Goal: Task Accomplishment & Management: Complete application form

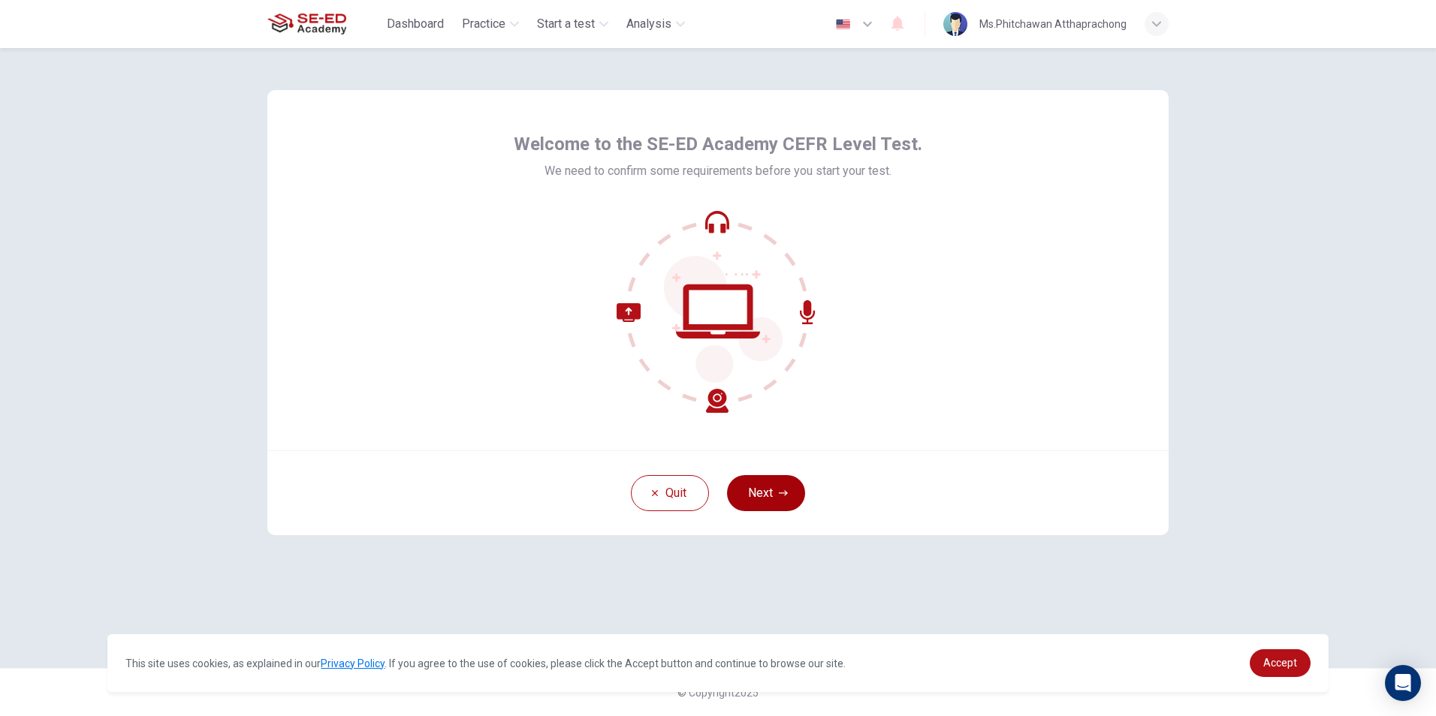
click at [770, 488] on button "Next" at bounding box center [766, 493] width 78 height 36
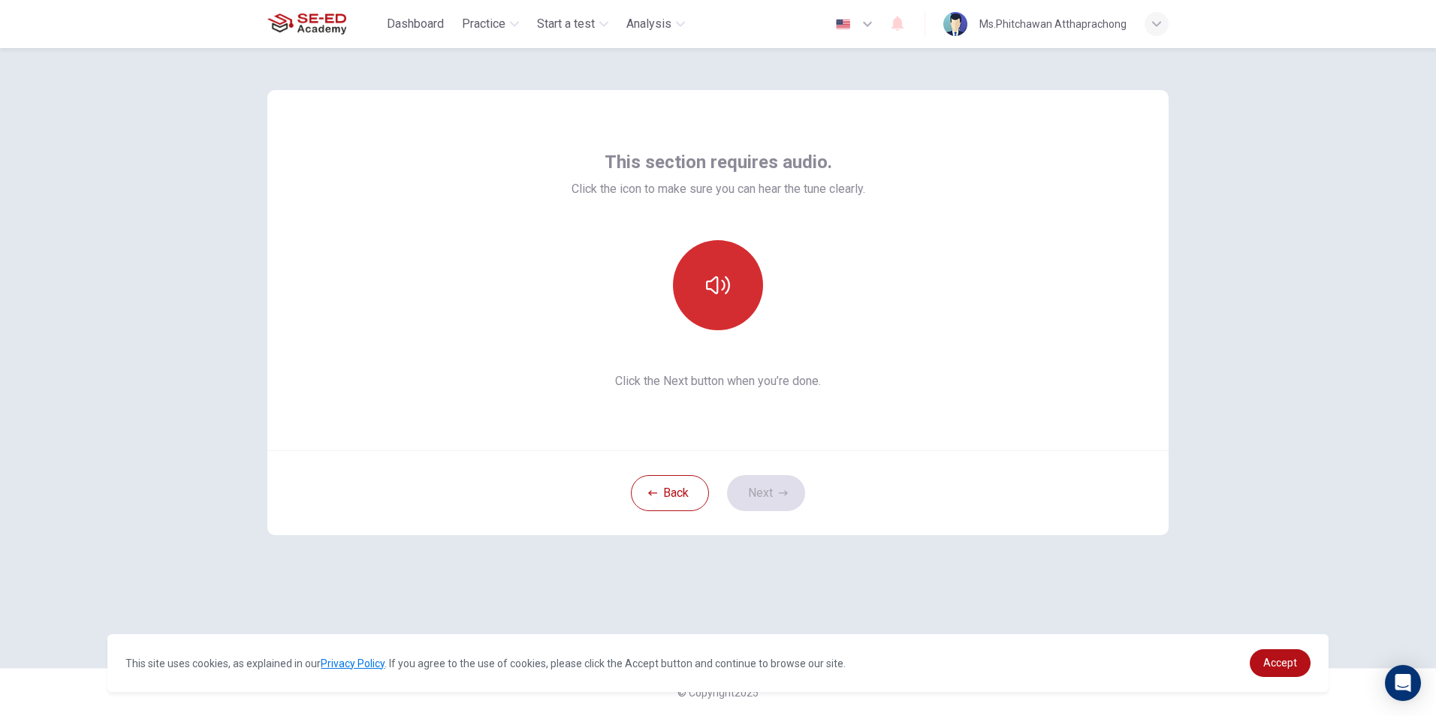
click at [724, 273] on button "button" at bounding box center [718, 285] width 90 height 90
click at [750, 499] on button "Next" at bounding box center [766, 493] width 78 height 36
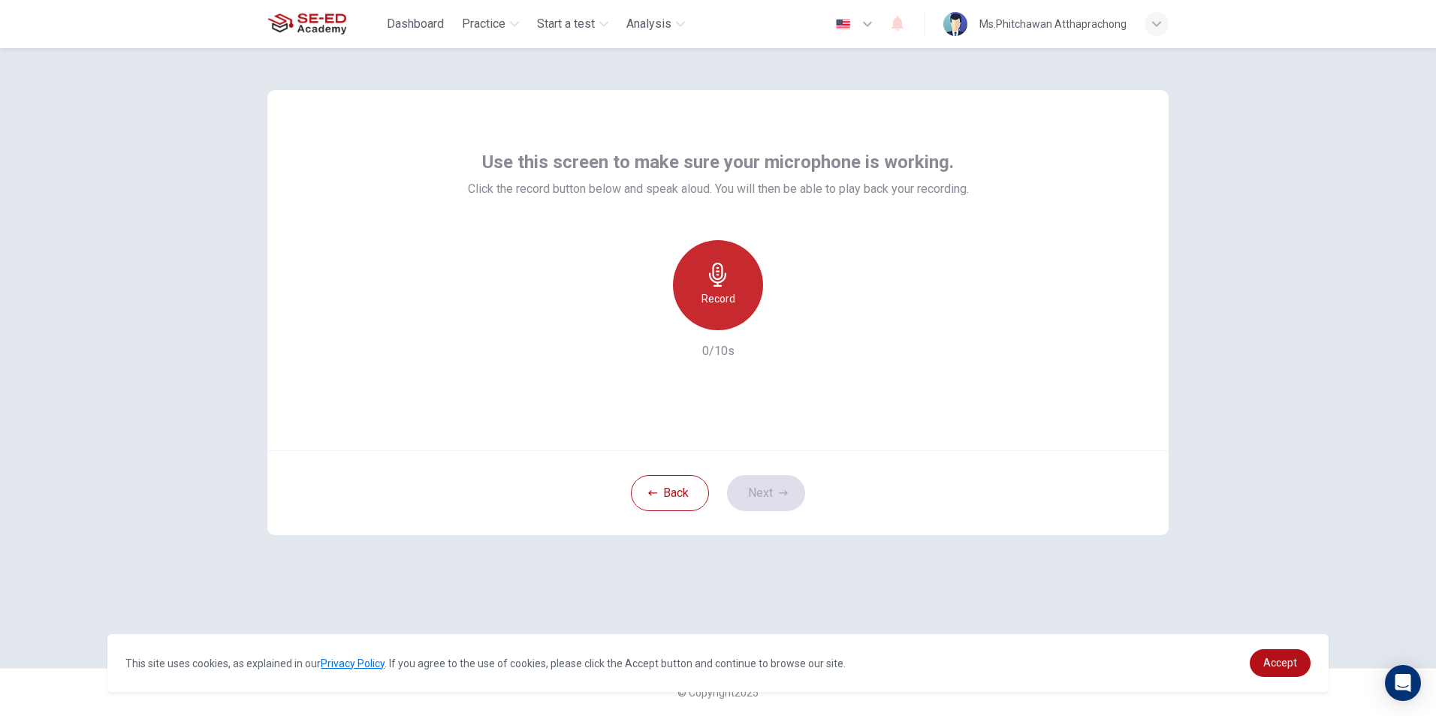
click at [719, 279] on icon "button" at bounding box center [717, 275] width 17 height 24
click at [779, 316] on div "button" at bounding box center [787, 318] width 24 height 24
click at [783, 489] on icon "button" at bounding box center [783, 493] width 9 height 9
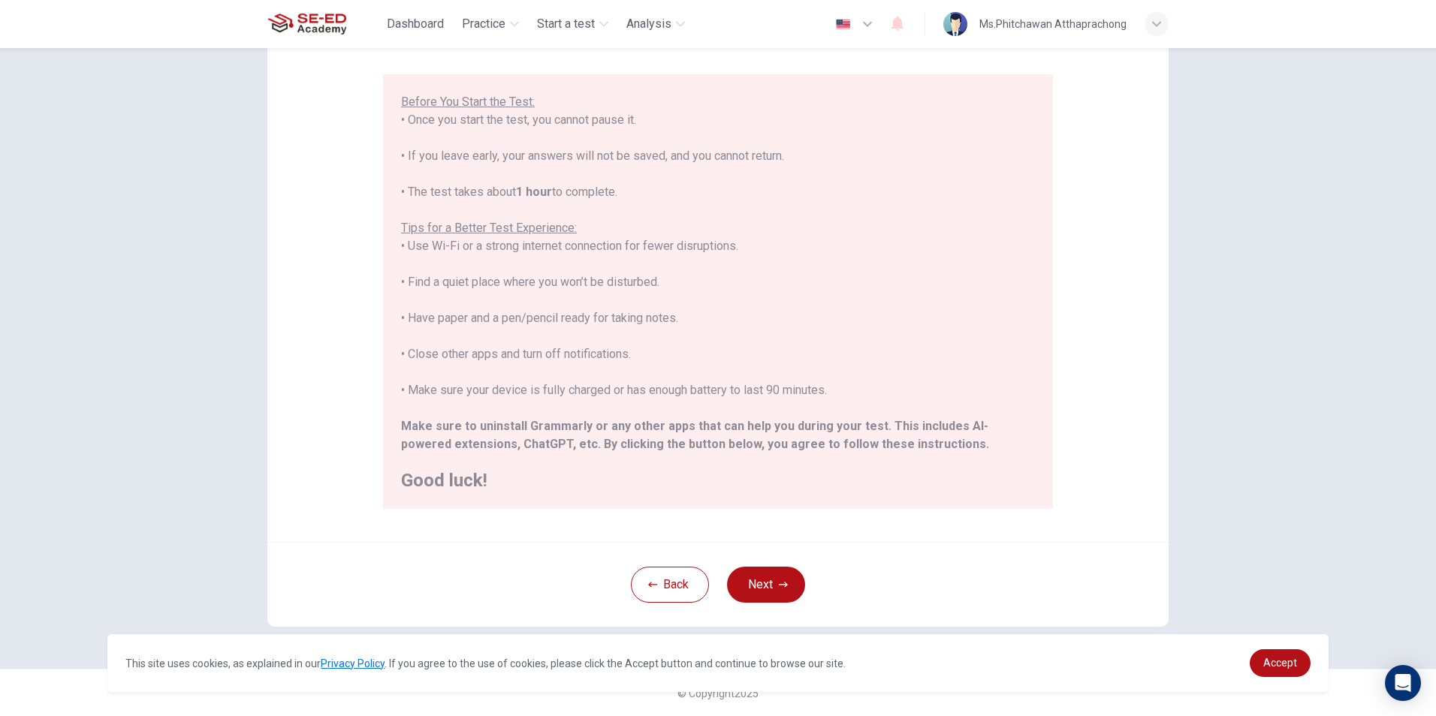
scroll to position [119, 0]
click at [1272, 667] on span "Accept" at bounding box center [1280, 663] width 34 height 12
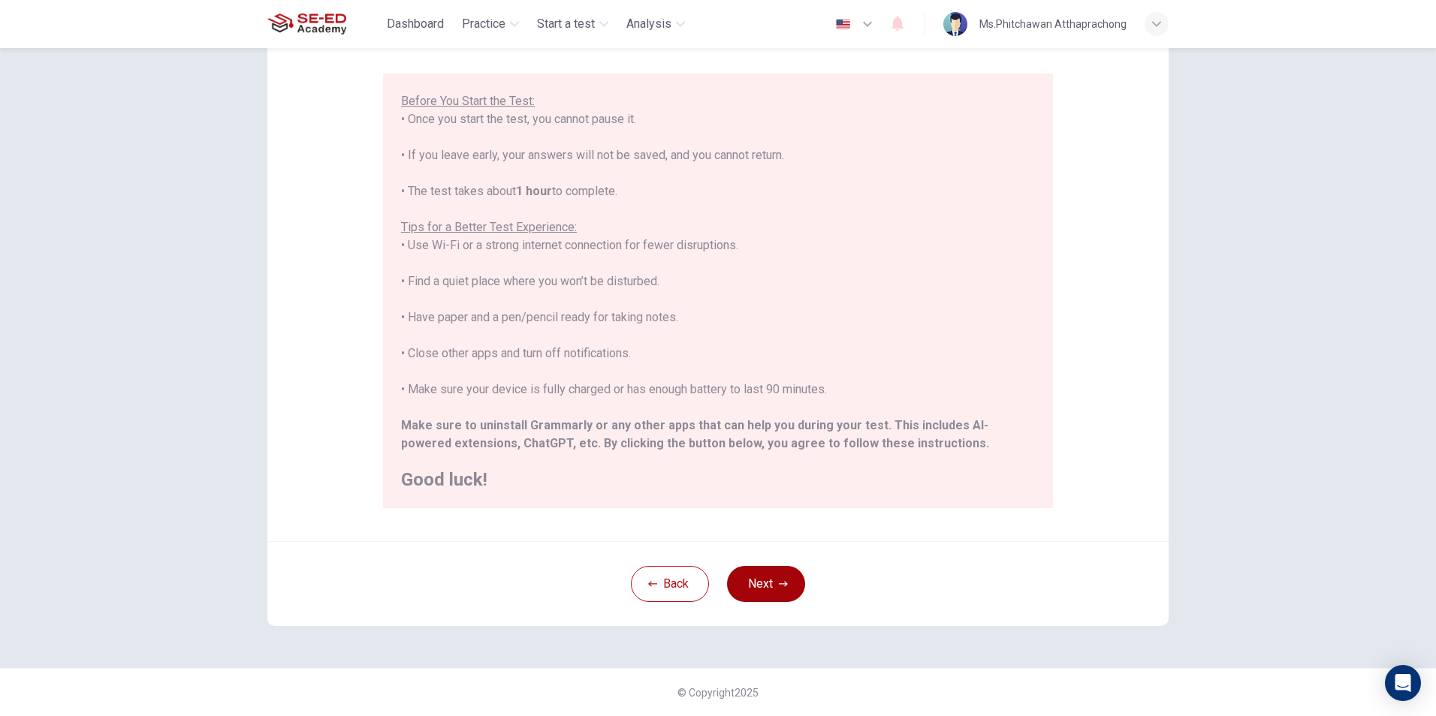
click at [794, 581] on button "Next" at bounding box center [766, 584] width 78 height 36
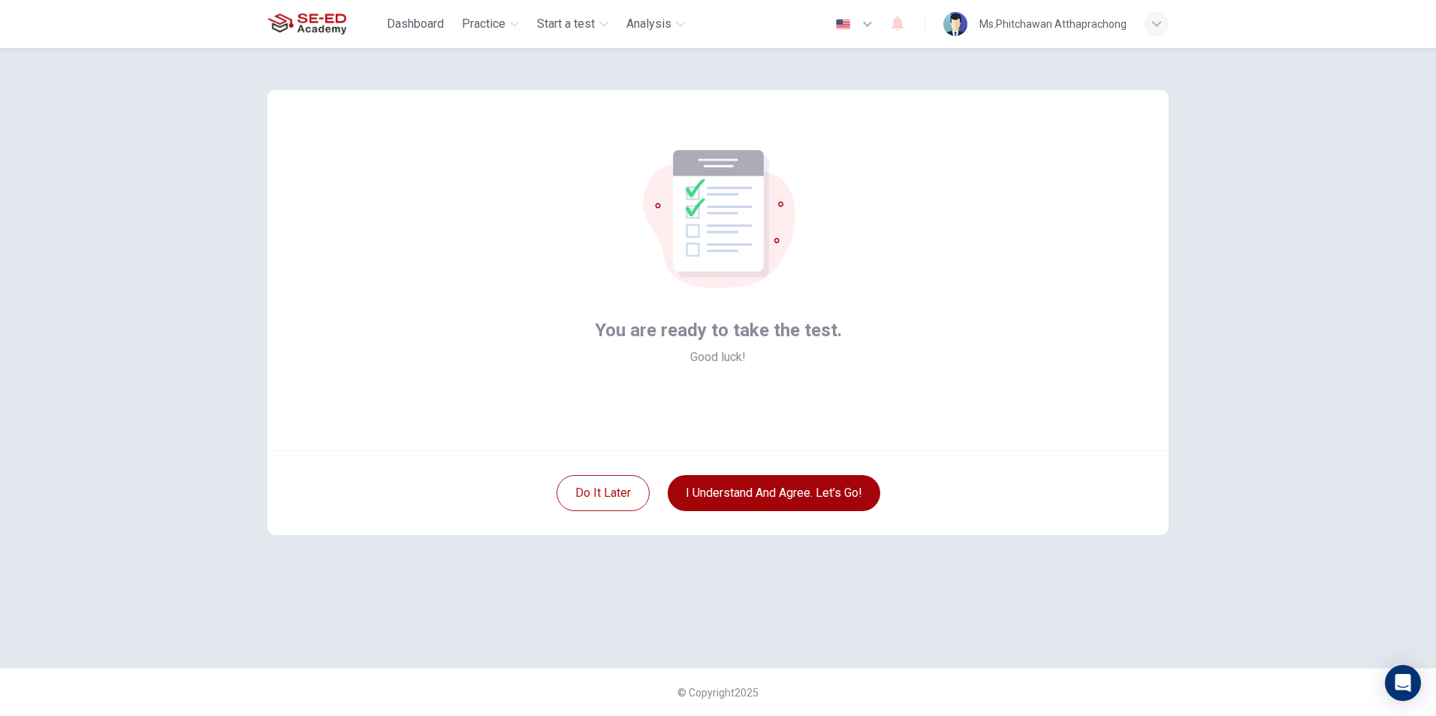
scroll to position [0, 0]
click at [810, 502] on button "I understand and agree. Let’s go!" at bounding box center [774, 493] width 213 height 36
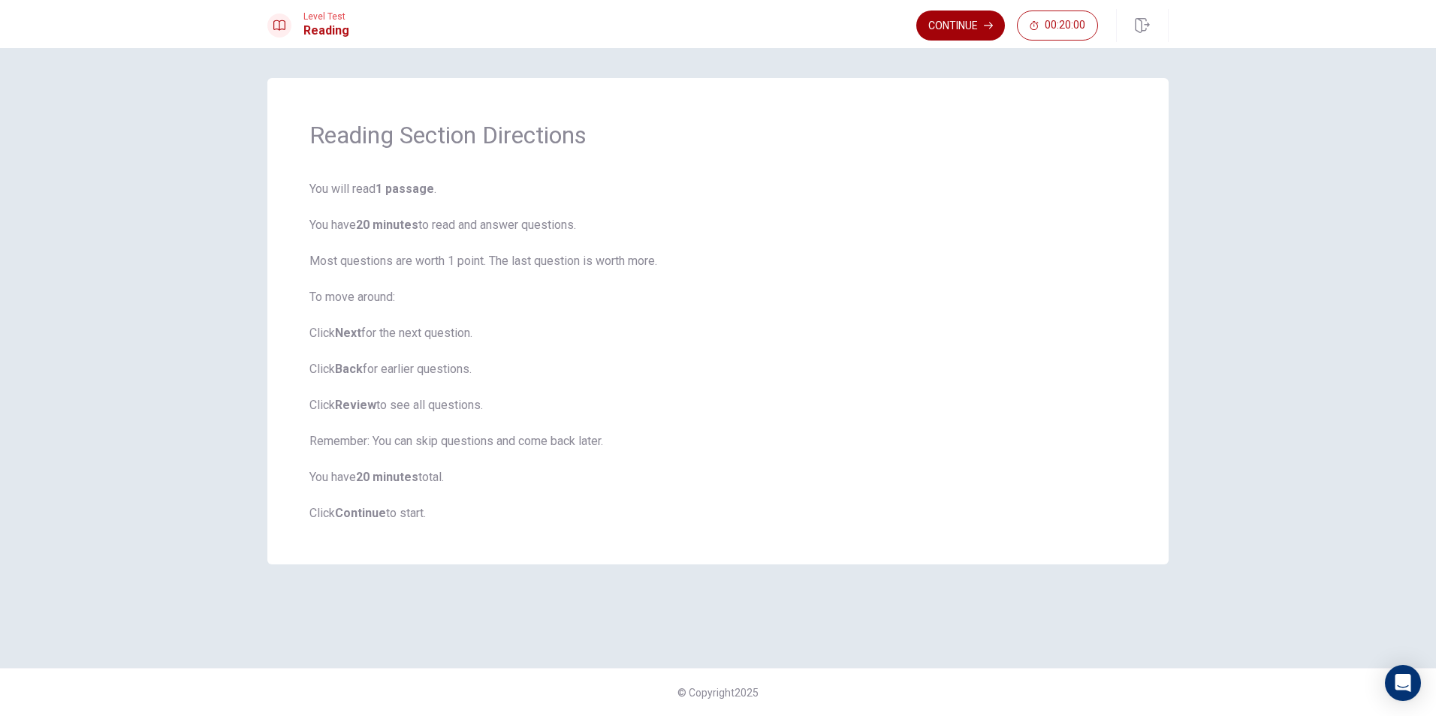
click at [950, 24] on button "Continue" at bounding box center [960, 26] width 89 height 30
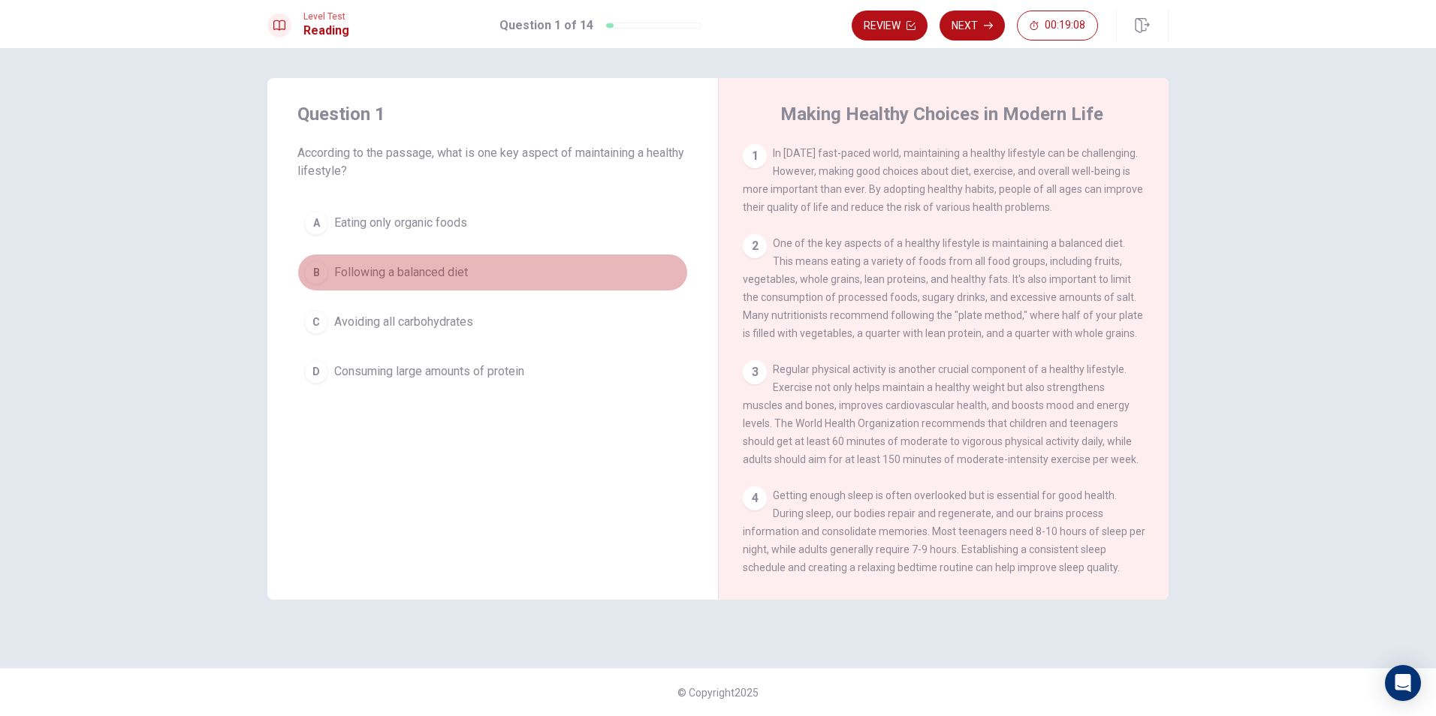
click at [422, 270] on span "Following a balanced diet" at bounding box center [401, 273] width 134 height 18
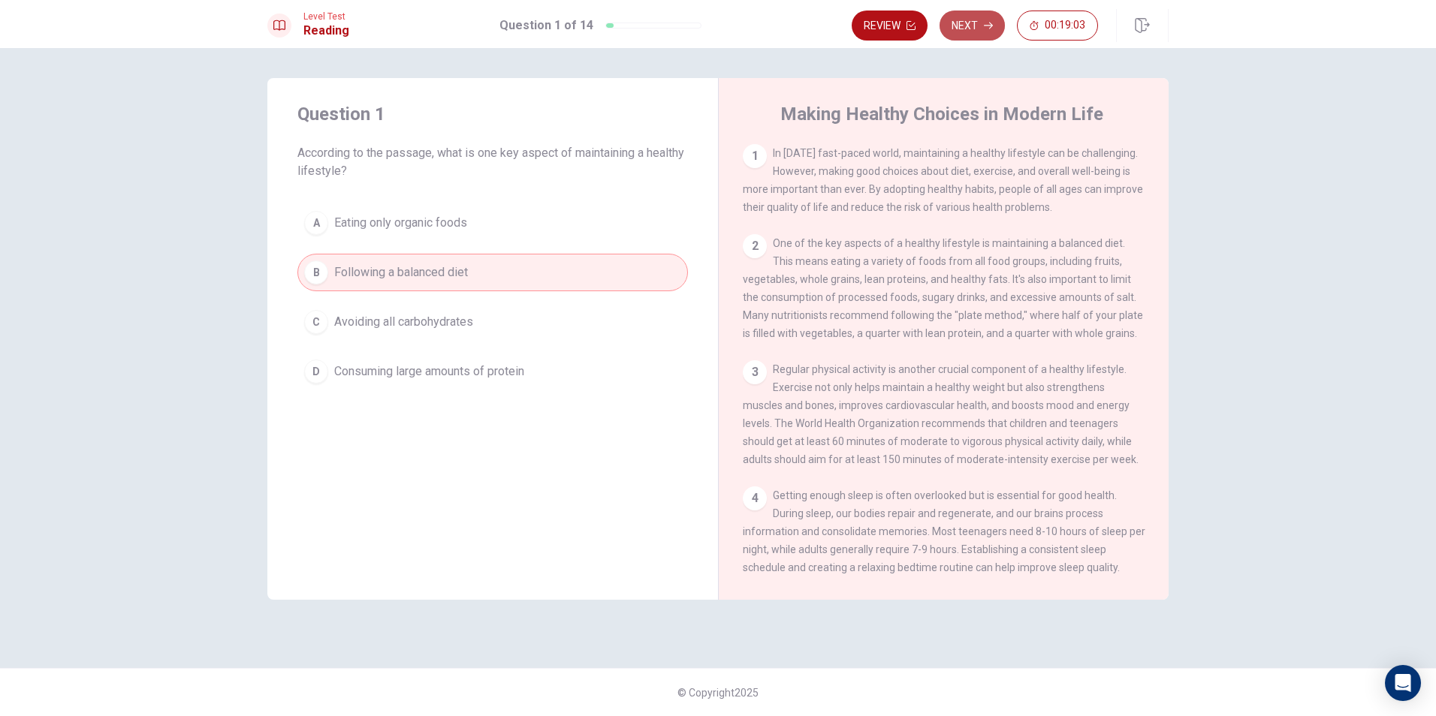
click at [973, 26] on button "Next" at bounding box center [972, 26] width 65 height 30
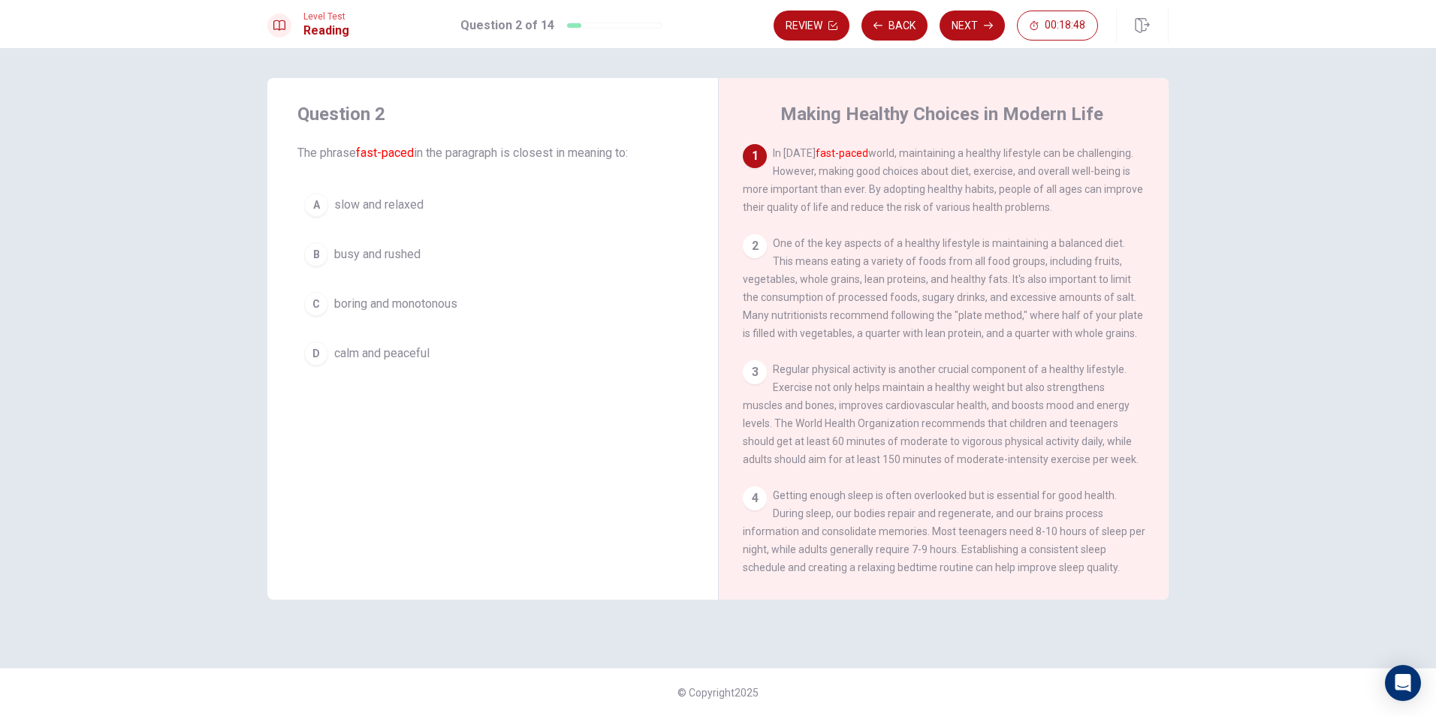
click at [316, 251] on div "B" at bounding box center [316, 255] width 24 height 24
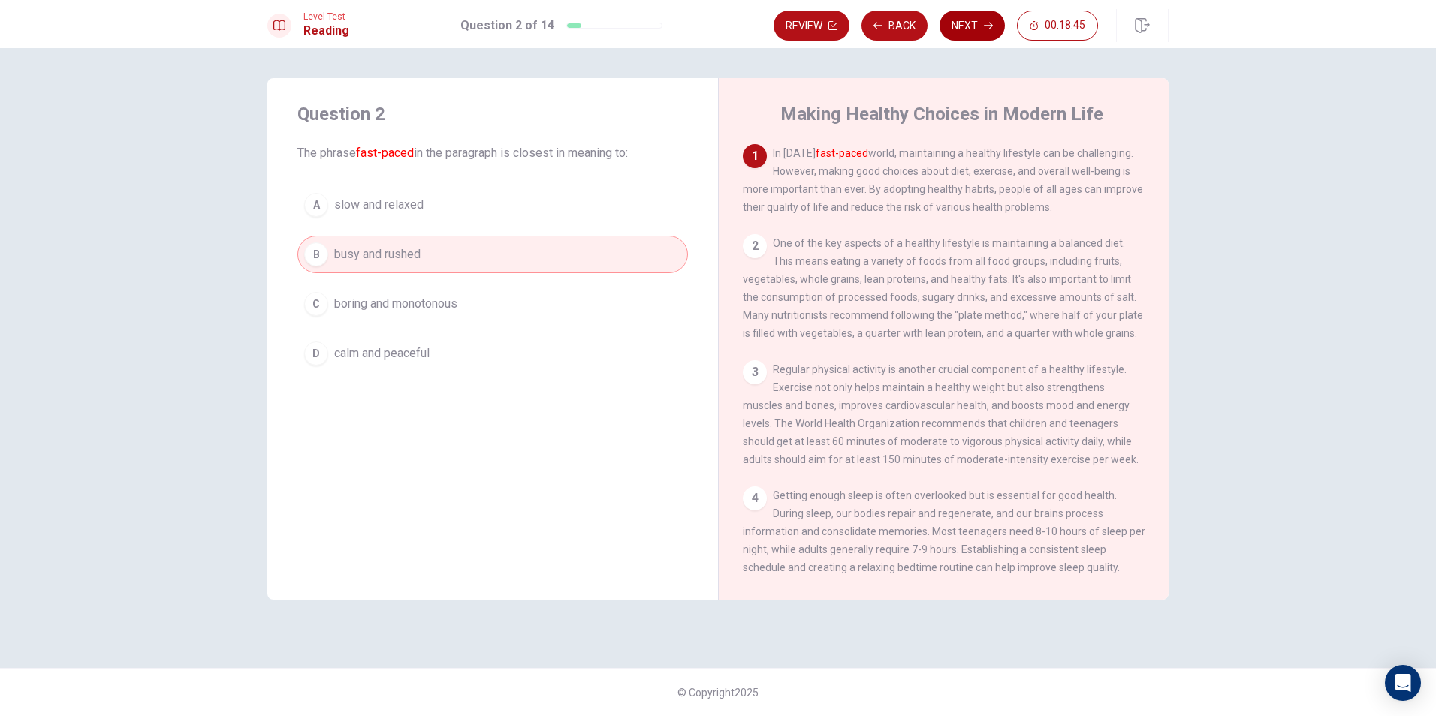
click at [970, 25] on button "Next" at bounding box center [972, 26] width 65 height 30
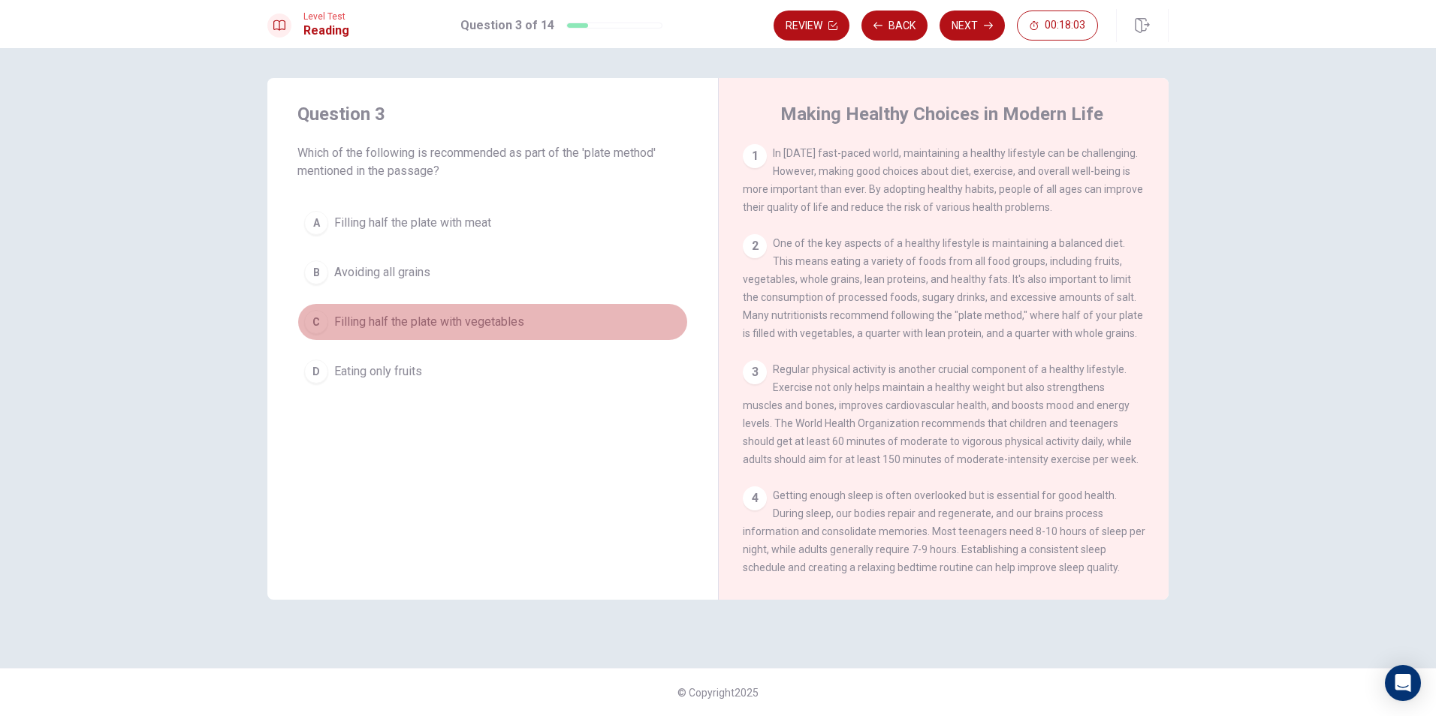
click at [450, 325] on span "Filling half the plate with vegetables" at bounding box center [429, 322] width 190 height 18
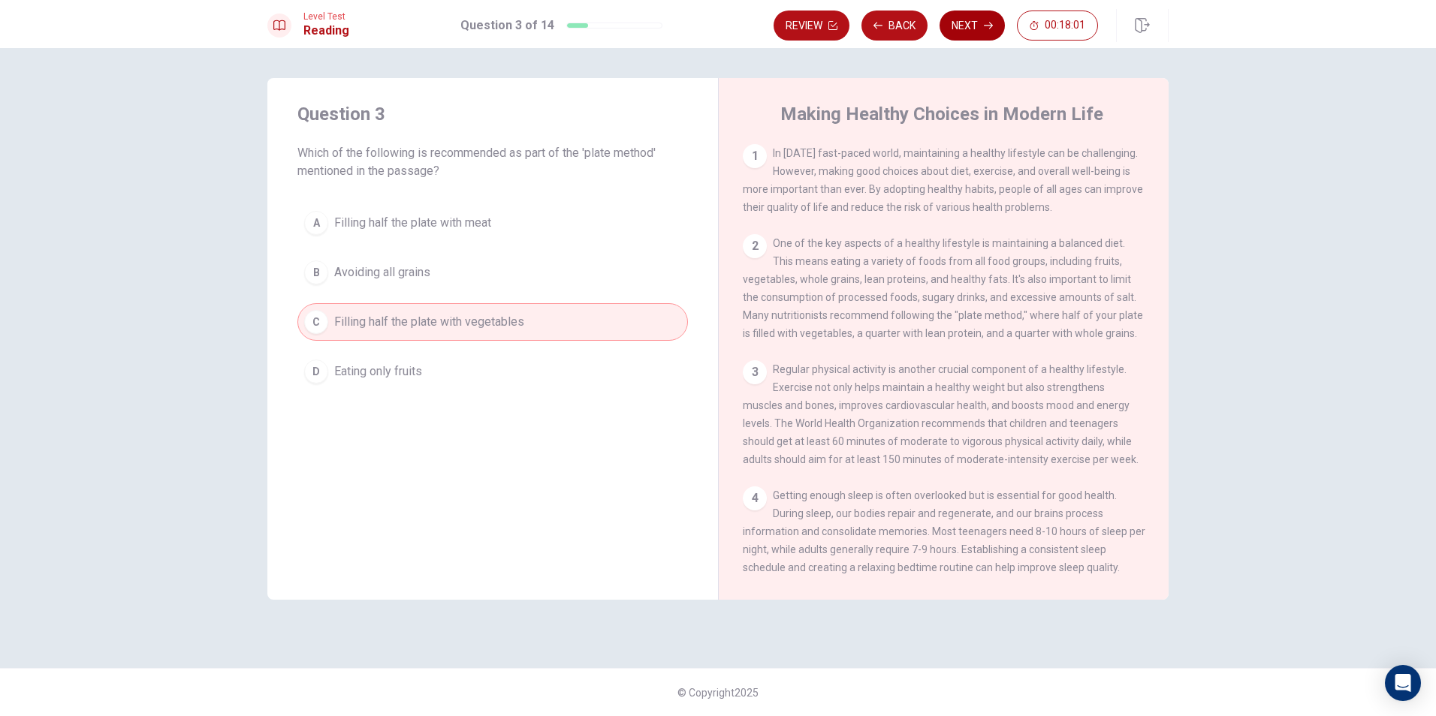
click at [971, 28] on button "Next" at bounding box center [972, 26] width 65 height 30
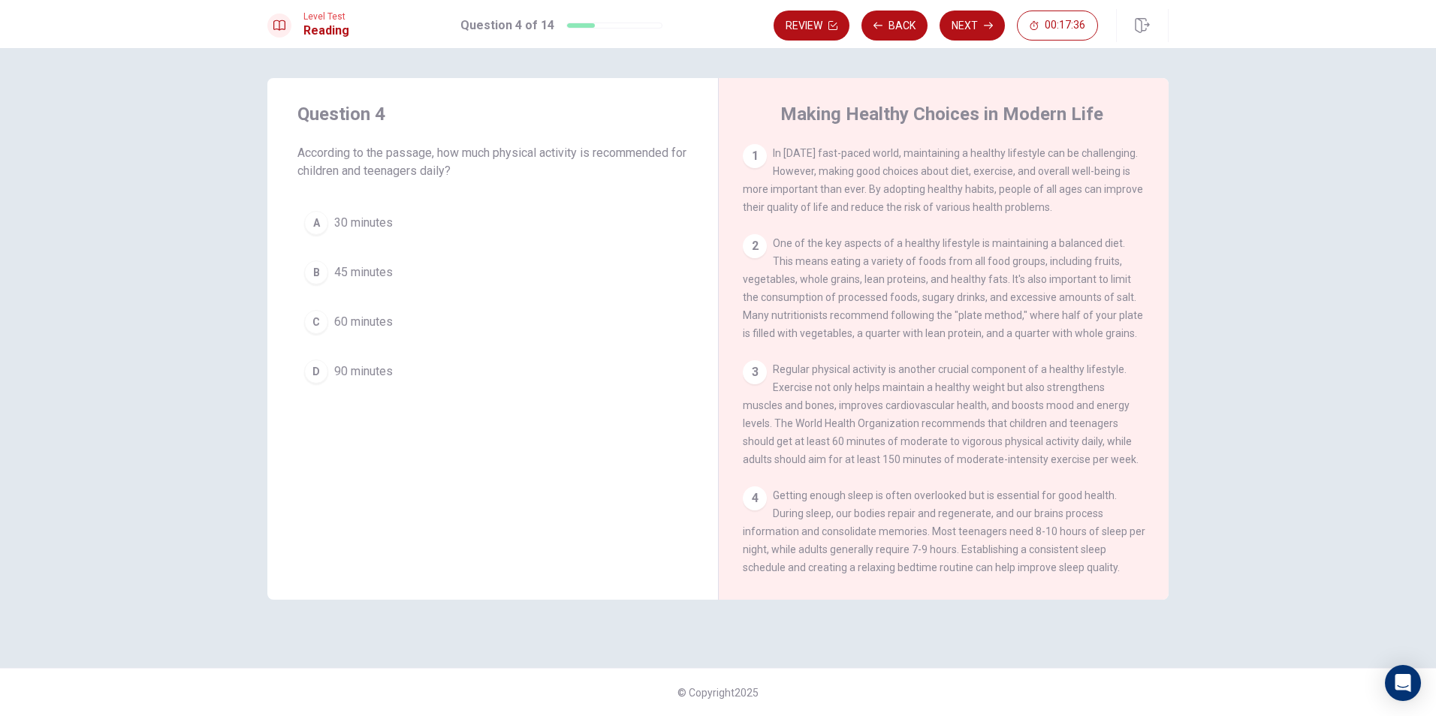
click at [336, 322] on span "60 minutes" at bounding box center [363, 322] width 59 height 18
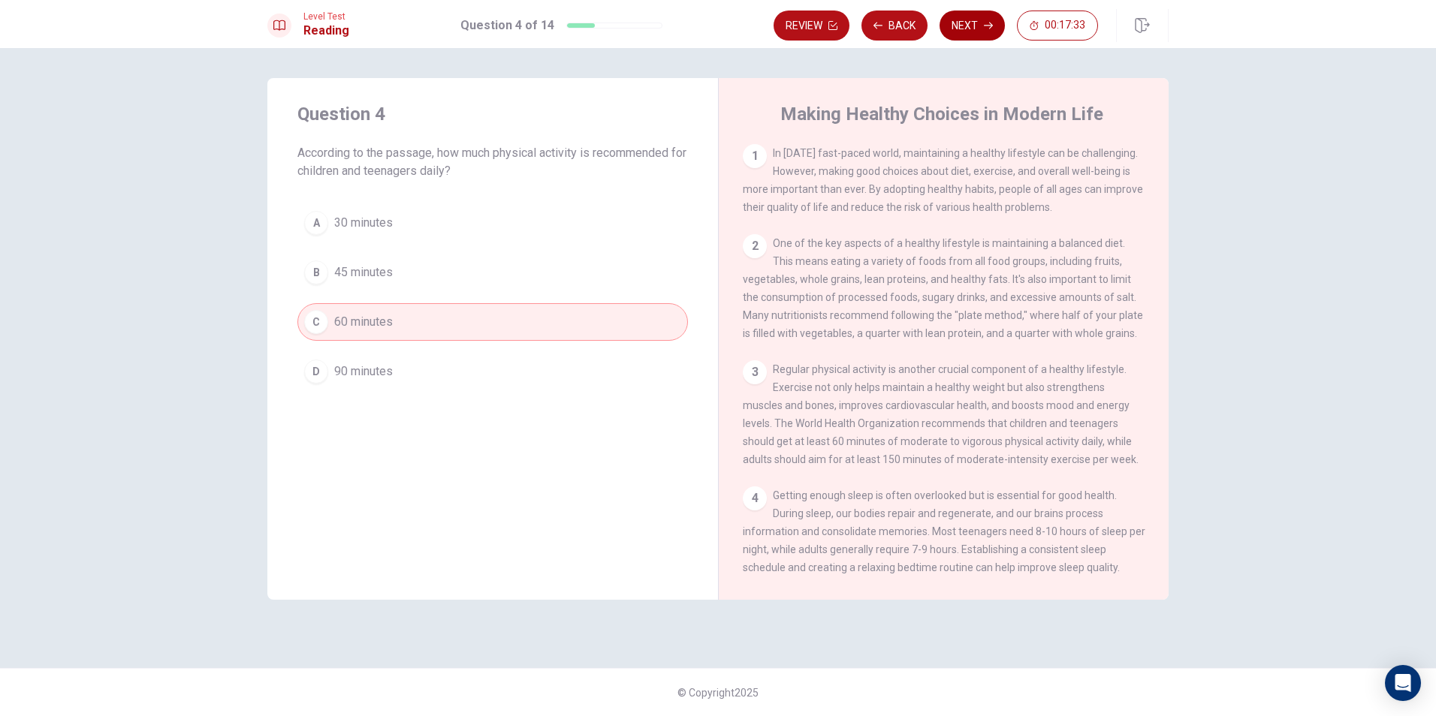
click at [972, 37] on button "Next" at bounding box center [972, 26] width 65 height 30
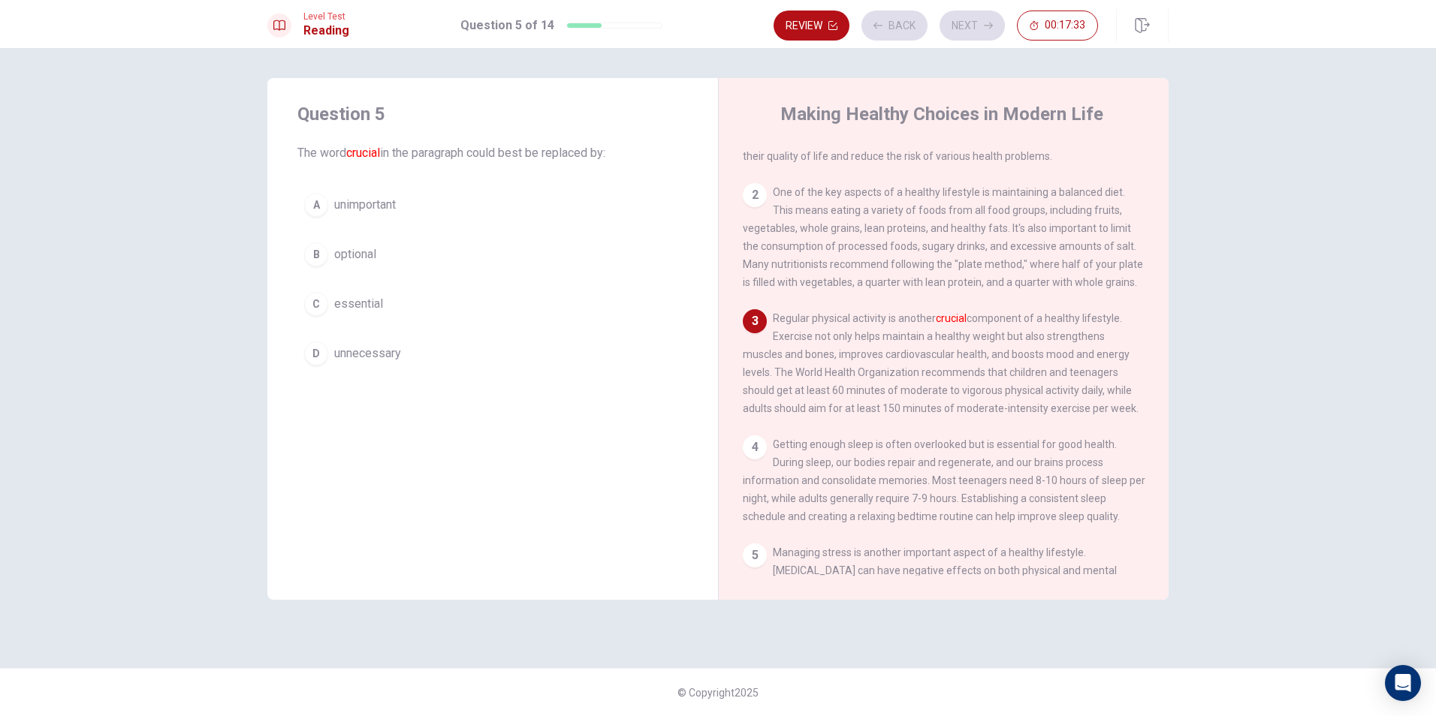
scroll to position [55, 0]
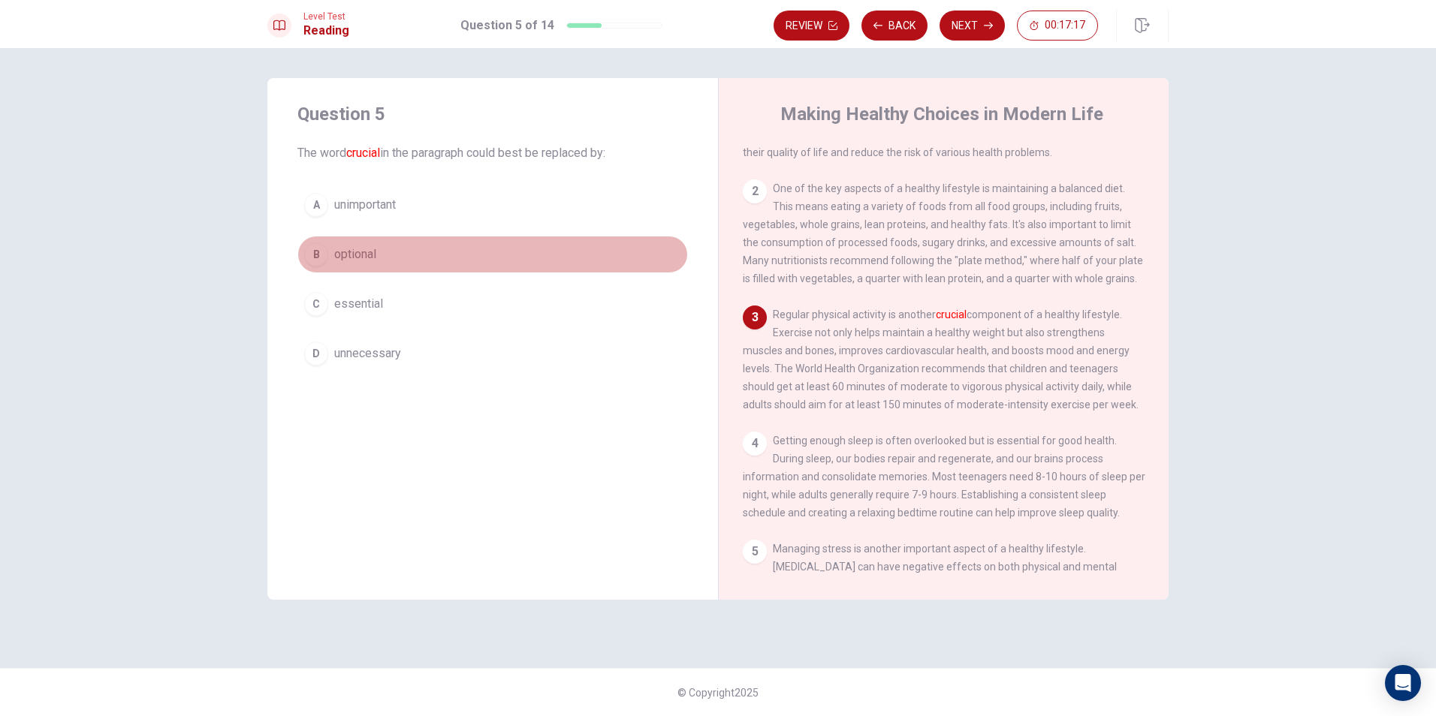
click at [363, 249] on span "optional" at bounding box center [355, 255] width 42 height 18
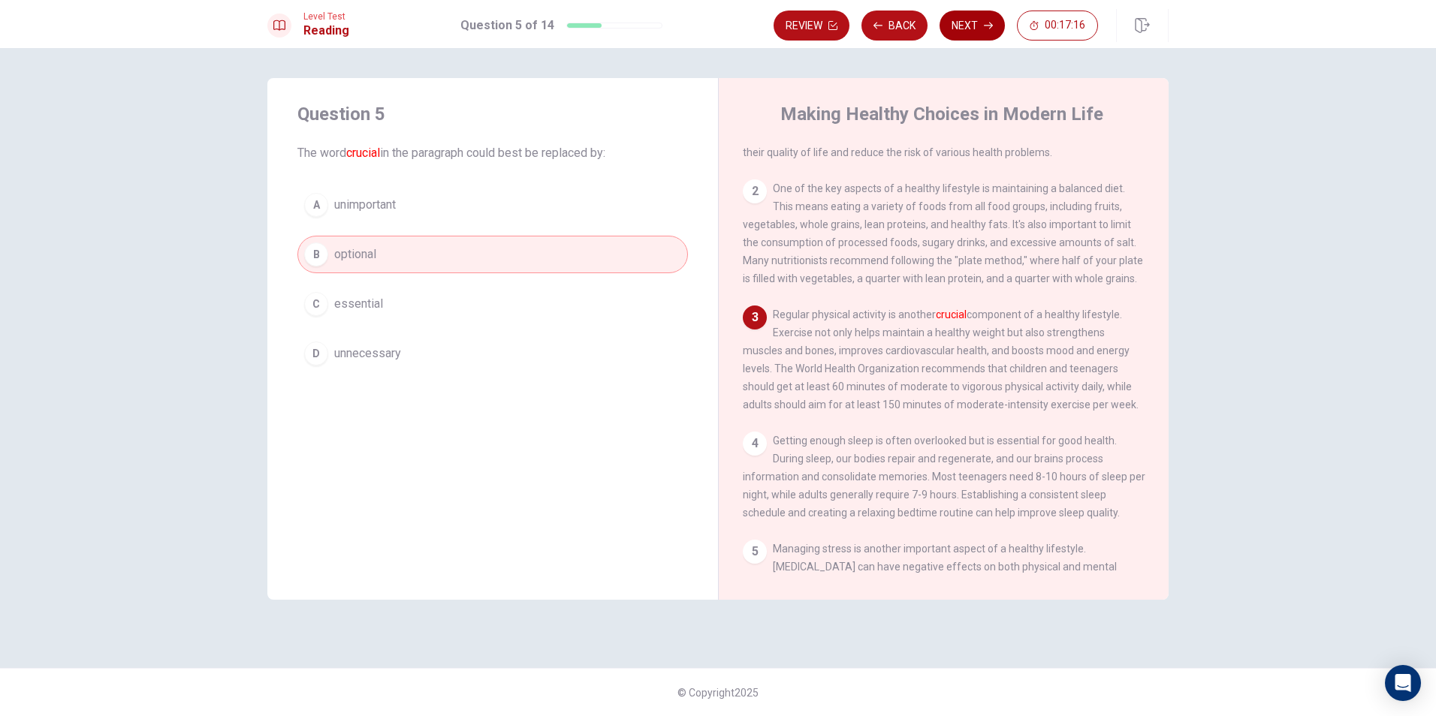
click at [968, 37] on button "Next" at bounding box center [972, 26] width 65 height 30
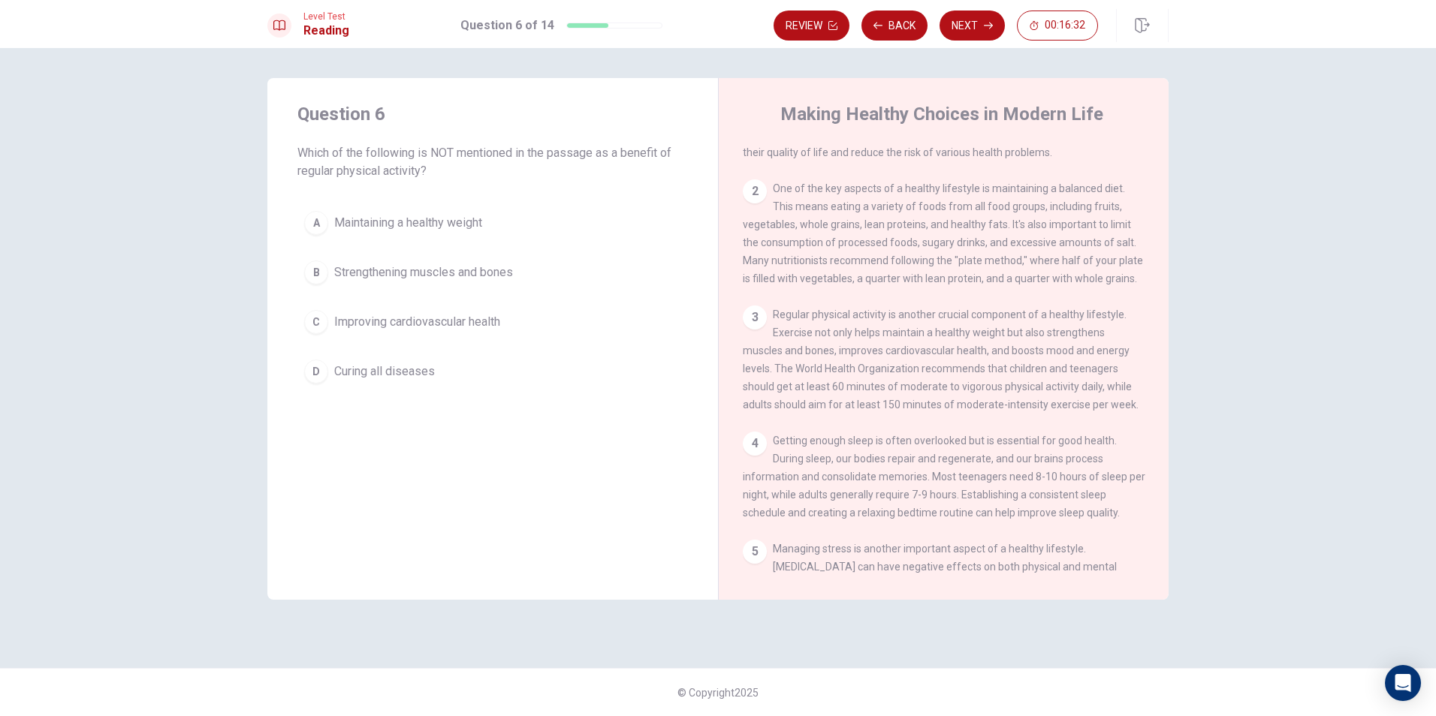
click at [312, 373] on div "D" at bounding box center [316, 372] width 24 height 24
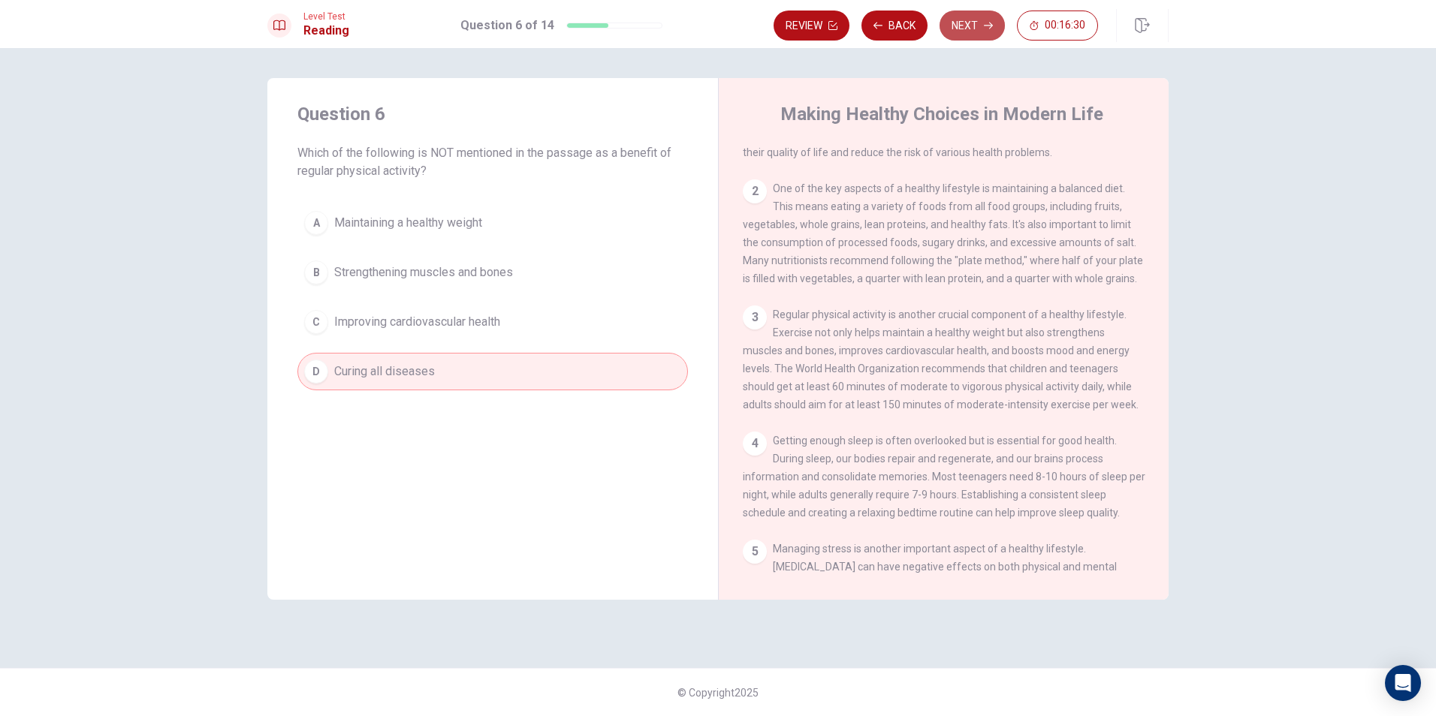
click at [964, 28] on button "Next" at bounding box center [972, 26] width 65 height 30
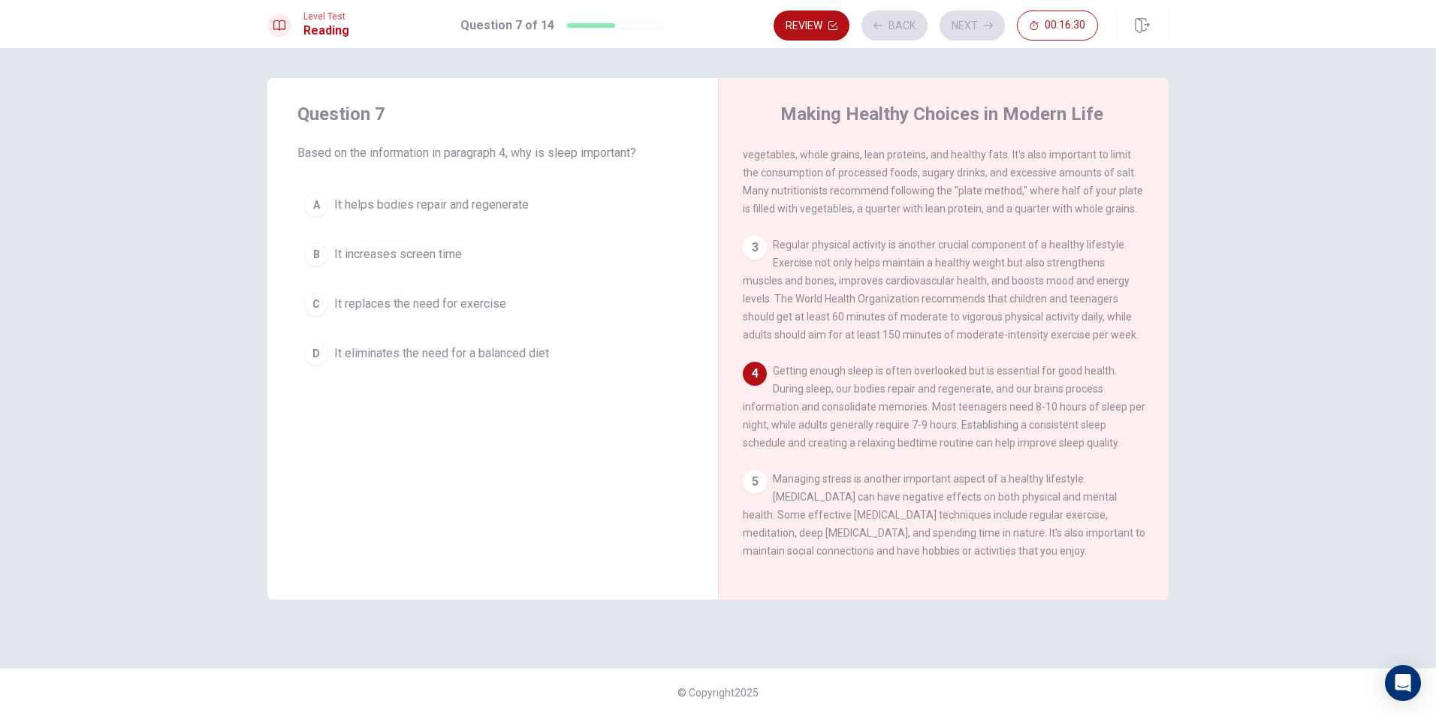
scroll to position [167, 0]
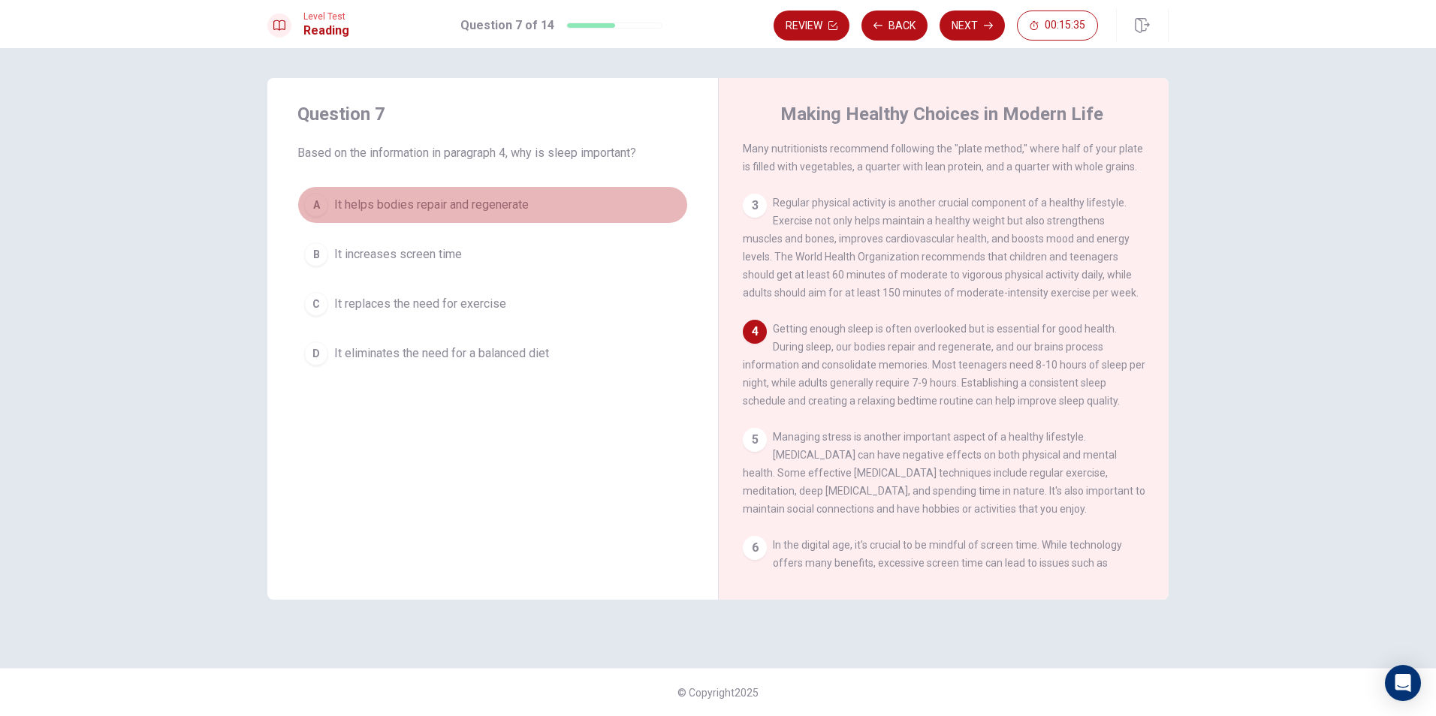
click at [309, 207] on div "A" at bounding box center [316, 205] width 24 height 24
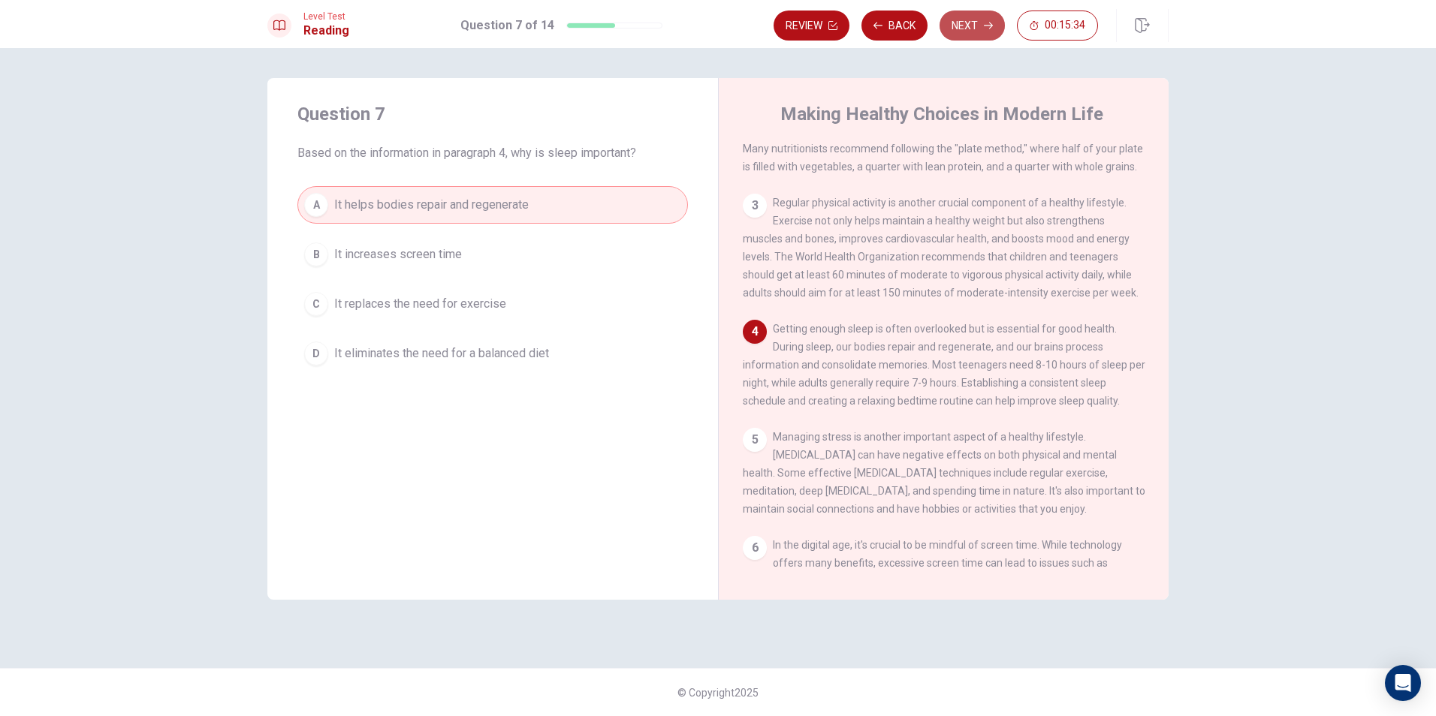
click at [969, 25] on button "Next" at bounding box center [972, 26] width 65 height 30
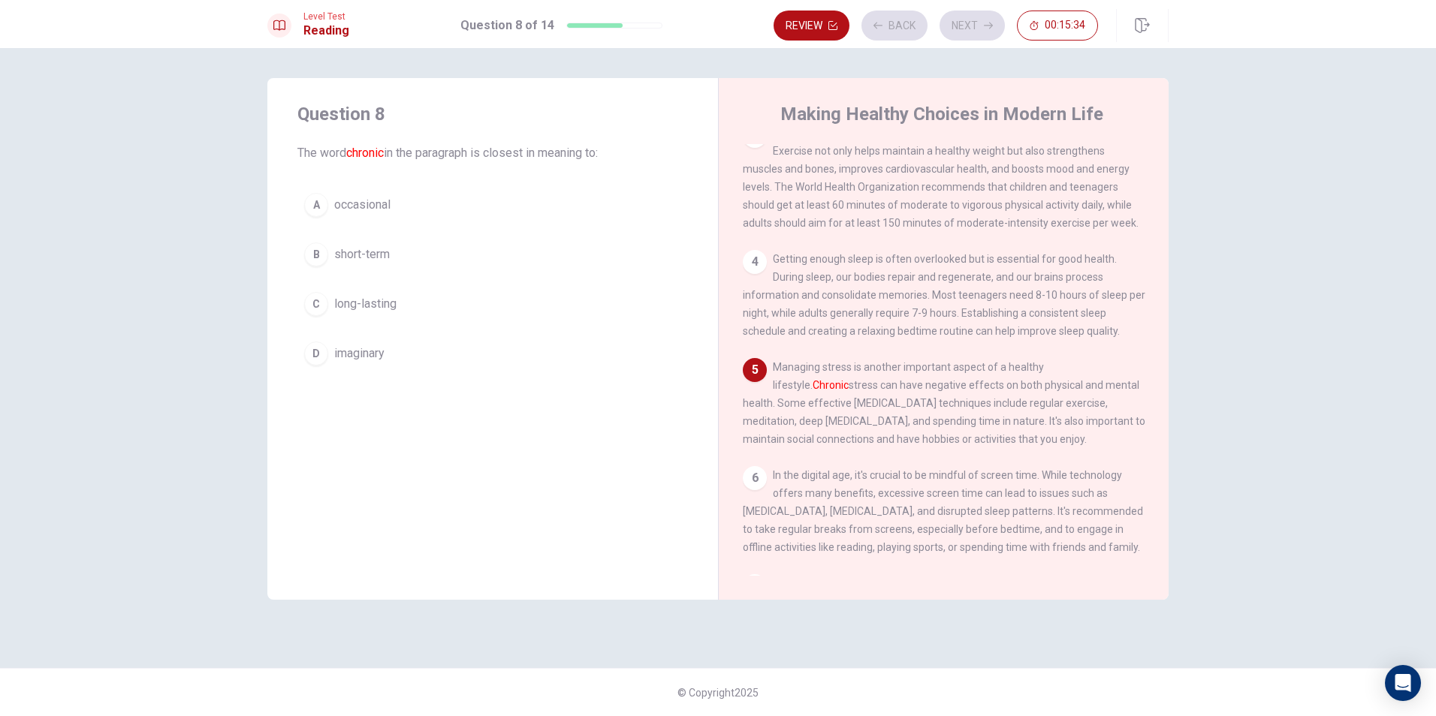
scroll to position [279, 0]
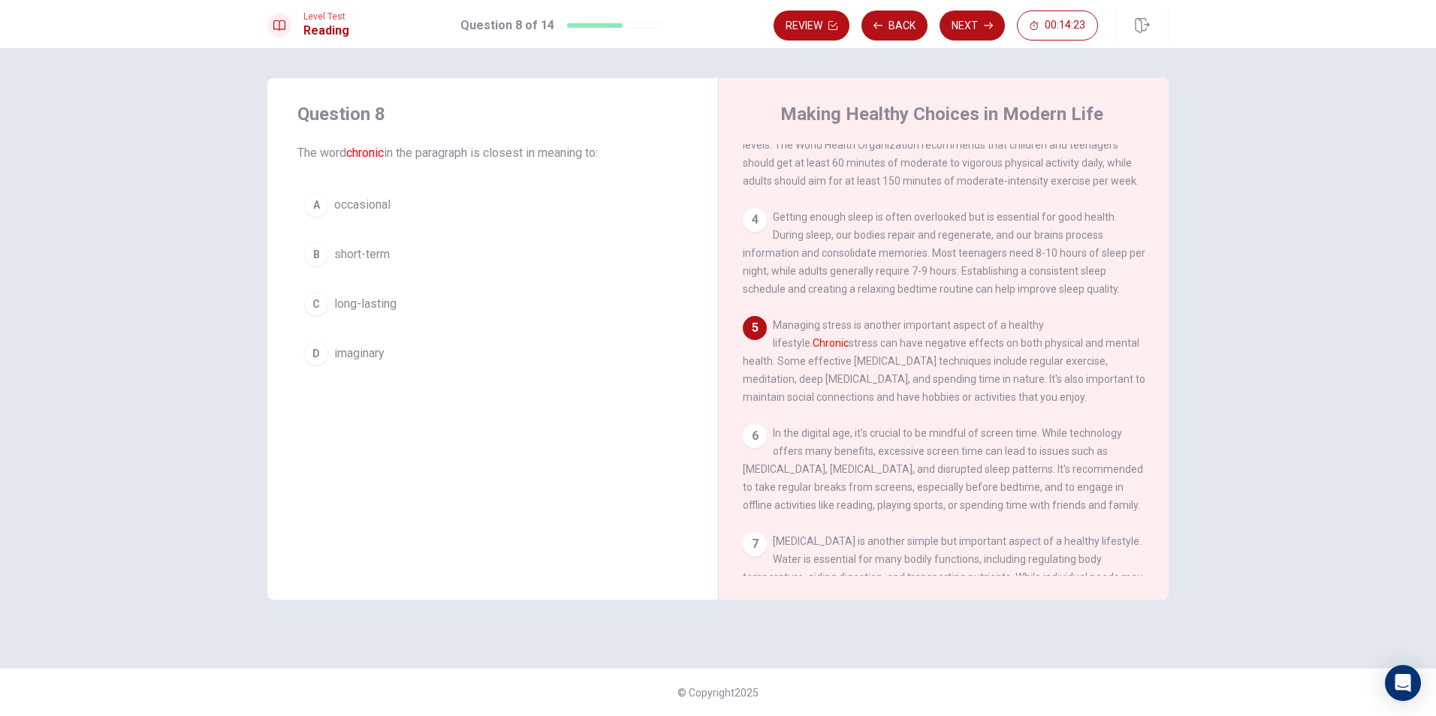
click at [312, 257] on div "B" at bounding box center [316, 255] width 24 height 24
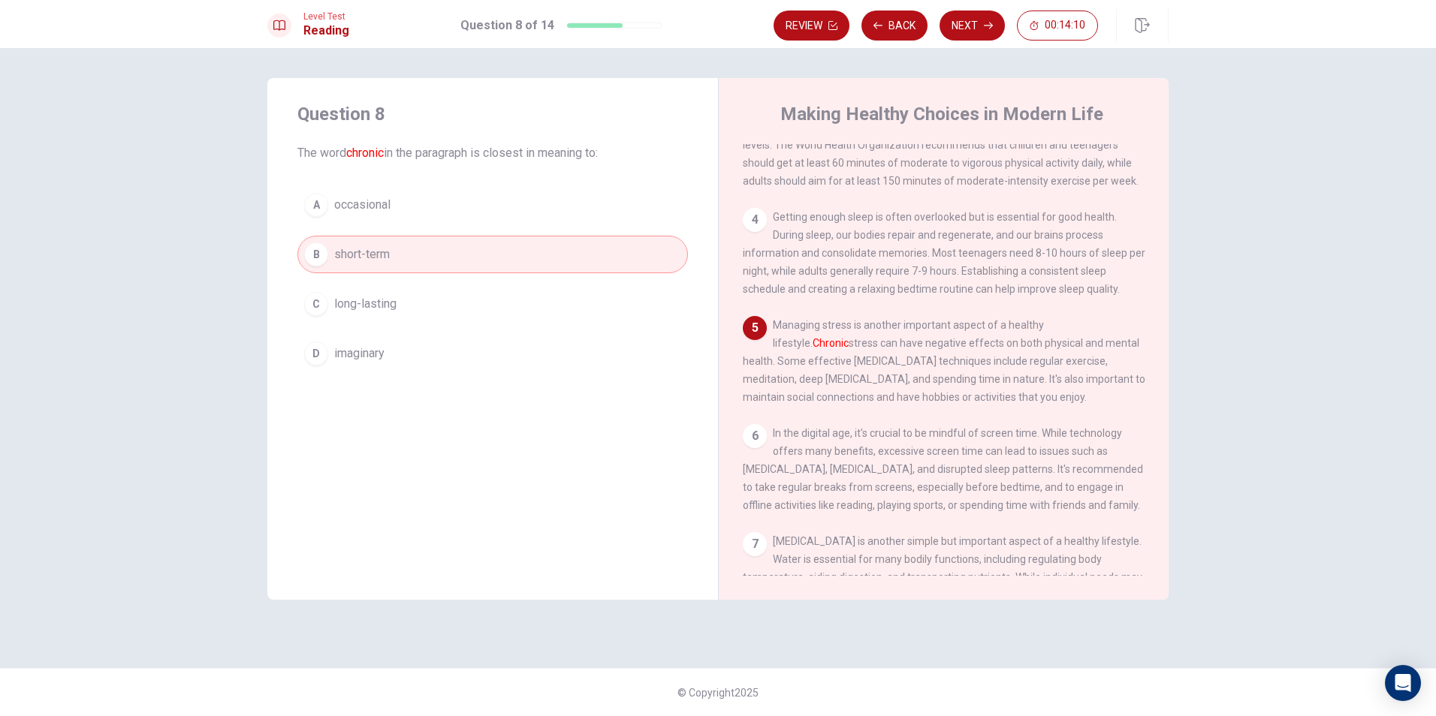
click at [360, 304] on span "long-lasting" at bounding box center [365, 304] width 62 height 18
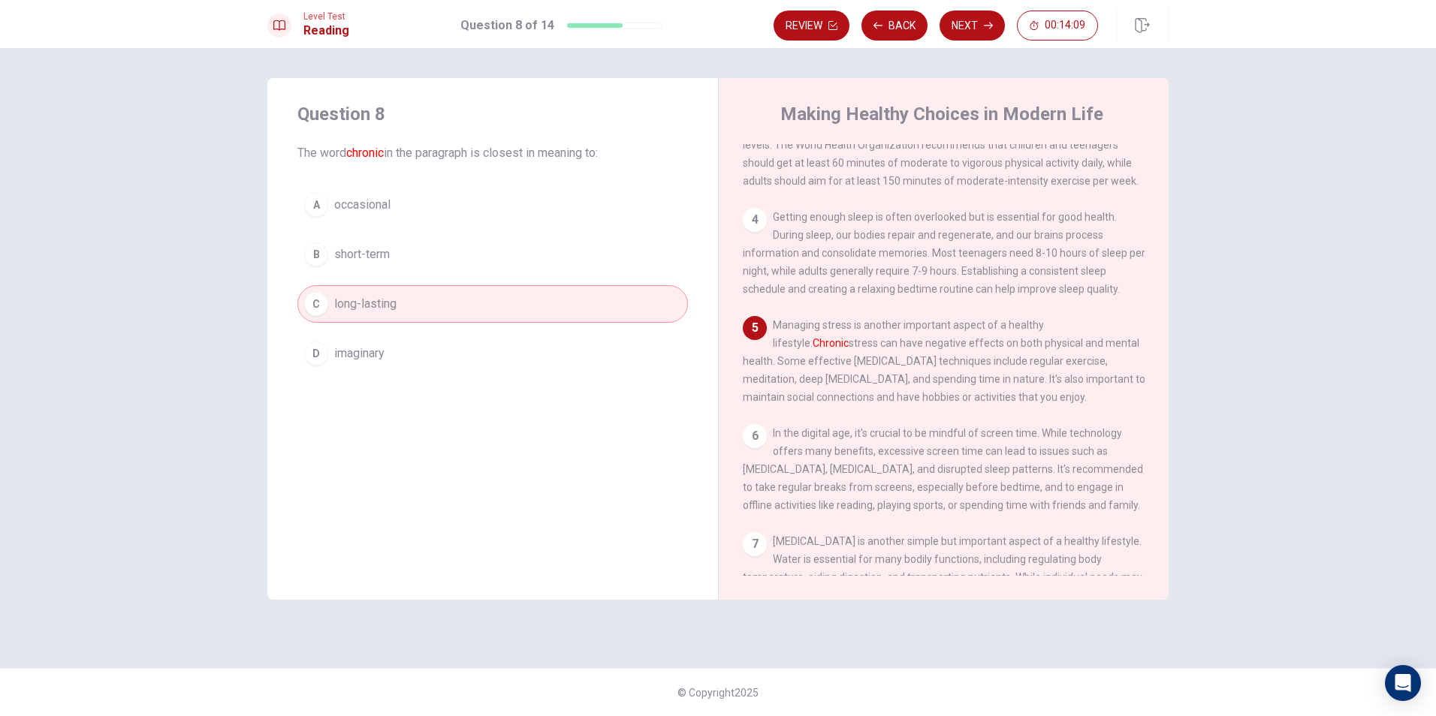
click at [974, 28] on button "Next" at bounding box center [972, 26] width 65 height 30
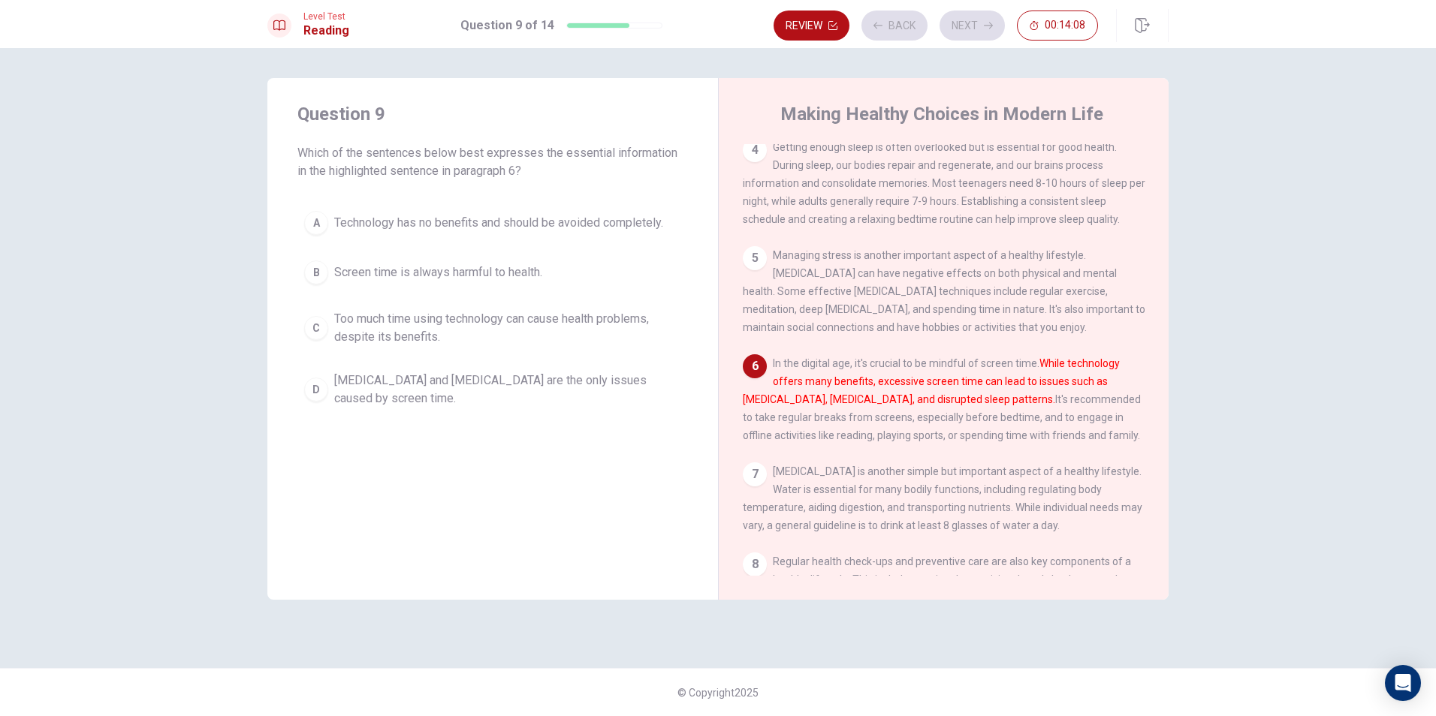
scroll to position [391, 0]
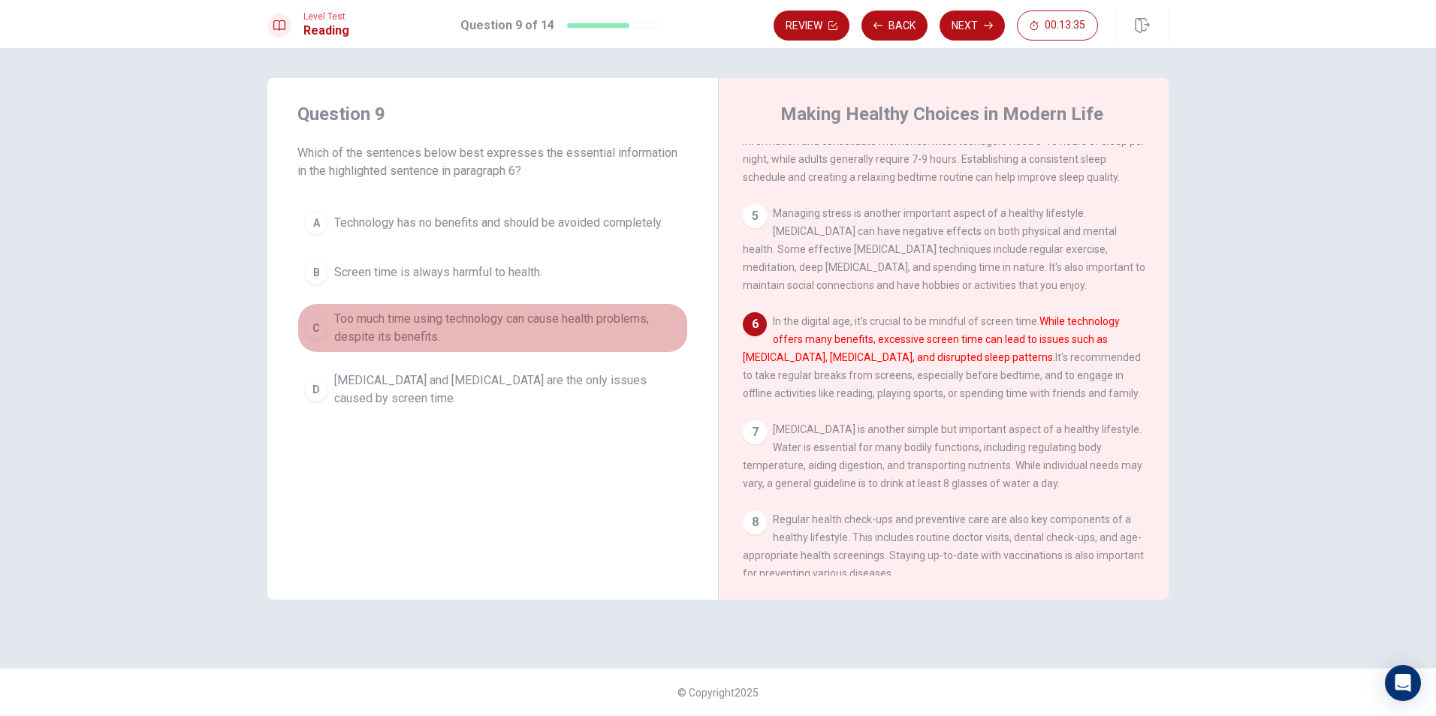
click at [321, 328] on div "C" at bounding box center [316, 328] width 24 height 24
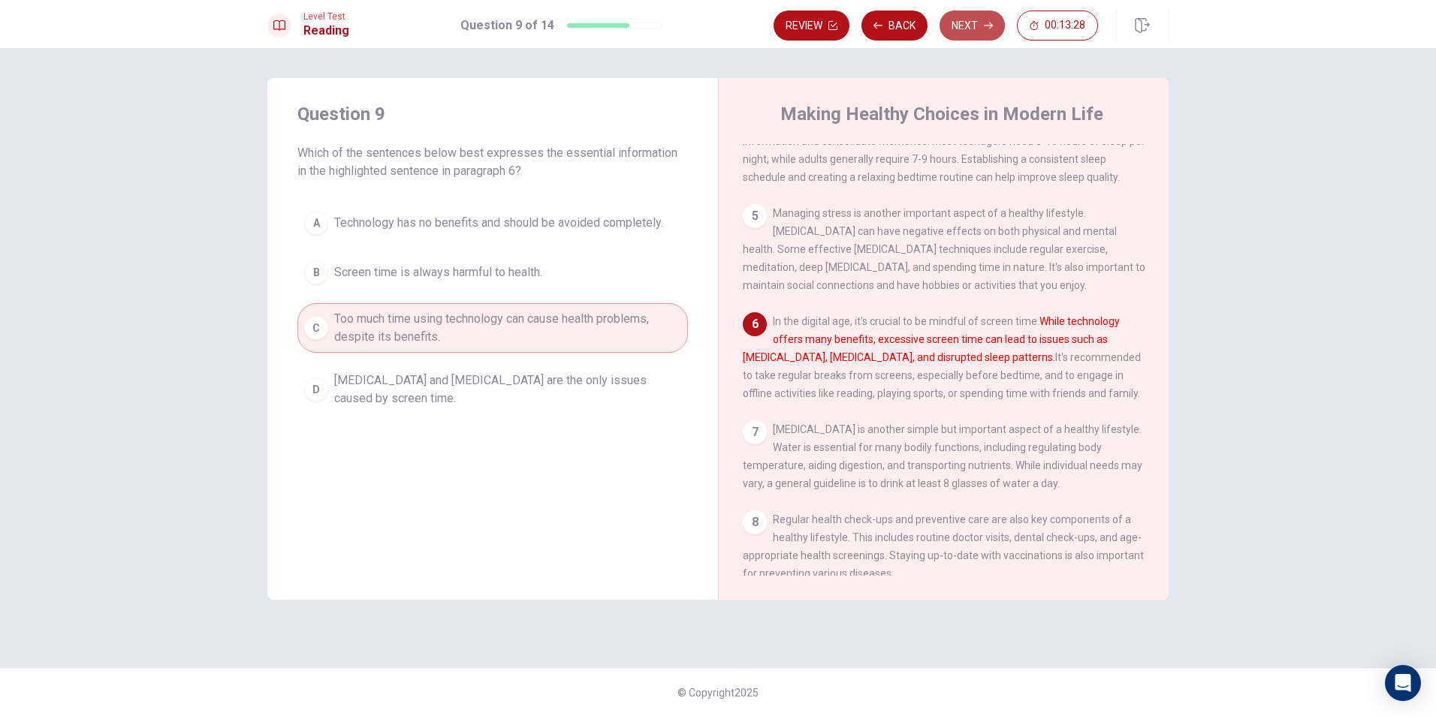
click at [950, 22] on button "Next" at bounding box center [972, 26] width 65 height 30
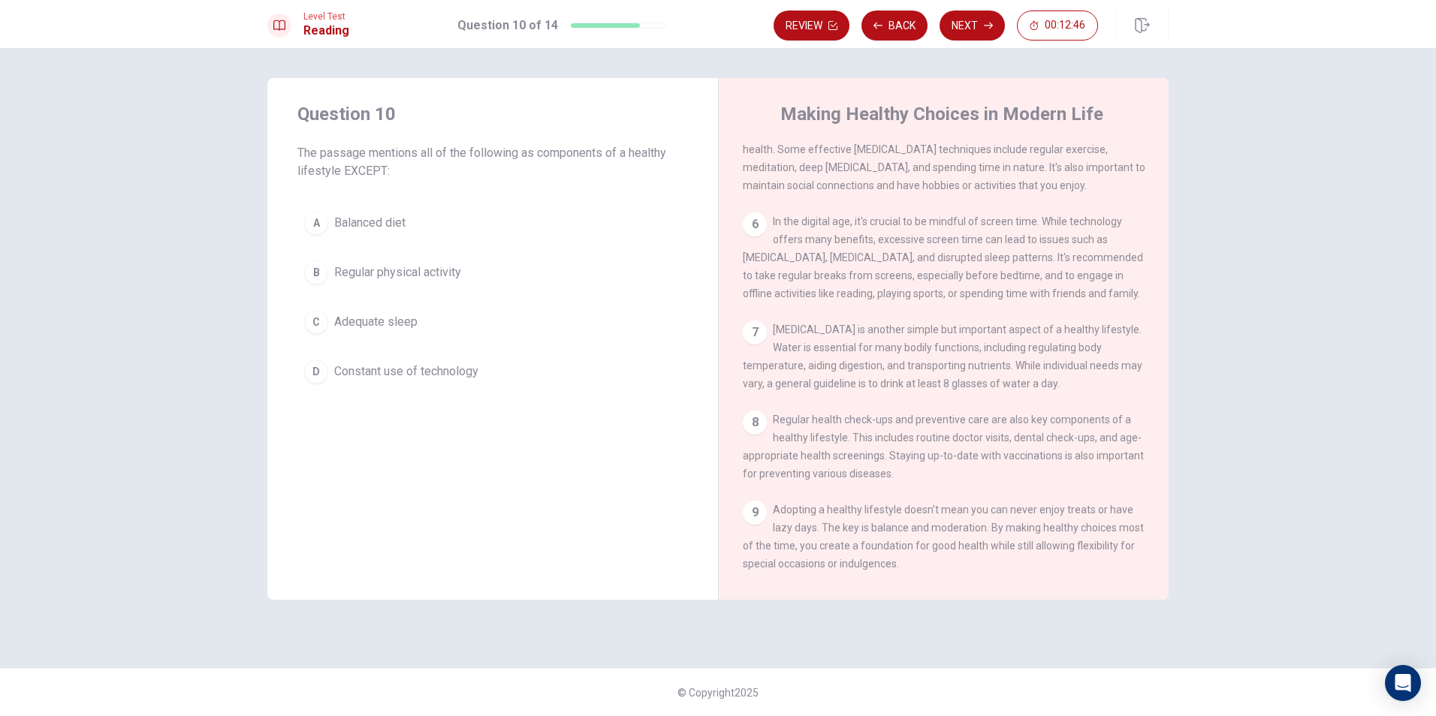
scroll to position [601, 0]
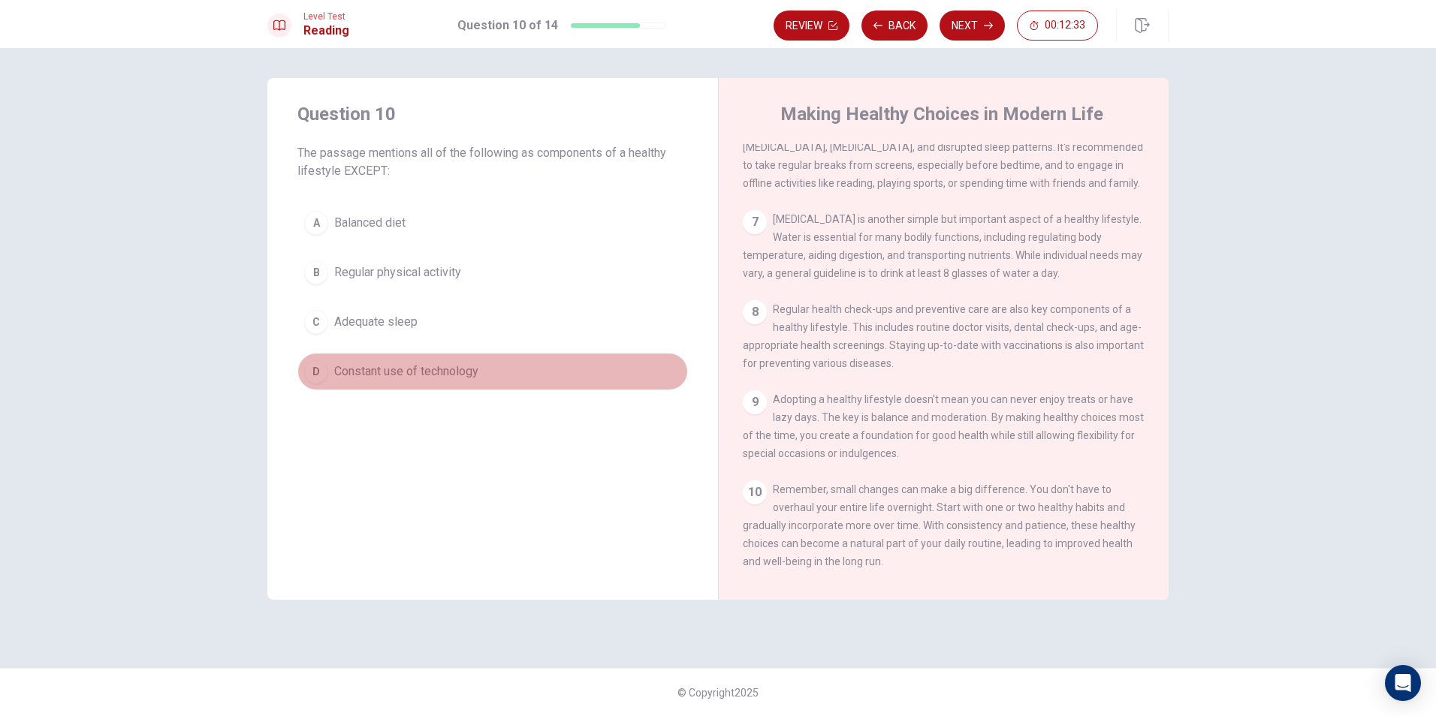
click at [334, 372] on span "Constant use of technology" at bounding box center [406, 372] width 144 height 18
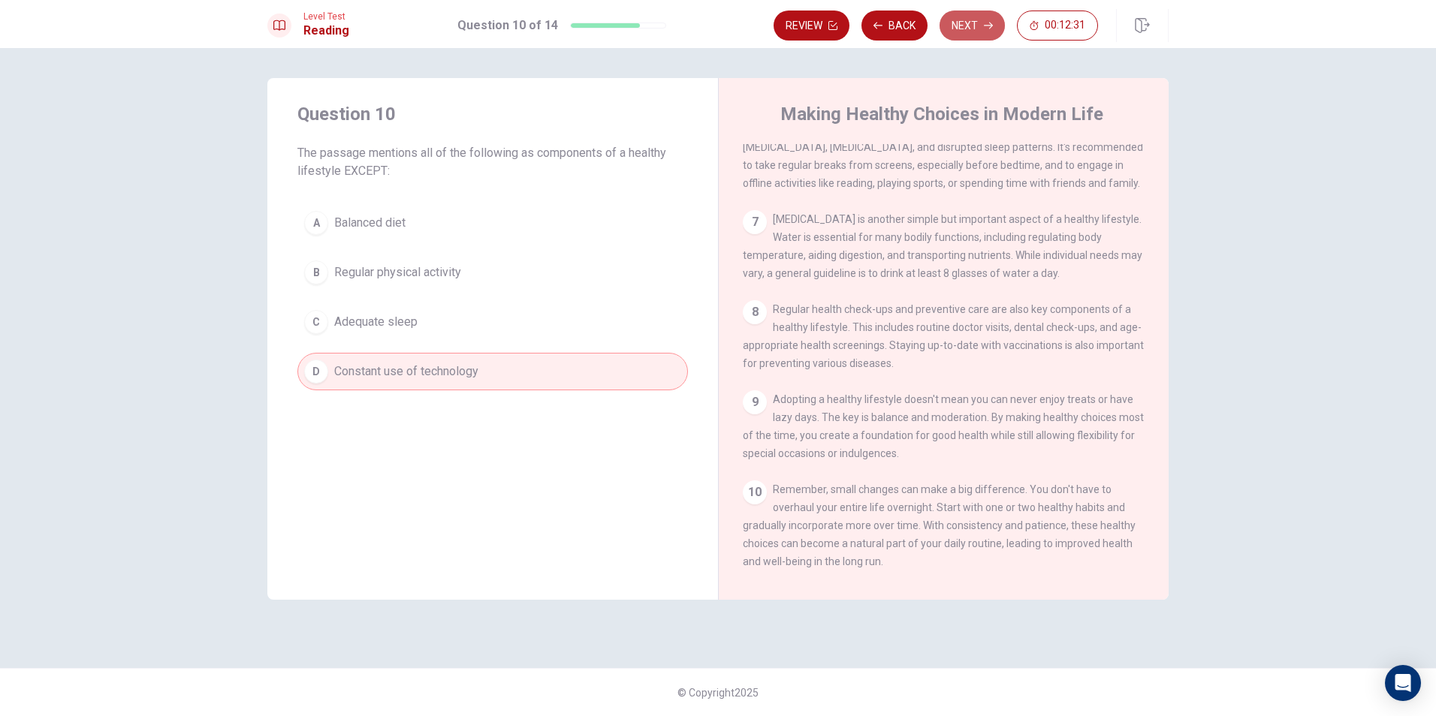
drag, startPoint x: 947, startPoint y: 29, endPoint x: 938, endPoint y: 28, distance: 9.1
click at [946, 29] on button "Next" at bounding box center [972, 26] width 65 height 30
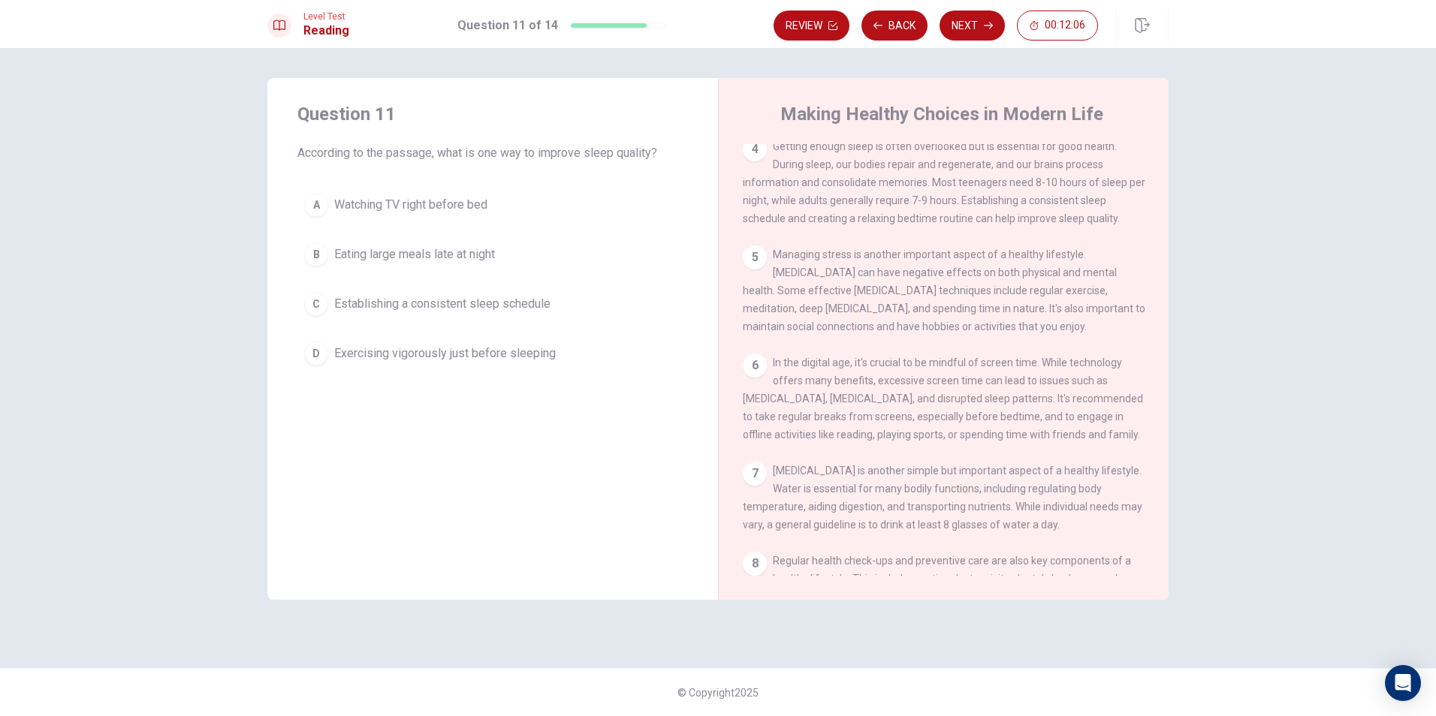
scroll to position [274, 0]
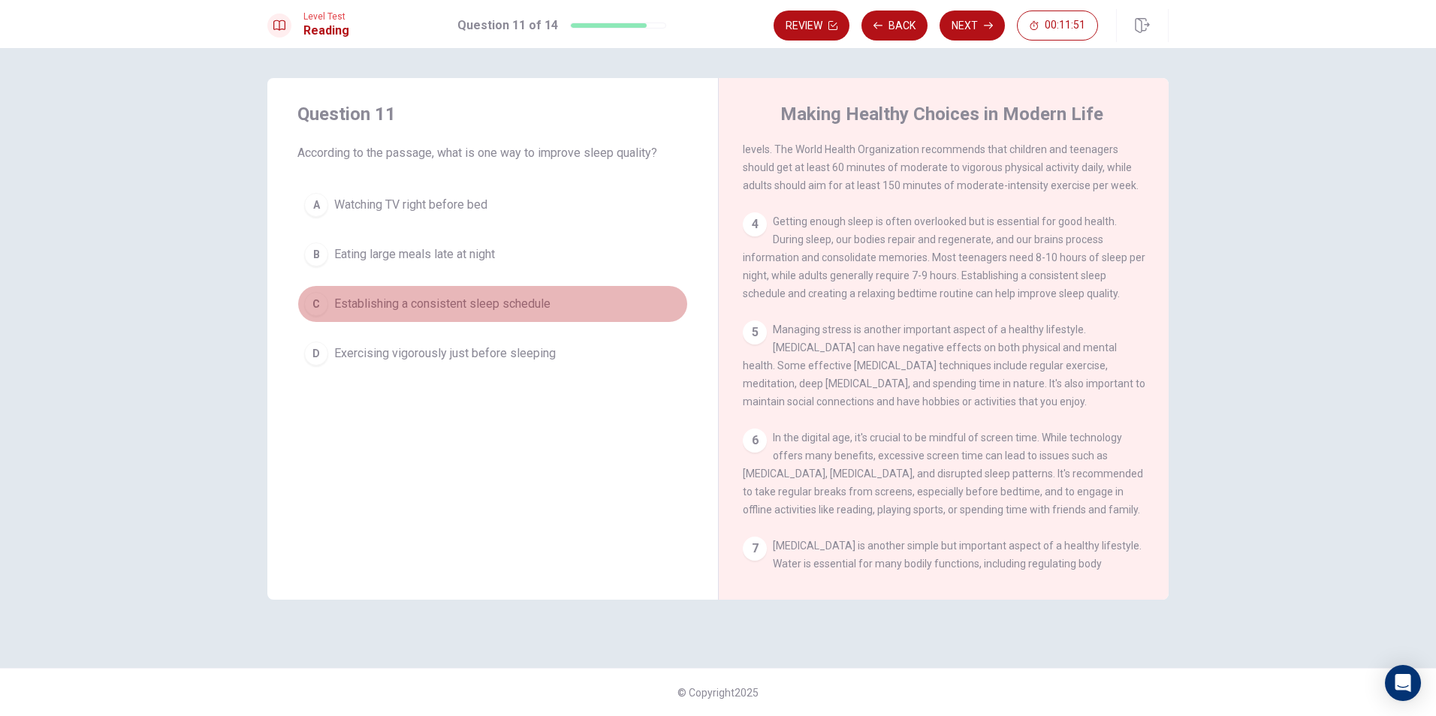
click at [416, 308] on span "Establishing a consistent sleep schedule" at bounding box center [442, 304] width 216 height 18
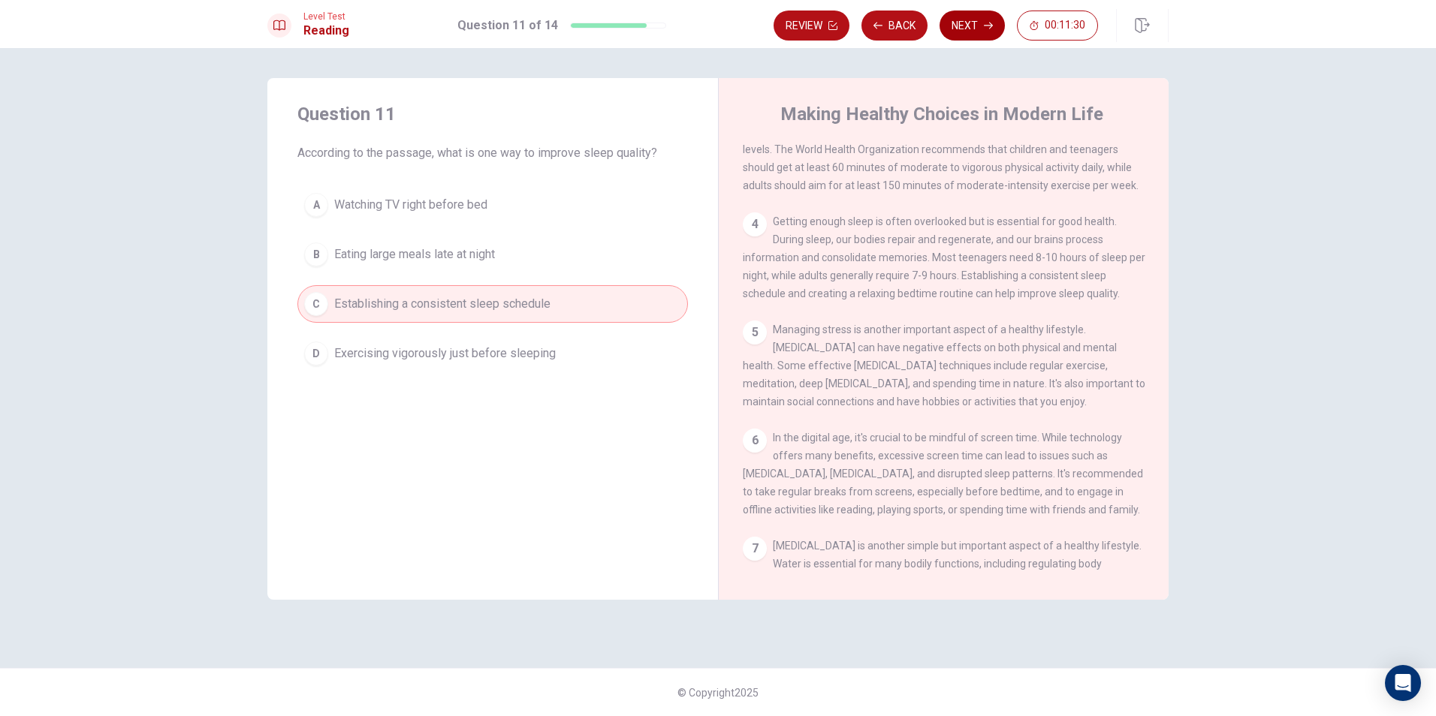
click at [947, 27] on button "Next" at bounding box center [972, 26] width 65 height 30
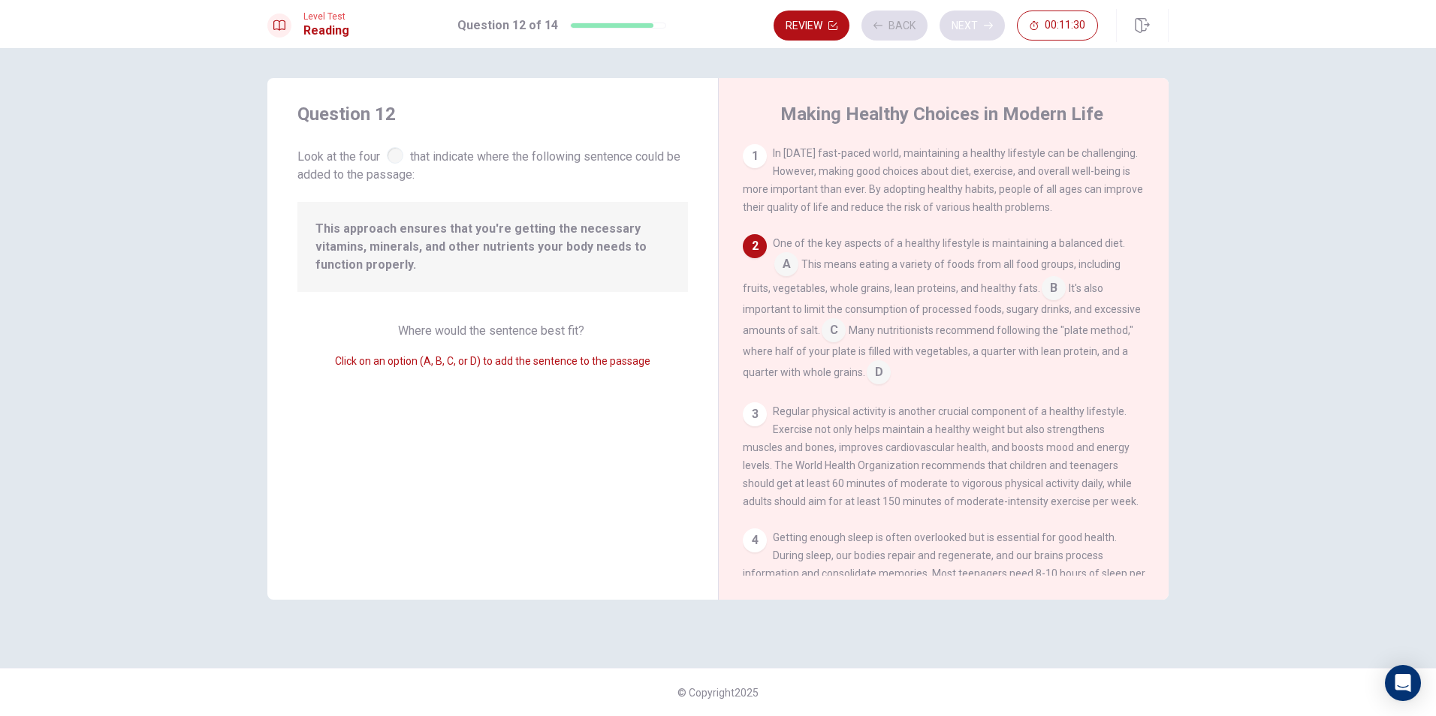
scroll to position [93, 0]
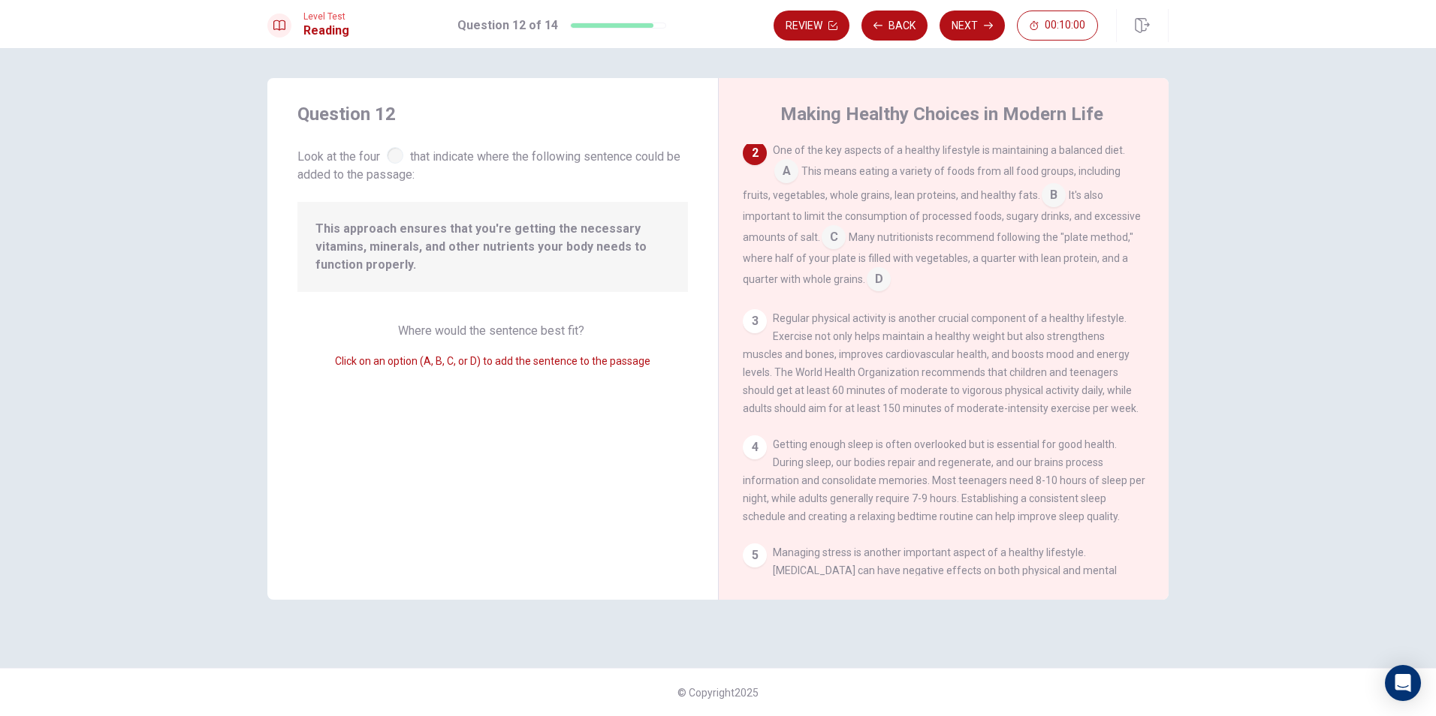
click at [879, 278] on input at bounding box center [879, 281] width 24 height 24
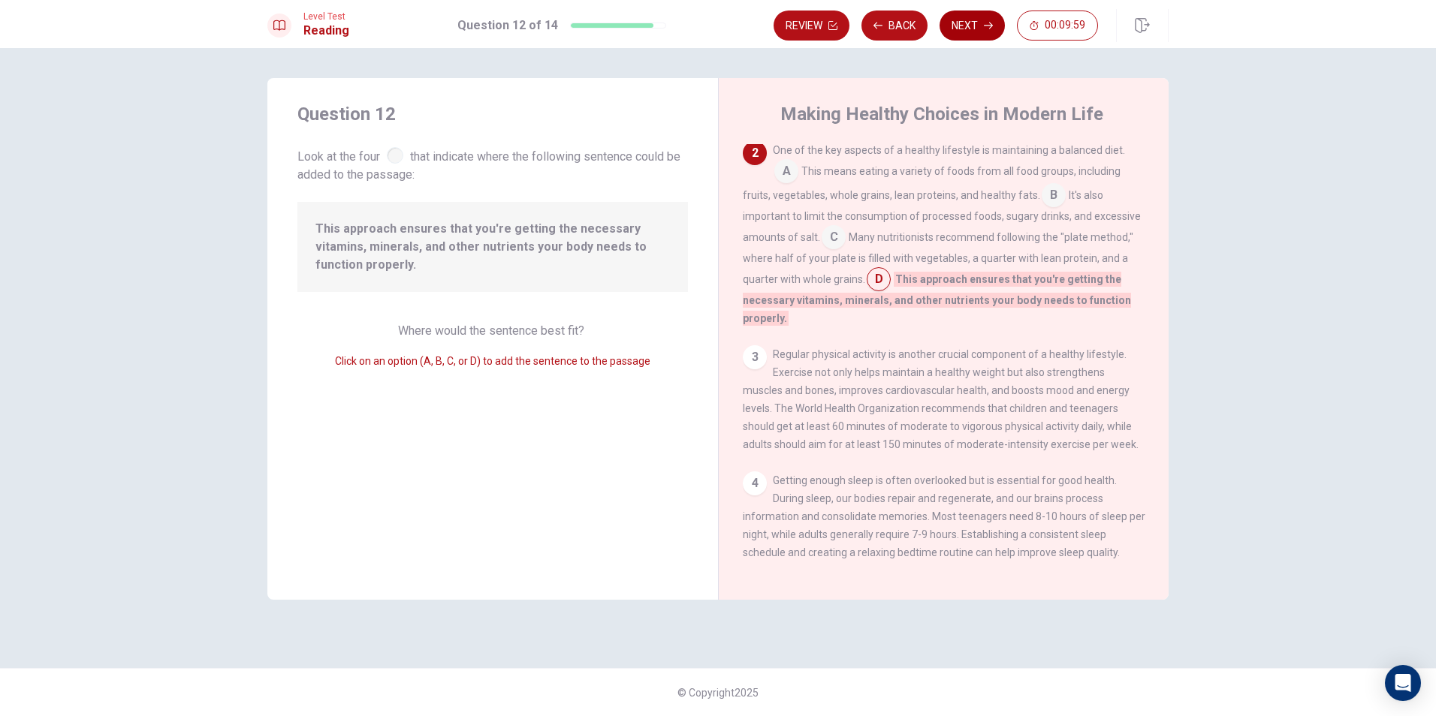
click at [979, 29] on button "Next" at bounding box center [972, 26] width 65 height 30
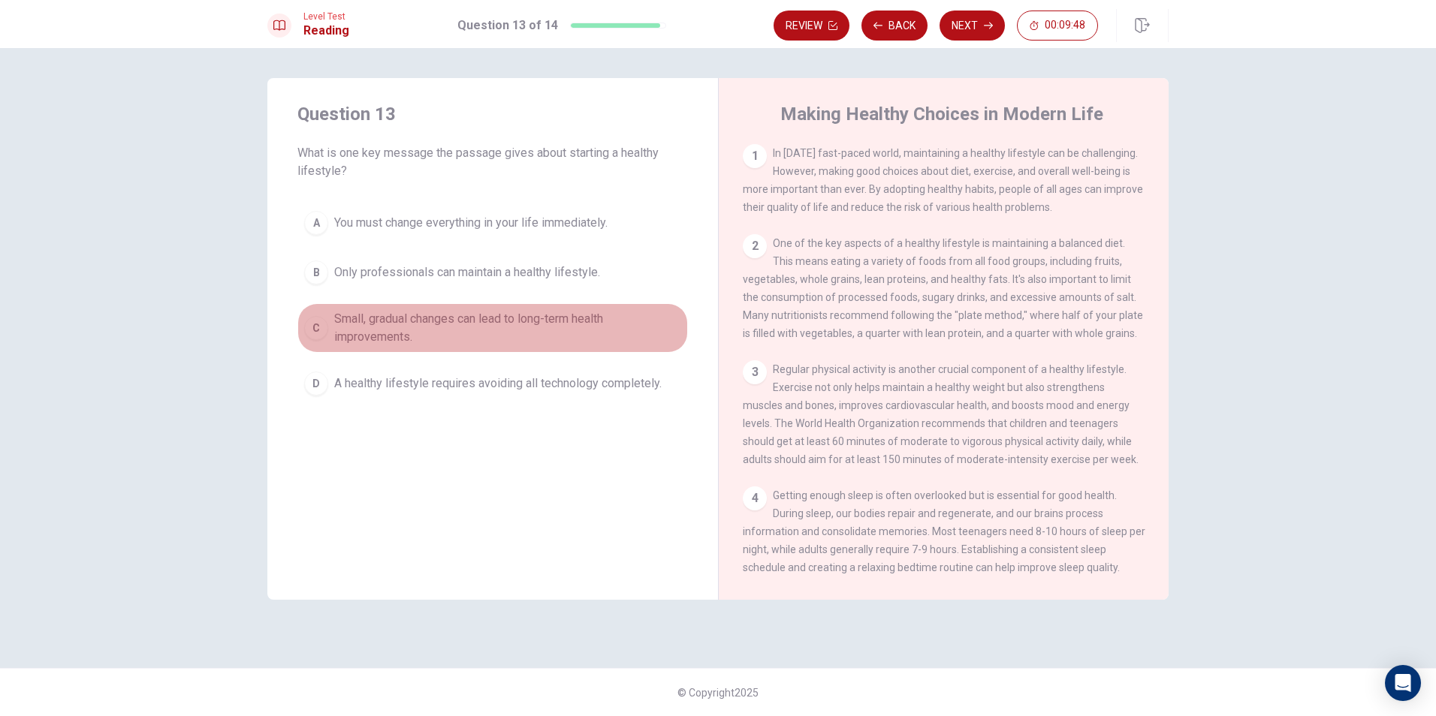
click at [353, 330] on span "Small, gradual changes can lead to long-term health improvements." at bounding box center [507, 328] width 347 height 36
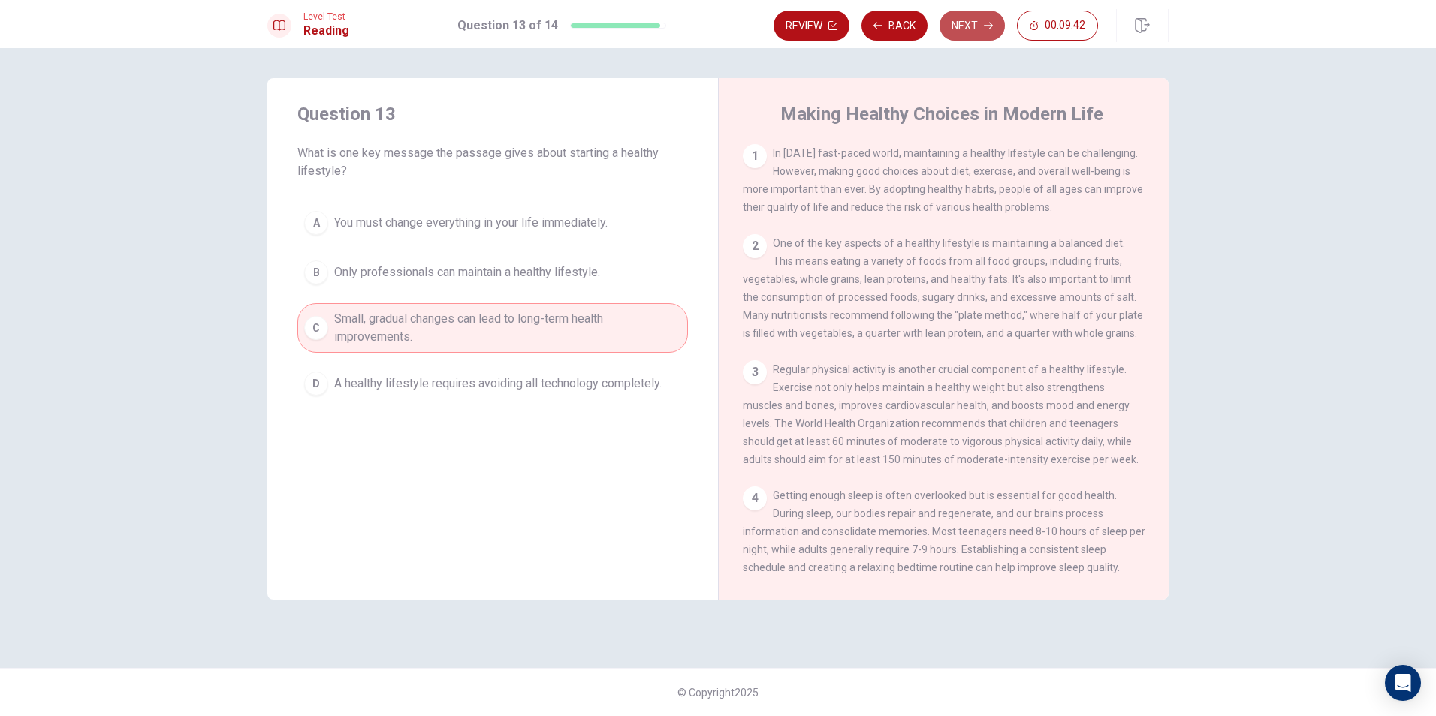
click at [969, 26] on button "Next" at bounding box center [972, 26] width 65 height 30
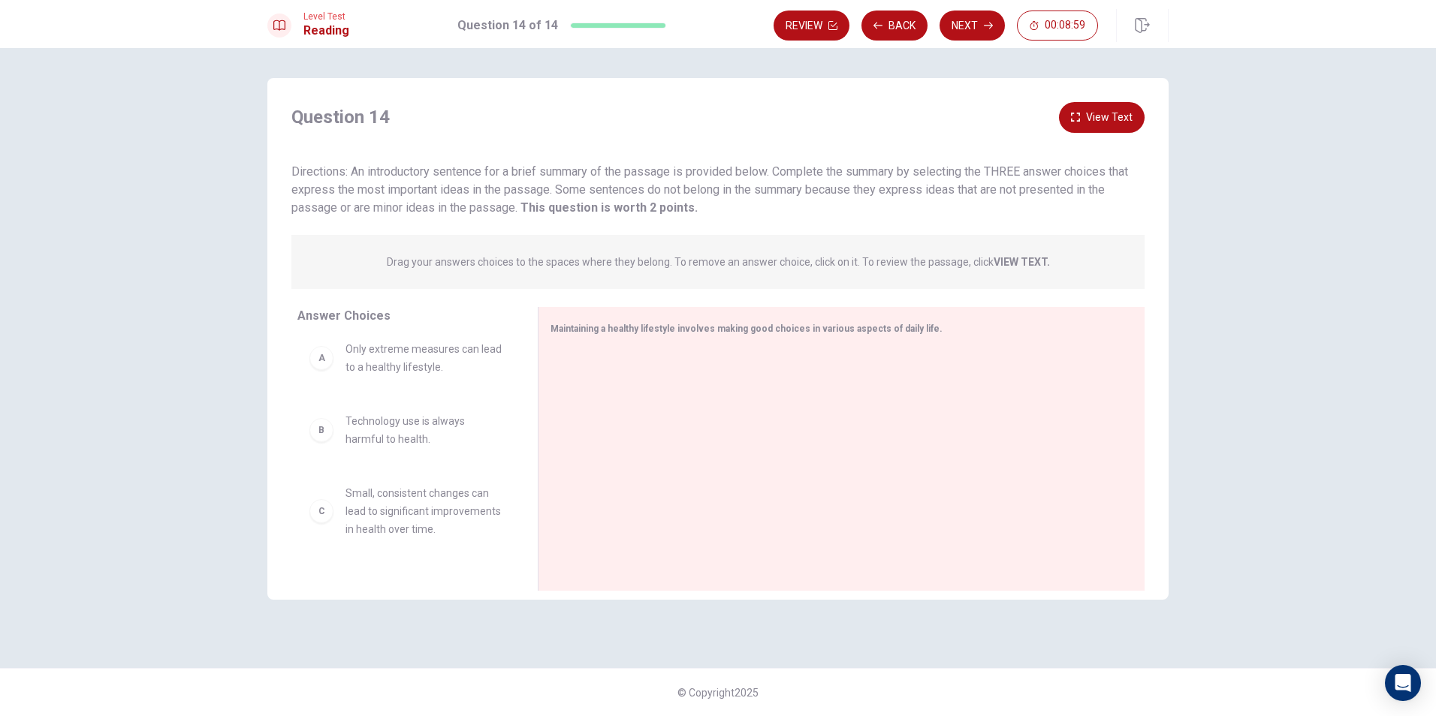
scroll to position [0, 0]
click at [318, 369] on div "A" at bounding box center [321, 367] width 24 height 24
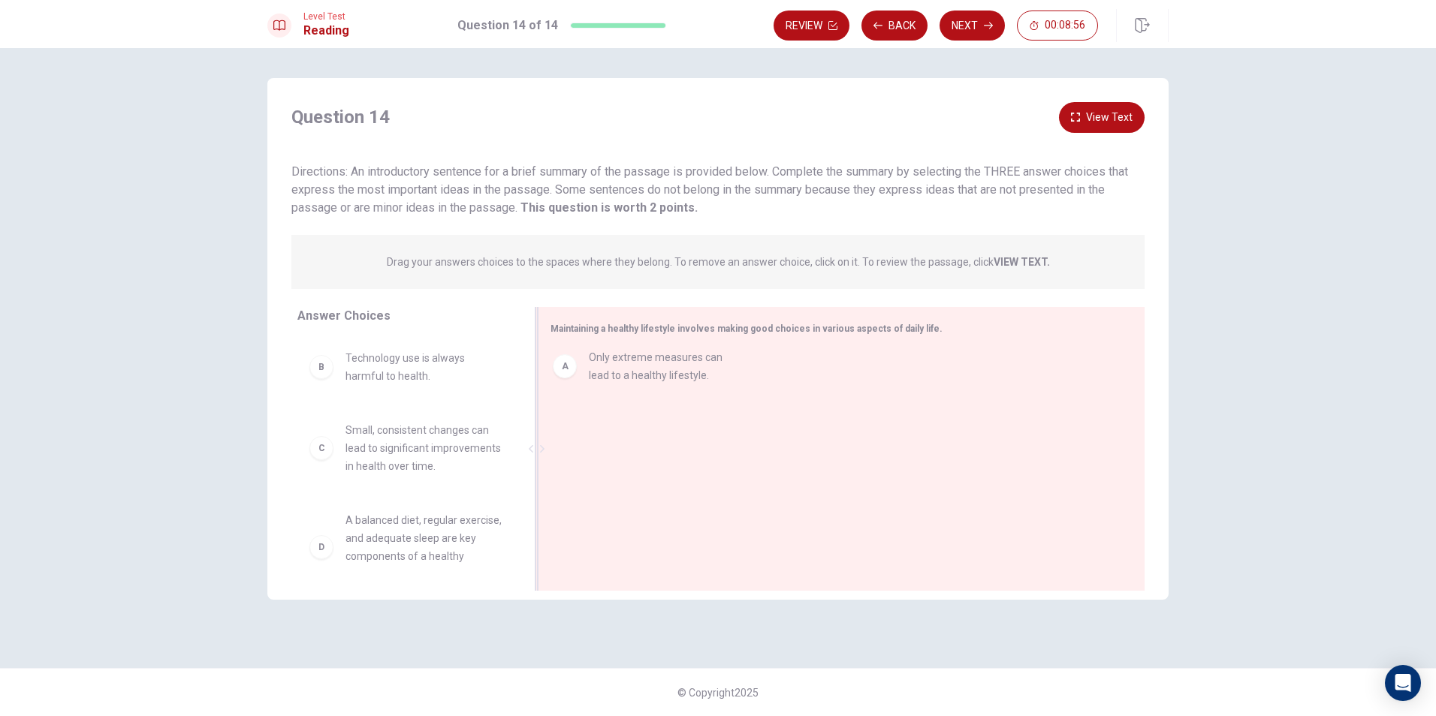
drag, startPoint x: 318, startPoint y: 369, endPoint x: 567, endPoint y: 368, distance: 249.3
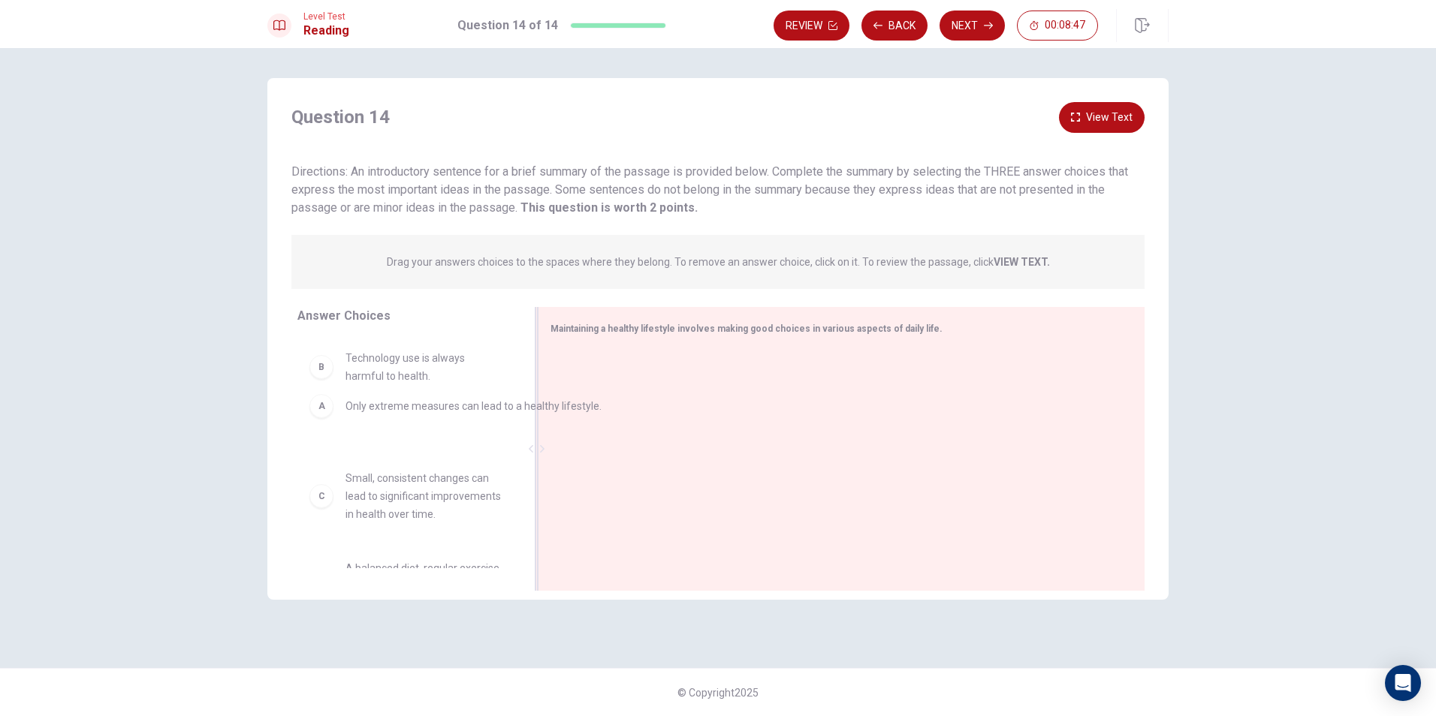
drag, startPoint x: 569, startPoint y: 378, endPoint x: 310, endPoint y: 413, distance: 260.7
click at [470, 369] on span "Only extreme measures can lead to a healthy lifestyle." at bounding box center [423, 367] width 156 height 36
click at [436, 373] on span "Only extreme measures can lead to a healthy lifestyle." at bounding box center [423, 367] width 156 height 36
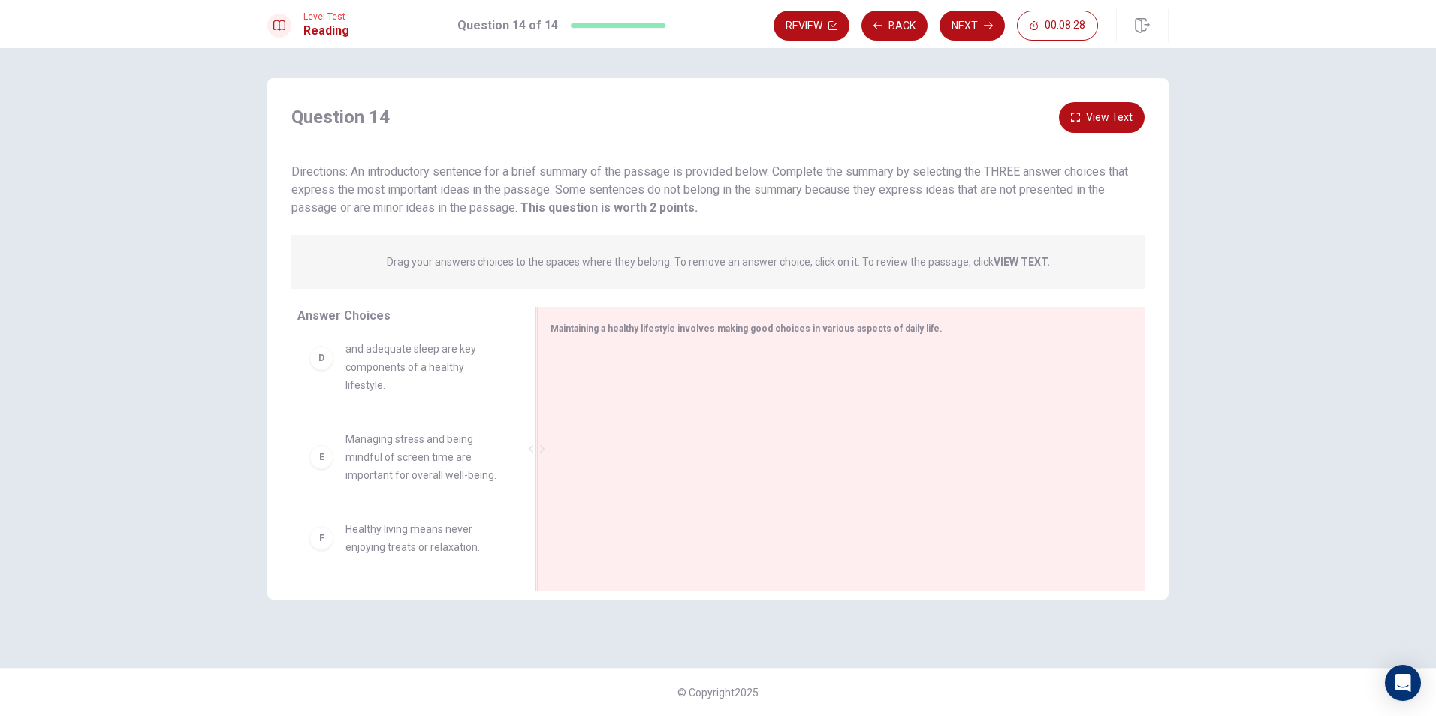
scroll to position [204, 0]
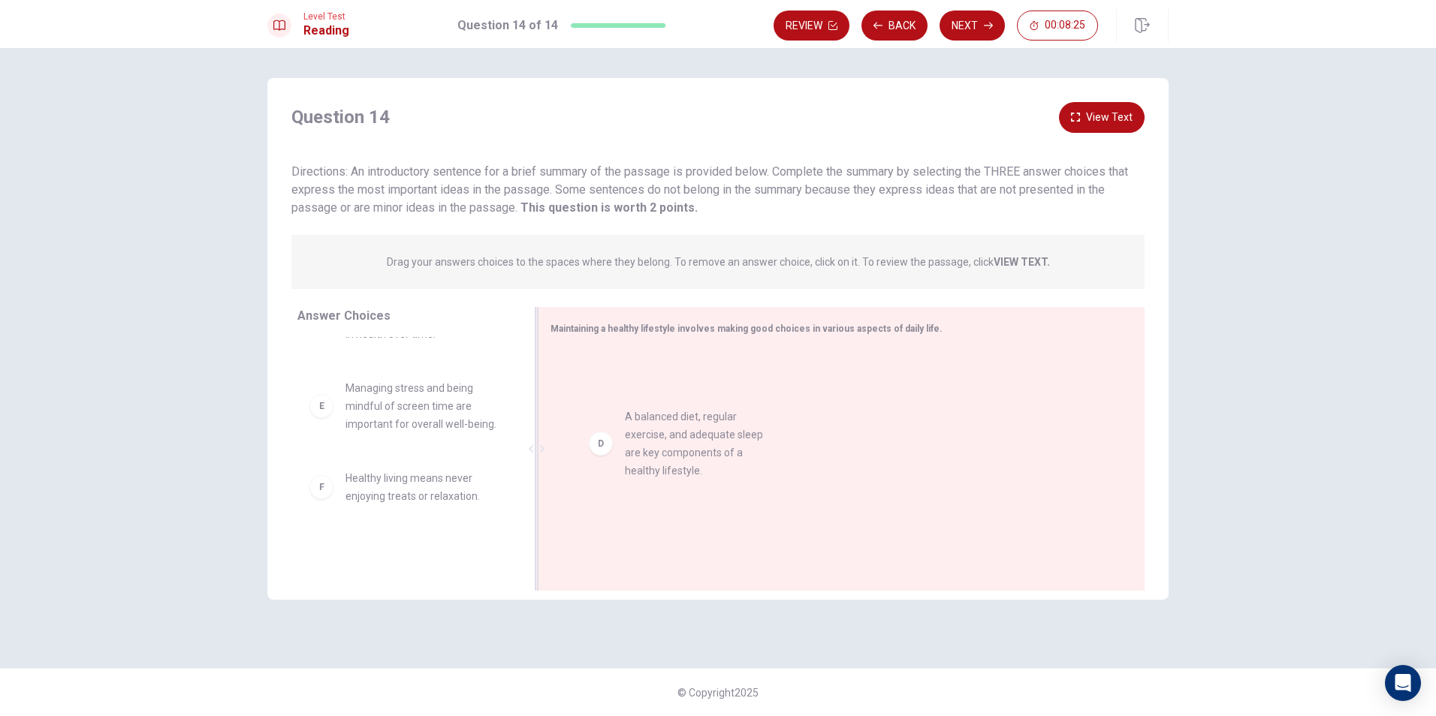
drag, startPoint x: 397, startPoint y: 432, endPoint x: 670, endPoint y: 451, distance: 273.3
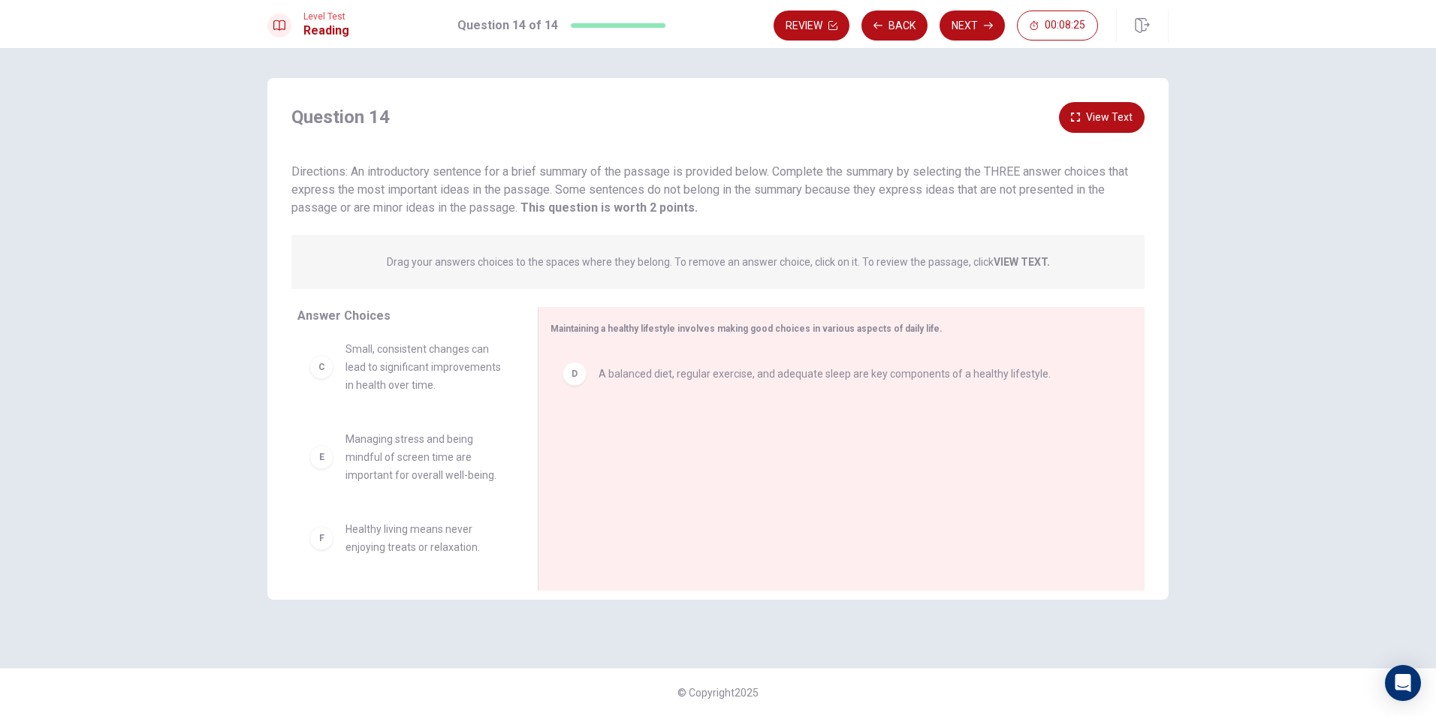
scroll to position [171, 0]
click at [891, 20] on button "Back" at bounding box center [894, 26] width 66 height 30
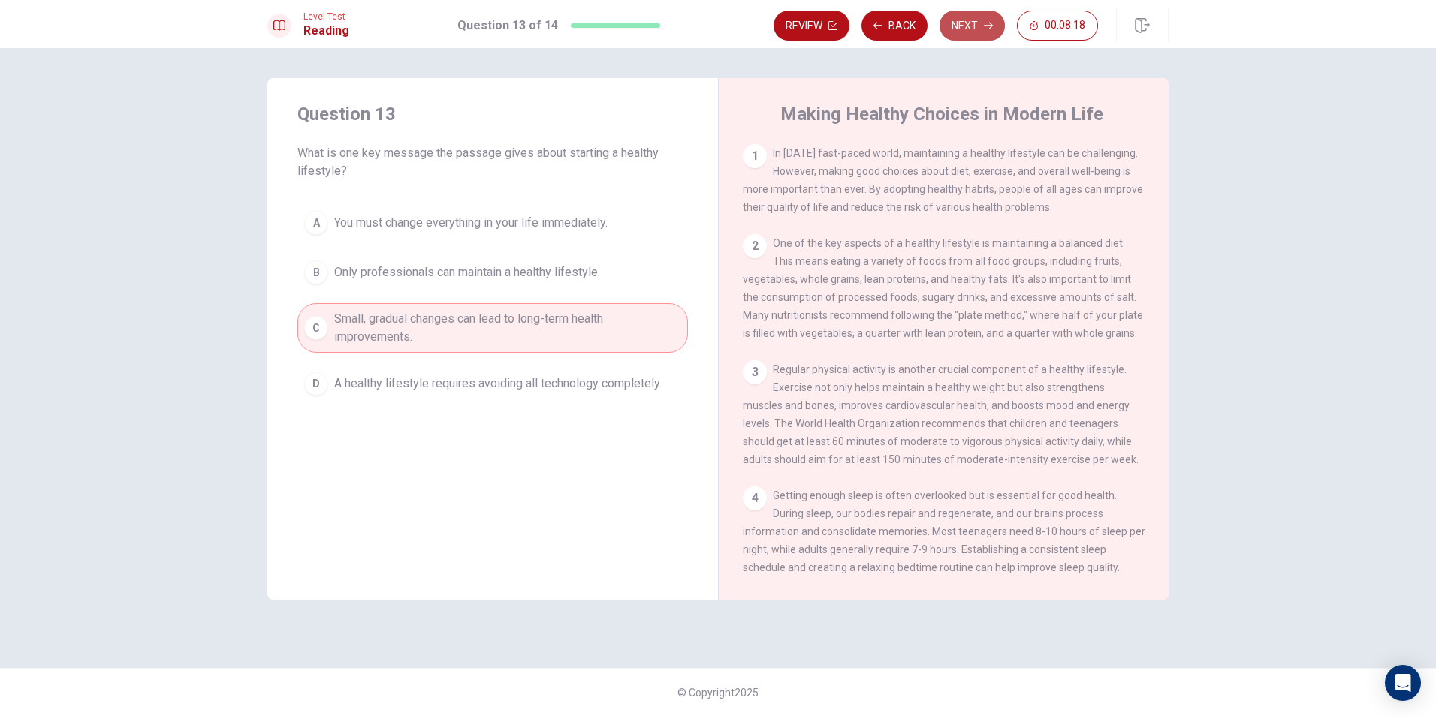
click at [962, 31] on button "Next" at bounding box center [972, 26] width 65 height 30
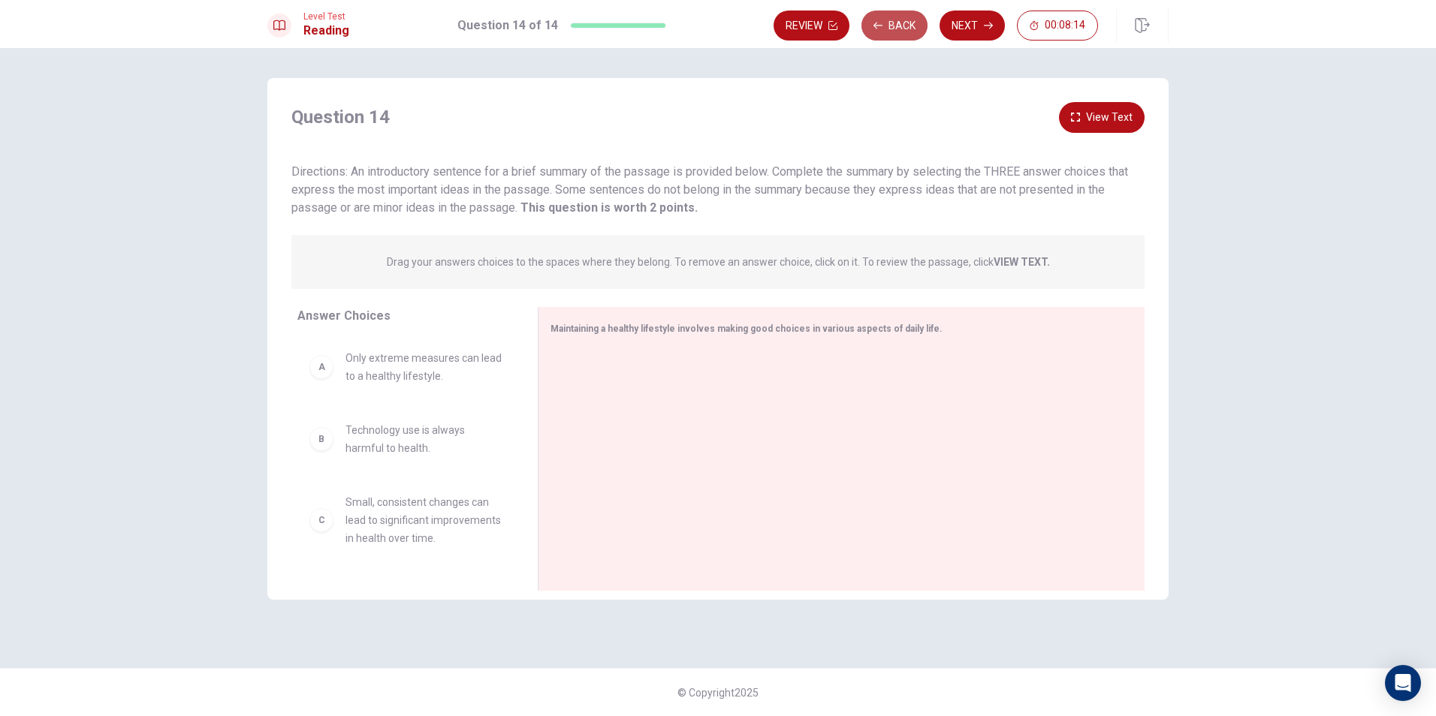
click at [888, 22] on button "Back" at bounding box center [894, 26] width 66 height 30
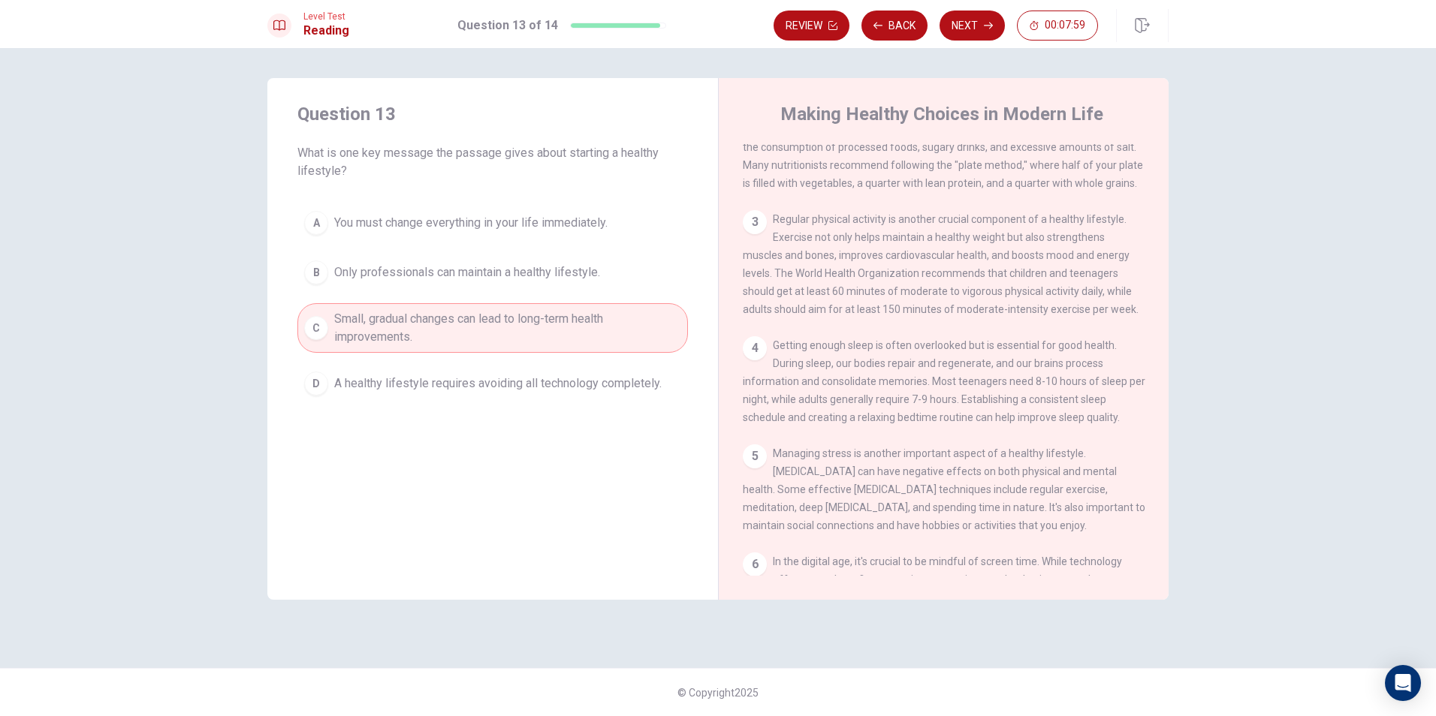
scroll to position [225, 0]
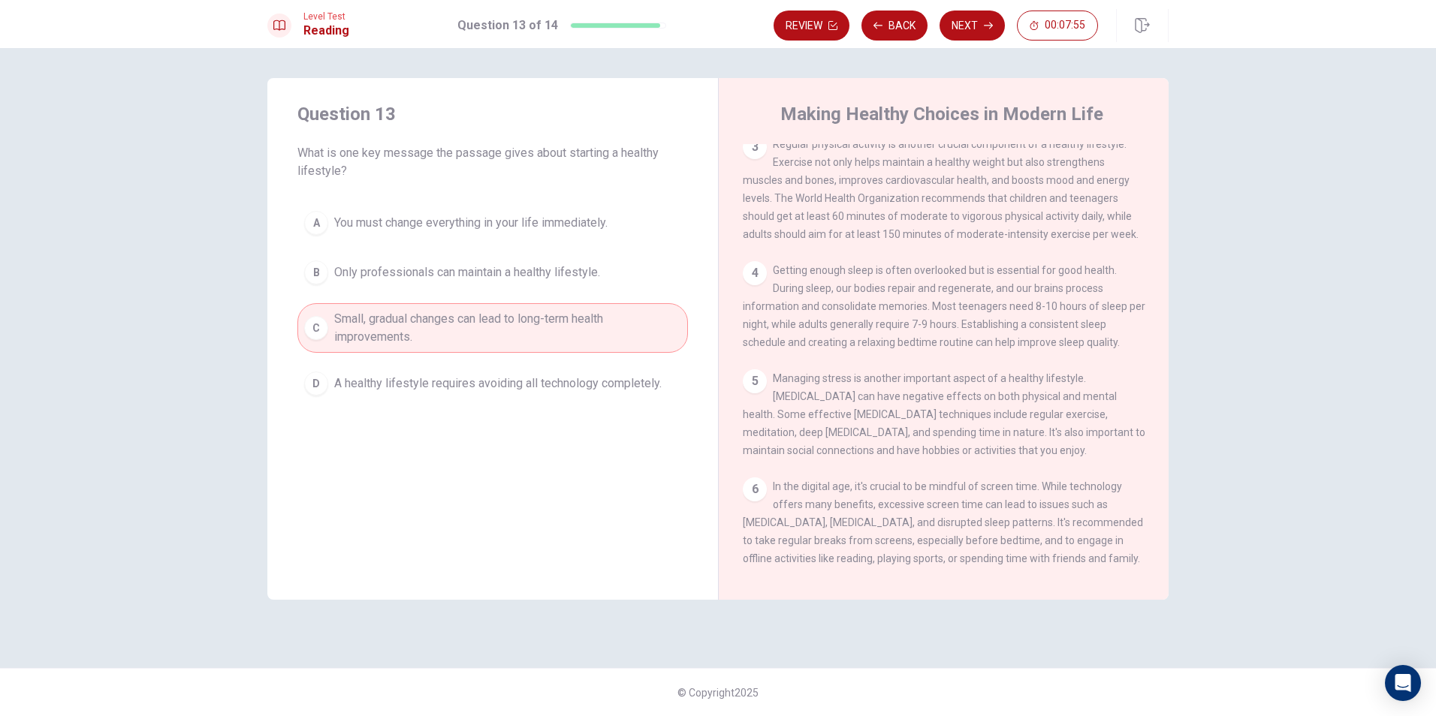
drag, startPoint x: 951, startPoint y: 29, endPoint x: 936, endPoint y: 32, distance: 15.3
click at [951, 30] on button "Next" at bounding box center [972, 26] width 65 height 30
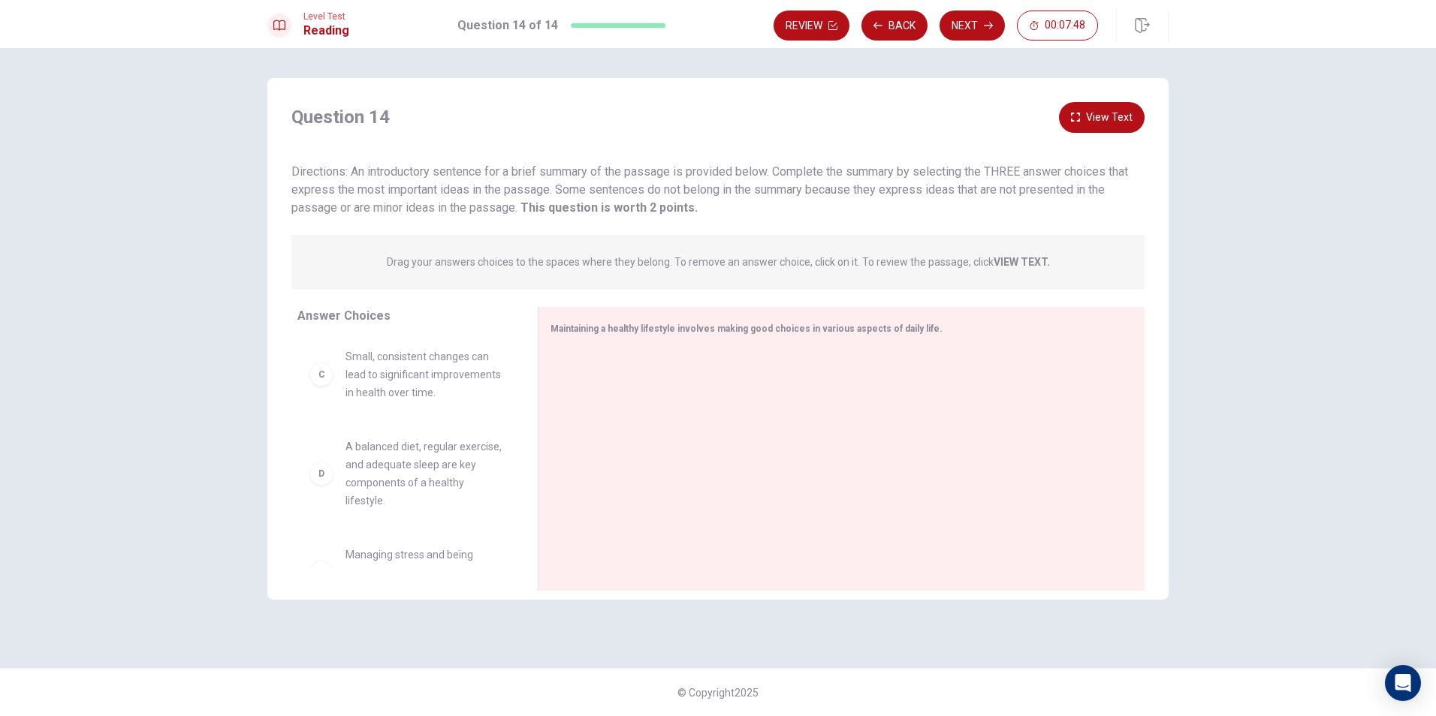
scroll to position [150, 0]
drag, startPoint x: 396, startPoint y: 483, endPoint x: 626, endPoint y: 459, distance: 231.1
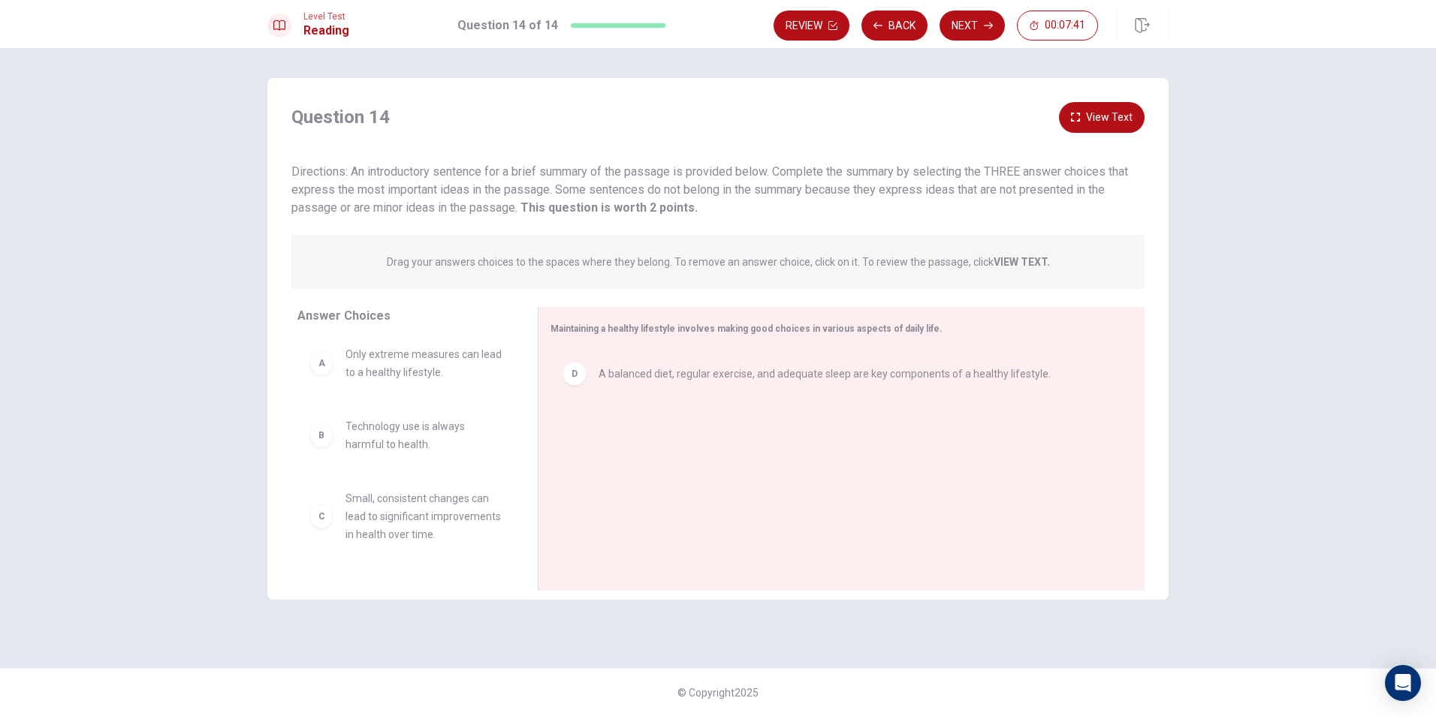
scroll to position [0, 0]
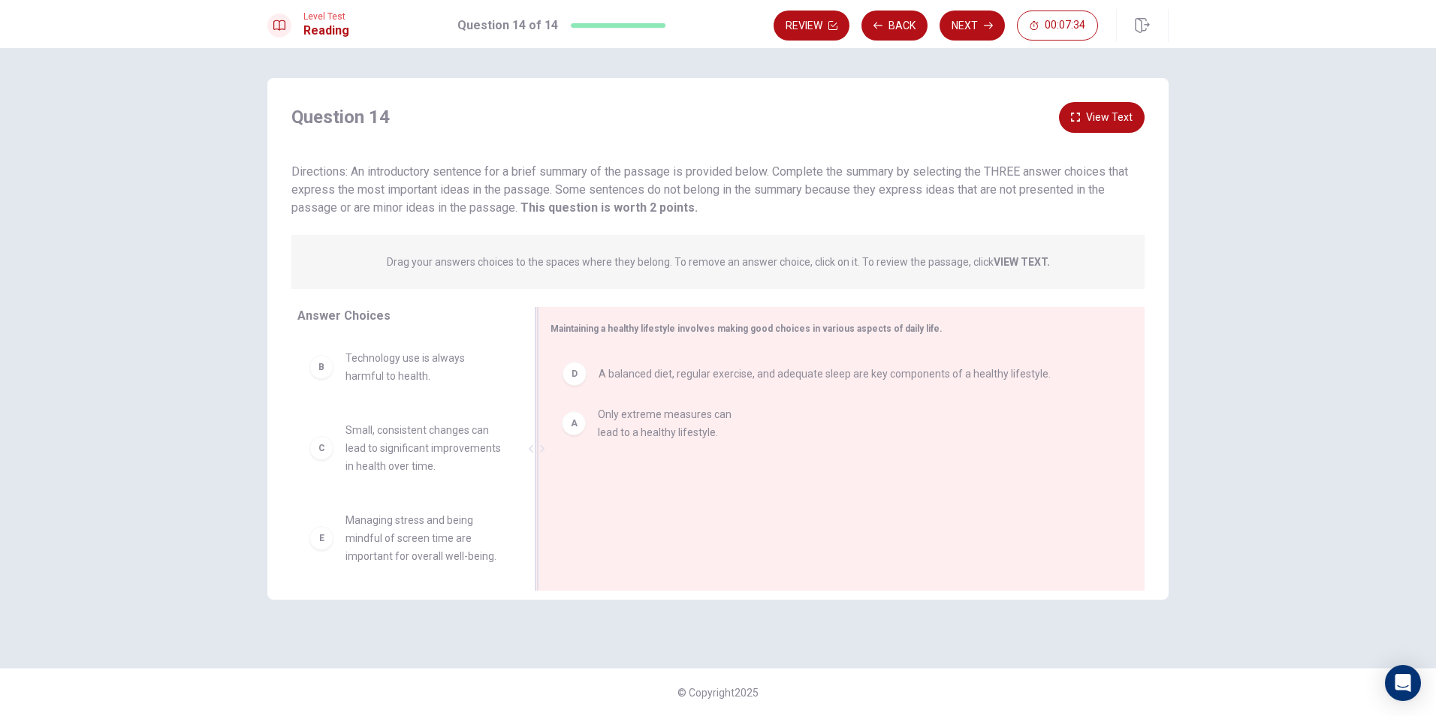
drag, startPoint x: 427, startPoint y: 372, endPoint x: 649, endPoint y: 419, distance: 226.5
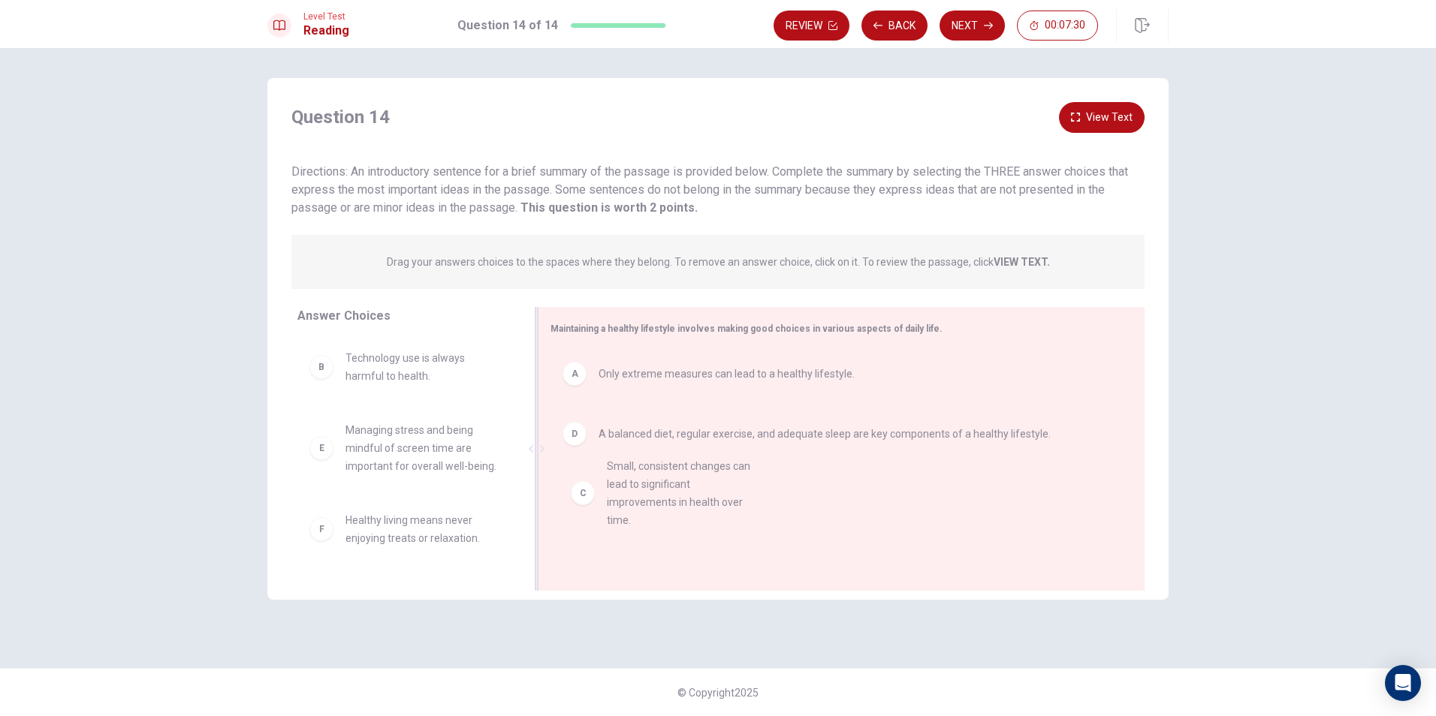
drag, startPoint x: 433, startPoint y: 456, endPoint x: 643, endPoint y: 481, distance: 211.7
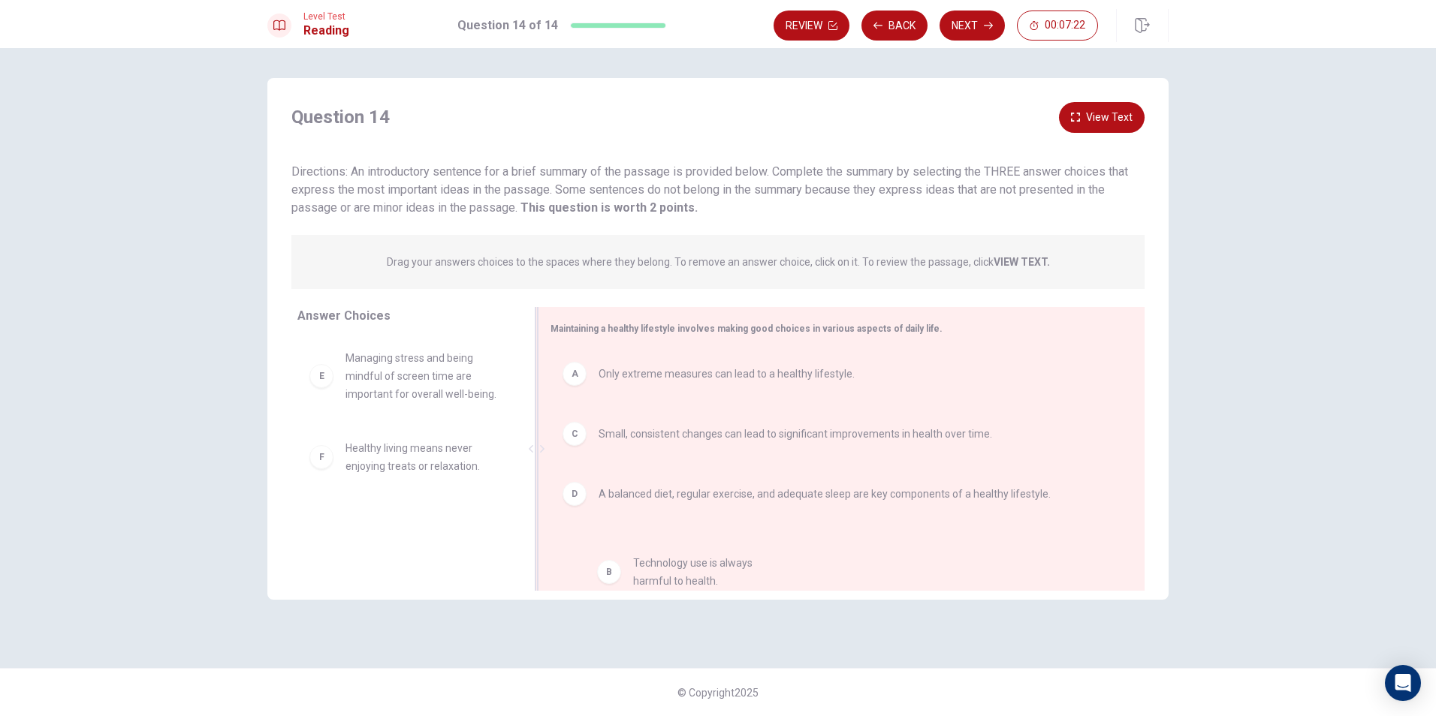
drag, startPoint x: 417, startPoint y: 373, endPoint x: 709, endPoint y: 575, distance: 354.8
drag, startPoint x: 394, startPoint y: 453, endPoint x: 686, endPoint y: 553, distance: 308.7
drag, startPoint x: 440, startPoint y: 371, endPoint x: 744, endPoint y: 556, distance: 355.2
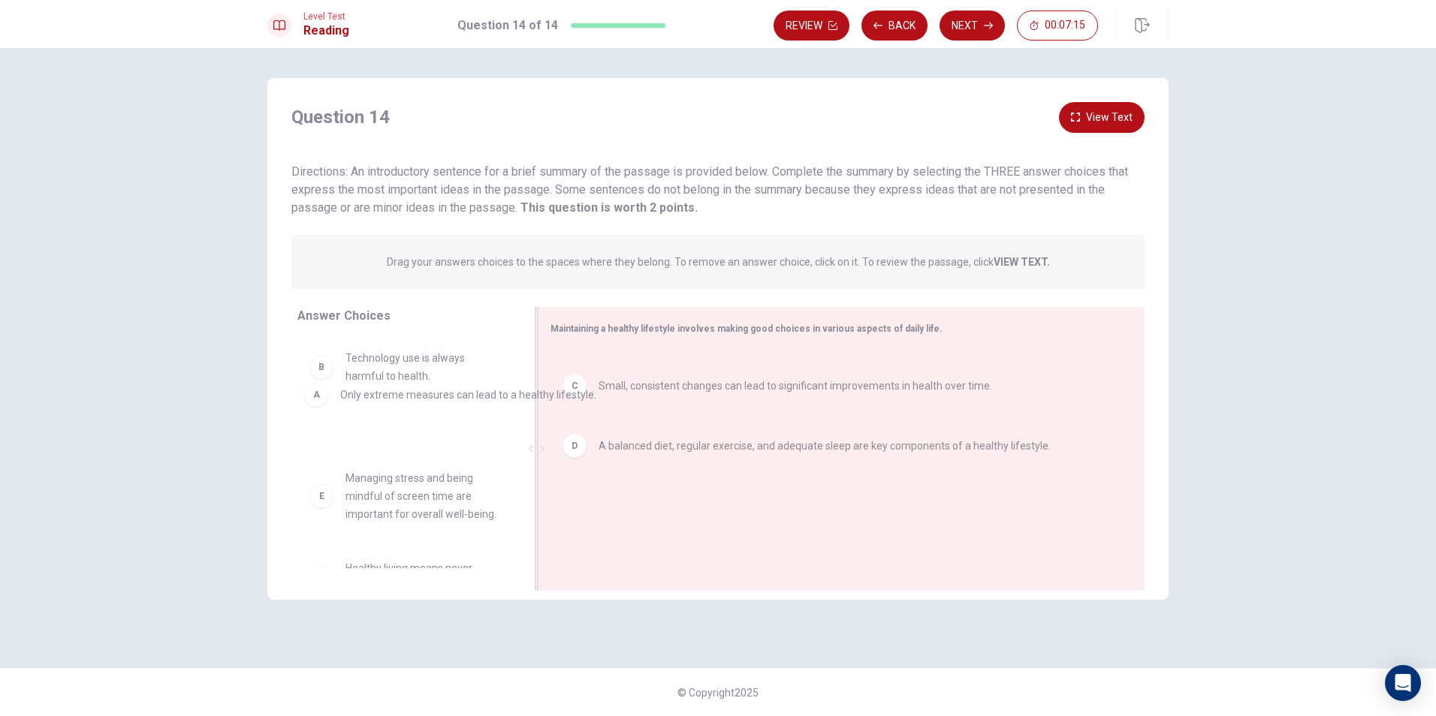
drag, startPoint x: 632, startPoint y: 379, endPoint x: 362, endPoint y: 402, distance: 270.6
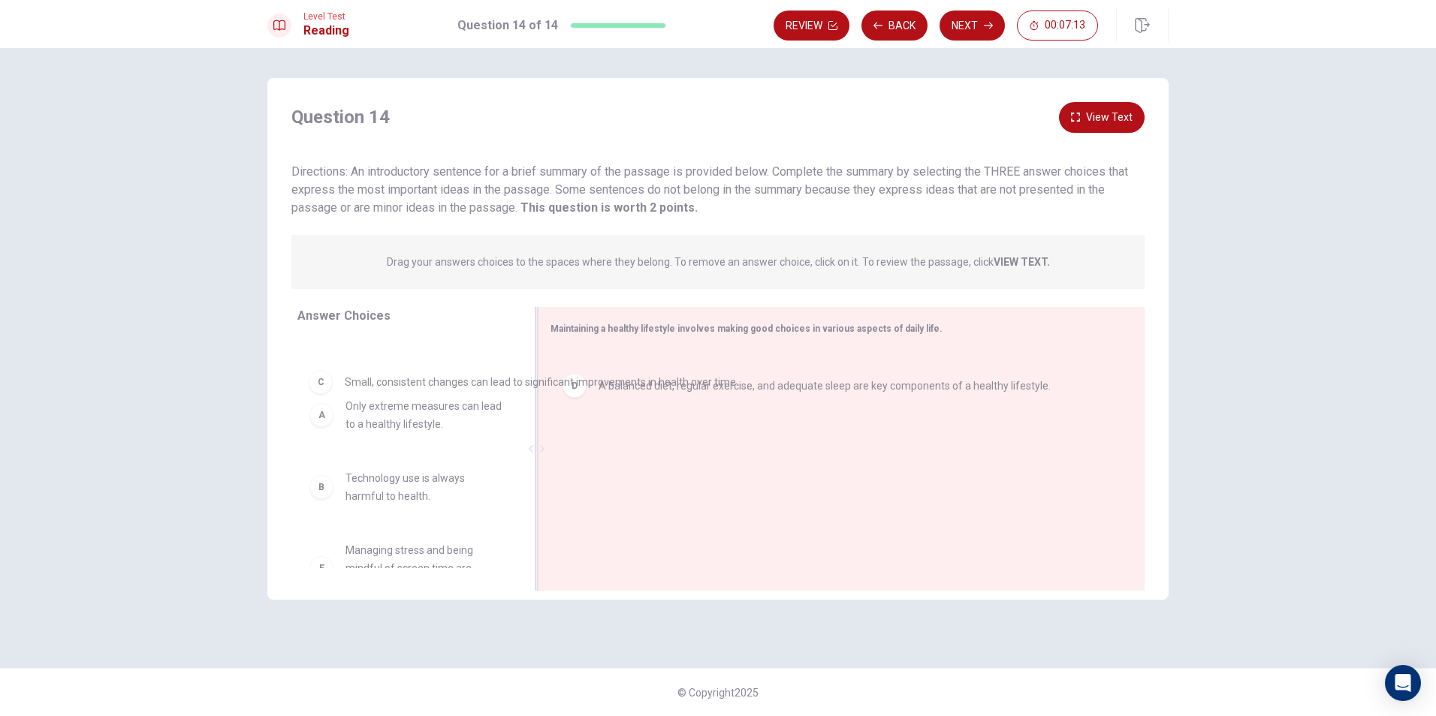
drag, startPoint x: 708, startPoint y: 385, endPoint x: 479, endPoint y: 394, distance: 229.3
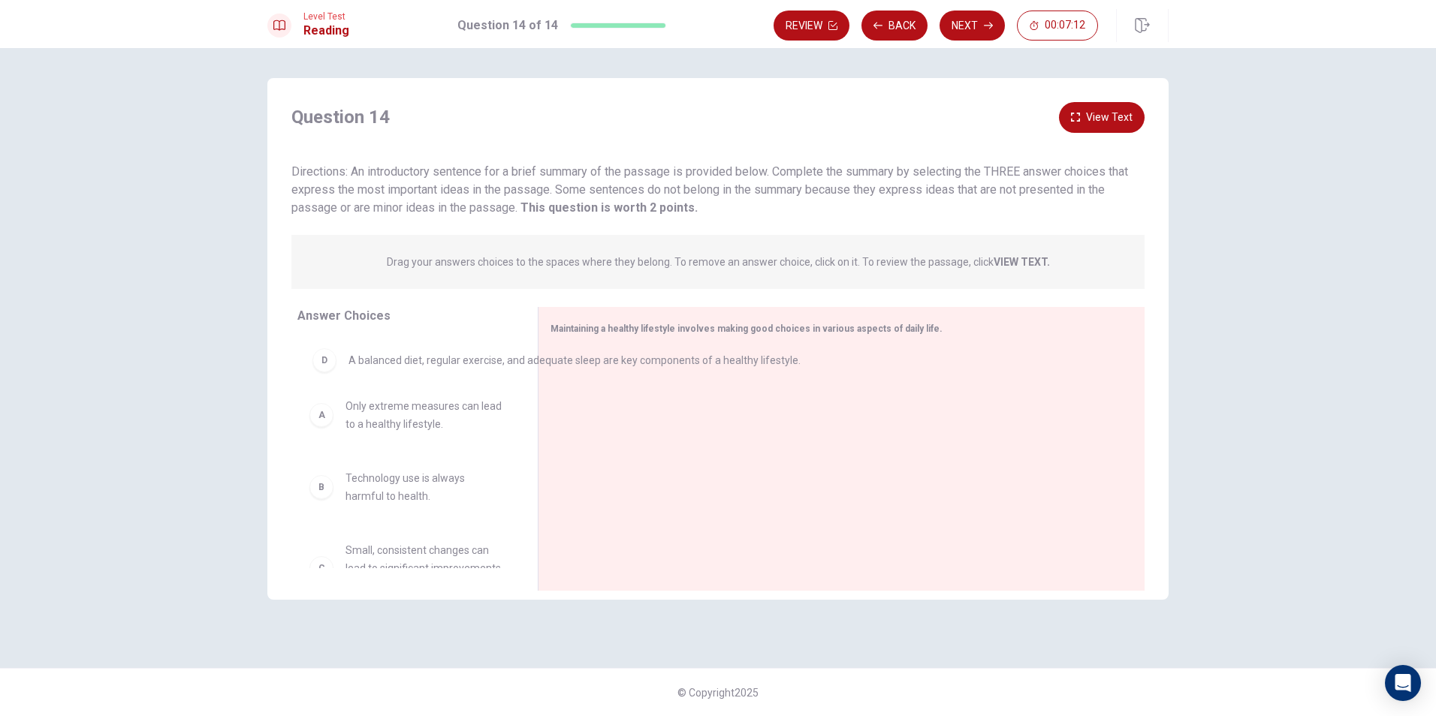
drag, startPoint x: 687, startPoint y: 375, endPoint x: 463, endPoint y: 371, distance: 224.6
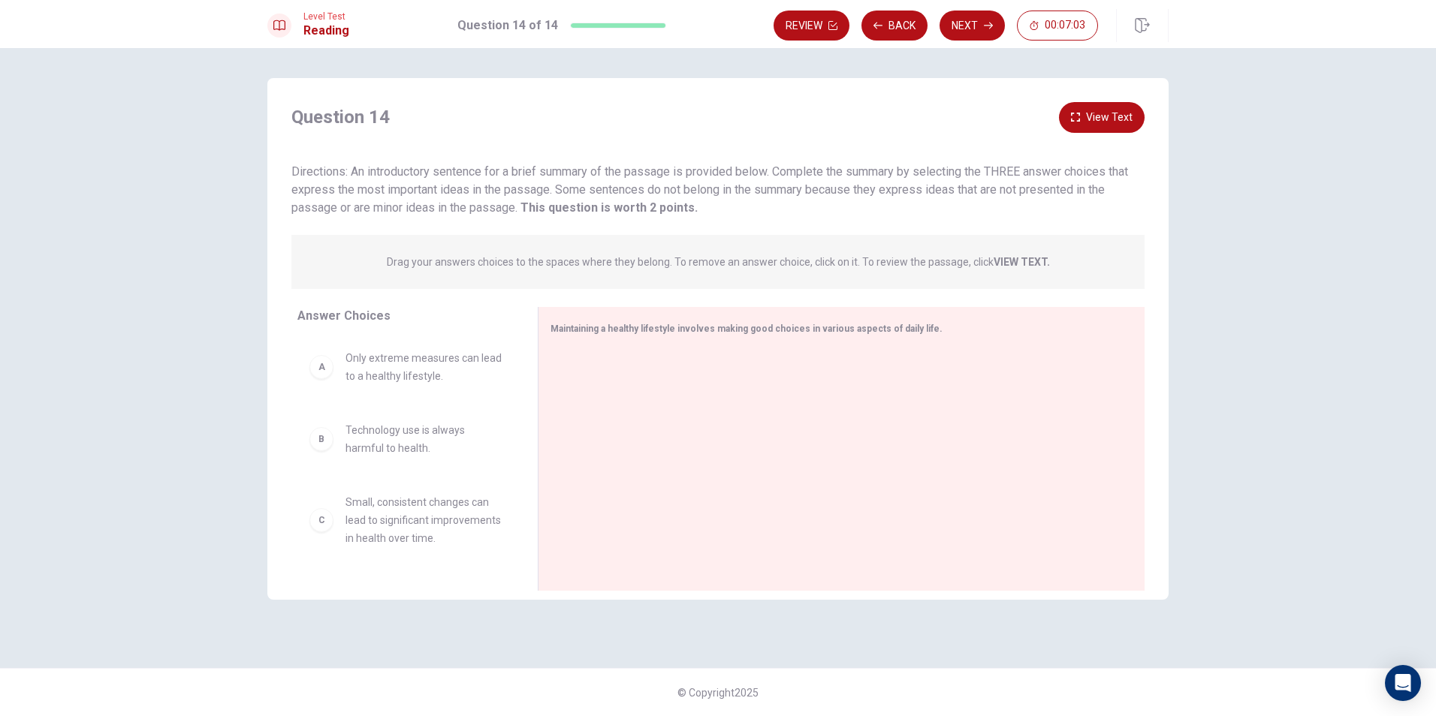
scroll to position [75, 0]
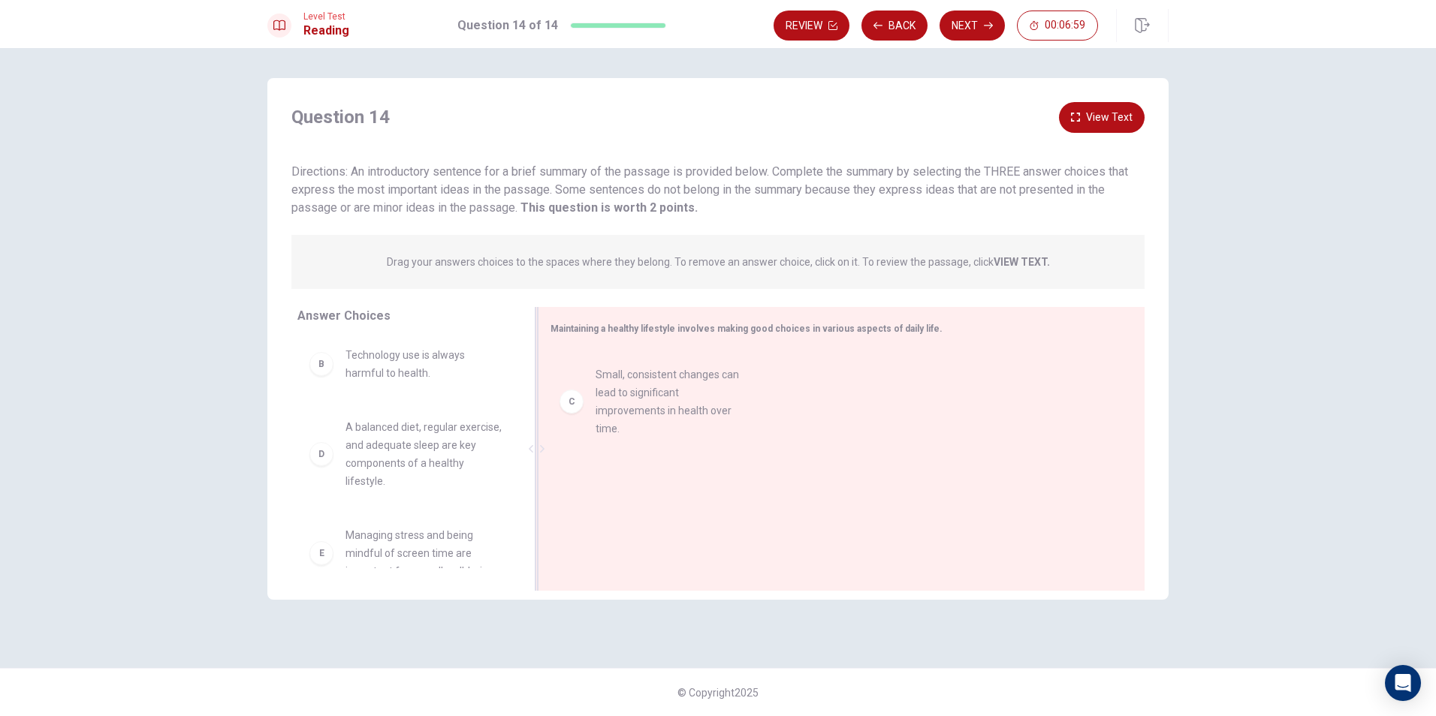
drag, startPoint x: 391, startPoint y: 455, endPoint x: 678, endPoint y: 402, distance: 292.5
drag, startPoint x: 361, startPoint y: 460, endPoint x: 677, endPoint y: 428, distance: 317.1
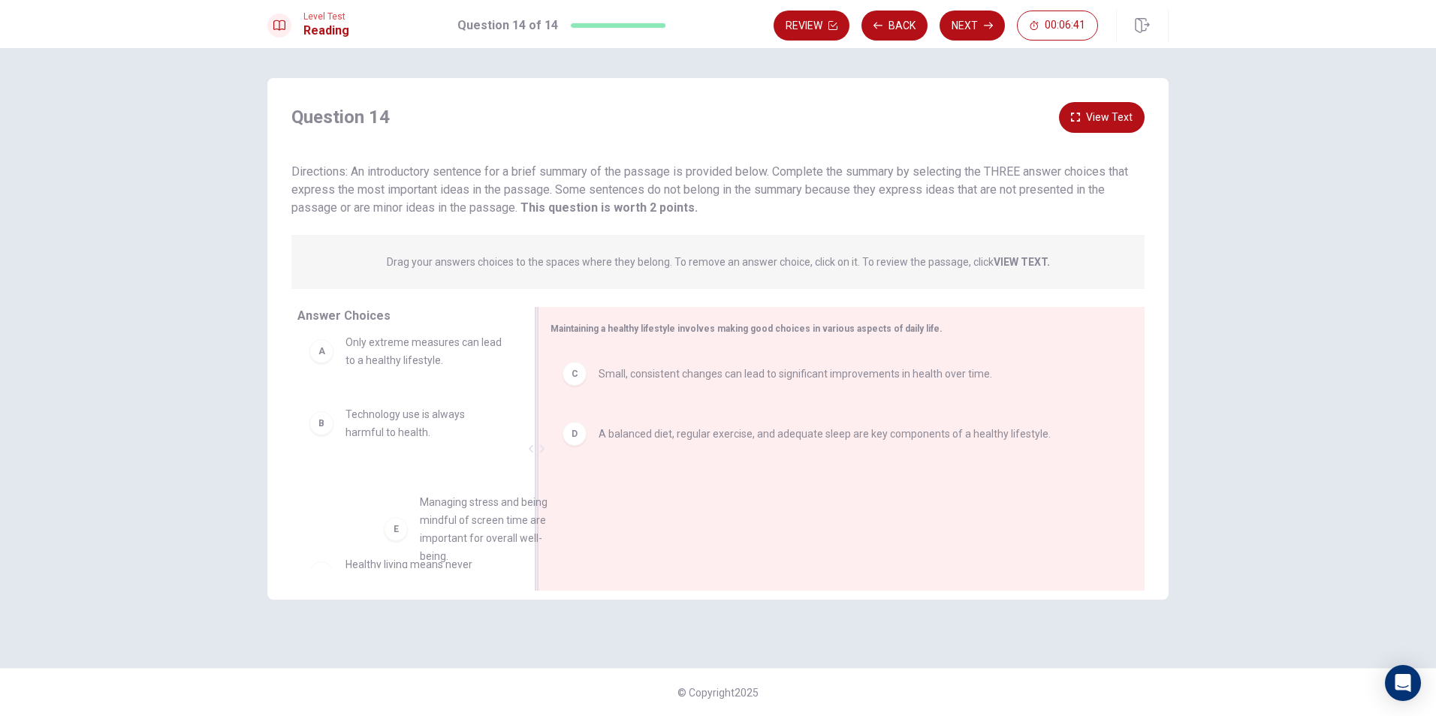
scroll to position [19, 0]
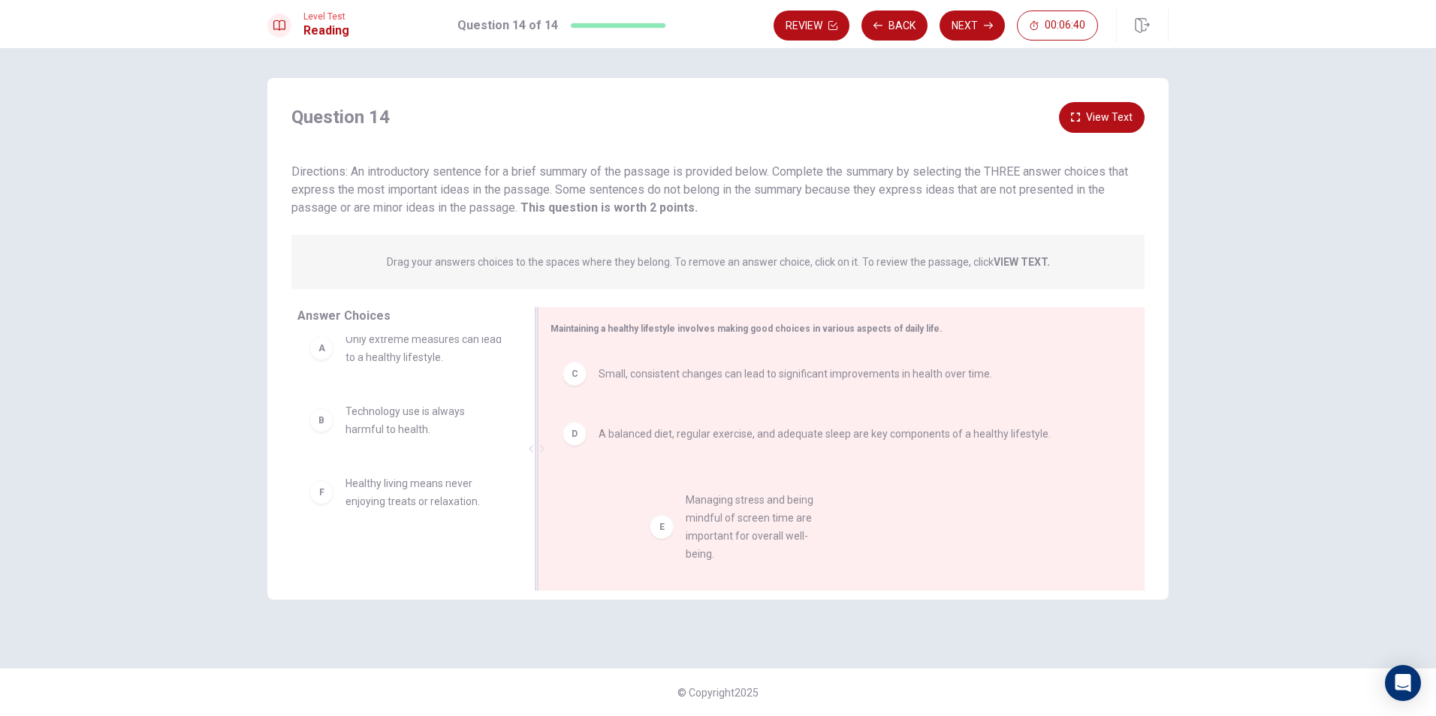
drag, startPoint x: 383, startPoint y: 513, endPoint x: 728, endPoint y: 511, distance: 344.7
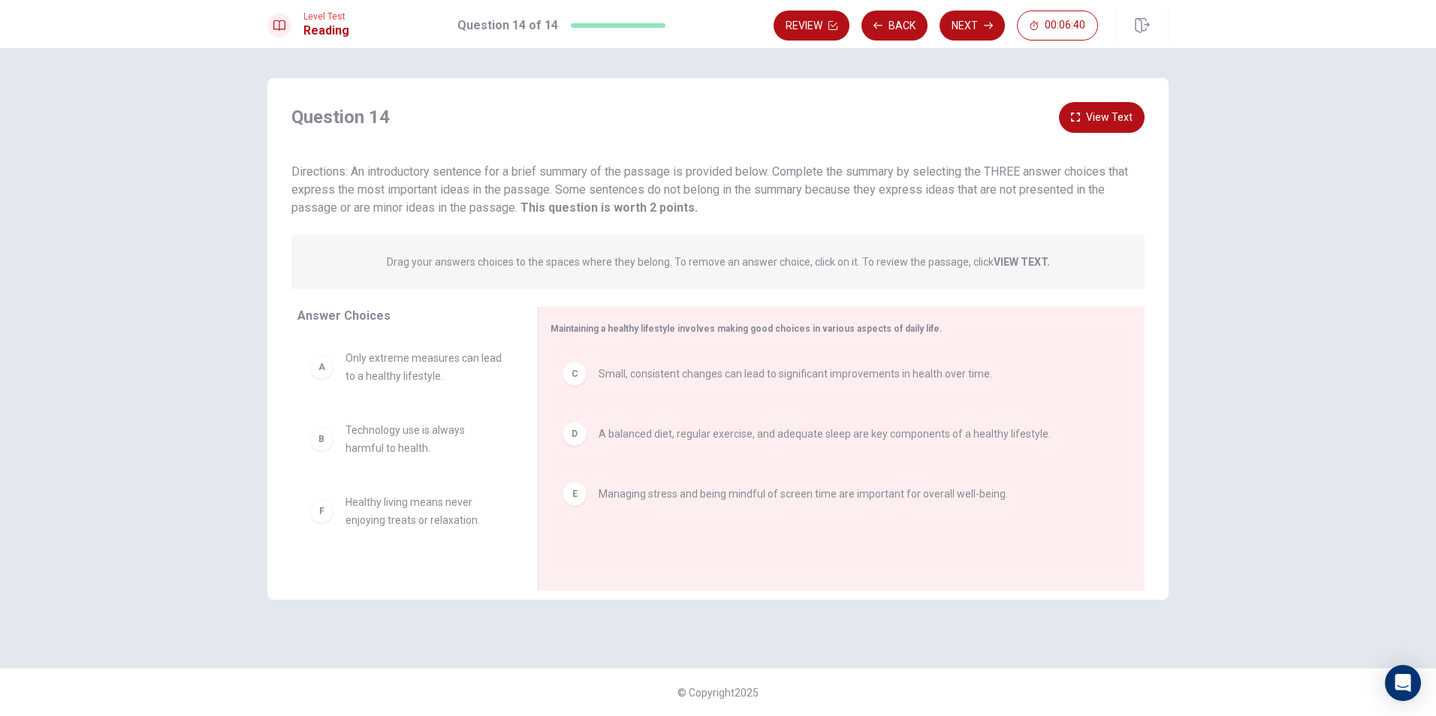
scroll to position [0, 0]
drag, startPoint x: 473, startPoint y: 365, endPoint x: 690, endPoint y: 544, distance: 281.6
click at [1075, 107] on button "View Text" at bounding box center [1102, 117] width 86 height 31
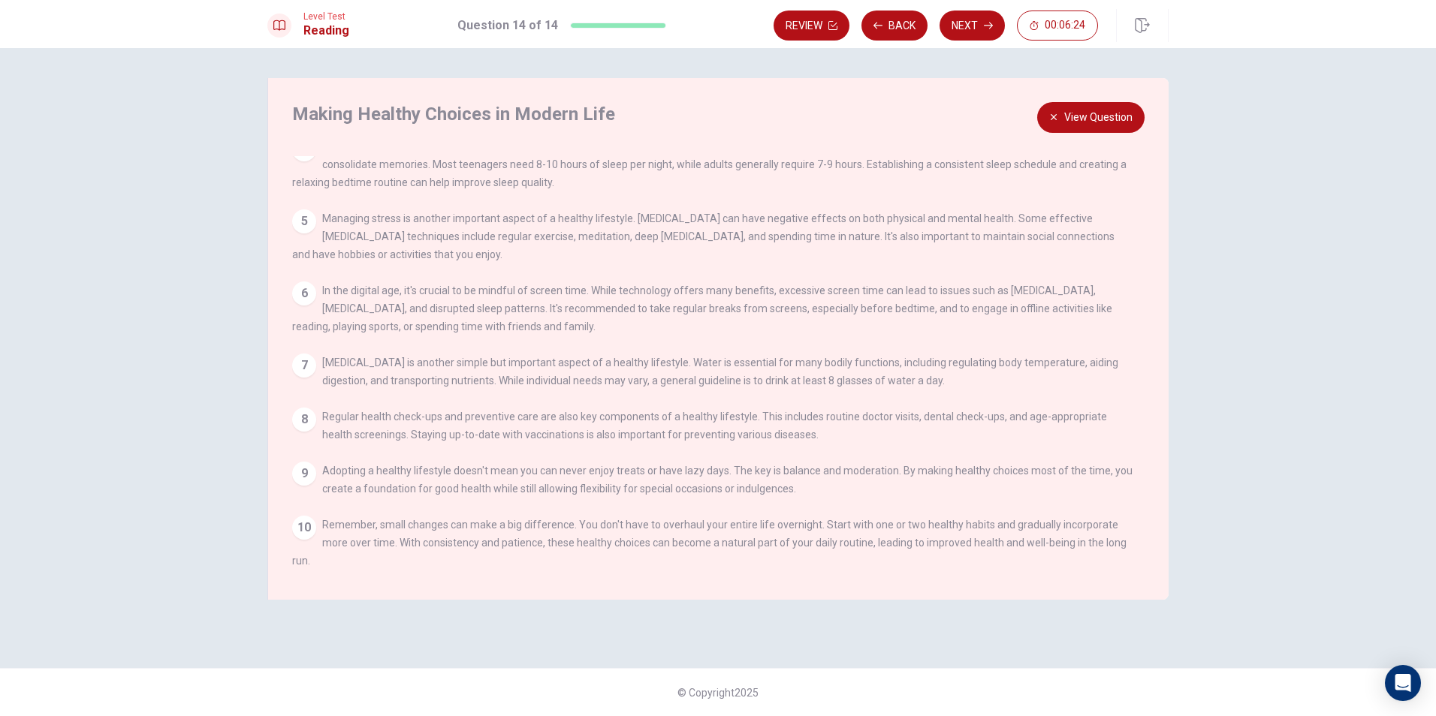
scroll to position [237, 0]
click at [1098, 116] on button "View Question" at bounding box center [1090, 117] width 107 height 31
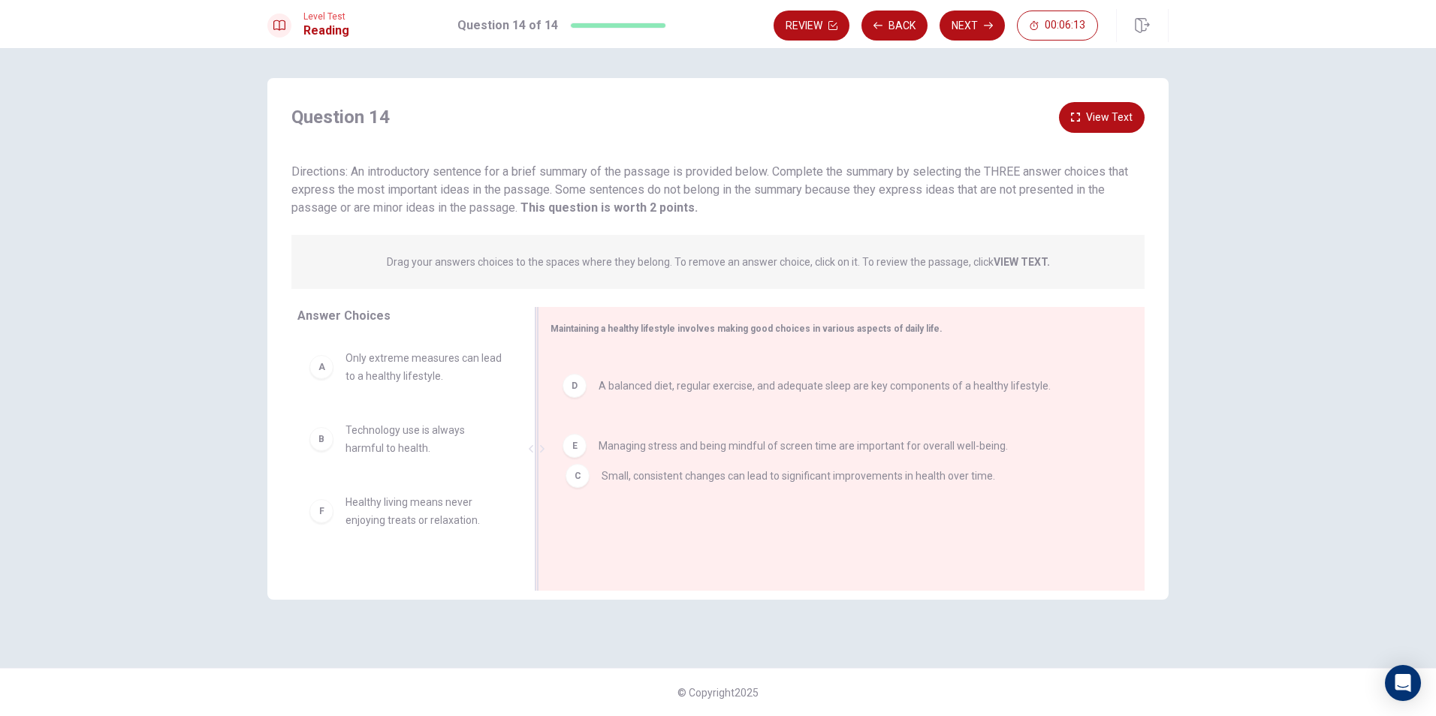
drag, startPoint x: 770, startPoint y: 373, endPoint x: 756, endPoint y: 469, distance: 97.2
drag, startPoint x: 710, startPoint y: 436, endPoint x: 703, endPoint y: 346, distance: 90.4
drag, startPoint x: 644, startPoint y: 370, endPoint x: 660, endPoint y: 461, distance: 92.2
drag, startPoint x: 771, startPoint y: 373, endPoint x: 771, endPoint y: 493, distance: 120.2
drag, startPoint x: 574, startPoint y: 376, endPoint x: 596, endPoint y: 539, distance: 164.5
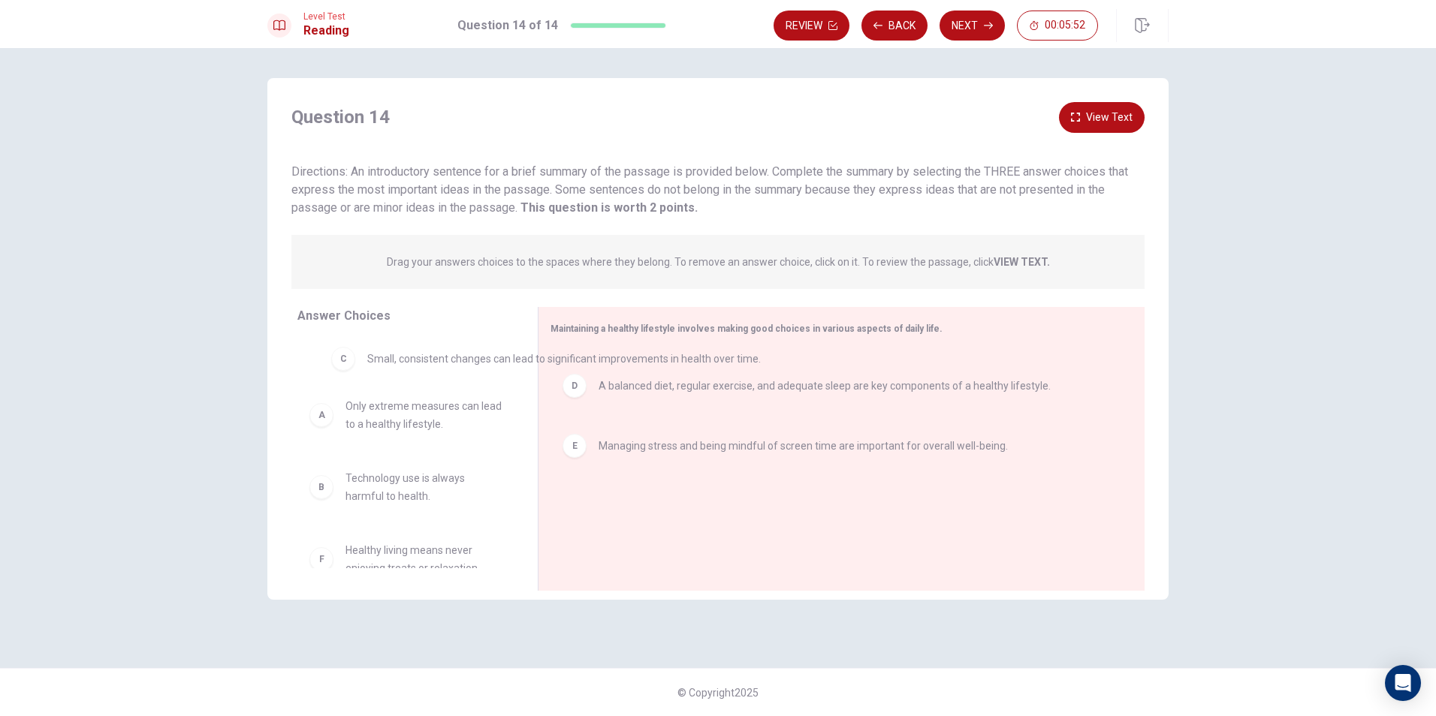
drag, startPoint x: 581, startPoint y: 376, endPoint x: 315, endPoint y: 364, distance: 266.8
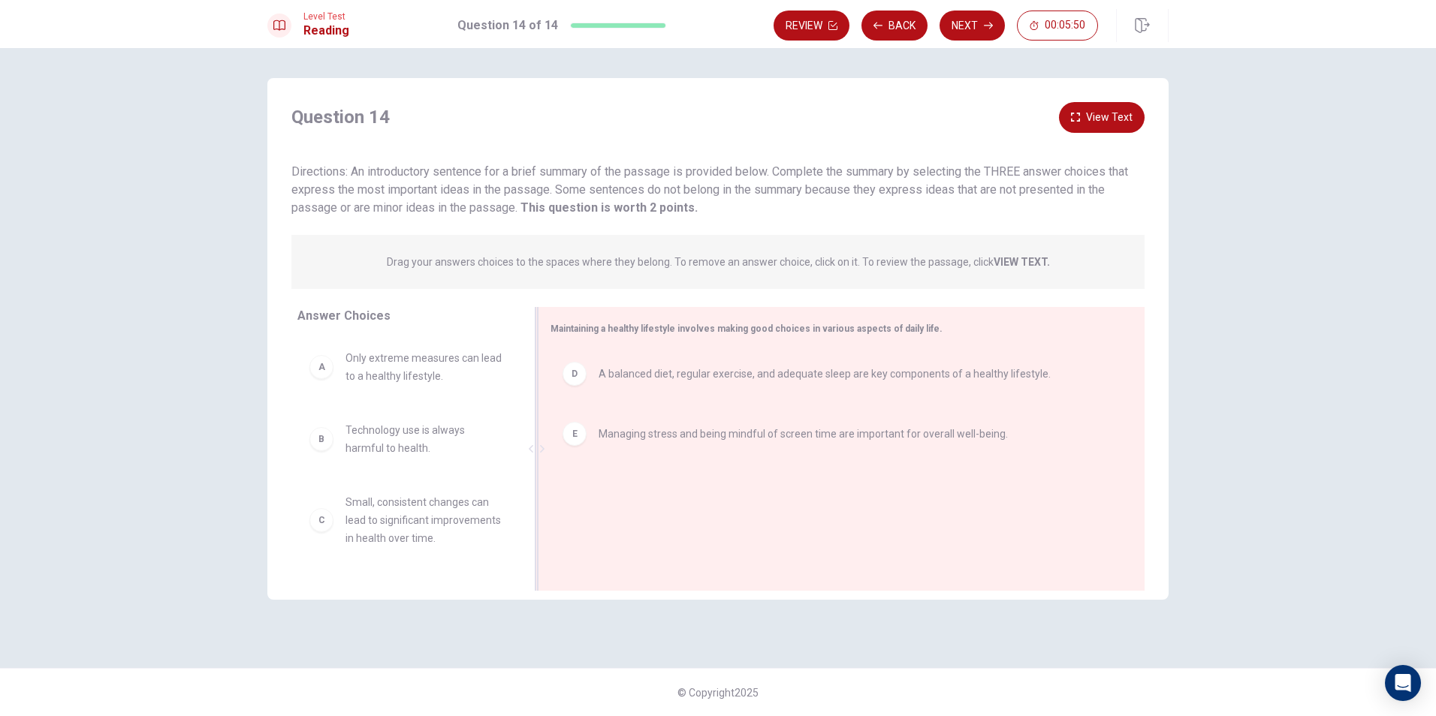
scroll to position [2, 0]
drag, startPoint x: 378, startPoint y: 536, endPoint x: 657, endPoint y: 534, distance: 279.4
click at [973, 22] on button "Next" at bounding box center [972, 26] width 65 height 30
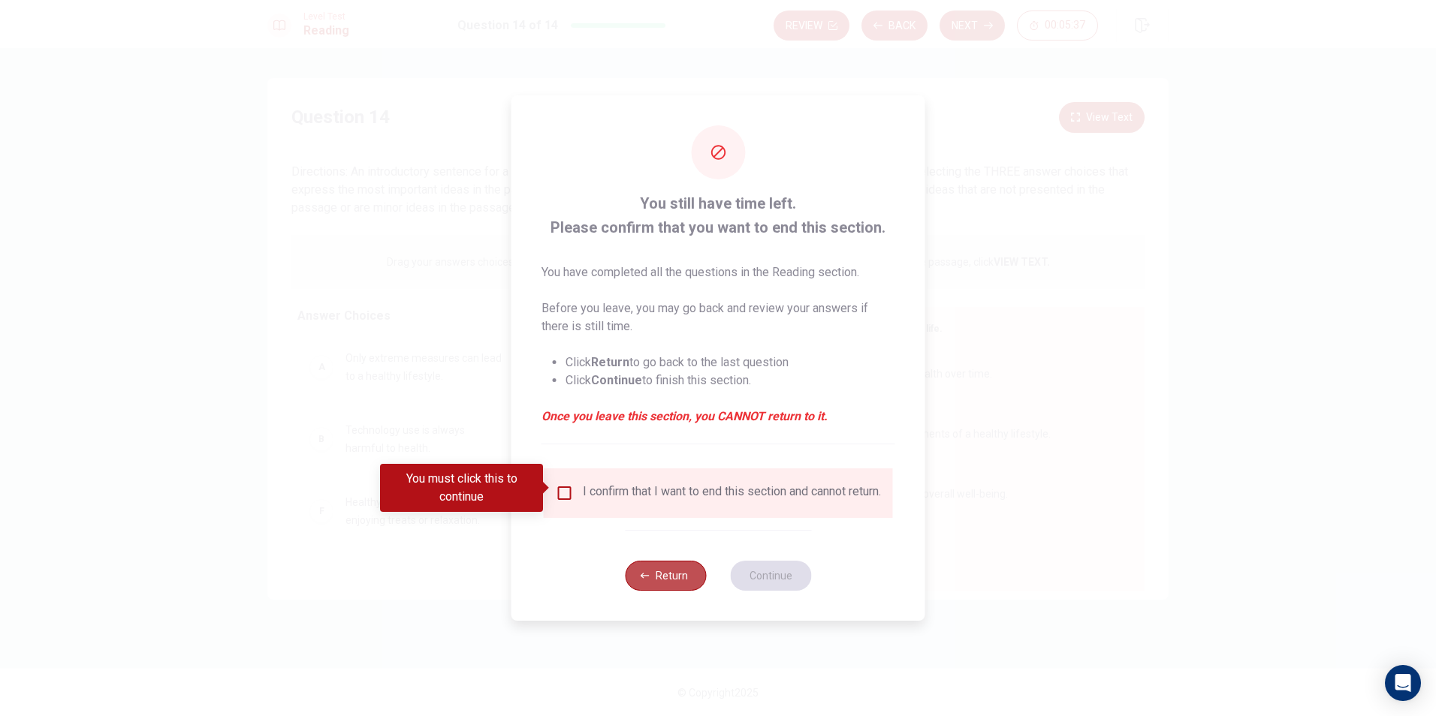
click at [684, 584] on button "Return" at bounding box center [665, 576] width 81 height 30
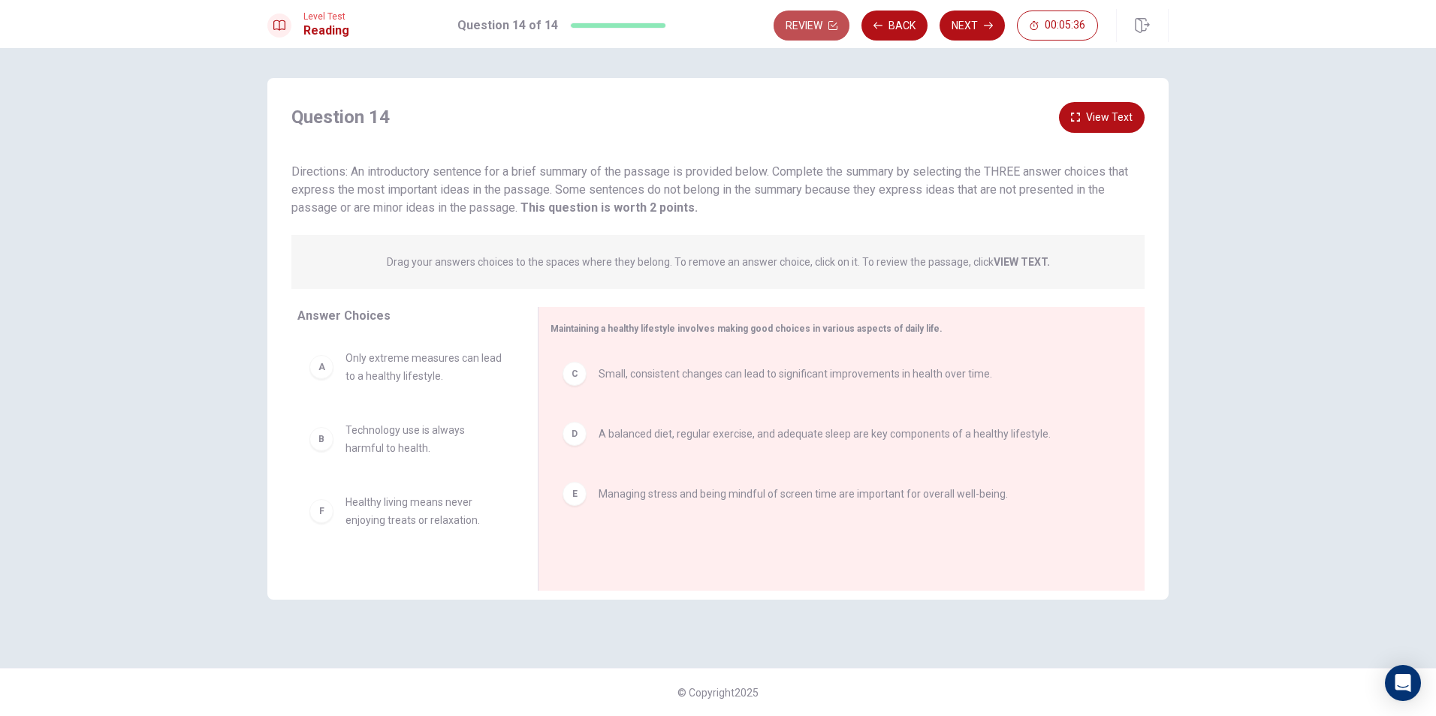
click at [827, 27] on button "Review" at bounding box center [812, 26] width 76 height 30
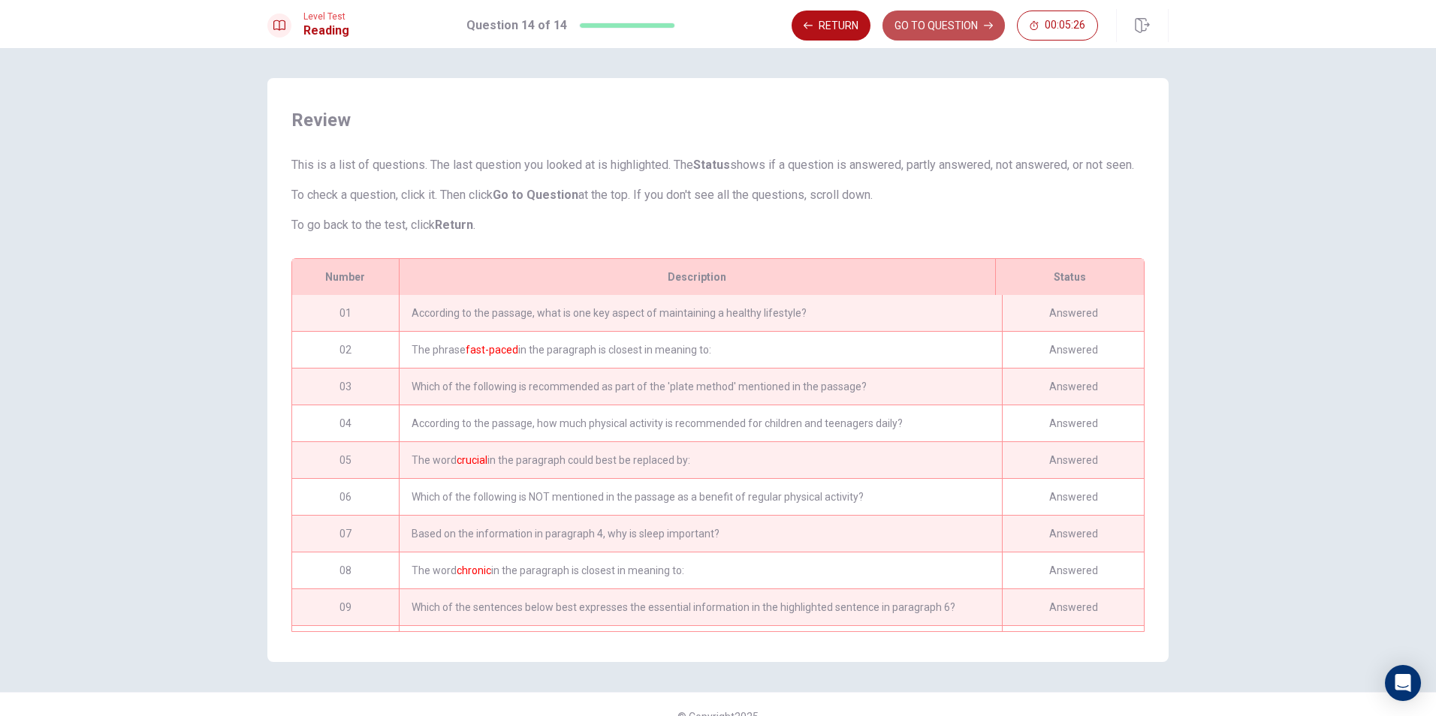
click at [962, 29] on button "GO TO QUESTION" at bounding box center [943, 26] width 122 height 30
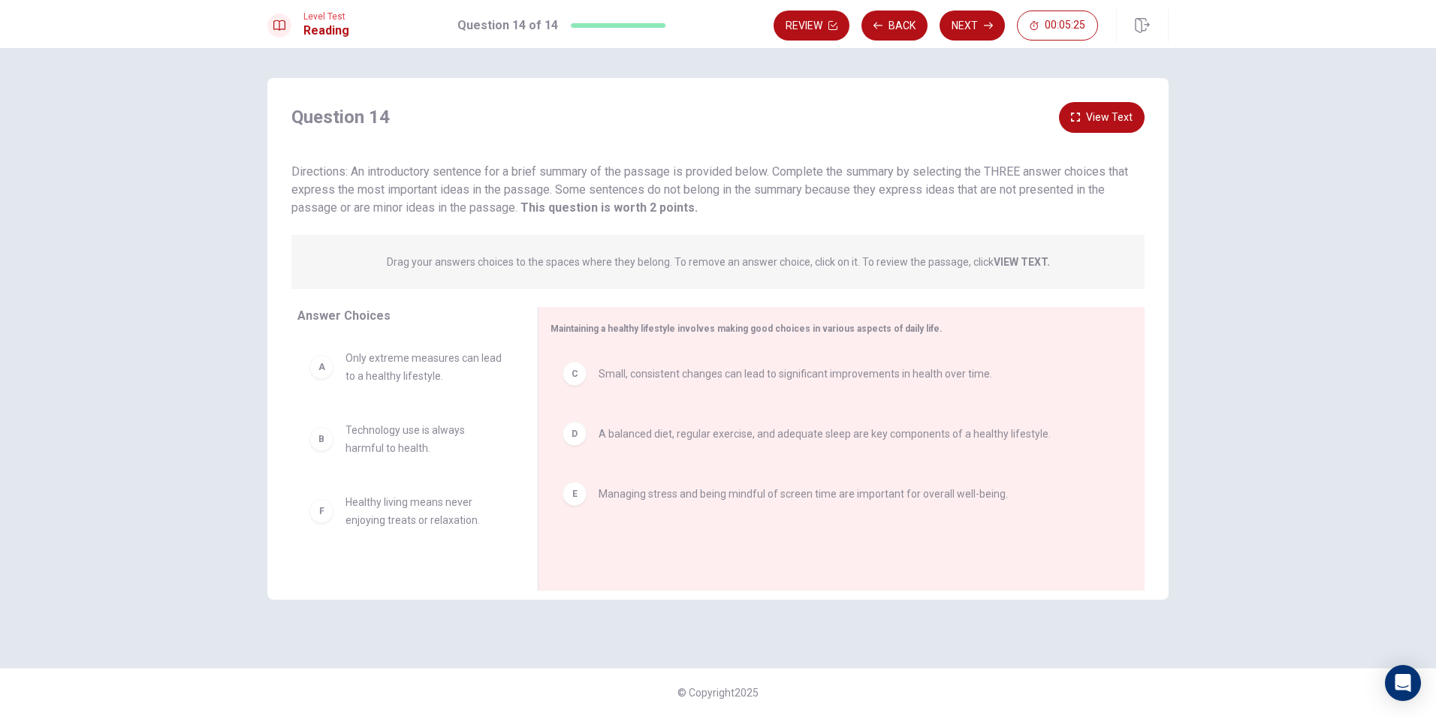
click at [959, 29] on button "Next" at bounding box center [972, 26] width 65 height 30
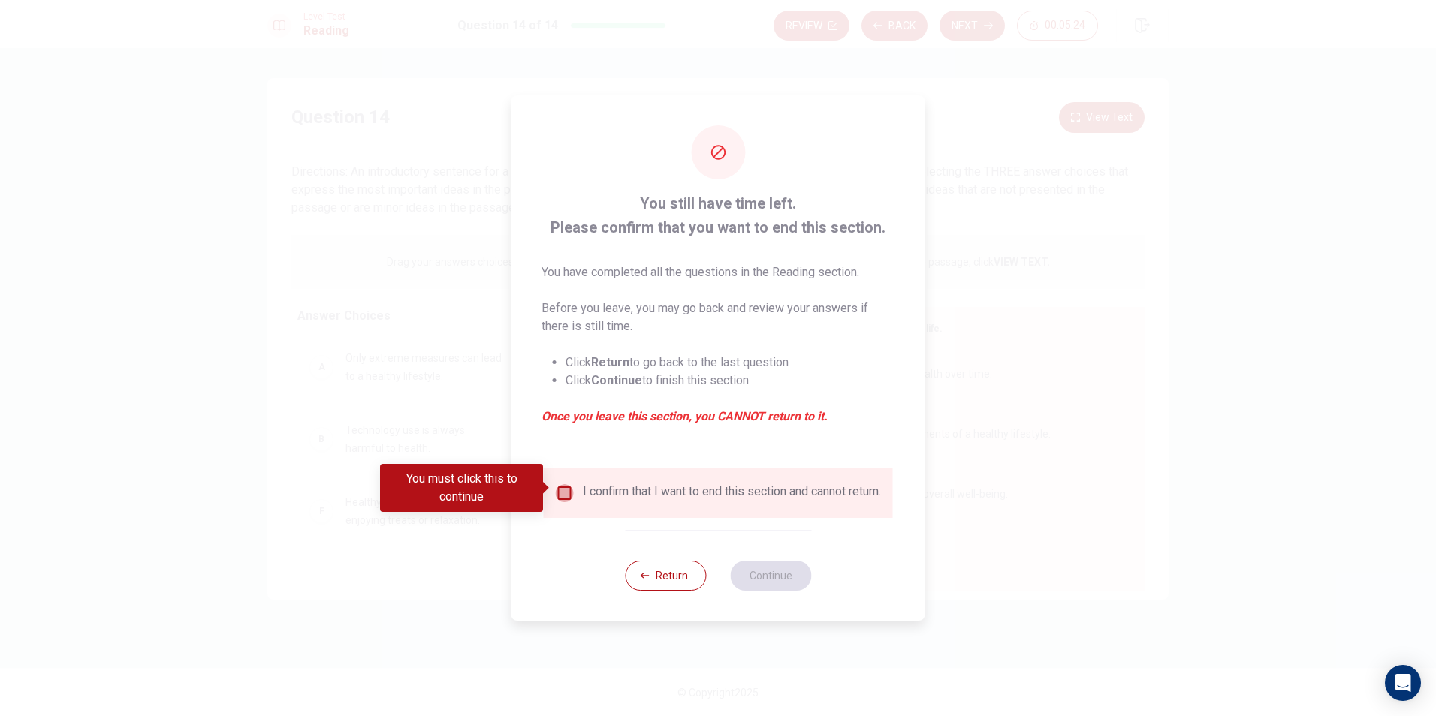
click at [562, 486] on input "You must click this to continue" at bounding box center [565, 493] width 18 height 18
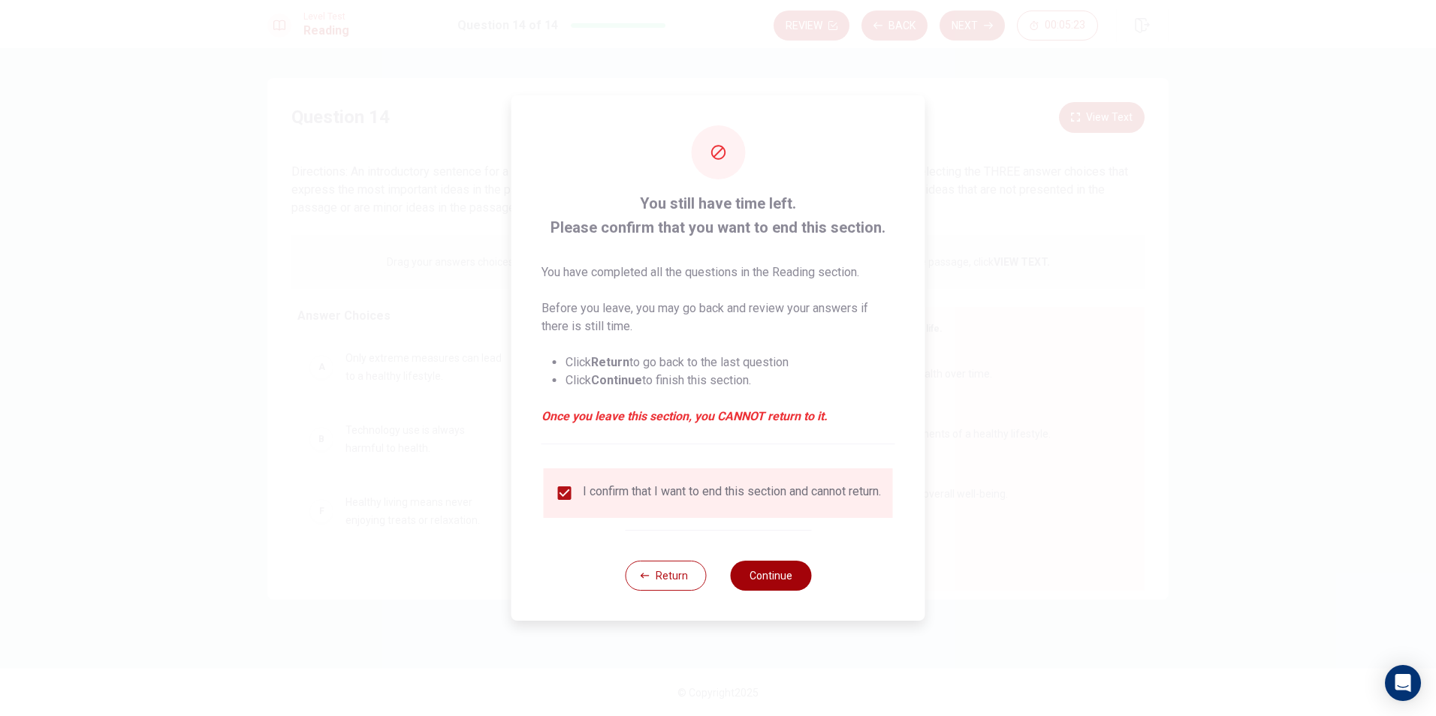
click at [746, 584] on button "Continue" at bounding box center [770, 576] width 81 height 30
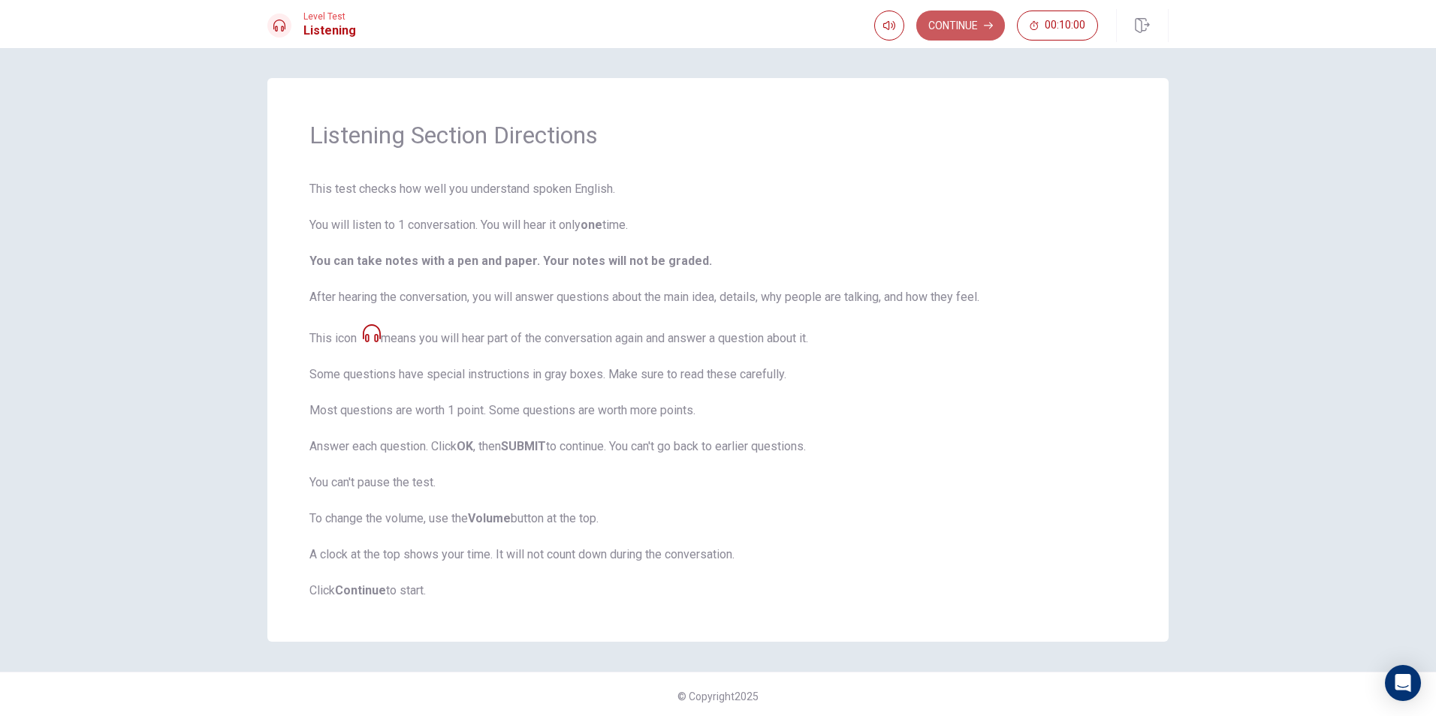
drag, startPoint x: 968, startPoint y: 21, endPoint x: 964, endPoint y: 28, distance: 8.1
click at [966, 22] on button "Continue" at bounding box center [960, 26] width 89 height 30
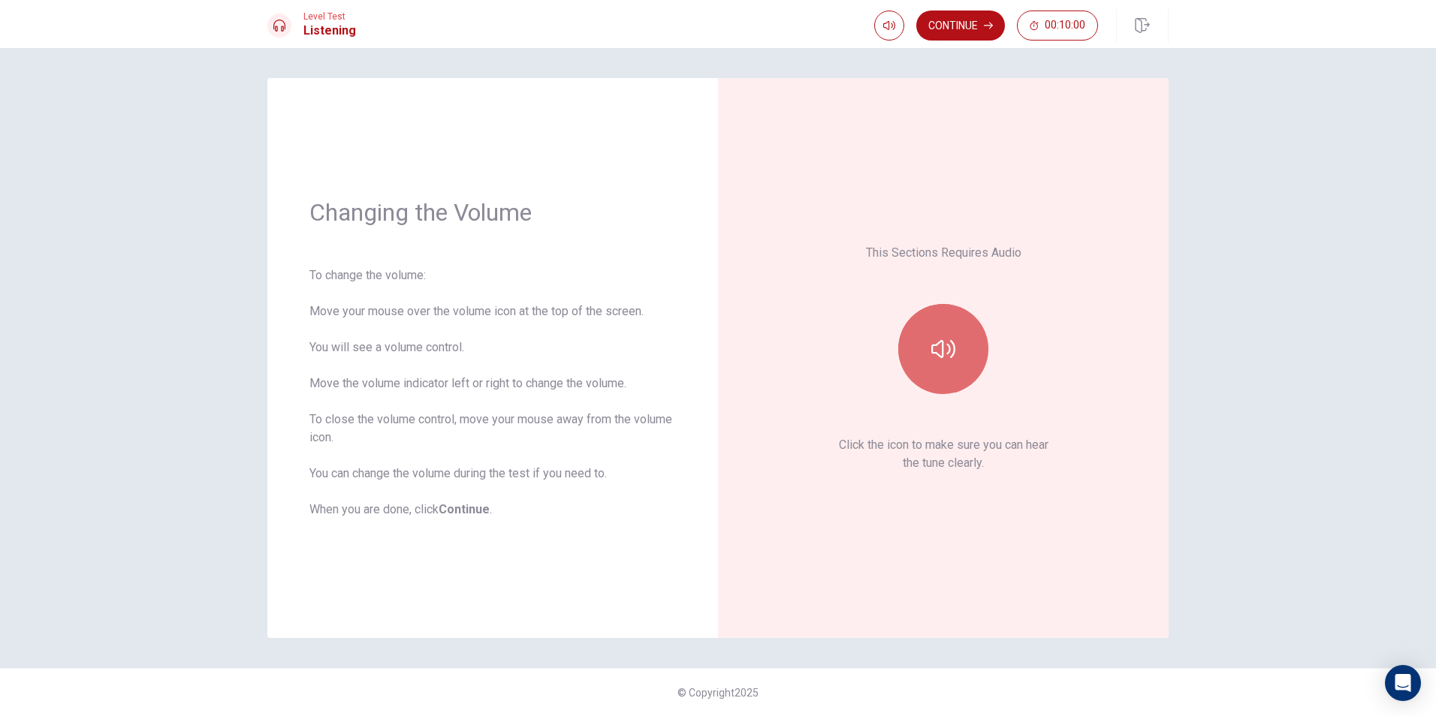
click at [940, 321] on button "button" at bounding box center [943, 349] width 90 height 90
click at [950, 30] on button "Continue" at bounding box center [960, 26] width 89 height 30
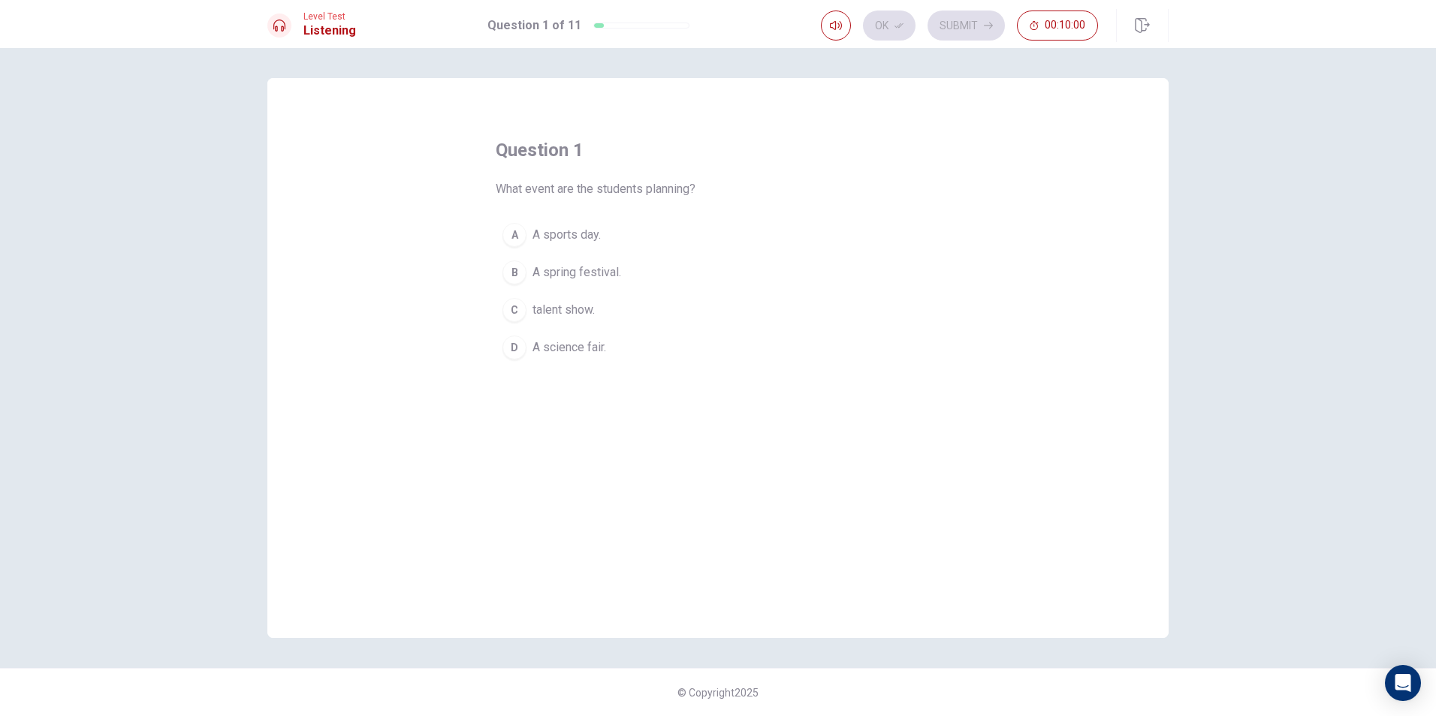
click at [818, 301] on button "C talent show." at bounding box center [718, 310] width 445 height 38
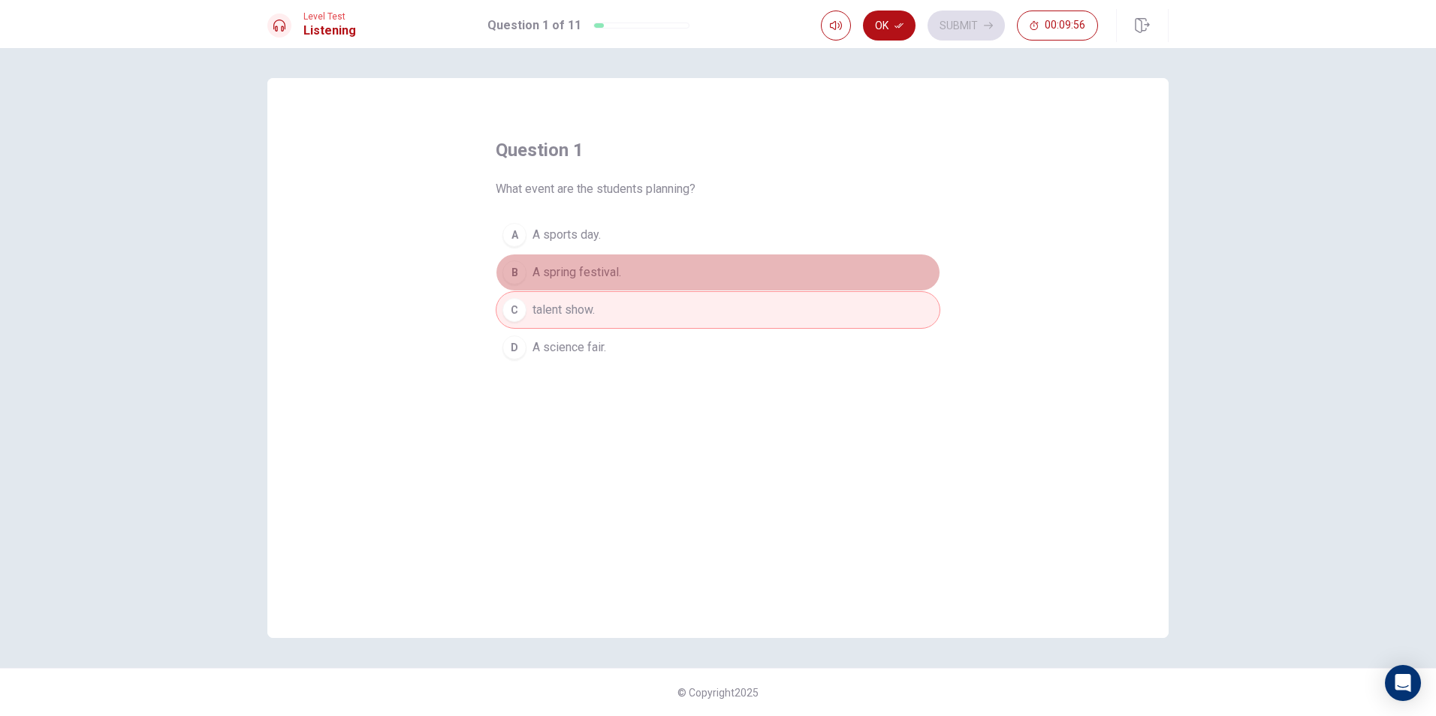
click at [605, 271] on span "A spring festival." at bounding box center [576, 273] width 89 height 18
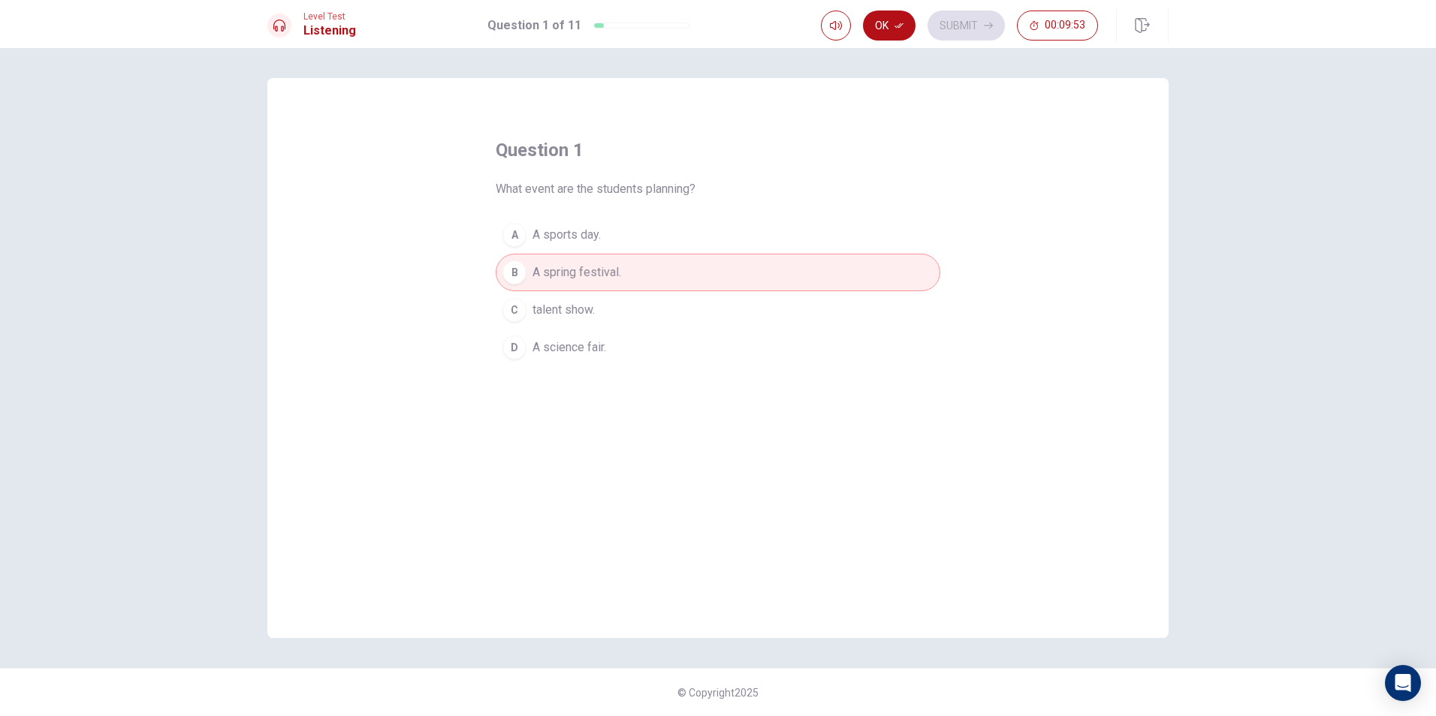
click at [888, 29] on button "Ok" at bounding box center [889, 26] width 53 height 30
click at [971, 17] on button "Submit" at bounding box center [966, 26] width 77 height 30
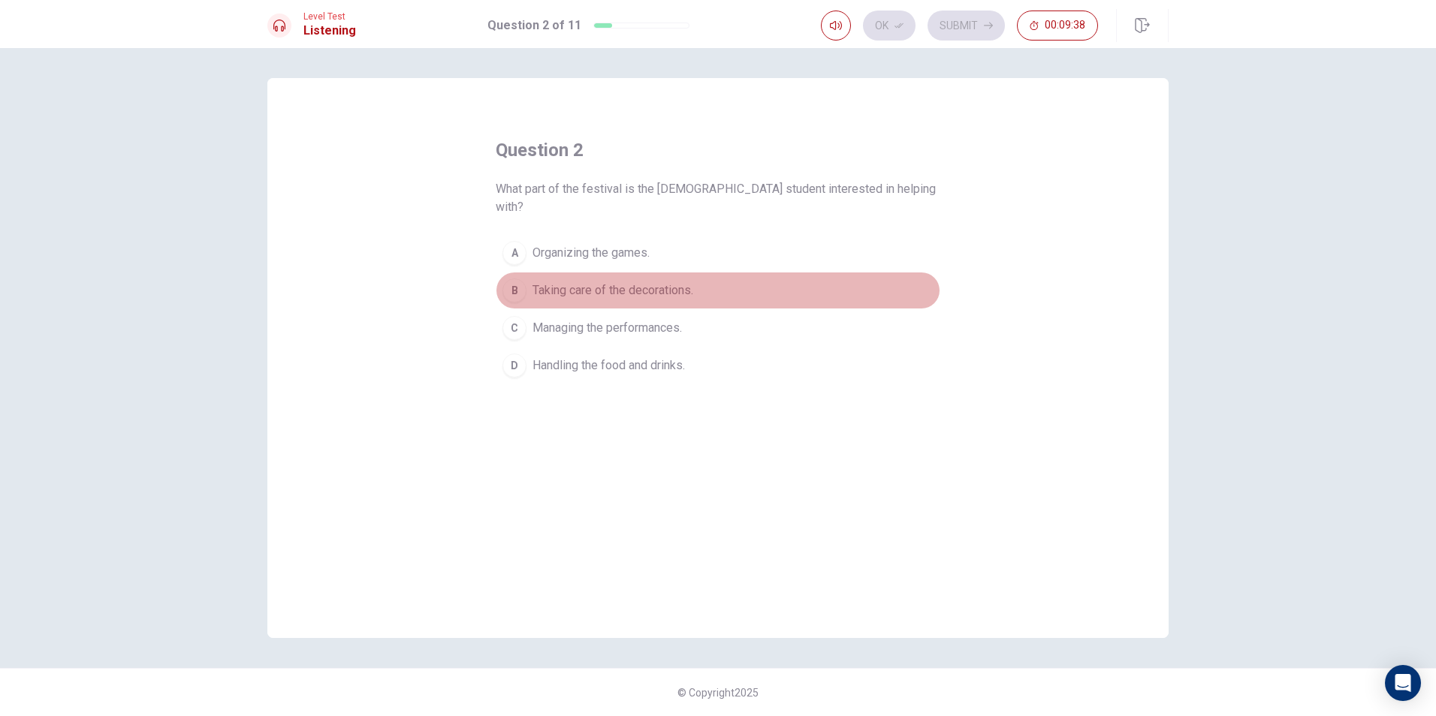
click at [689, 282] on span "Taking care of the decorations." at bounding box center [612, 291] width 161 height 18
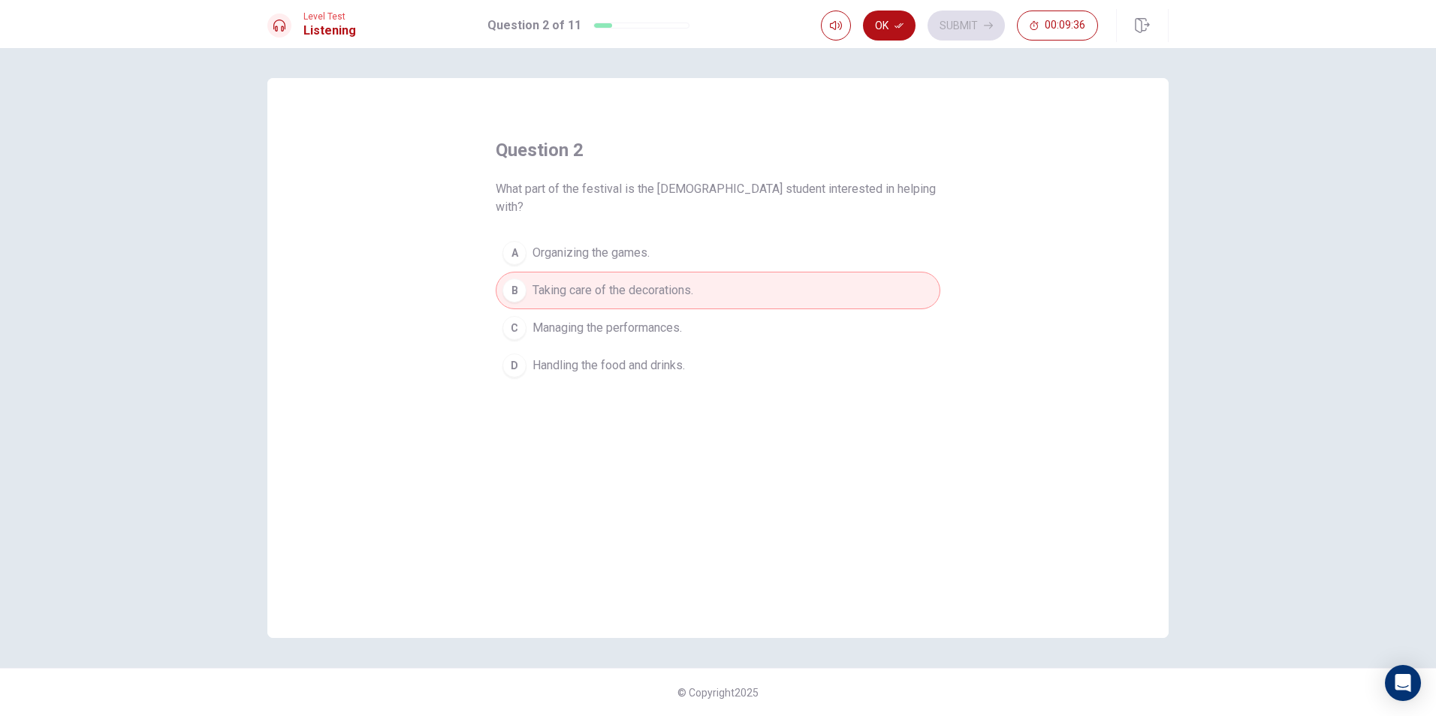
click at [892, 23] on button "Ok" at bounding box center [889, 26] width 53 height 30
click at [949, 19] on button "Submit" at bounding box center [966, 26] width 77 height 30
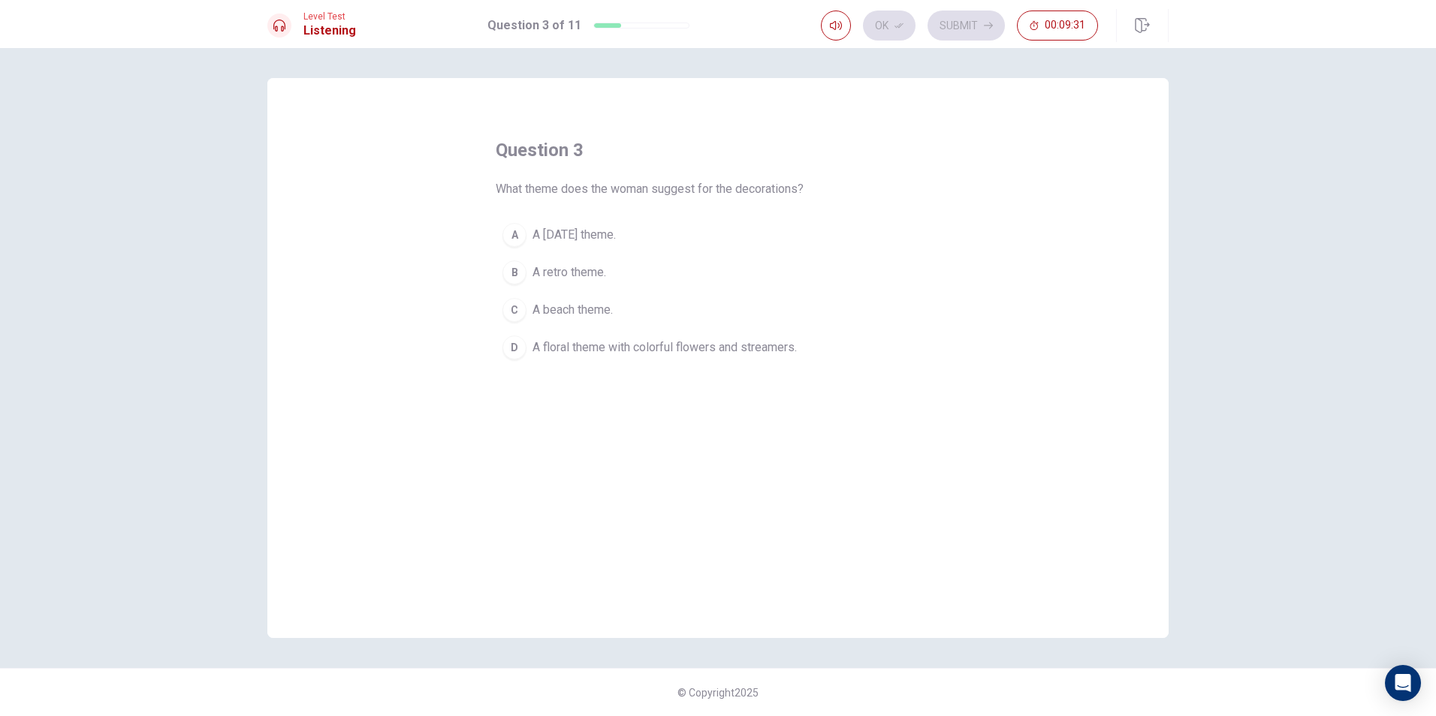
click at [572, 343] on span "A floral theme with colorful flowers and streamers." at bounding box center [664, 348] width 264 height 18
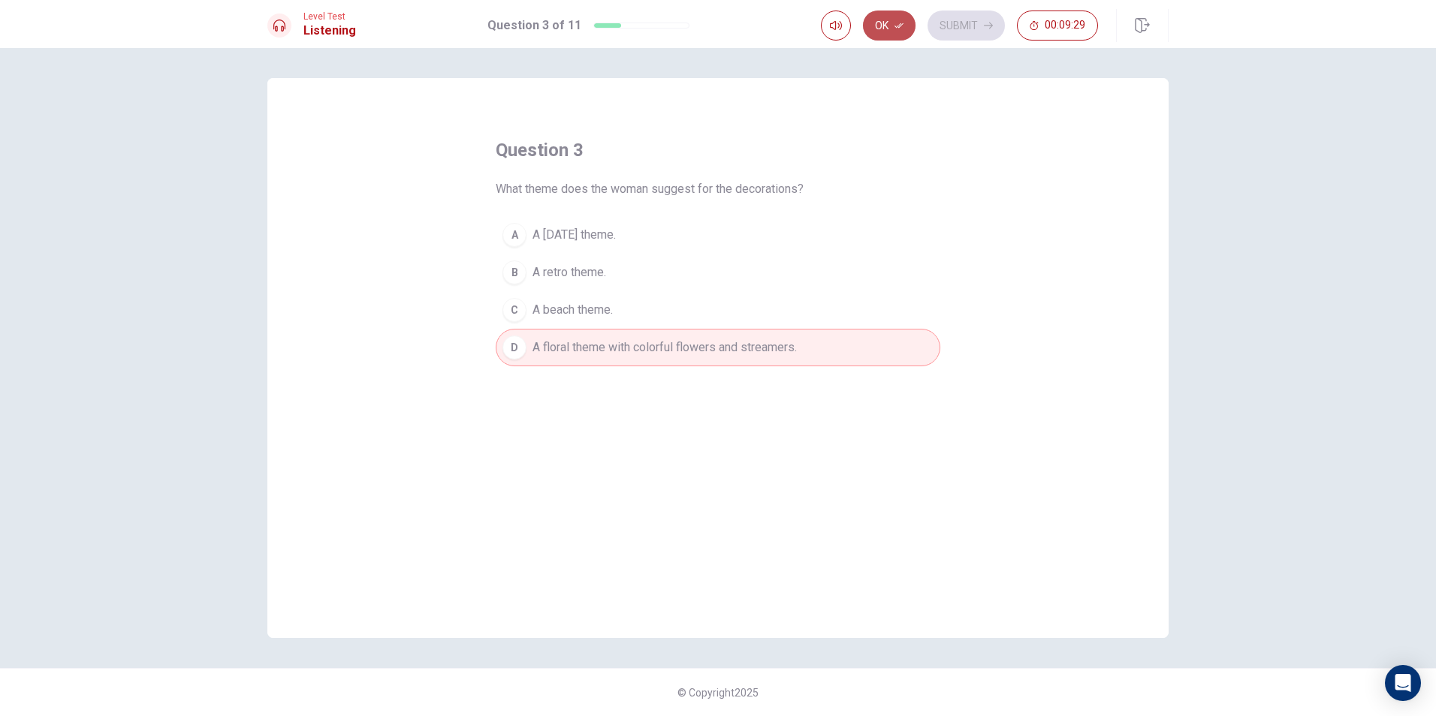
click at [890, 23] on button "Ok" at bounding box center [889, 26] width 53 height 30
click at [967, 15] on button "Submit" at bounding box center [966, 26] width 77 height 30
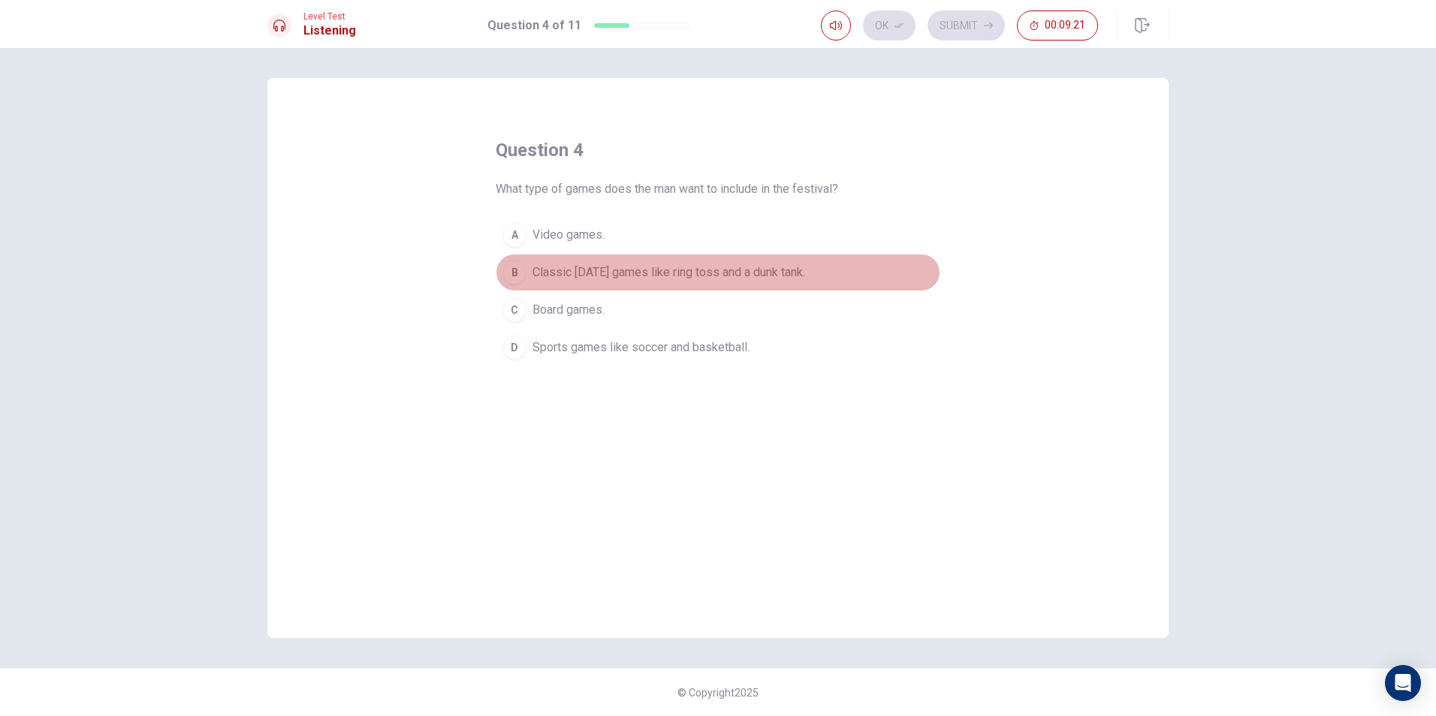
click at [745, 269] on span "Classic [DATE] games like ring toss and a dunk tank." at bounding box center [668, 273] width 273 height 18
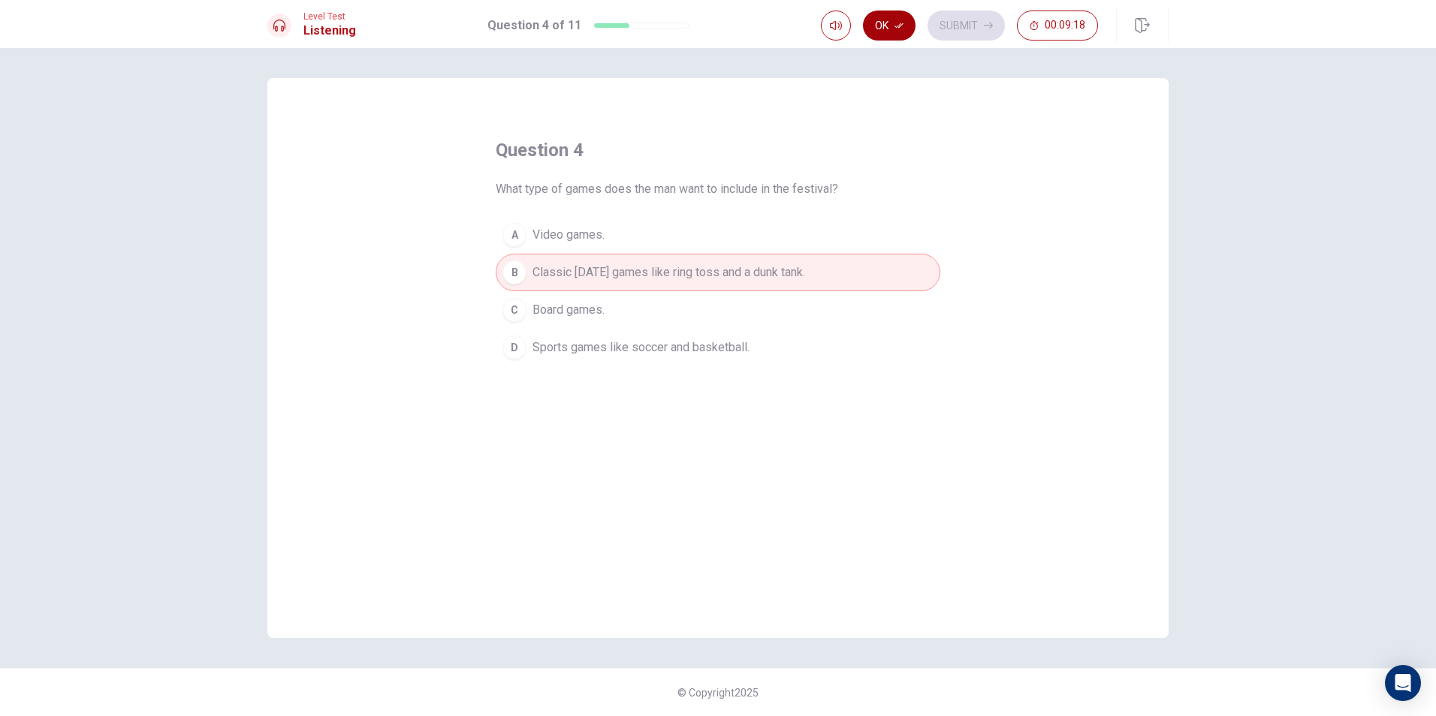
click at [894, 26] on button "Ok" at bounding box center [889, 26] width 53 height 30
click at [961, 26] on button "Submit" at bounding box center [966, 26] width 77 height 30
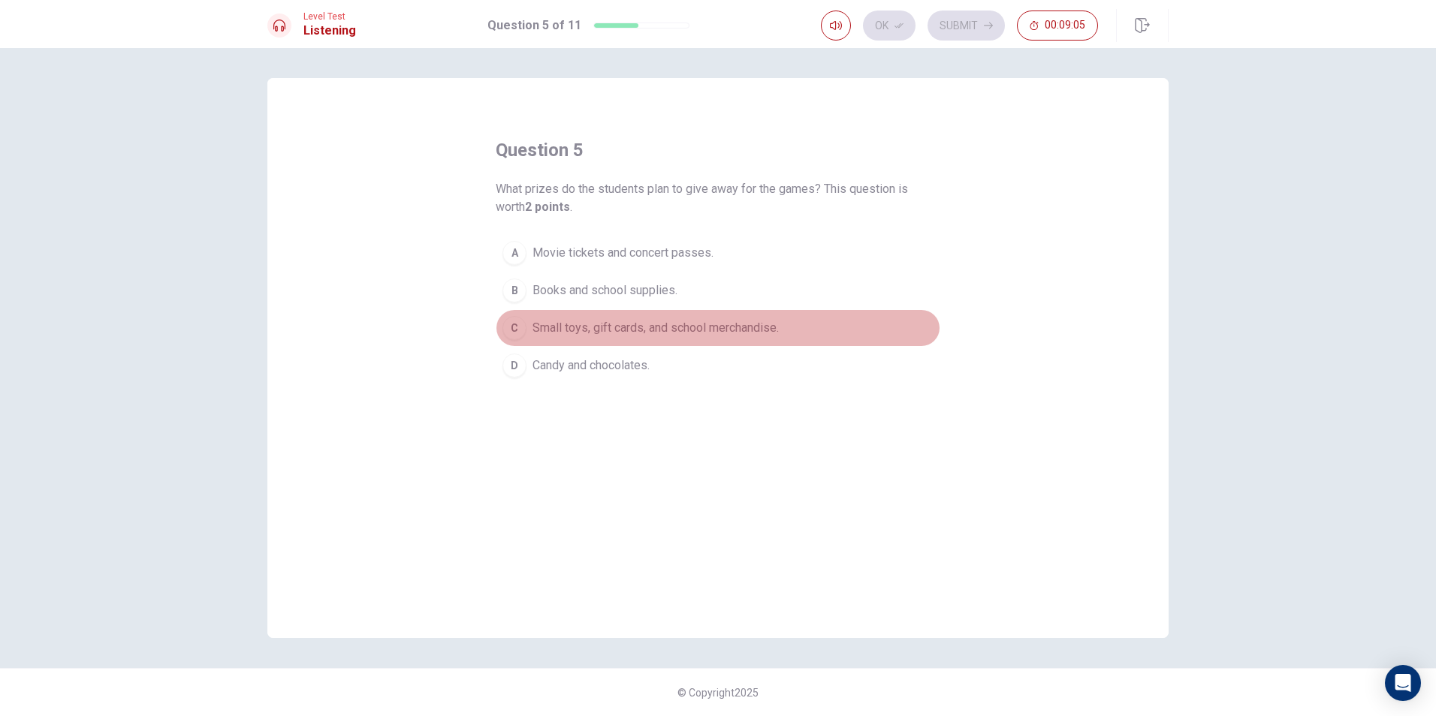
drag, startPoint x: 585, startPoint y: 323, endPoint x: 592, endPoint y: 301, distance: 22.8
click at [584, 323] on span "Small toys, gift cards, and school merchandise." at bounding box center [655, 328] width 246 height 18
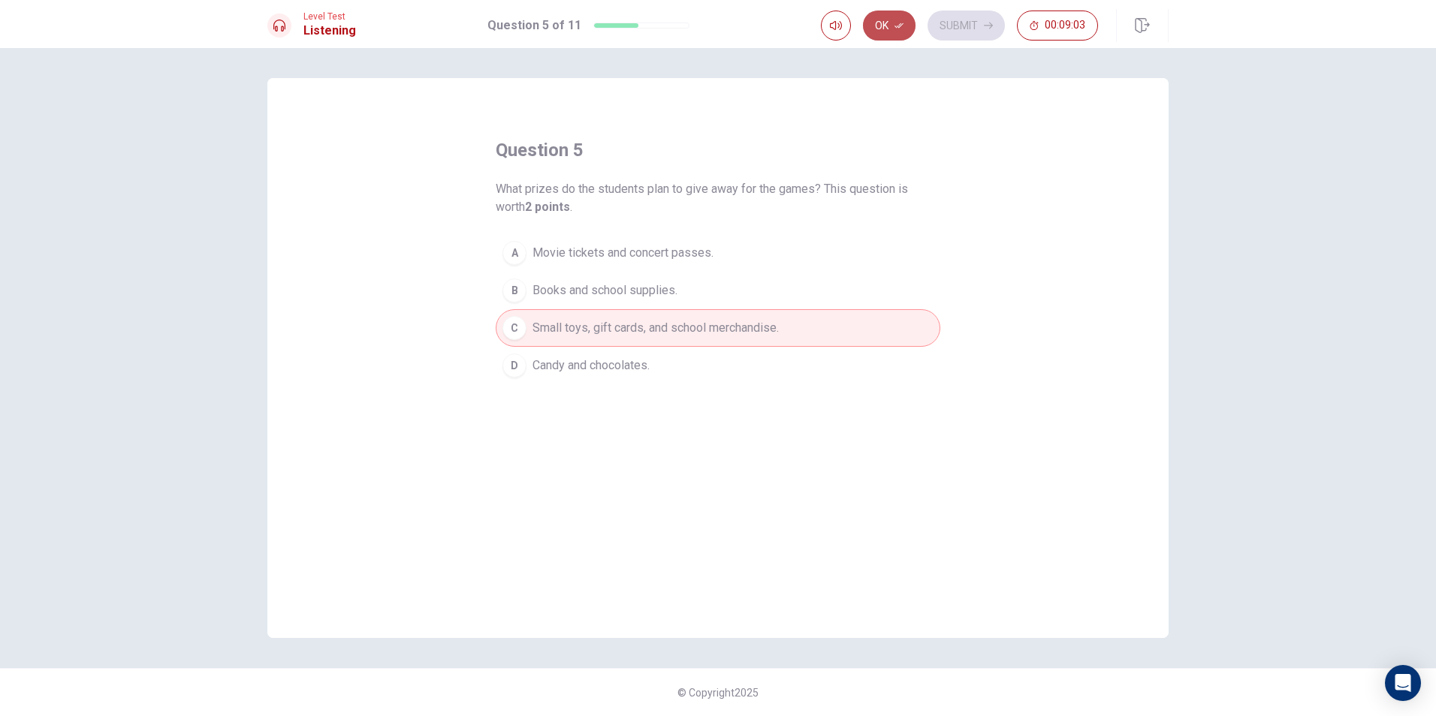
drag, startPoint x: 876, startPoint y: 20, endPoint x: 900, endPoint y: 28, distance: 25.2
click at [876, 21] on button "Ok" at bounding box center [889, 26] width 53 height 30
click at [940, 20] on button "Submit" at bounding box center [966, 26] width 77 height 30
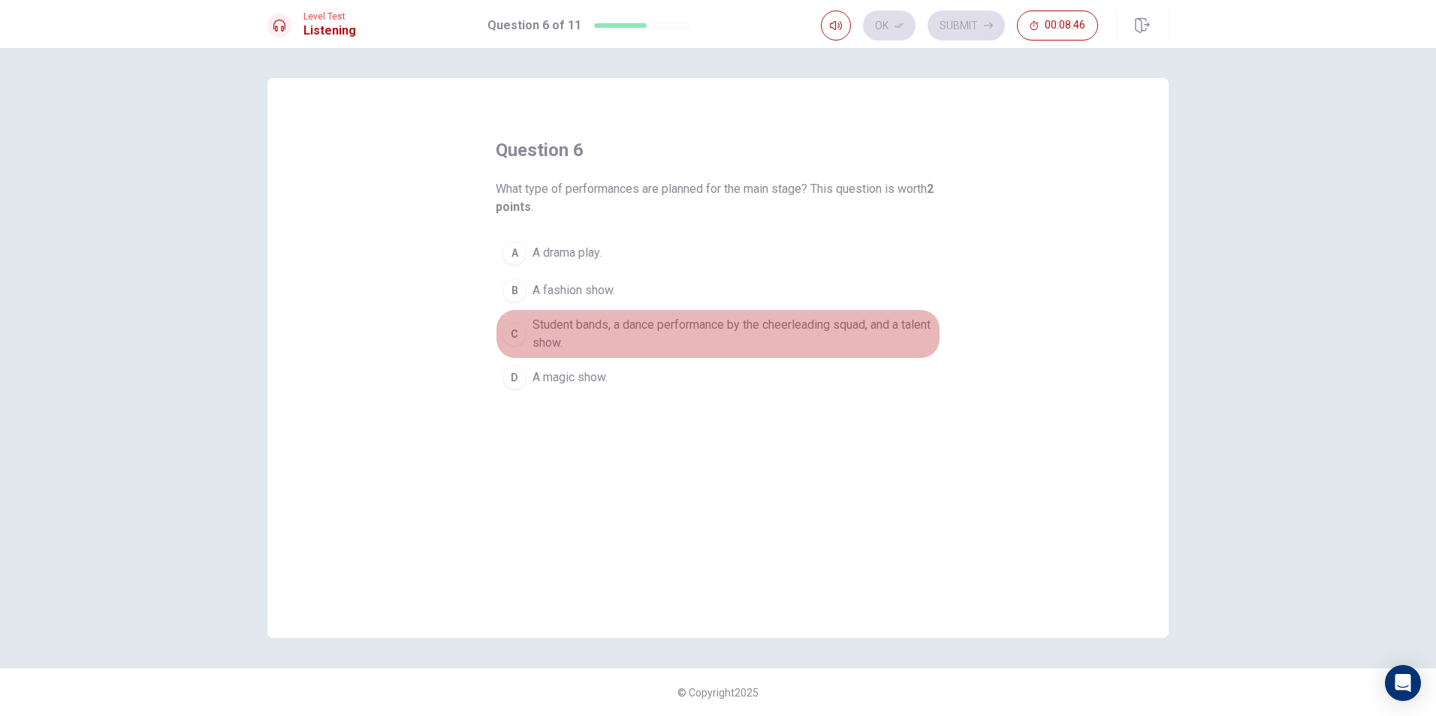
click at [541, 315] on button "C Student bands, a dance performance by the cheerleading squad, and a talent sh…" at bounding box center [718, 334] width 445 height 50
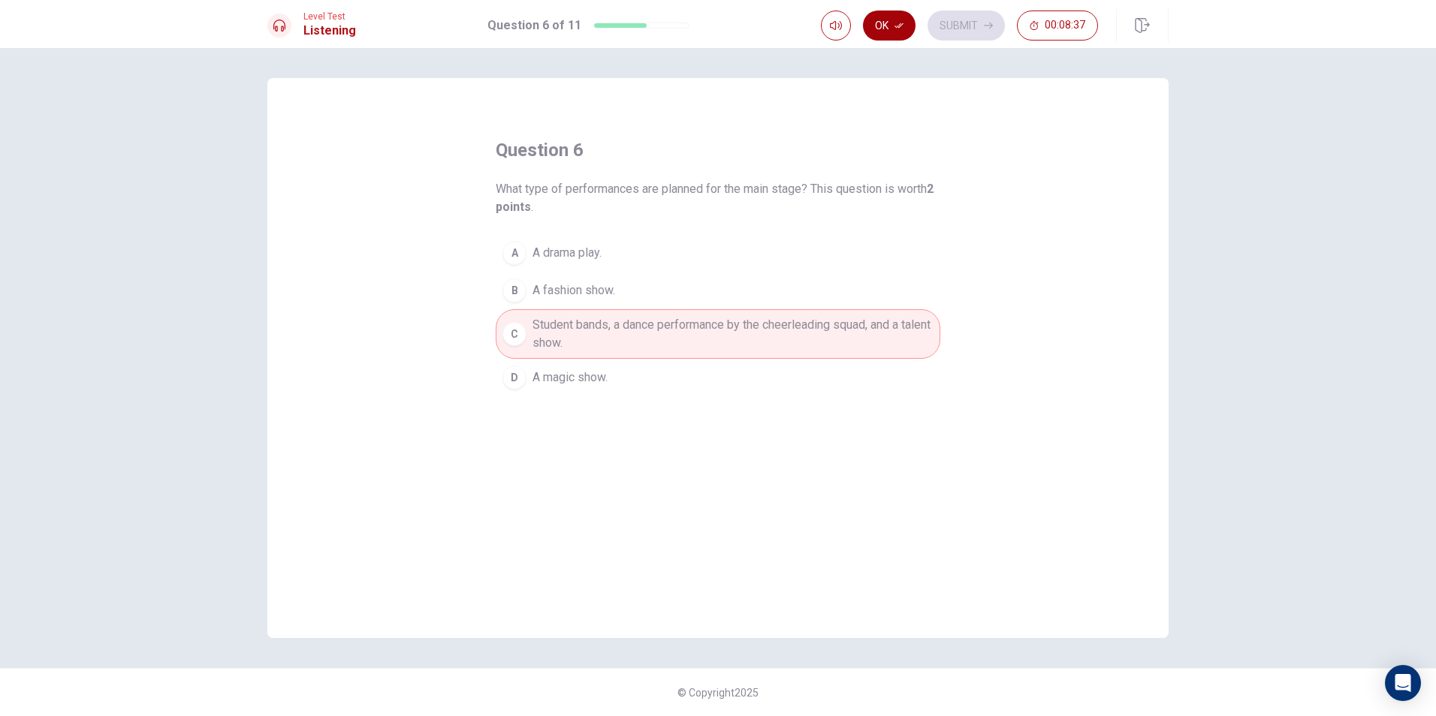
click at [879, 23] on button "Ok" at bounding box center [889, 26] width 53 height 30
click at [973, 23] on button "Submit" at bounding box center [966, 26] width 77 height 30
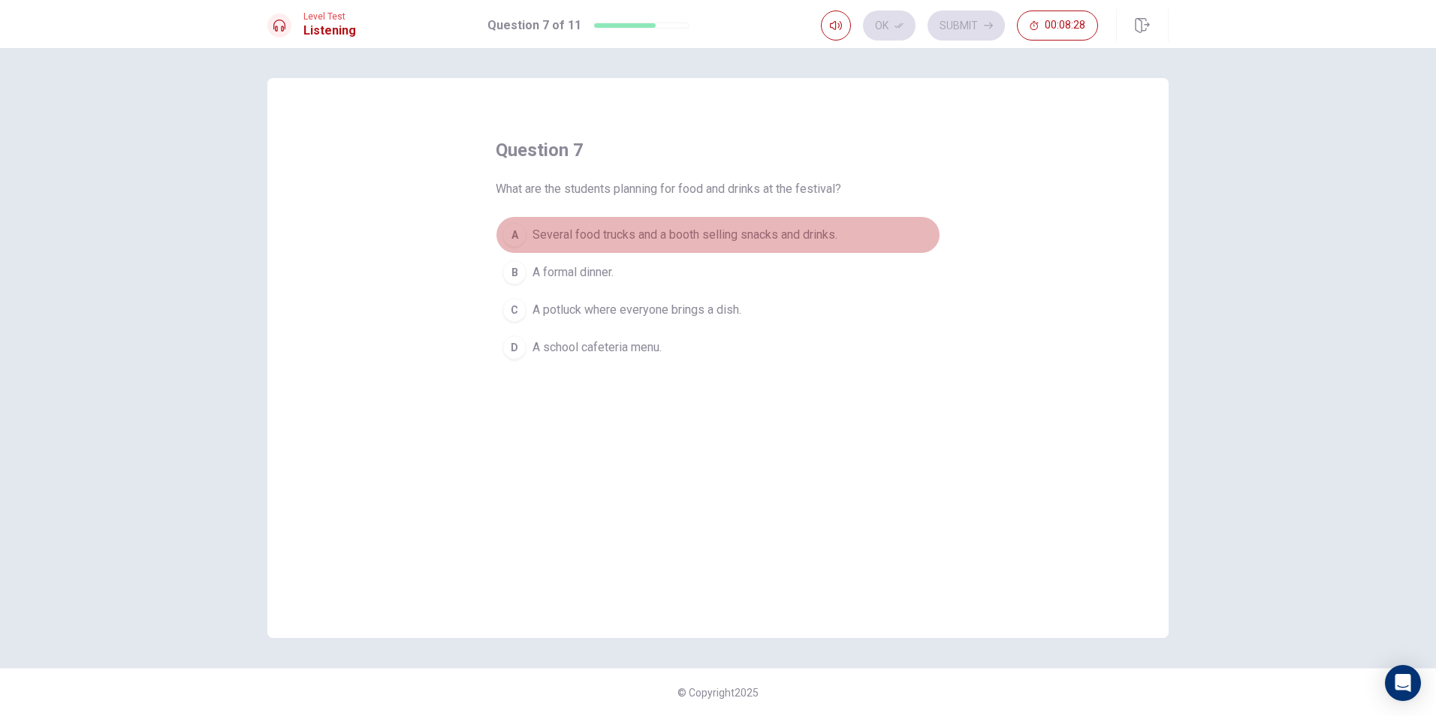
click at [697, 233] on span "Several food trucks and a booth selling snacks and drinks." at bounding box center [684, 235] width 305 height 18
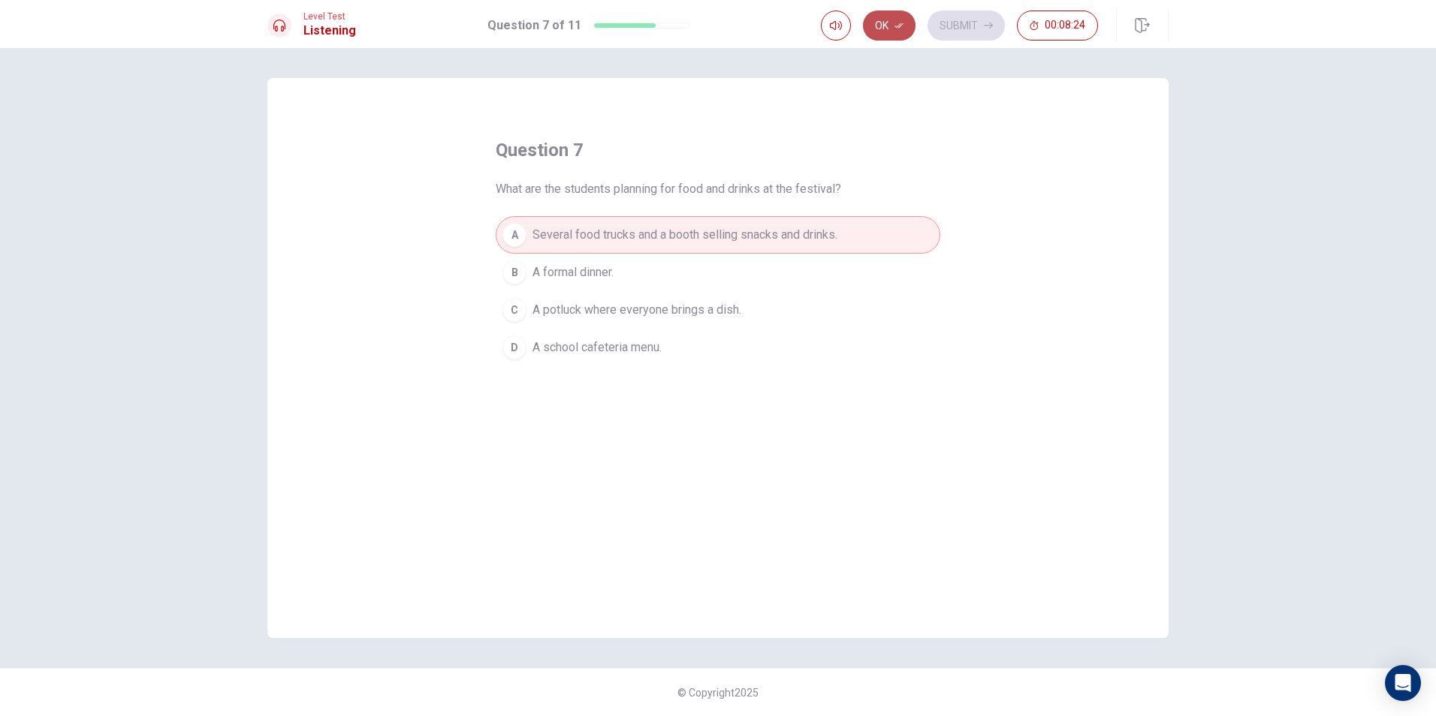
click at [893, 29] on button "Ok" at bounding box center [889, 26] width 53 height 30
drag, startPoint x: 966, startPoint y: 15, endPoint x: 952, endPoint y: 27, distance: 18.1
click at [966, 16] on button "Submit" at bounding box center [966, 26] width 77 height 30
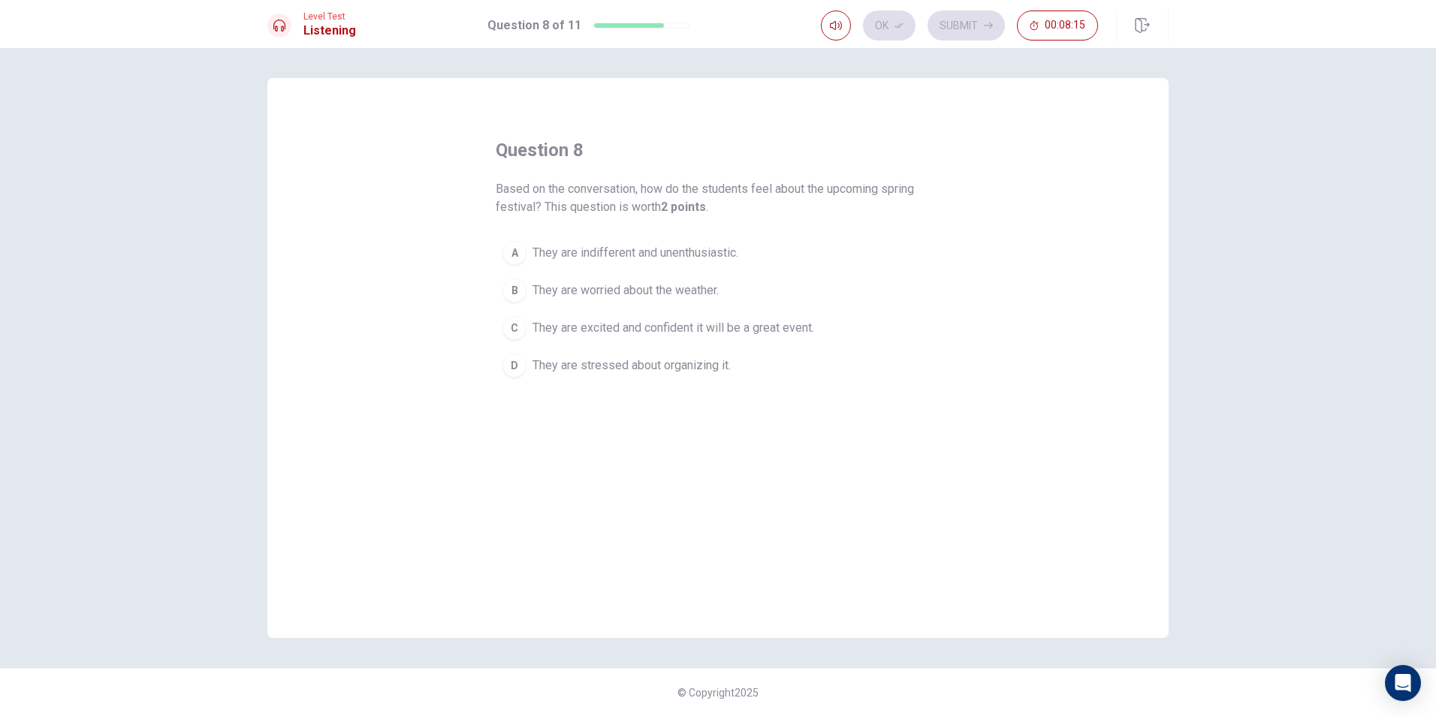
click at [583, 326] on span "They are excited and confident it will be a great event." at bounding box center [673, 328] width 282 height 18
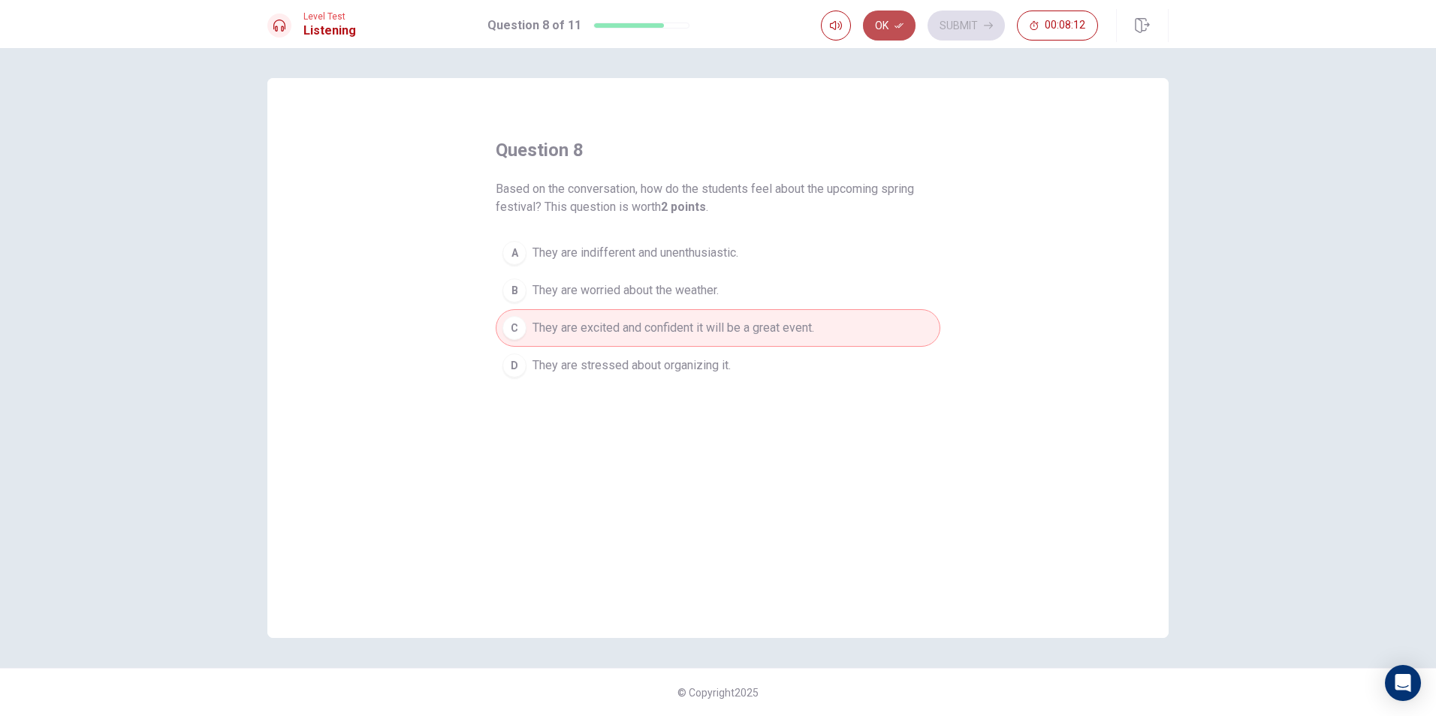
click at [879, 29] on button "Ok" at bounding box center [889, 26] width 53 height 30
click at [940, 20] on button "Submit" at bounding box center [966, 26] width 77 height 30
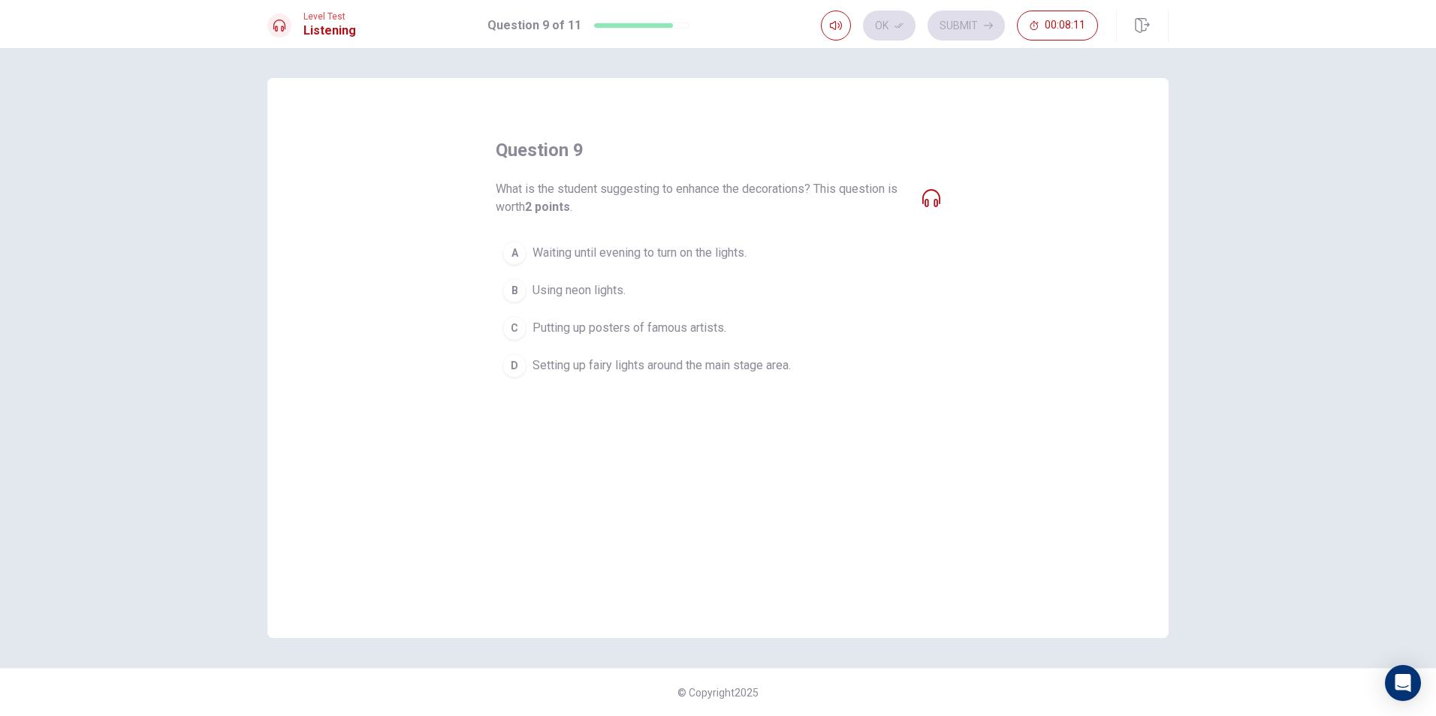
click at [933, 195] on icon at bounding box center [931, 198] width 18 height 18
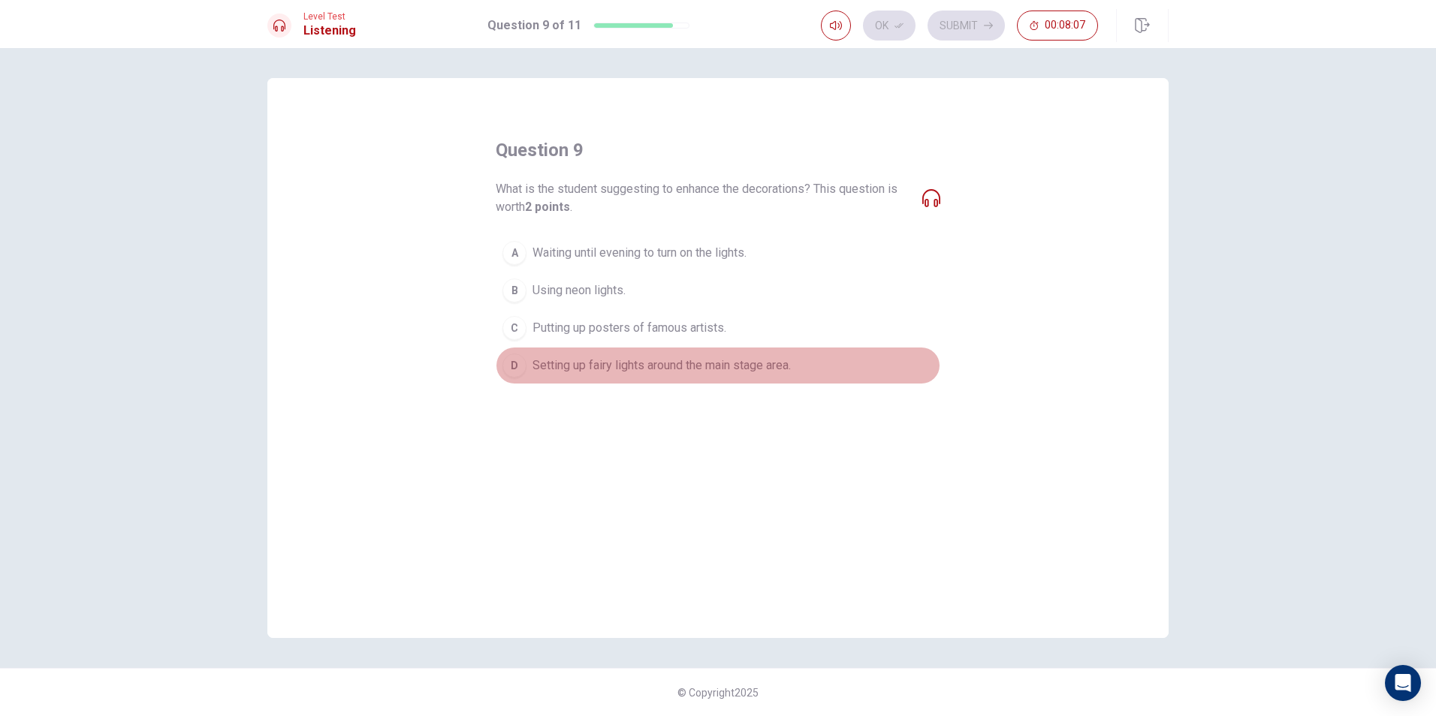
click at [650, 360] on span "Setting up fairy lights around the main stage area." at bounding box center [661, 366] width 258 height 18
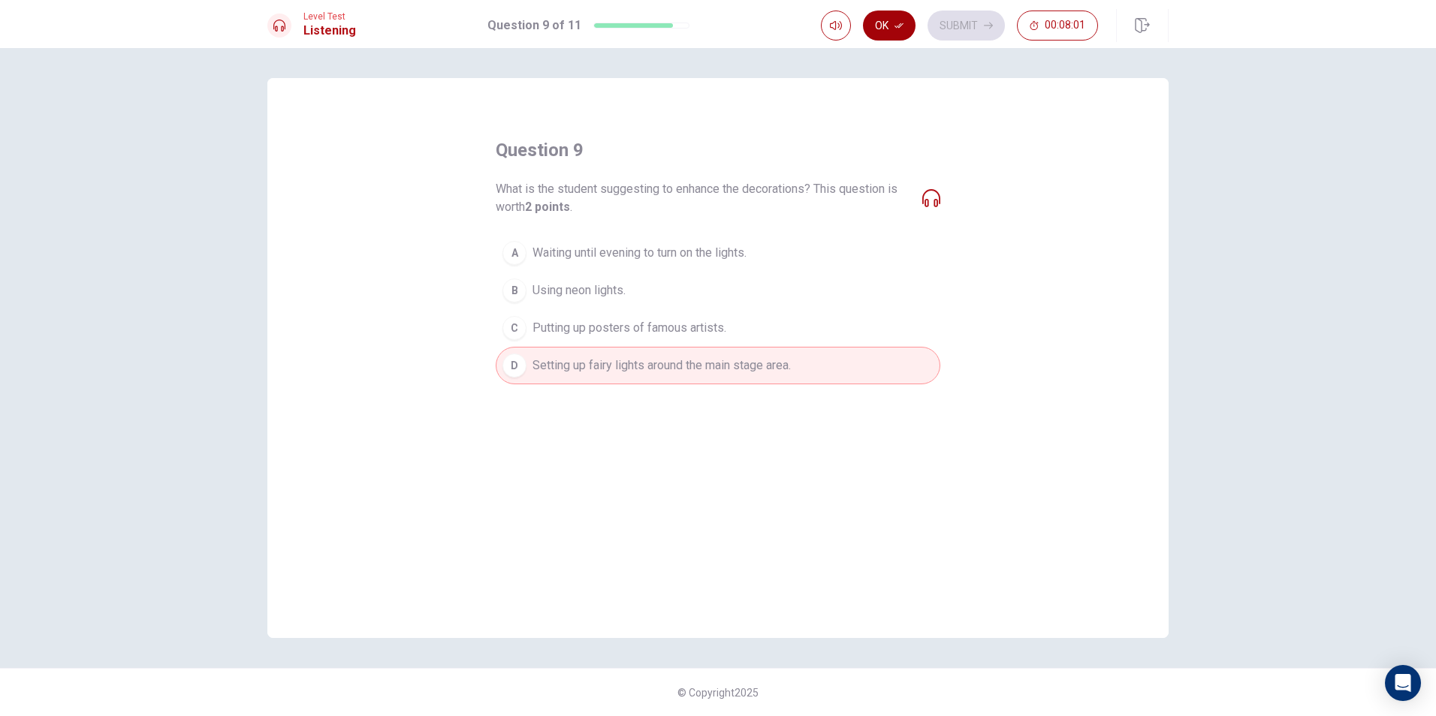
click at [885, 14] on button "Ok" at bounding box center [889, 26] width 53 height 30
drag, startPoint x: 956, startPoint y: 23, endPoint x: 946, endPoint y: 26, distance: 10.8
click at [956, 24] on button "Submit" at bounding box center [966, 26] width 77 height 30
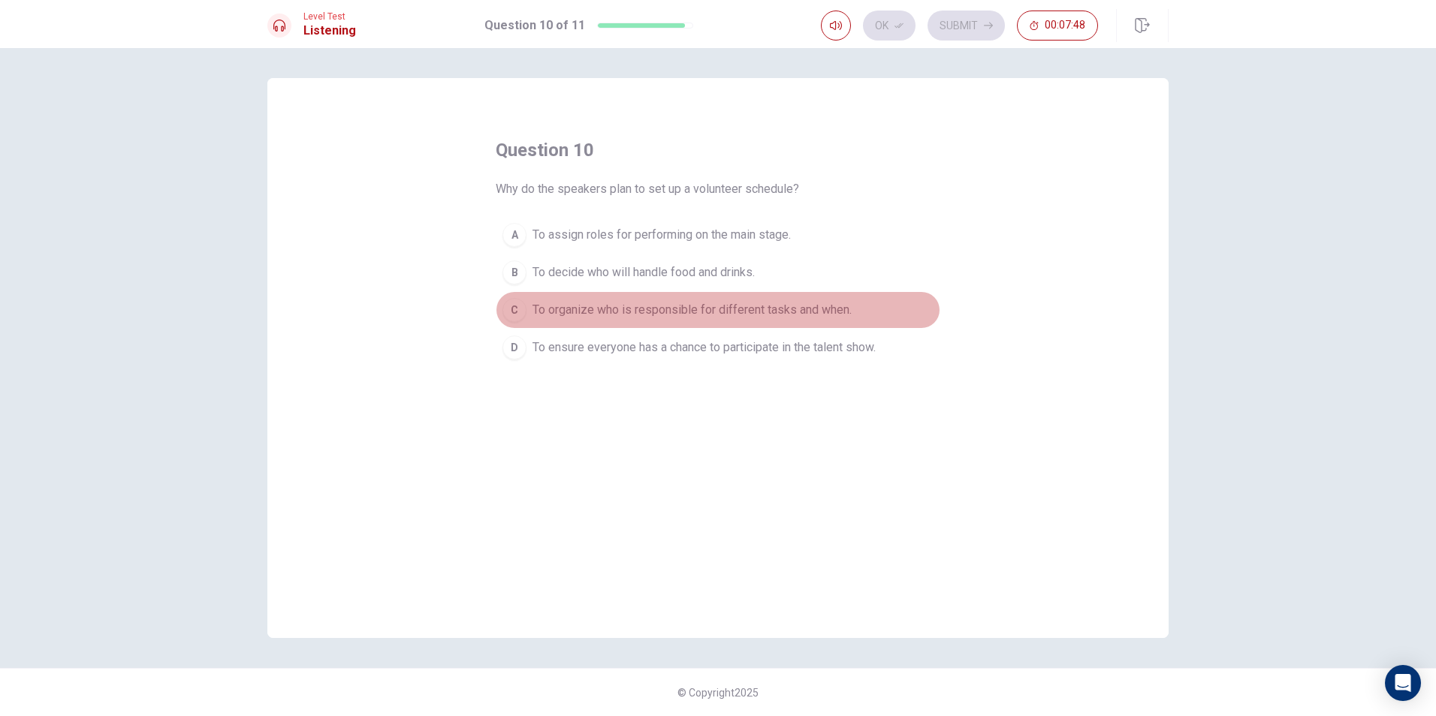
click at [587, 305] on span "To organize who is responsible for different tasks and when." at bounding box center [691, 310] width 319 height 18
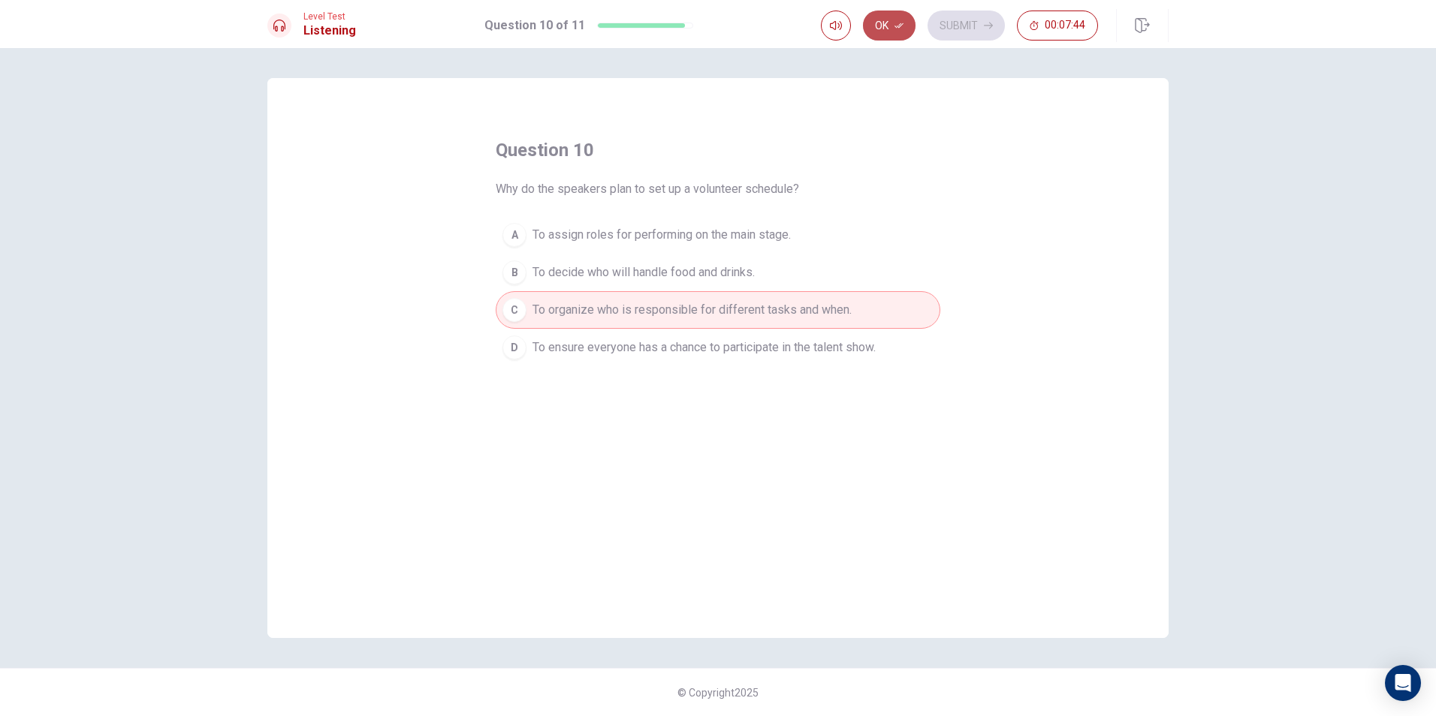
click at [870, 29] on button "Ok" at bounding box center [889, 26] width 53 height 30
click at [937, 19] on button "Submit" at bounding box center [966, 26] width 77 height 30
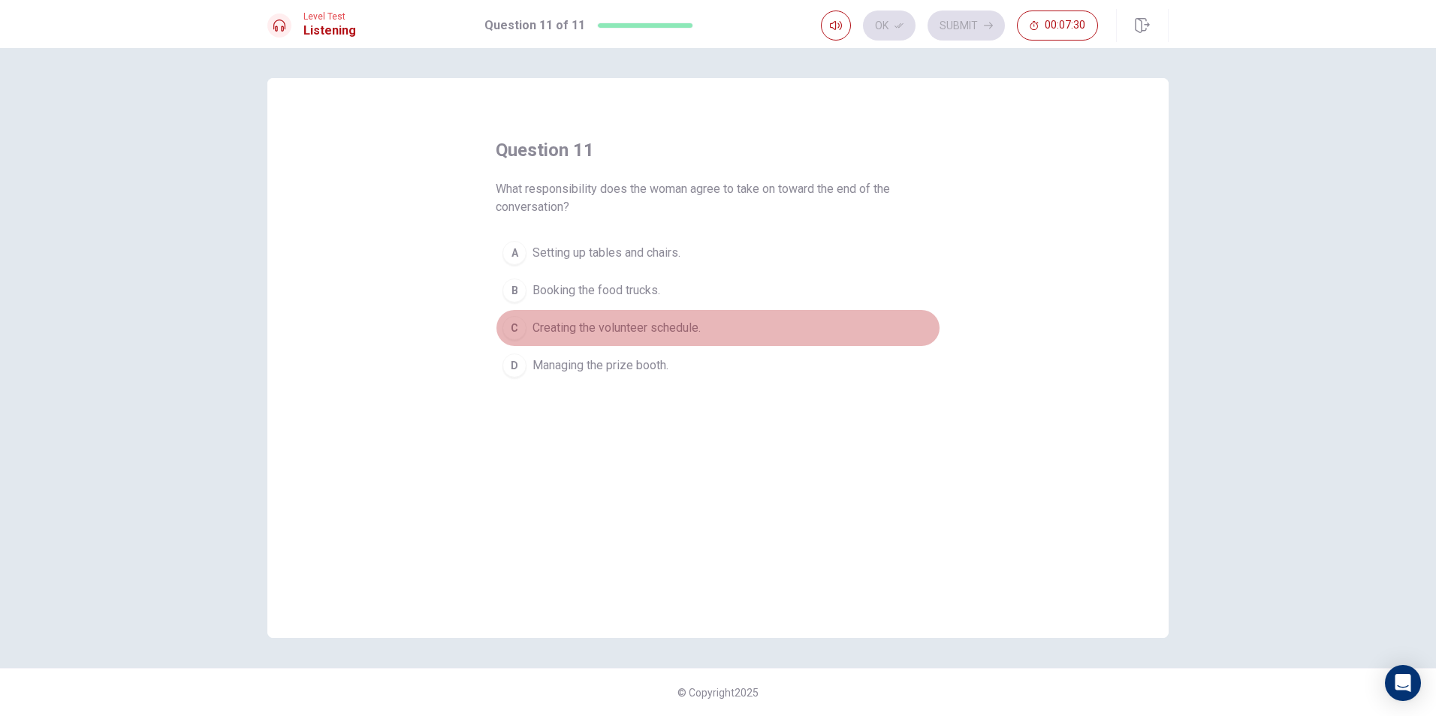
drag, startPoint x: 593, startPoint y: 321, endPoint x: 629, endPoint y: 294, distance: 45.1
click at [596, 321] on span "Creating the volunteer schedule." at bounding box center [616, 328] width 168 height 18
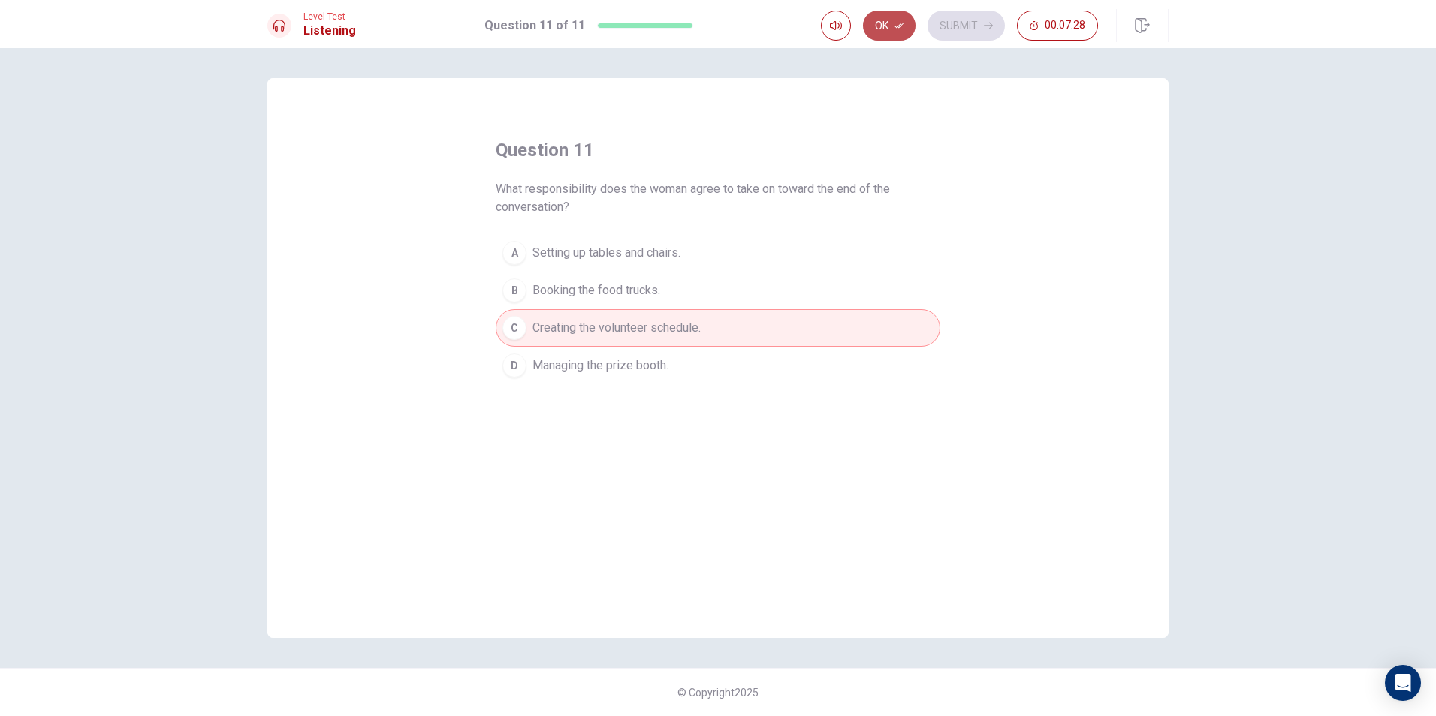
click at [897, 14] on button "Ok" at bounding box center [889, 26] width 53 height 30
click at [964, 17] on button "Submit" at bounding box center [966, 26] width 77 height 30
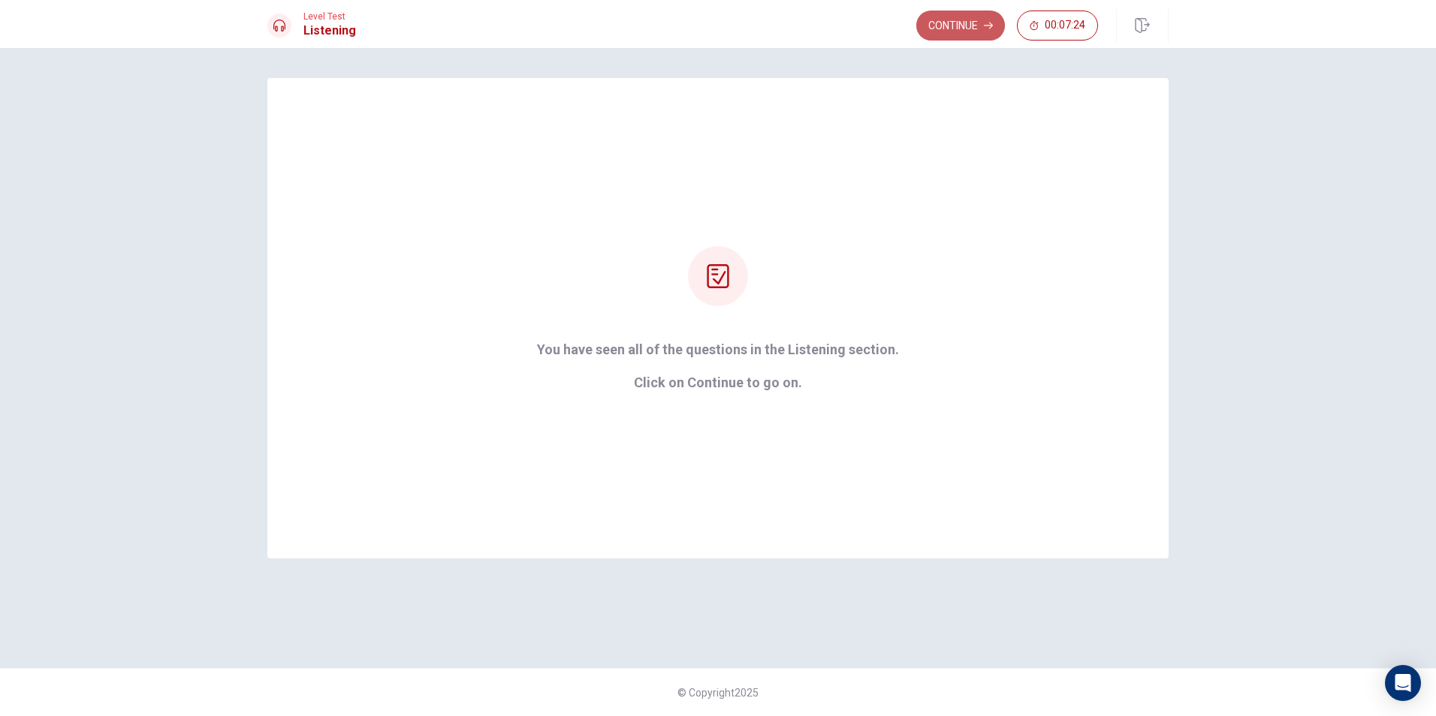
click at [943, 26] on button "Continue" at bounding box center [960, 26] width 89 height 30
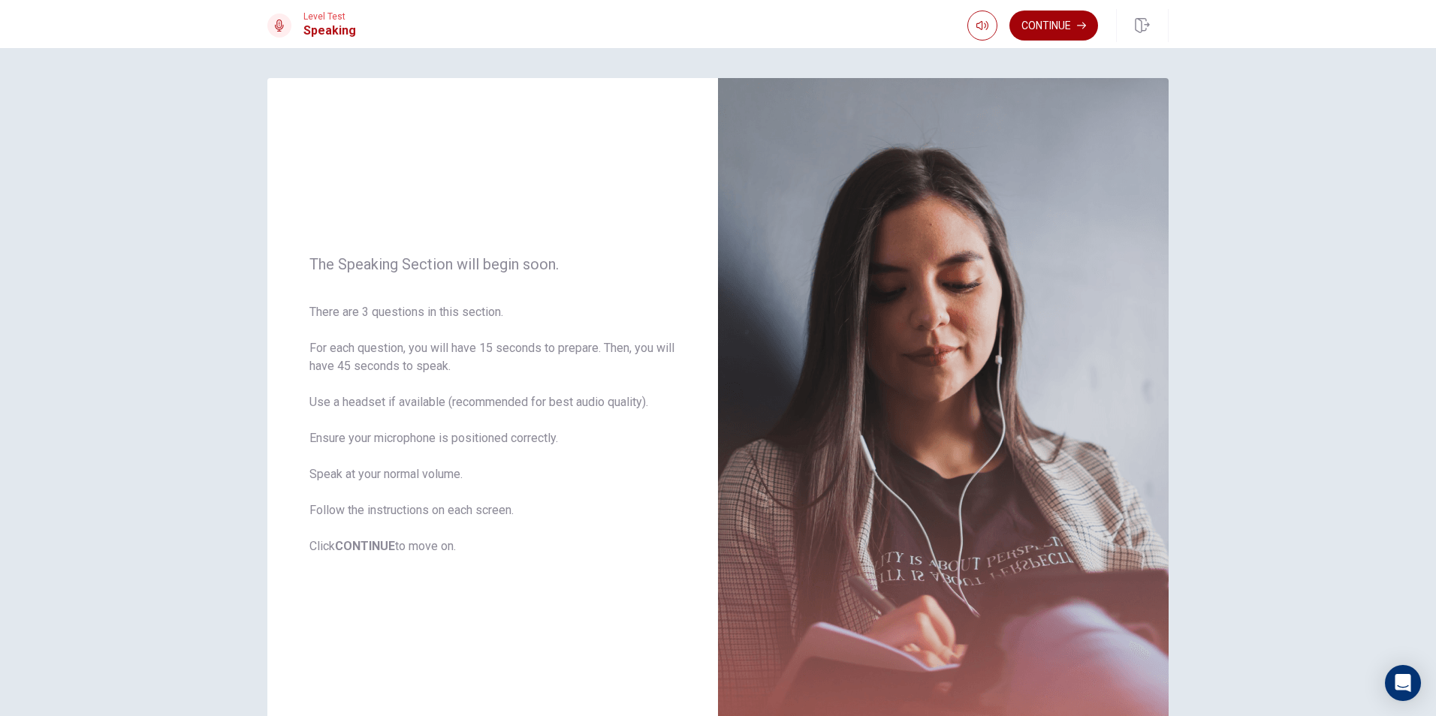
click at [1028, 25] on button "Continue" at bounding box center [1053, 26] width 89 height 30
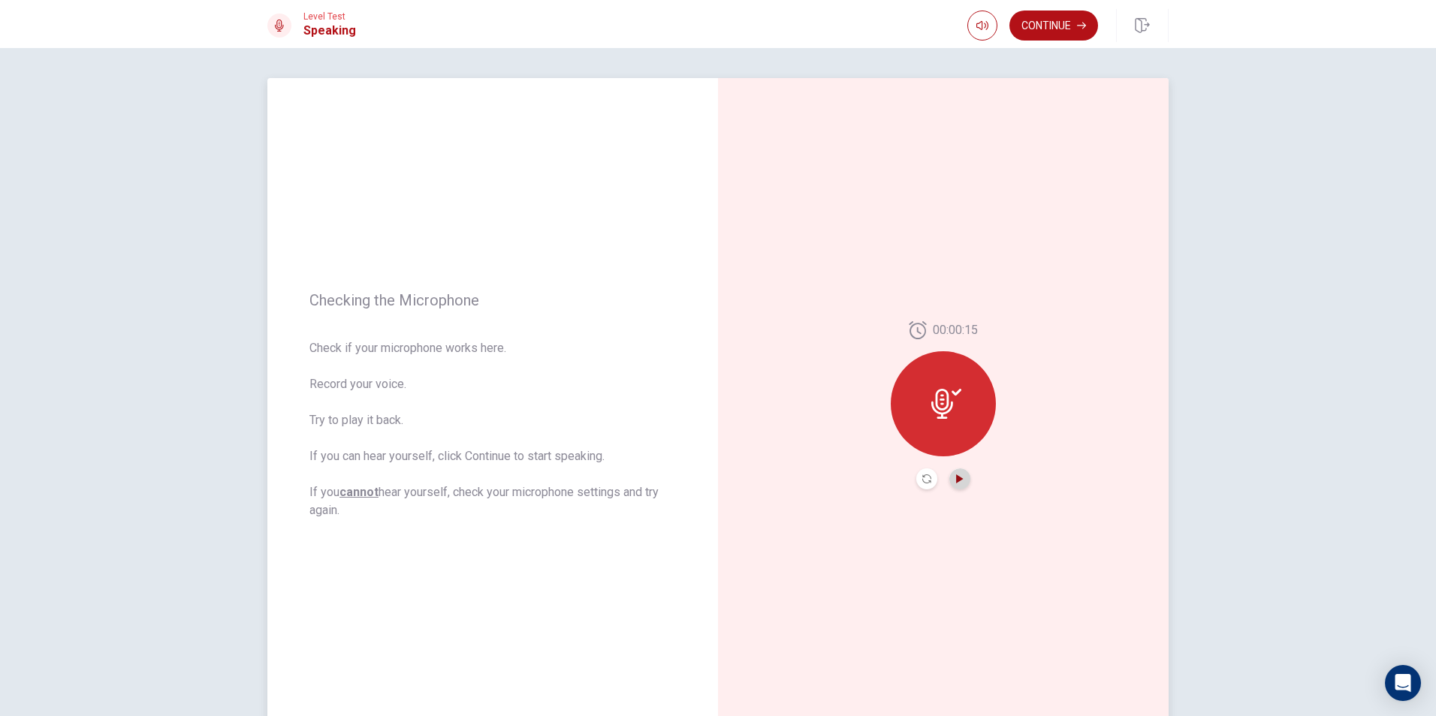
click at [960, 480] on icon "Play Audio" at bounding box center [959, 479] width 9 height 9
click at [924, 483] on icon "Record Again" at bounding box center [926, 479] width 9 height 9
click at [1071, 39] on button "Continue" at bounding box center [1053, 26] width 89 height 30
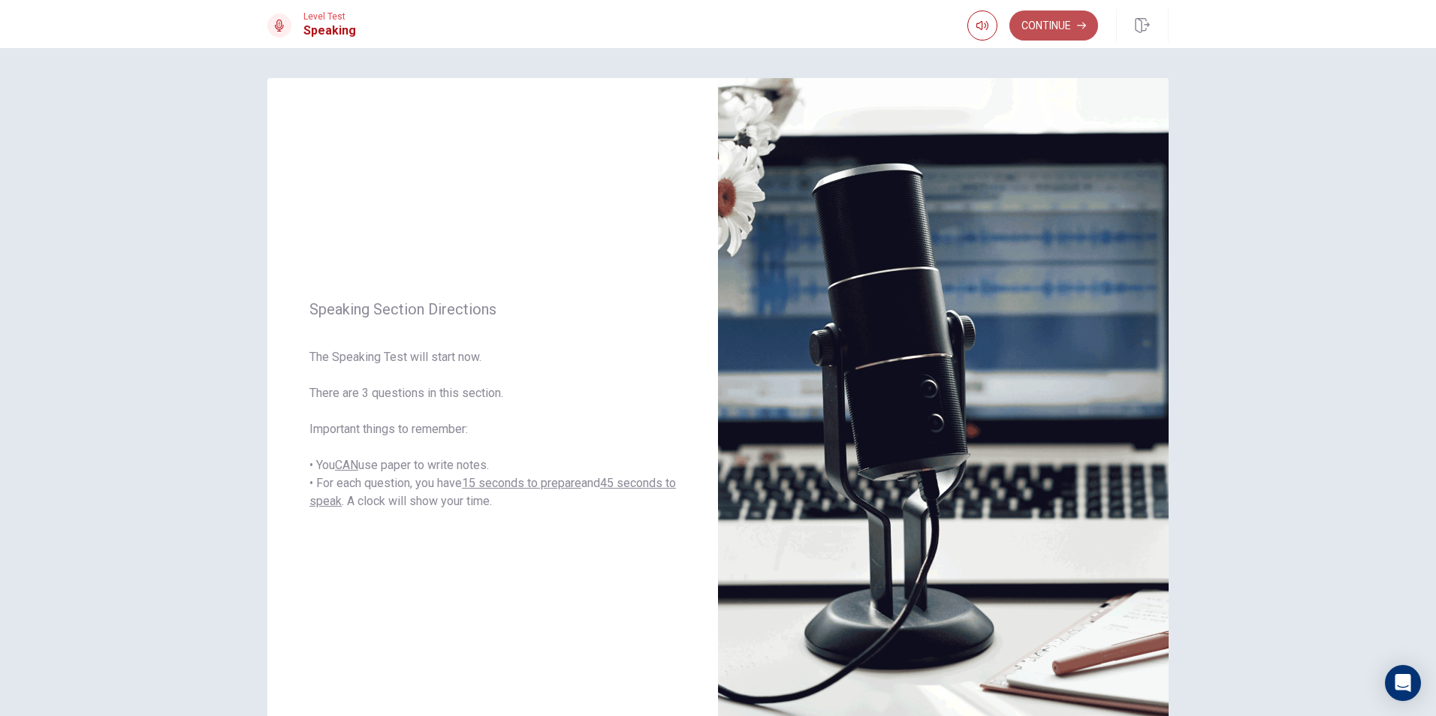
click at [1042, 31] on button "Continue" at bounding box center [1053, 26] width 89 height 30
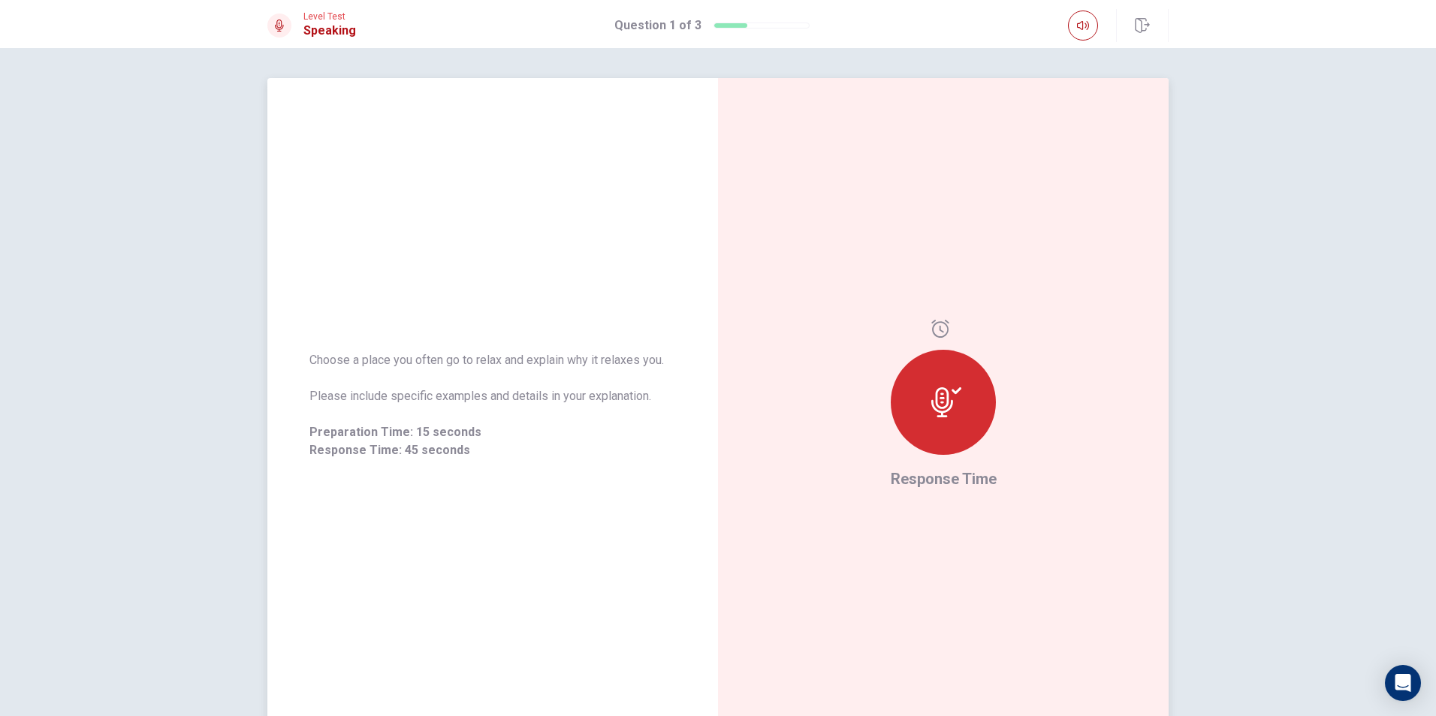
click at [952, 411] on icon at bounding box center [946, 403] width 30 height 30
click at [699, 498] on div "Choose a place you often go to relax and explain why it relaxes you. Please inc…" at bounding box center [492, 405] width 451 height 655
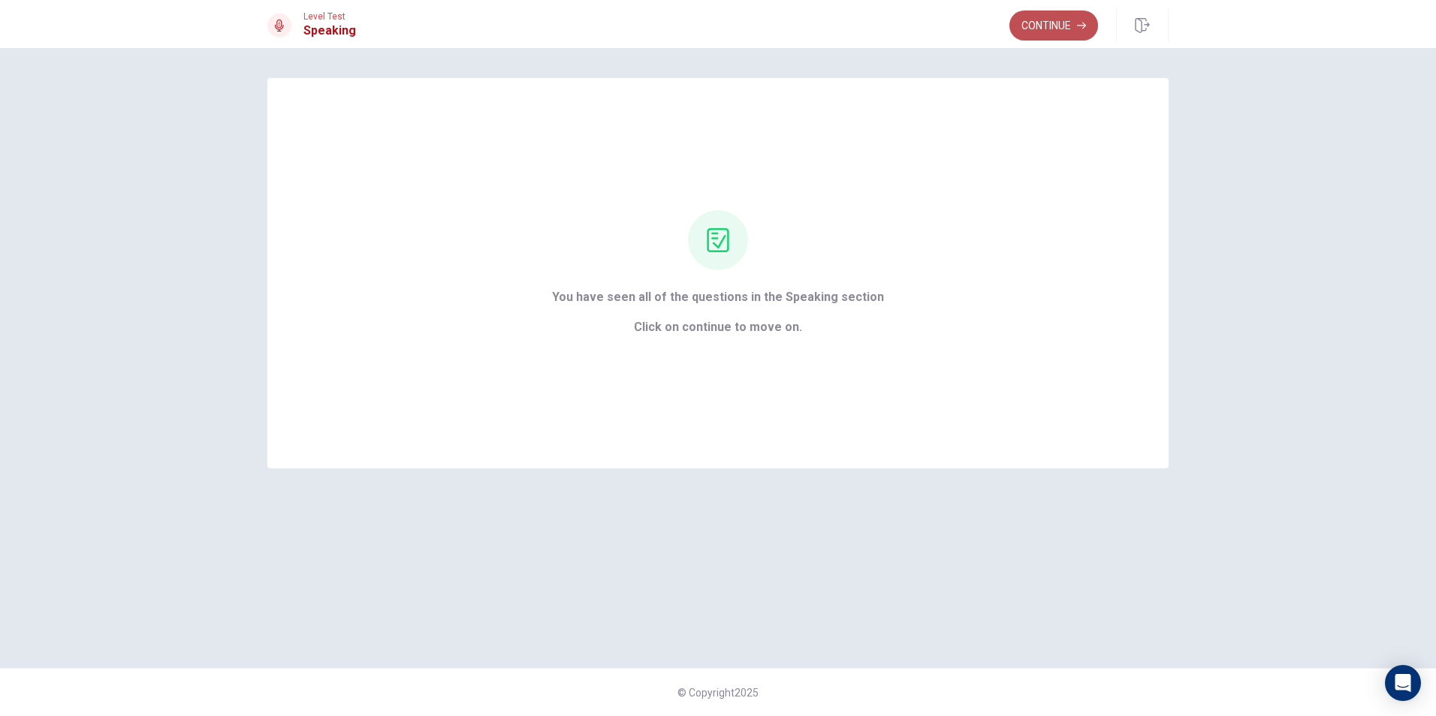
click at [1057, 25] on button "Continue" at bounding box center [1053, 26] width 89 height 30
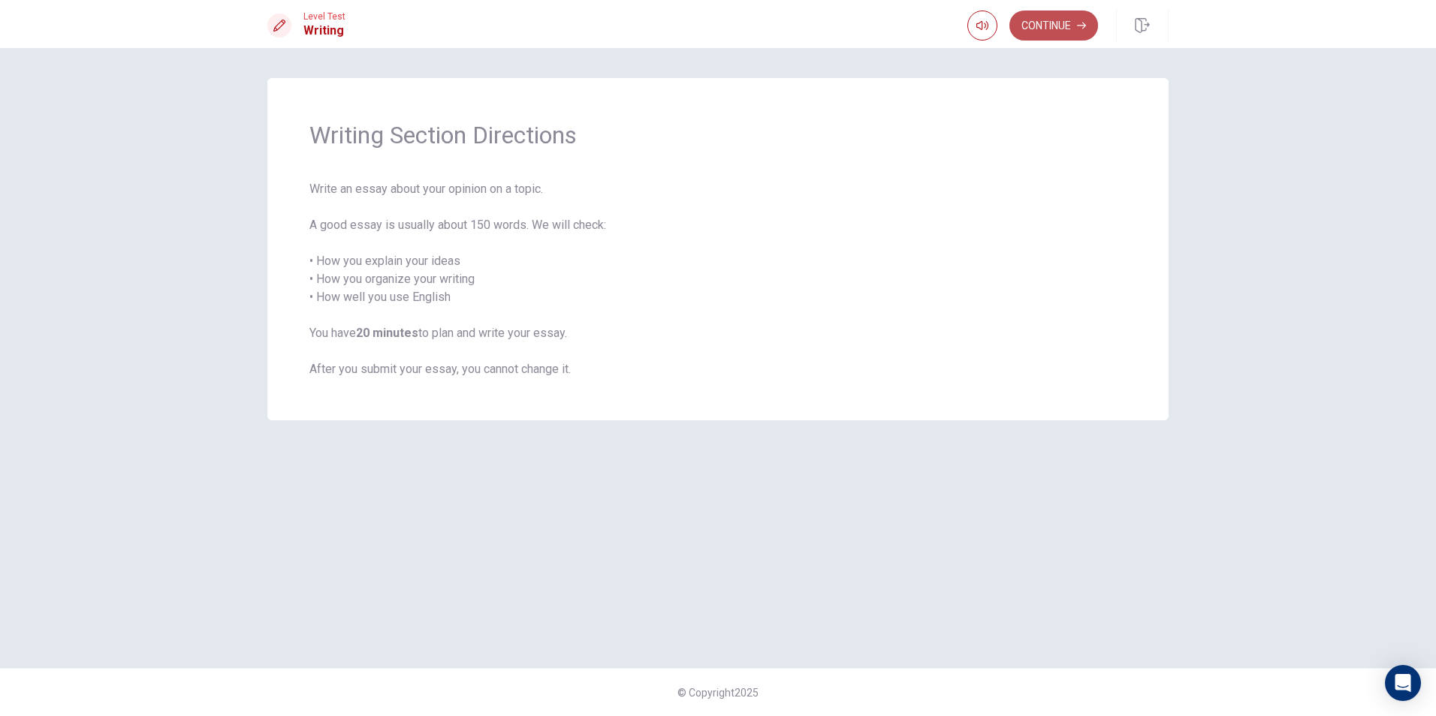
click at [1062, 24] on button "Continue" at bounding box center [1053, 26] width 89 height 30
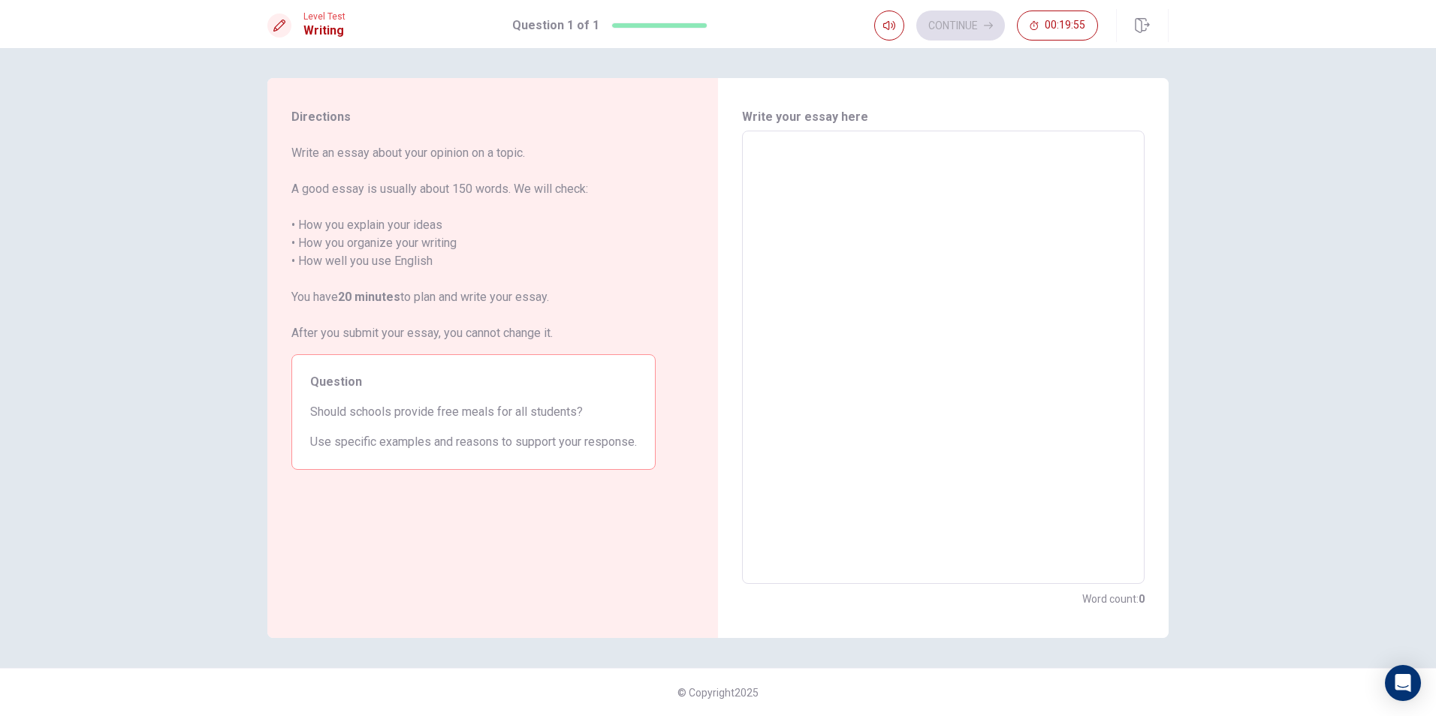
click at [822, 188] on textarea at bounding box center [944, 357] width 382 height 429
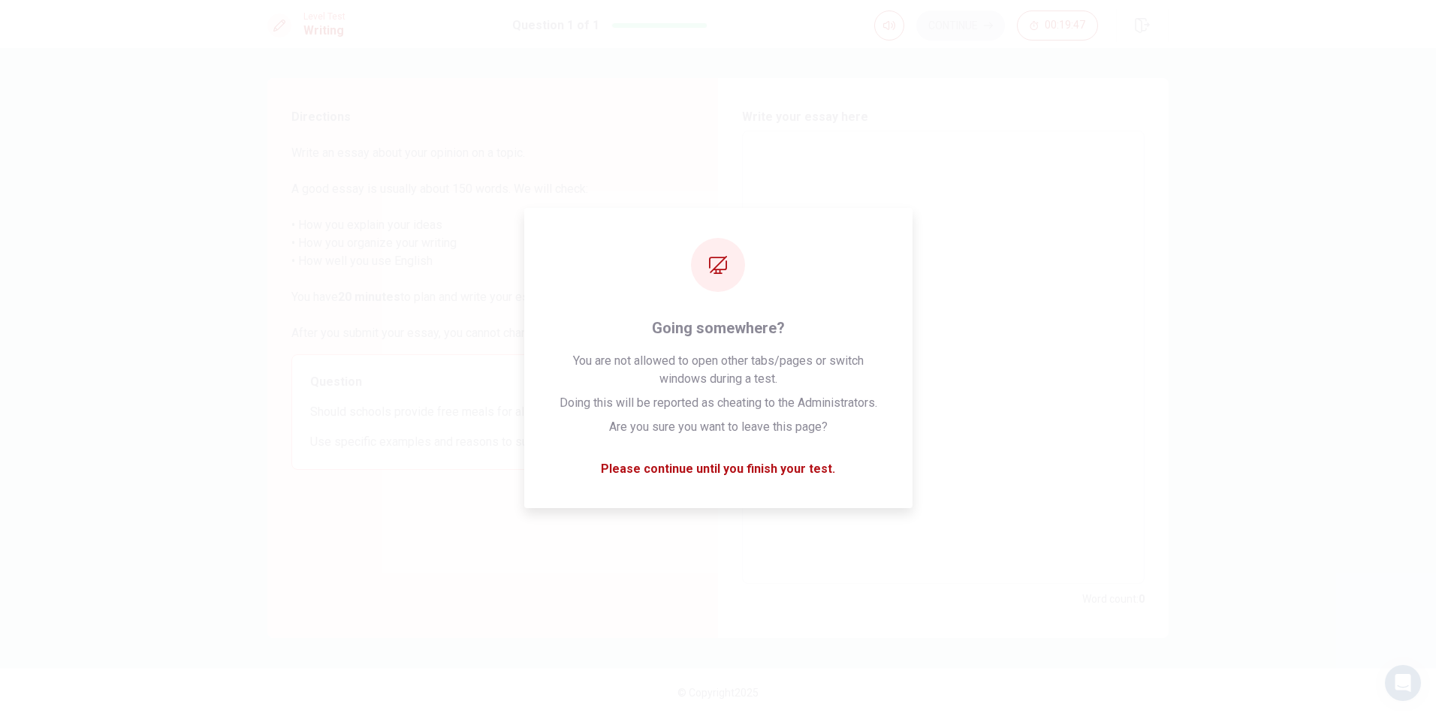
type textarea "S"
type textarea "x"
type textarea "Sc"
type textarea "x"
type textarea "Sch"
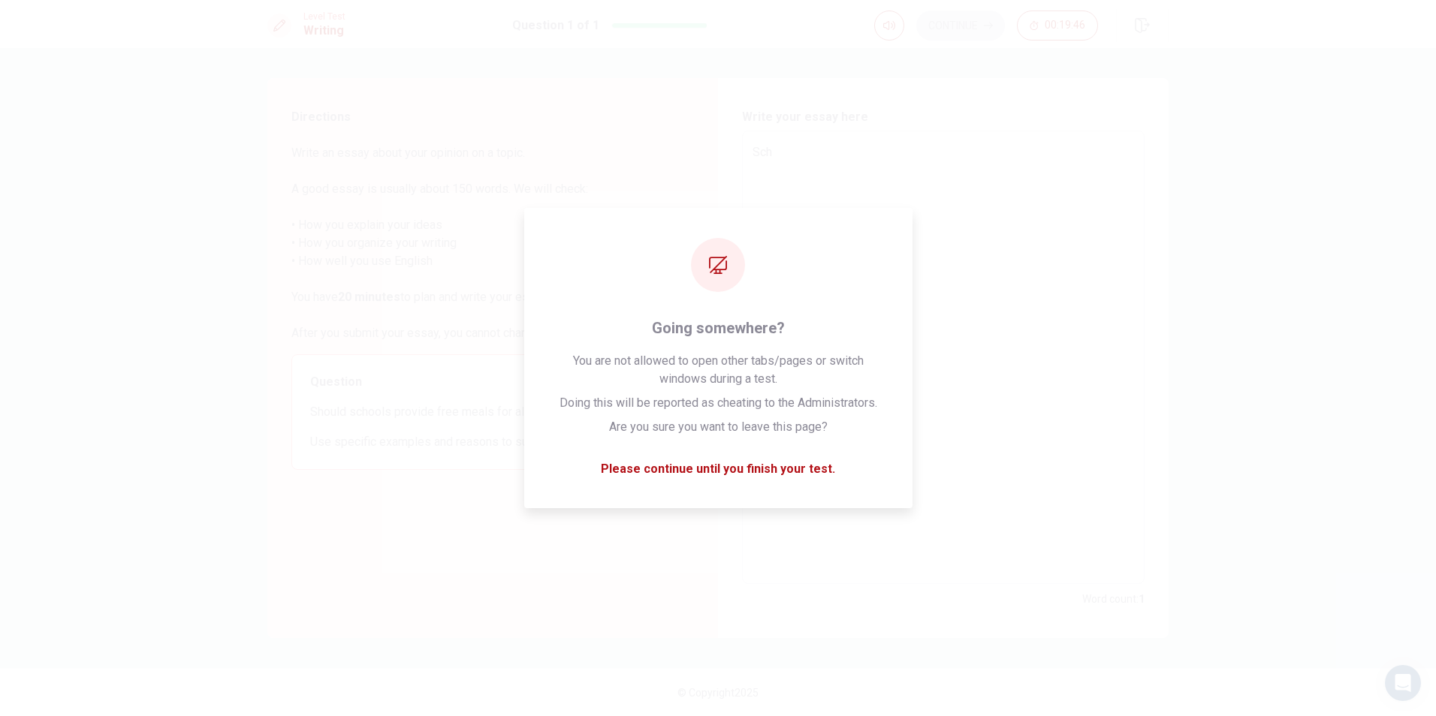
type textarea "x"
type textarea "Scho"
type textarea "x"
type textarea "Schoo"
type textarea "x"
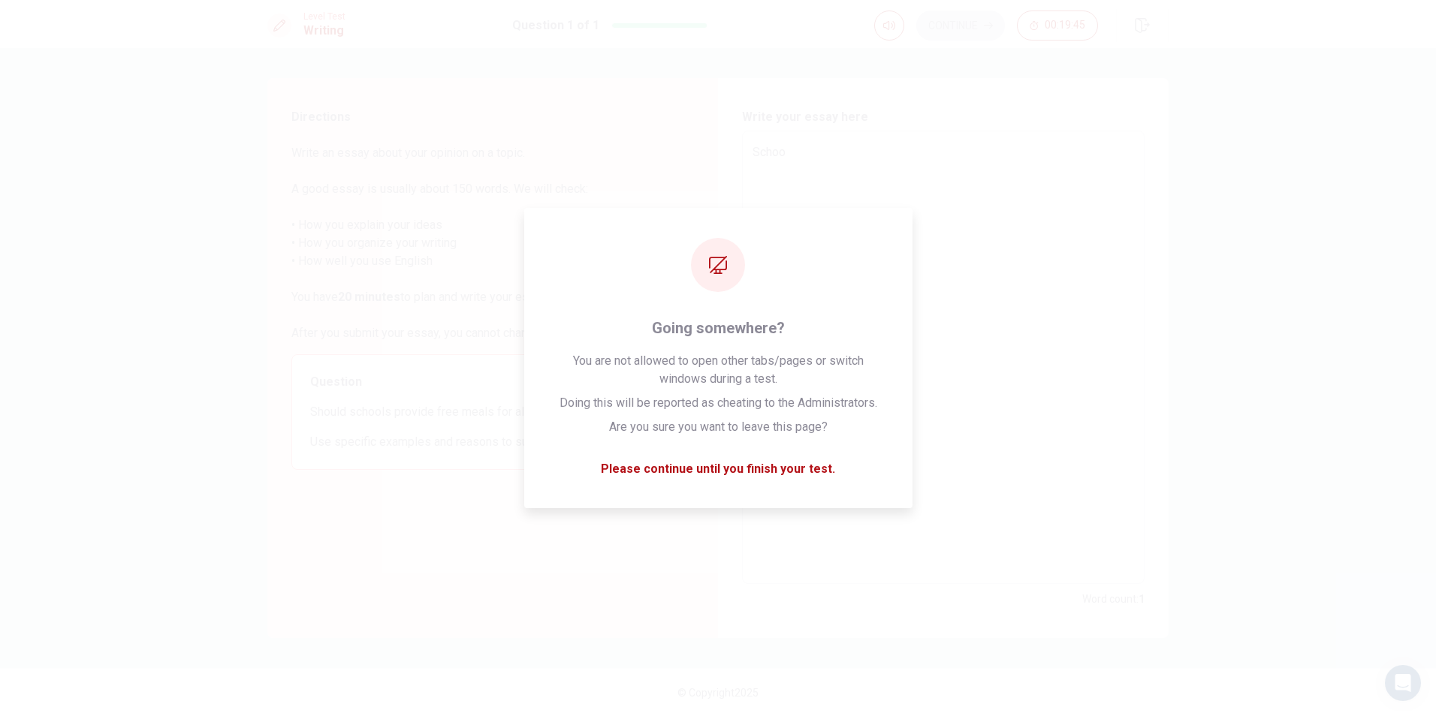
type textarea "School"
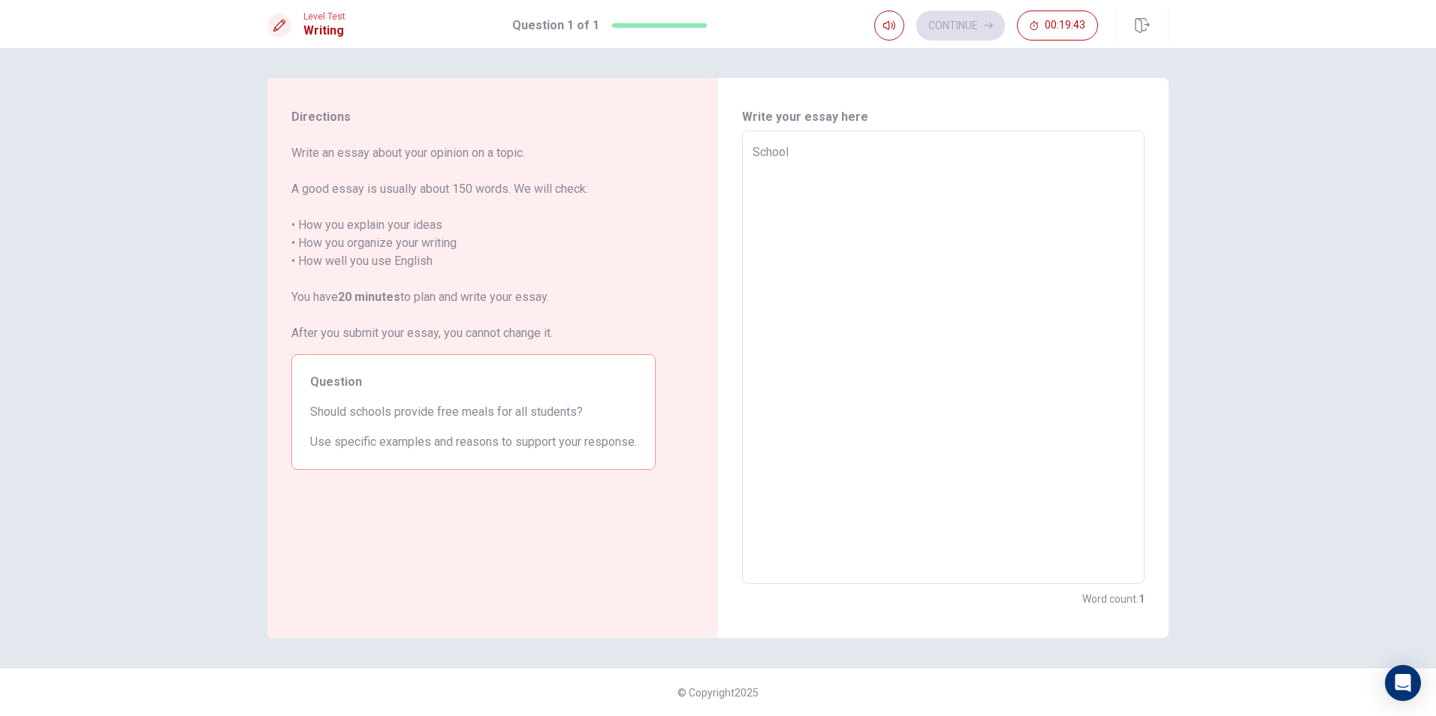
click at [1121, 362] on textarea "School" at bounding box center [944, 357] width 382 height 429
type textarea "x"
type textarea "School"
type textarea "x"
type textarea "School s"
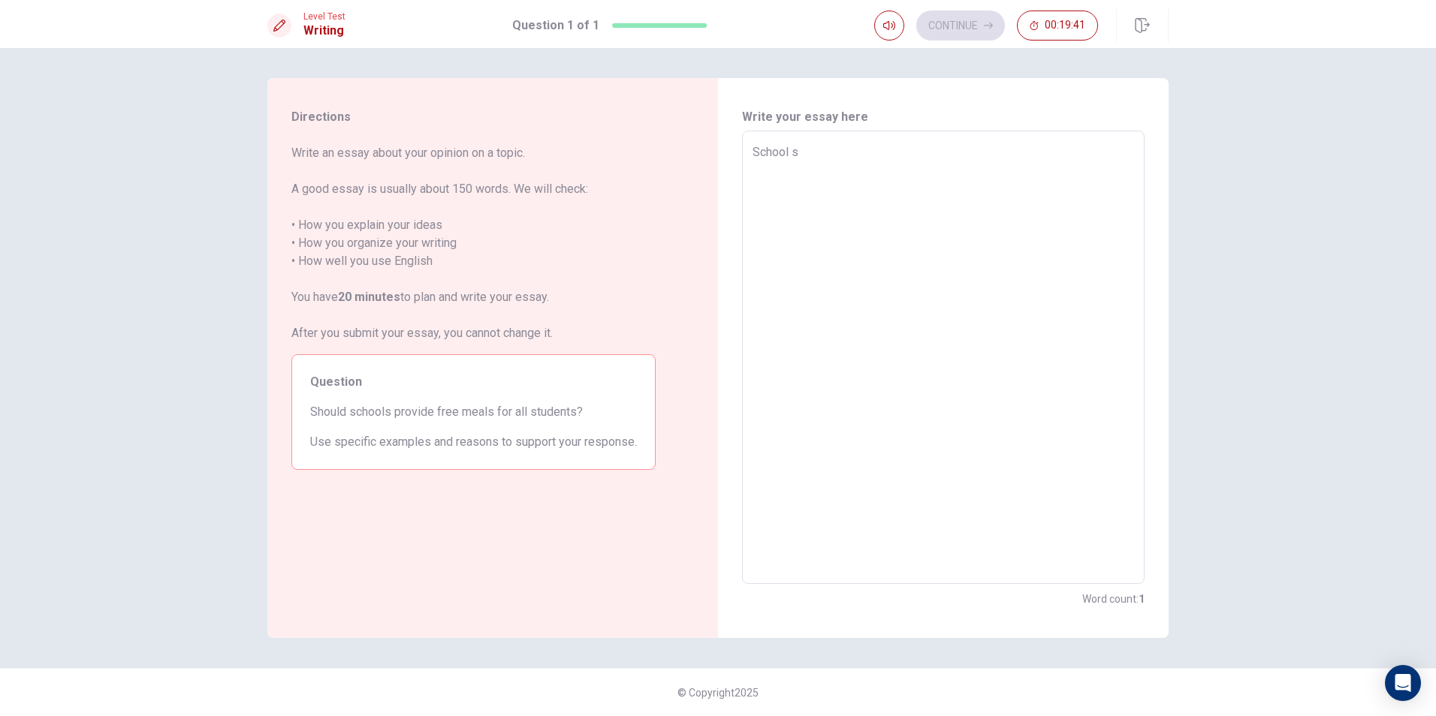
type textarea "x"
type textarea "School sh"
type textarea "x"
type textarea "School sho"
type textarea "x"
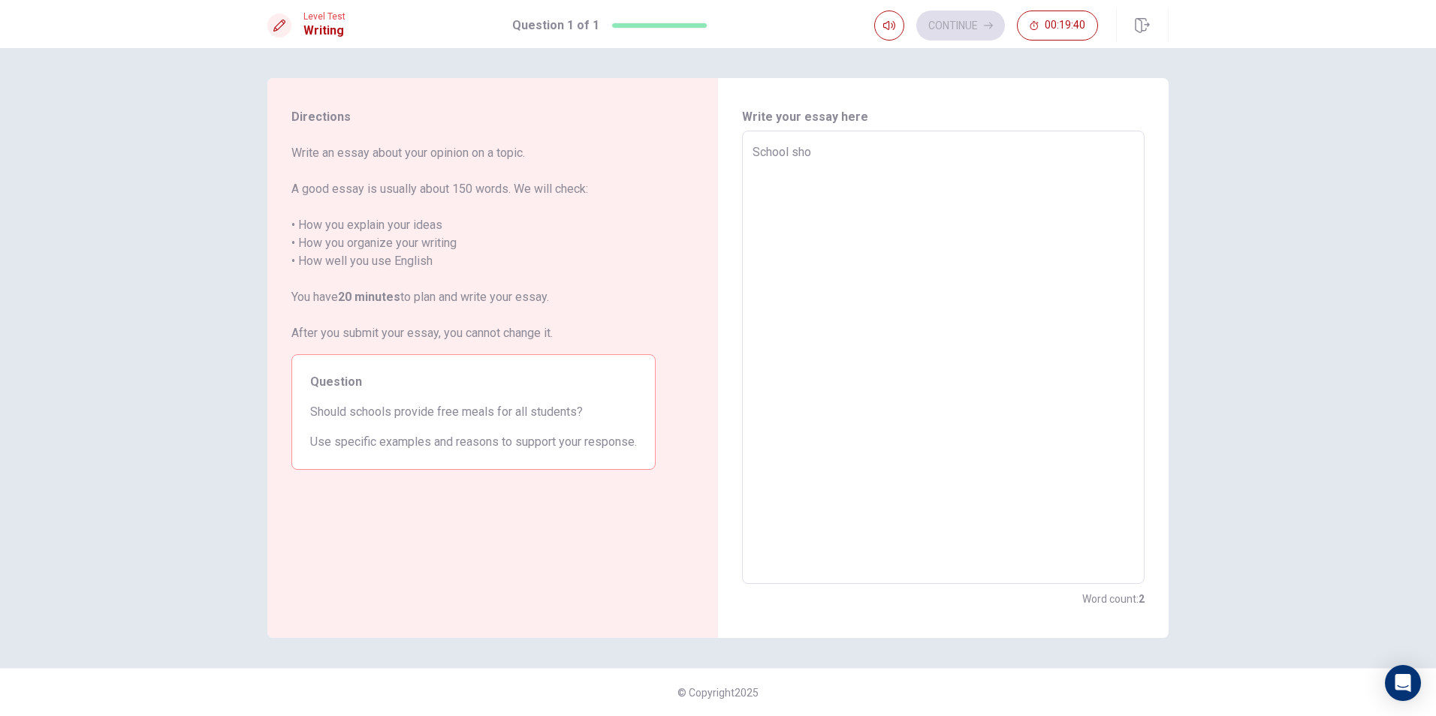
type textarea "School shou"
type textarea "x"
type textarea "School shoul"
type textarea "x"
type textarea "School should"
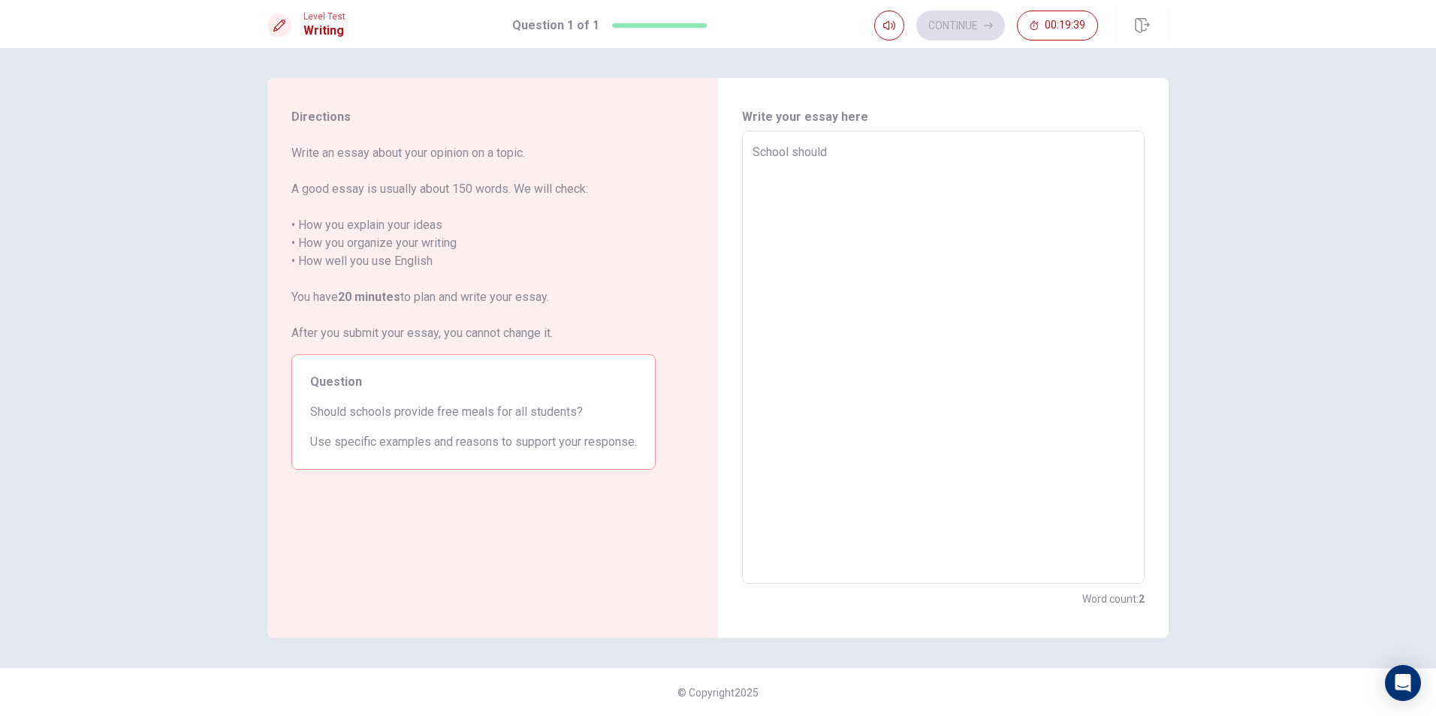
type textarea "x"
type textarea "School should"
type textarea "x"
type textarea "School should p"
type textarea "x"
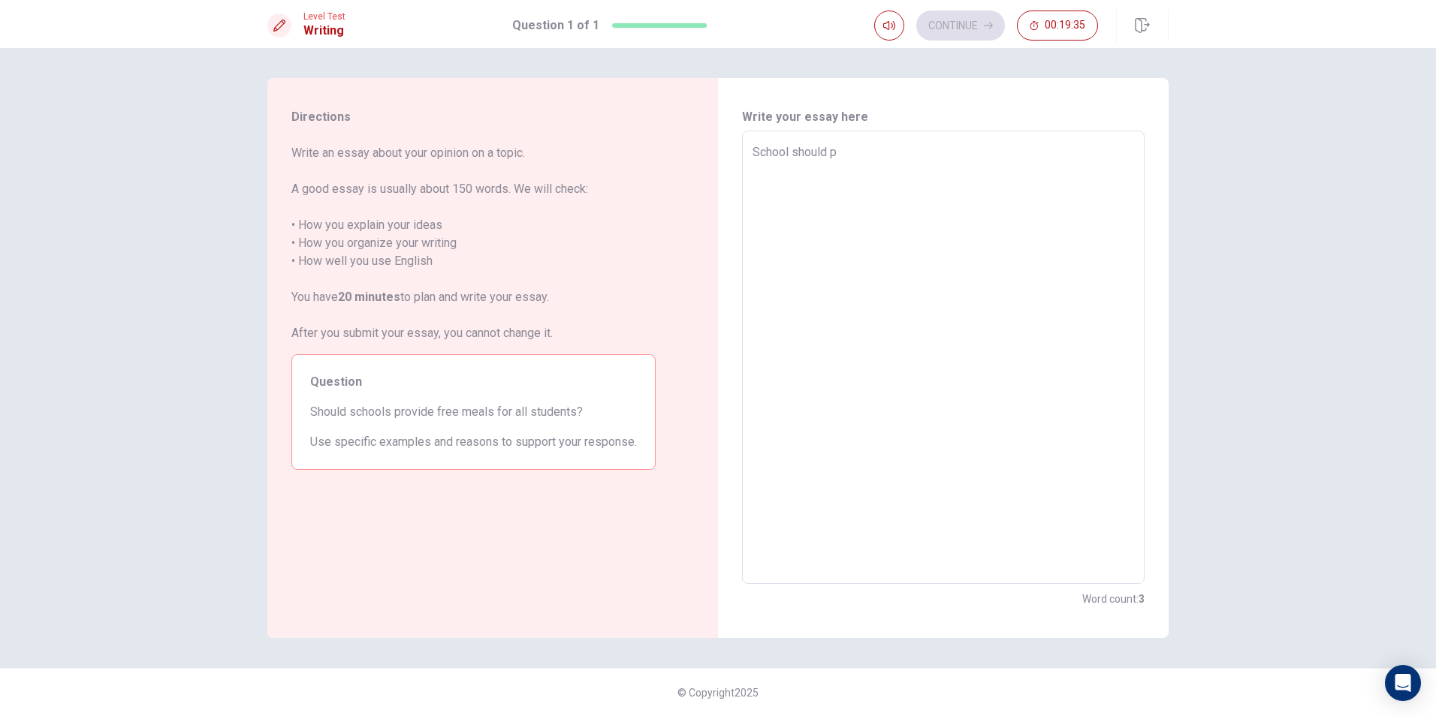
type textarea "School should pr"
type textarea "x"
type textarea "School should pro"
type textarea "x"
type textarea "School should prov"
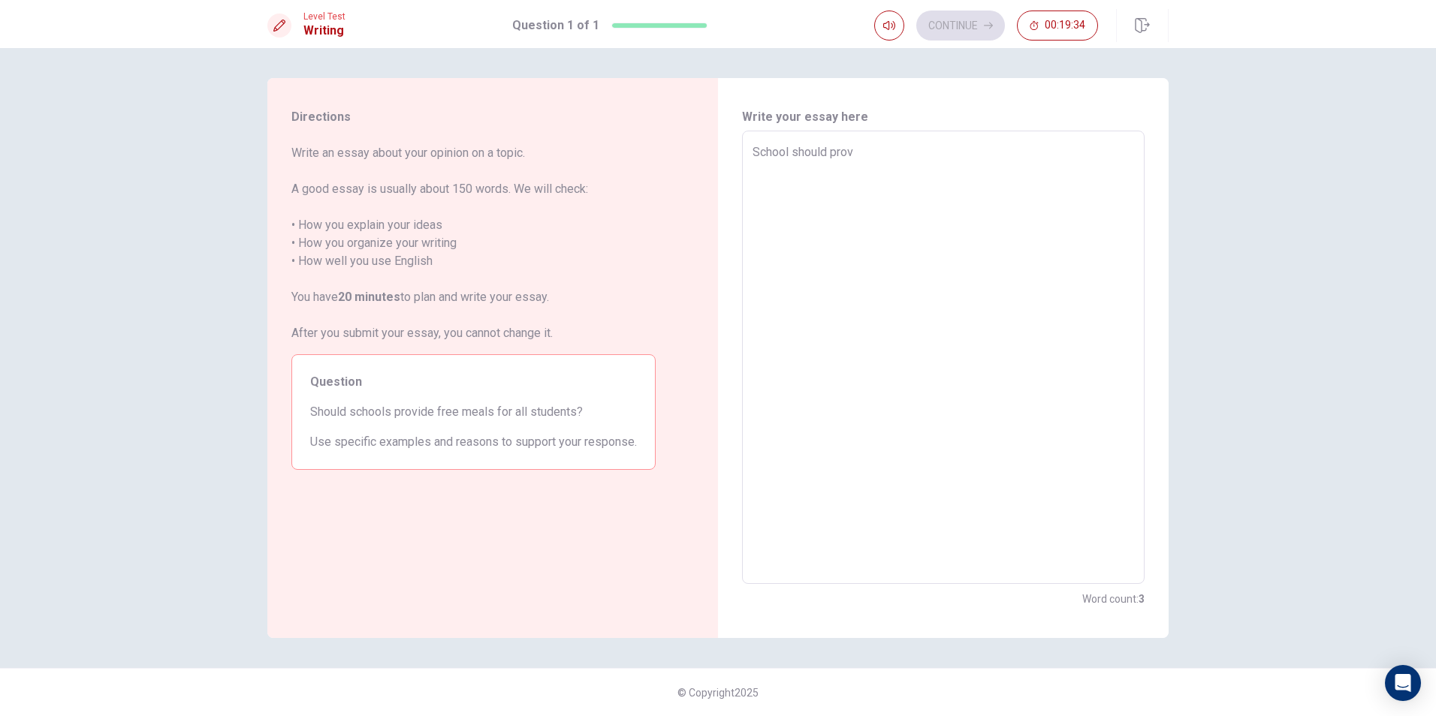
type textarea "x"
type textarea "School should provi"
type textarea "x"
type textarea "School should provid"
type textarea "x"
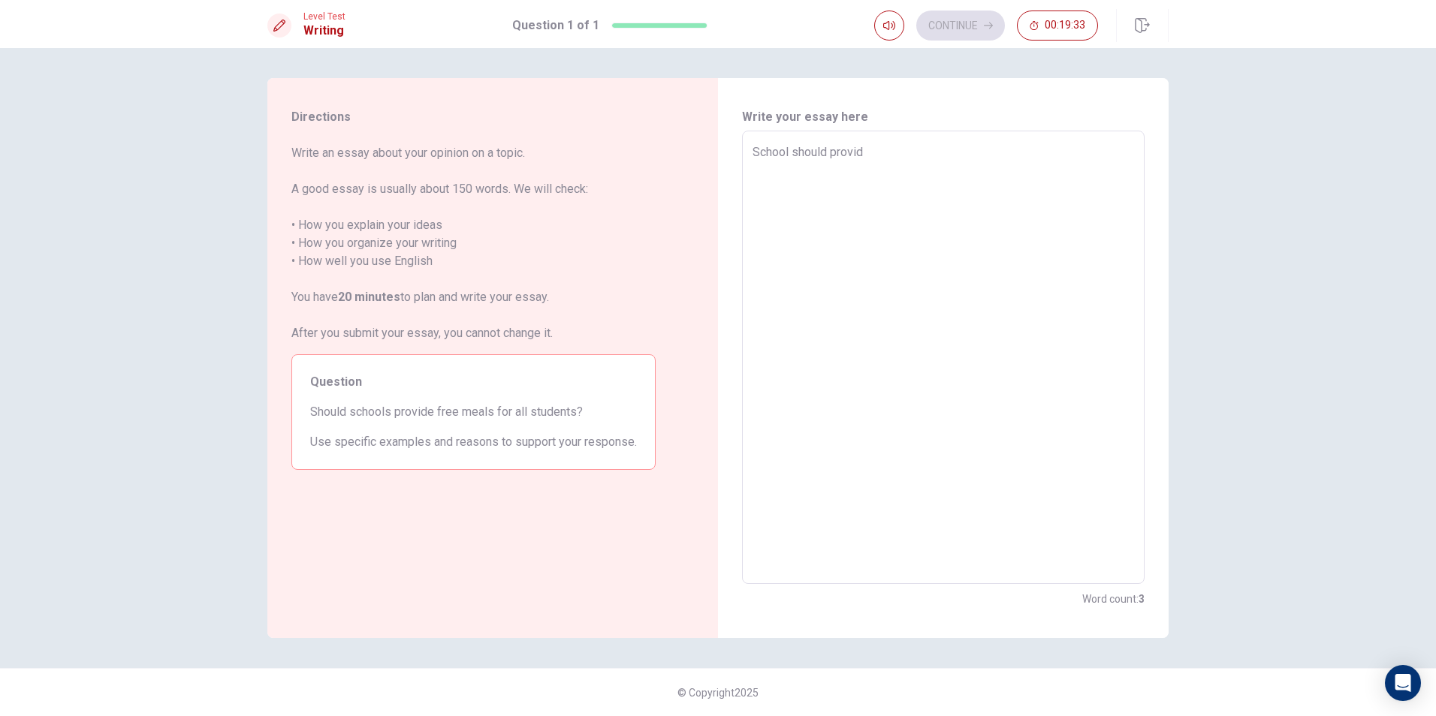
type textarea "School should provide"
type textarea "x"
type textarea "School should provide"
type textarea "x"
type textarea "School should provide f"
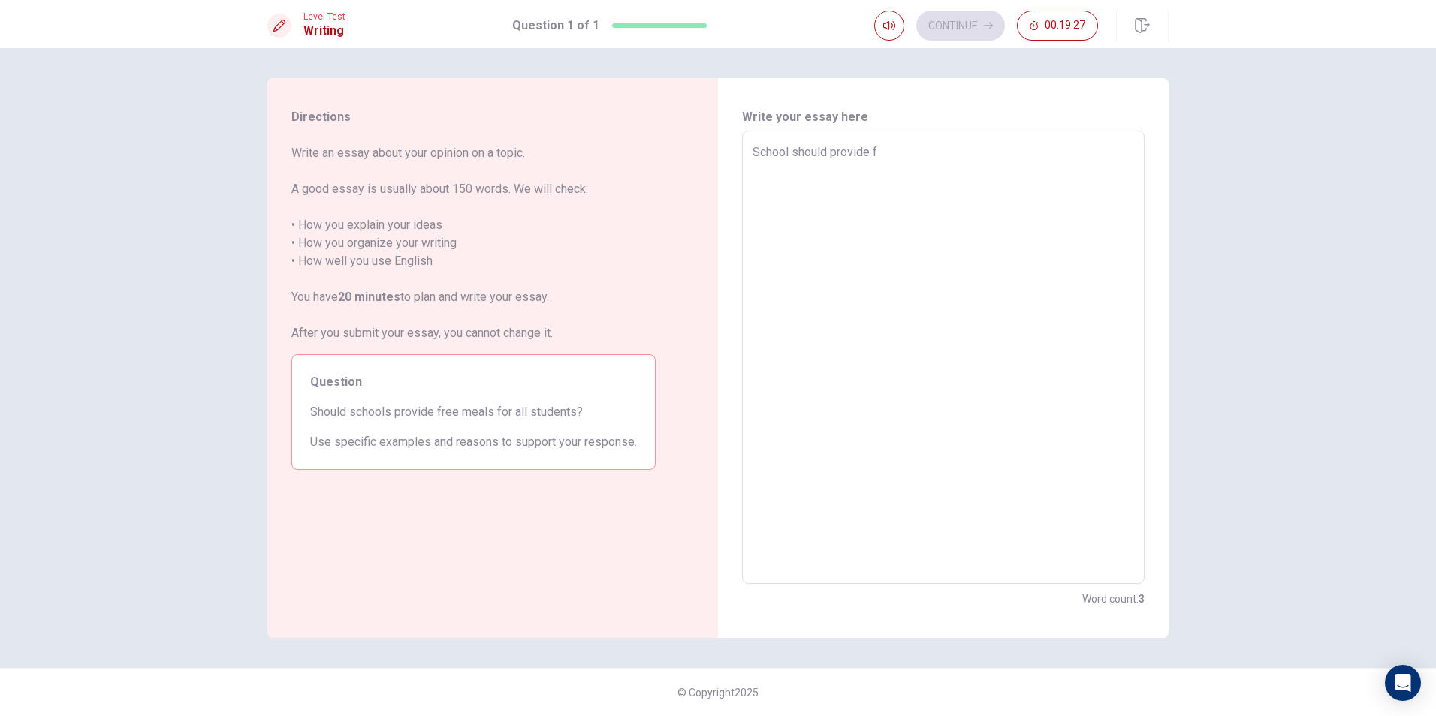
type textarea "x"
type textarea "School should provide fr"
type textarea "x"
type textarea "School should provide fre"
type textarea "x"
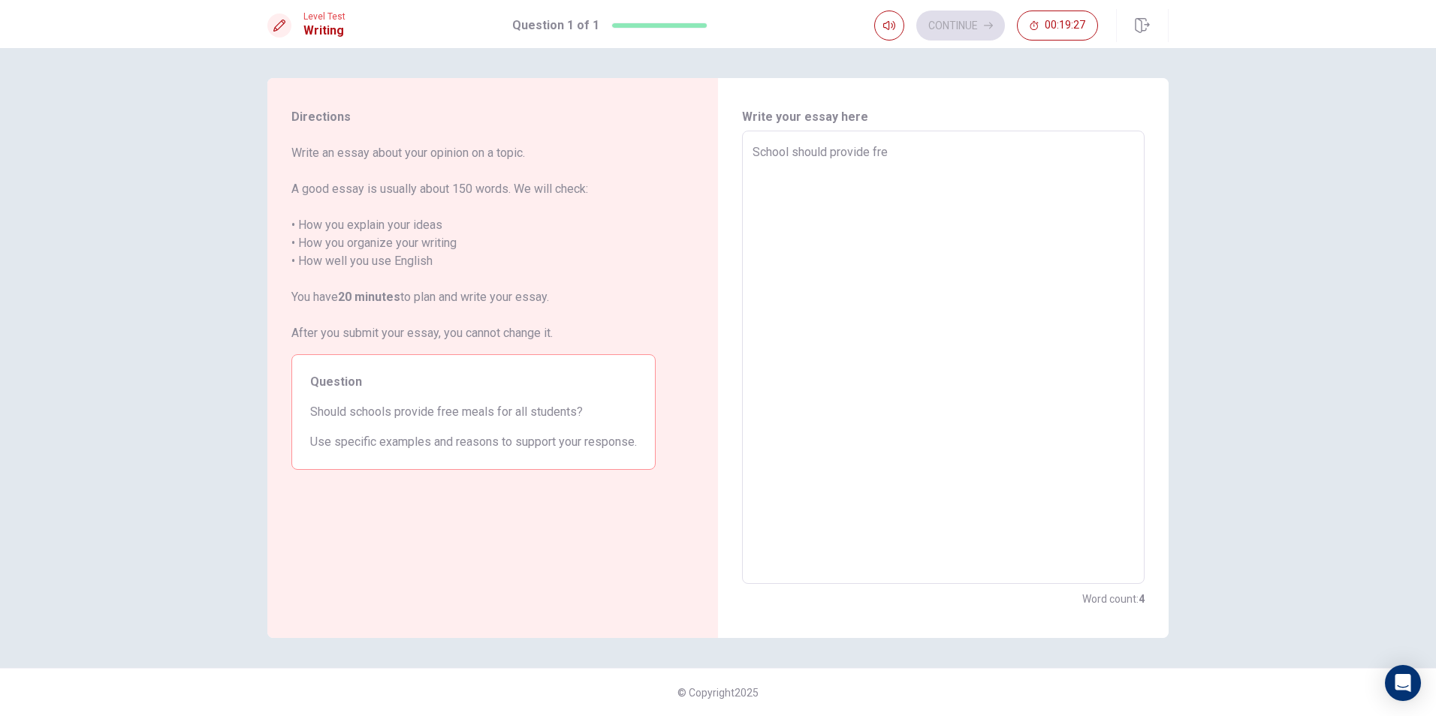
type textarea "School should provide free"
type textarea "x"
type textarea "School should provide freee"
type textarea "x"
type textarea "School should provide freee"
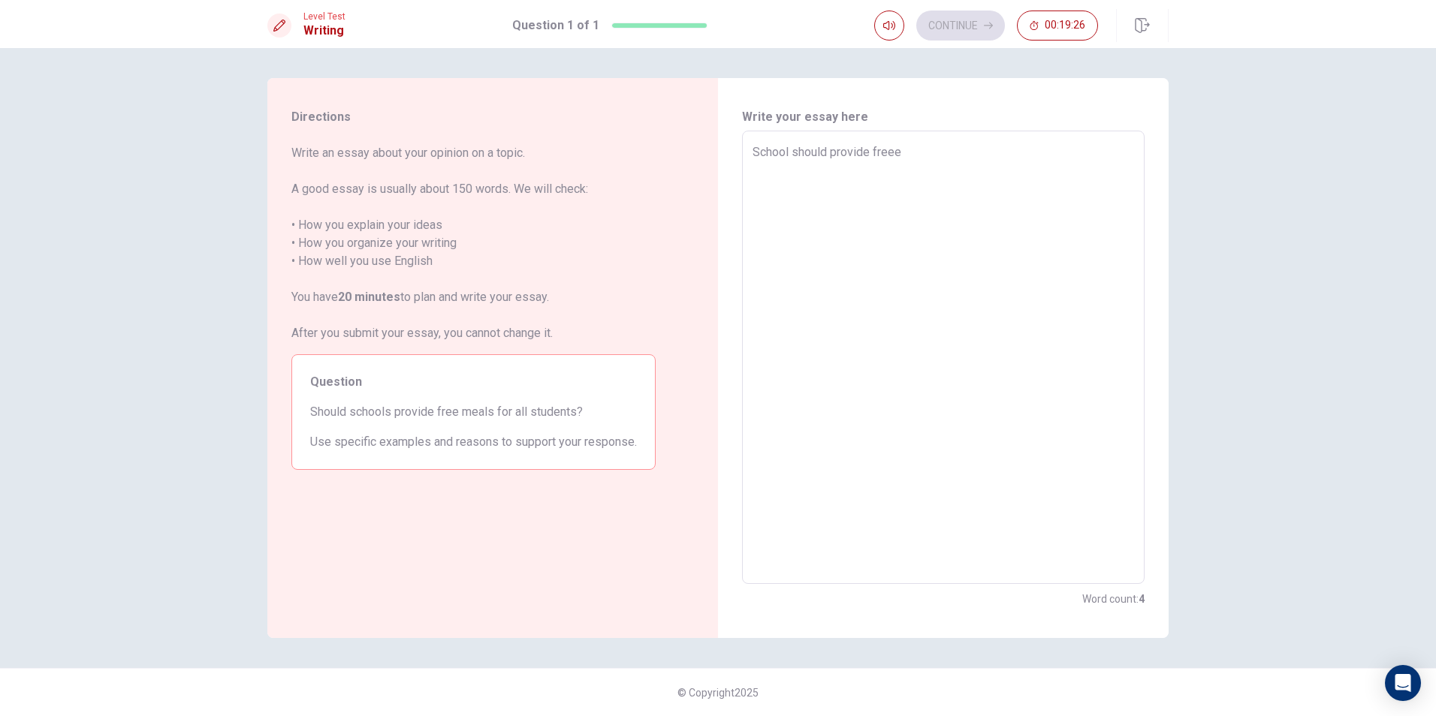
type textarea "x"
type textarea "School should provide freee m"
type textarea "x"
type textarea "School should provide freee ma"
type textarea "x"
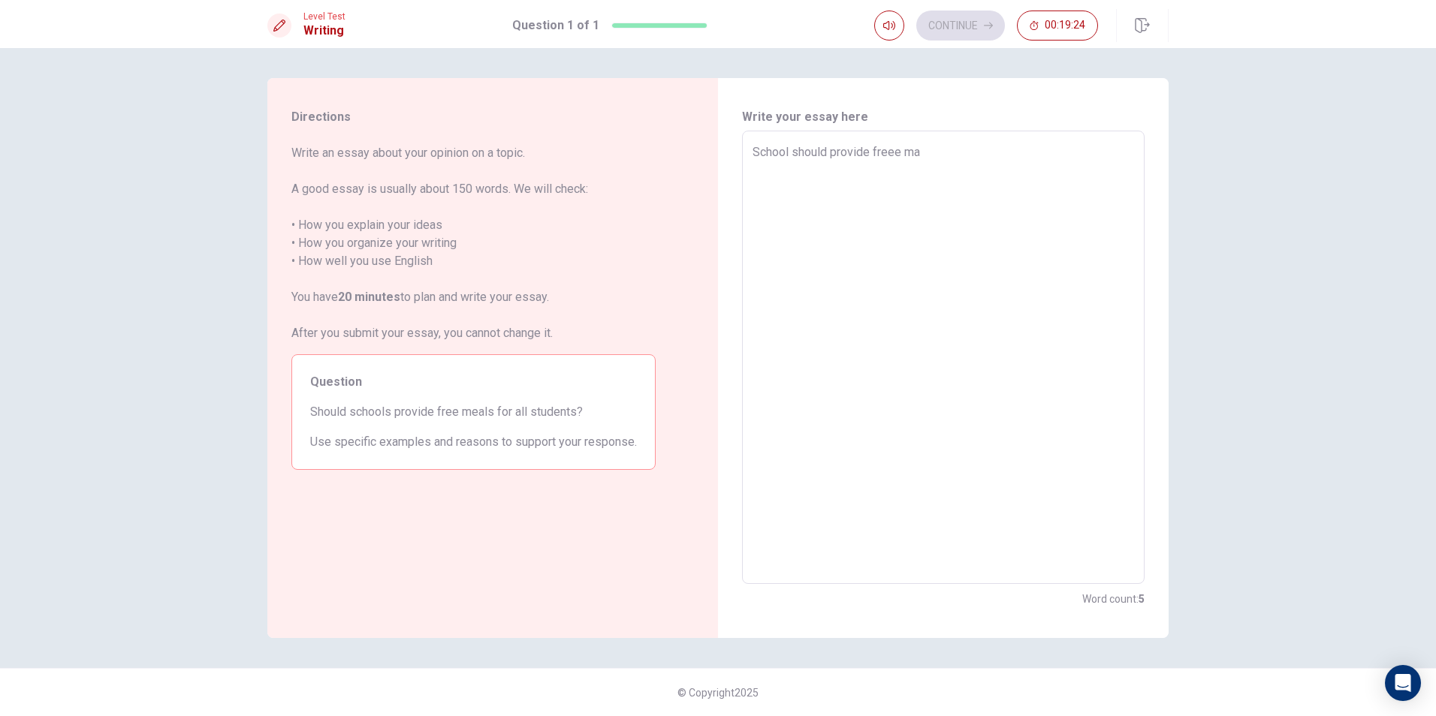
type textarea "School should provide freee m"
type textarea "x"
type textarea "School should provide freee me"
type textarea "x"
type textarea "School should provide freee mea"
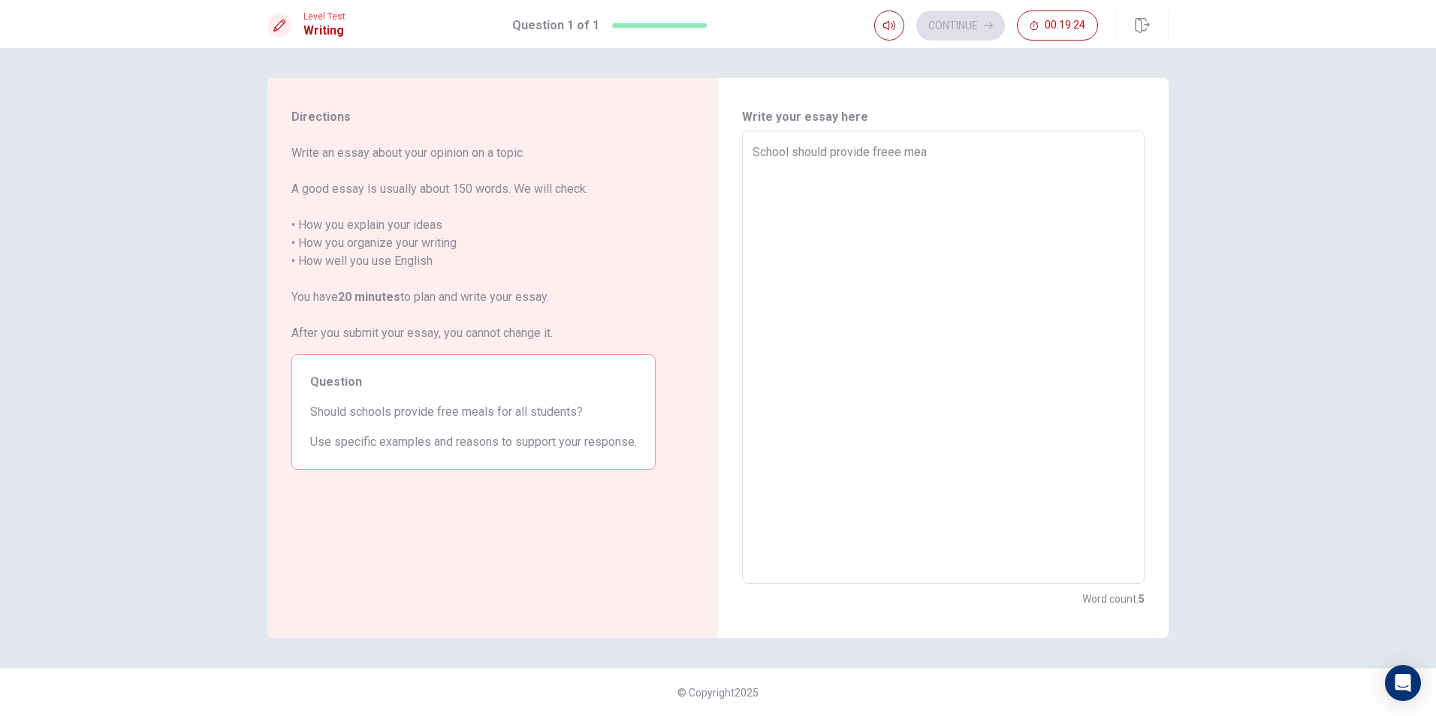
type textarea "x"
type textarea "School should provide freee meal"
type textarea "x"
type textarea "School should provide freee meal"
type textarea "x"
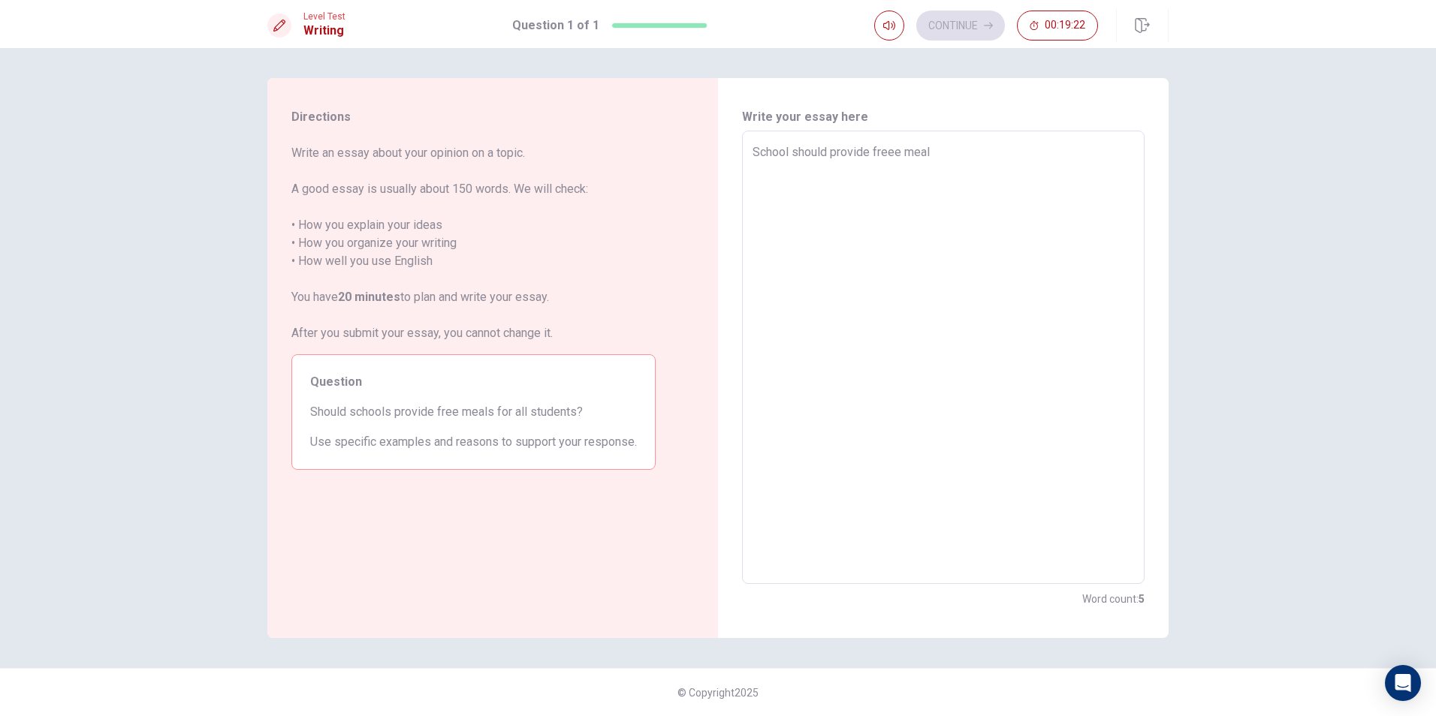
type textarea "School should provide freee meal f"
type textarea "x"
type textarea "School should provide freee meal fo"
type textarea "x"
type textarea "School should provide freee meal for"
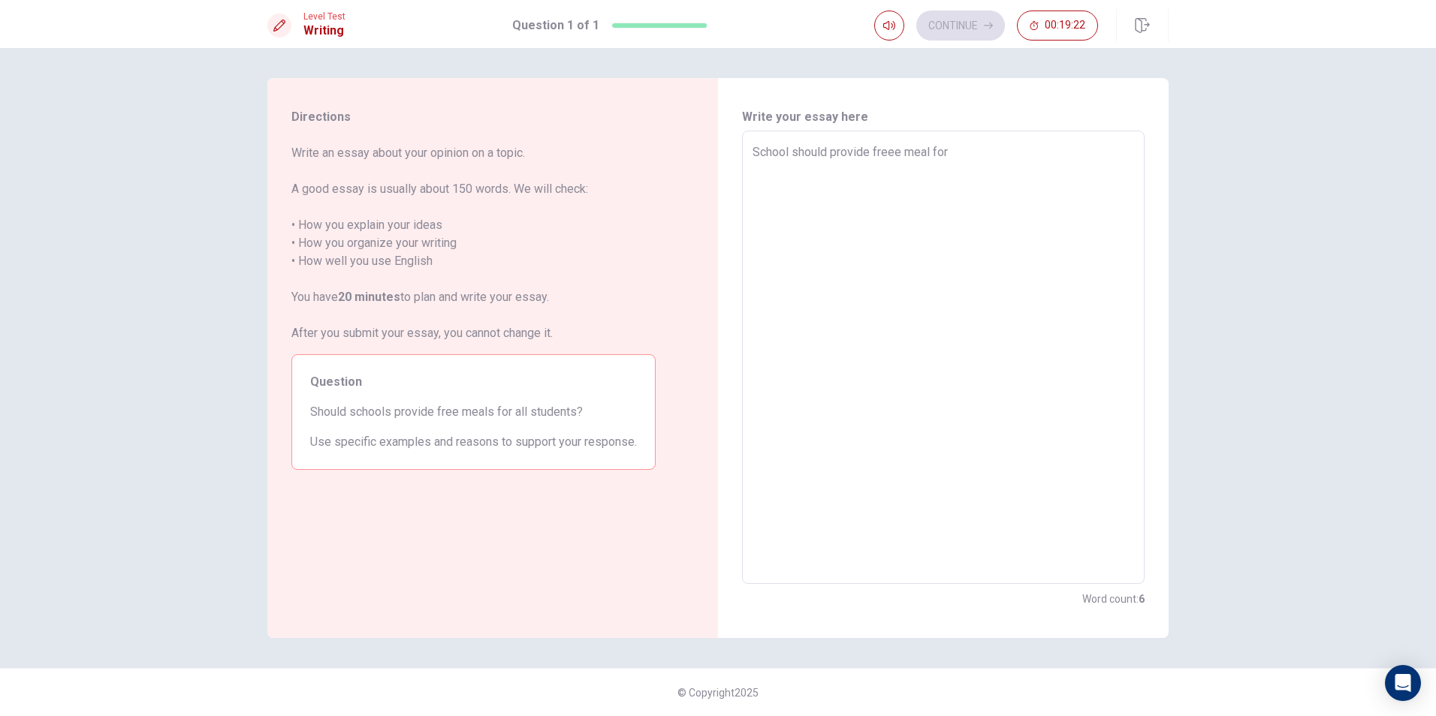
type textarea "x"
type textarea "School should provide freee meal for"
type textarea "x"
type textarea "School should provide freee meal for a"
type textarea "x"
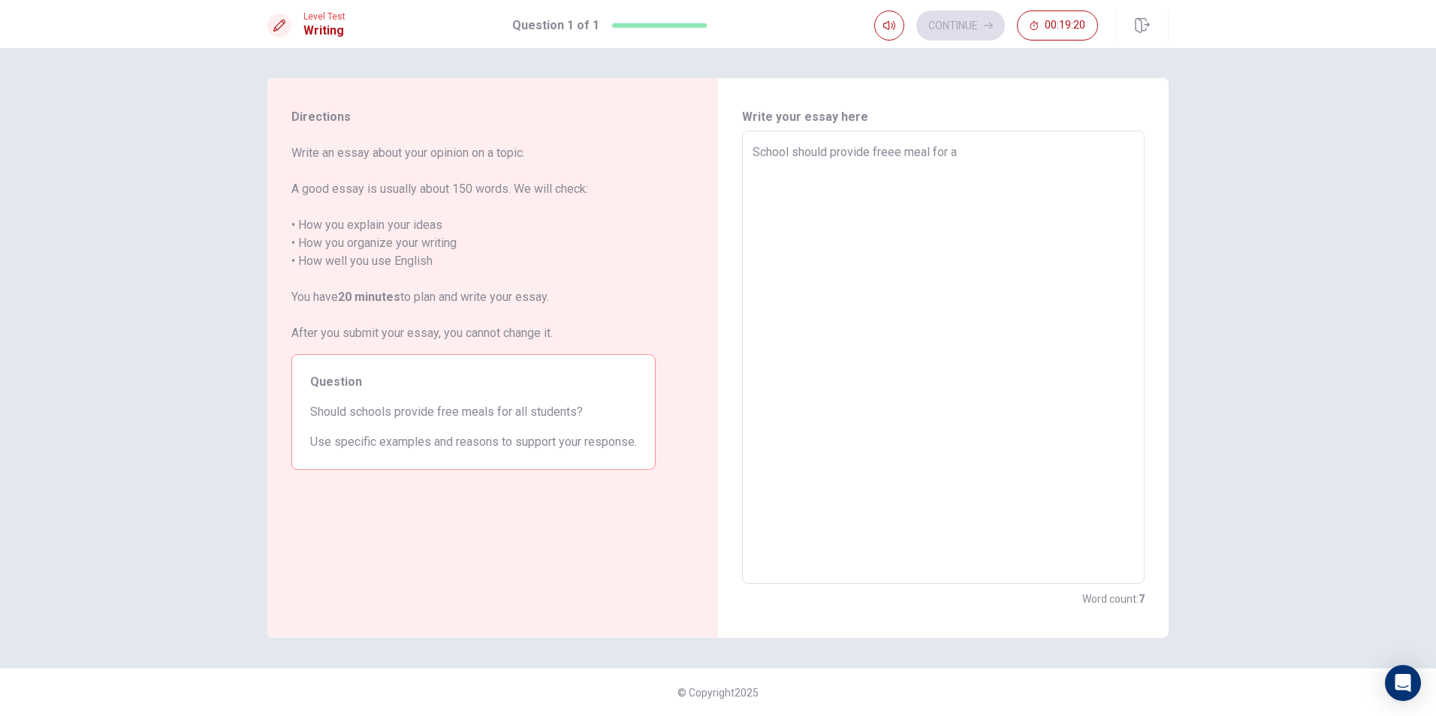
type textarea "School should provide freee meal for al"
type textarea "x"
type textarea "School should provide freee meal for all"
type textarea "x"
type textarea "School should provide freee meal for all"
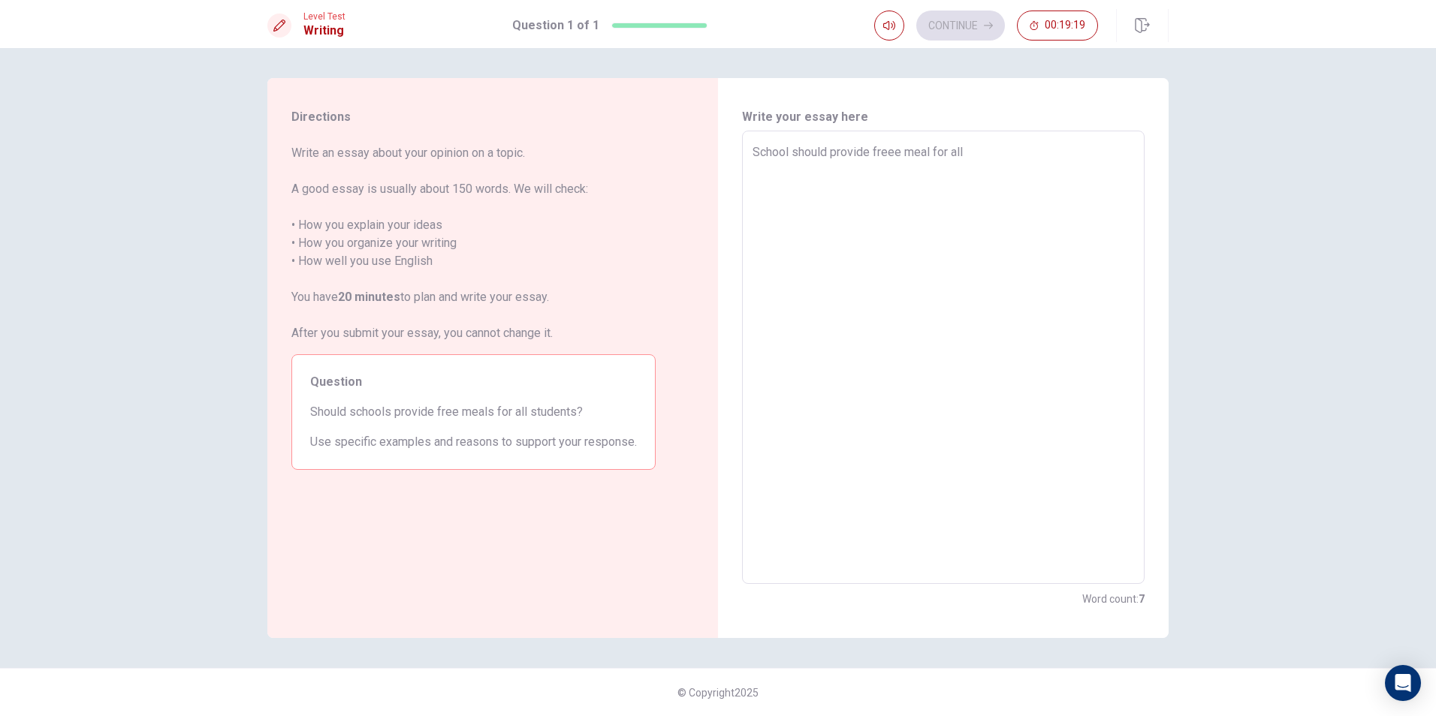
type textarea "x"
type textarea "School should provide freee meal for all s"
type textarea "x"
type textarea "School should provide freee meal for all st"
type textarea "x"
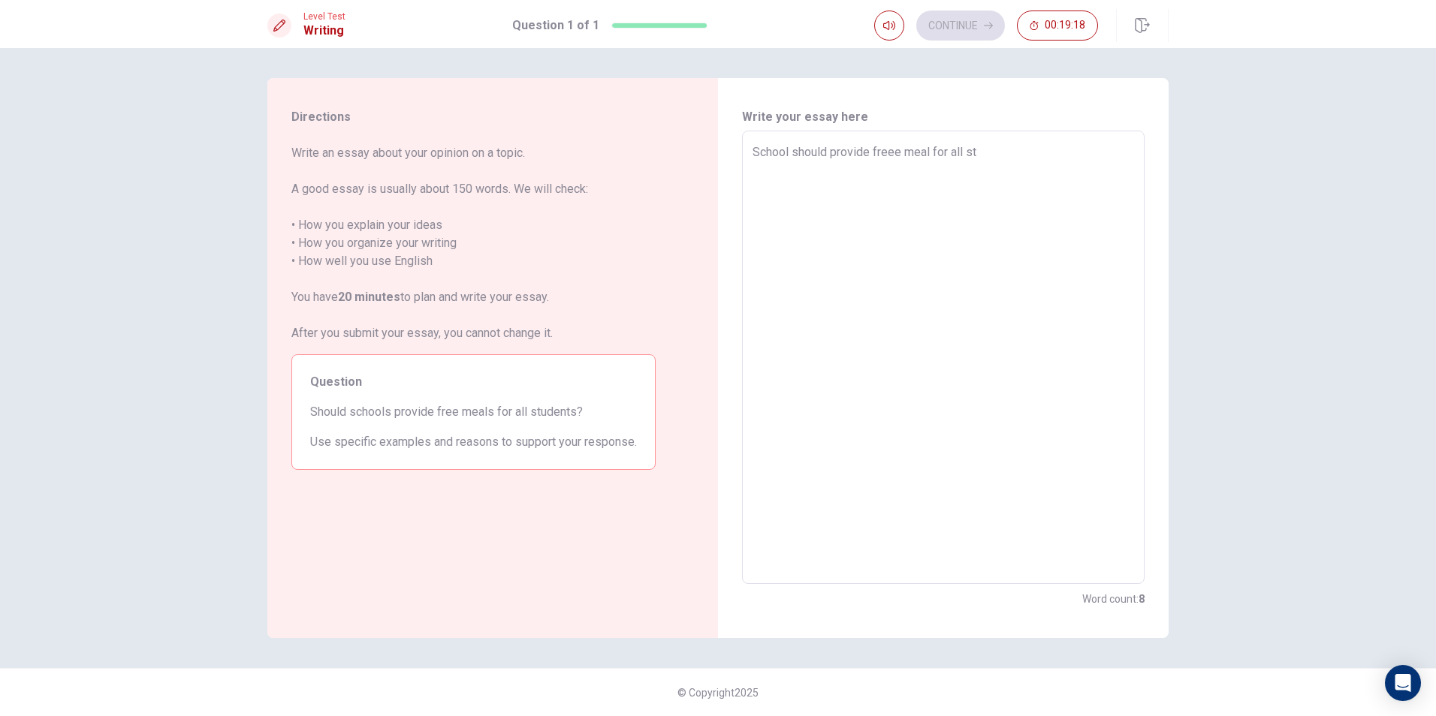
type textarea "School should provide freee meal for all stu"
type textarea "x"
type textarea "School should provide freee meal for all stud"
type textarea "x"
type textarea "School should provide freee meal for all stude"
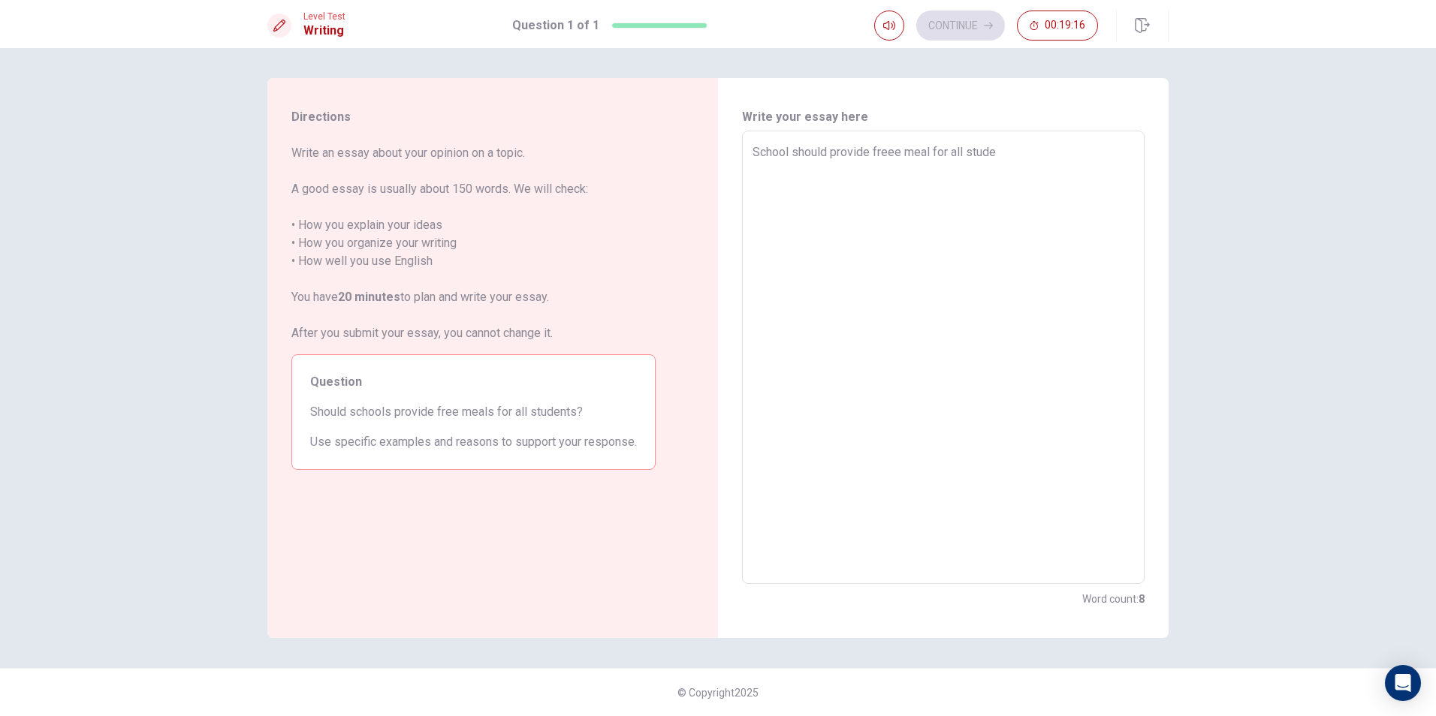
type textarea "x"
type textarea "School should provide freee meal for all studen"
type textarea "x"
type textarea "School should provide freee meal for all student"
type textarea "x"
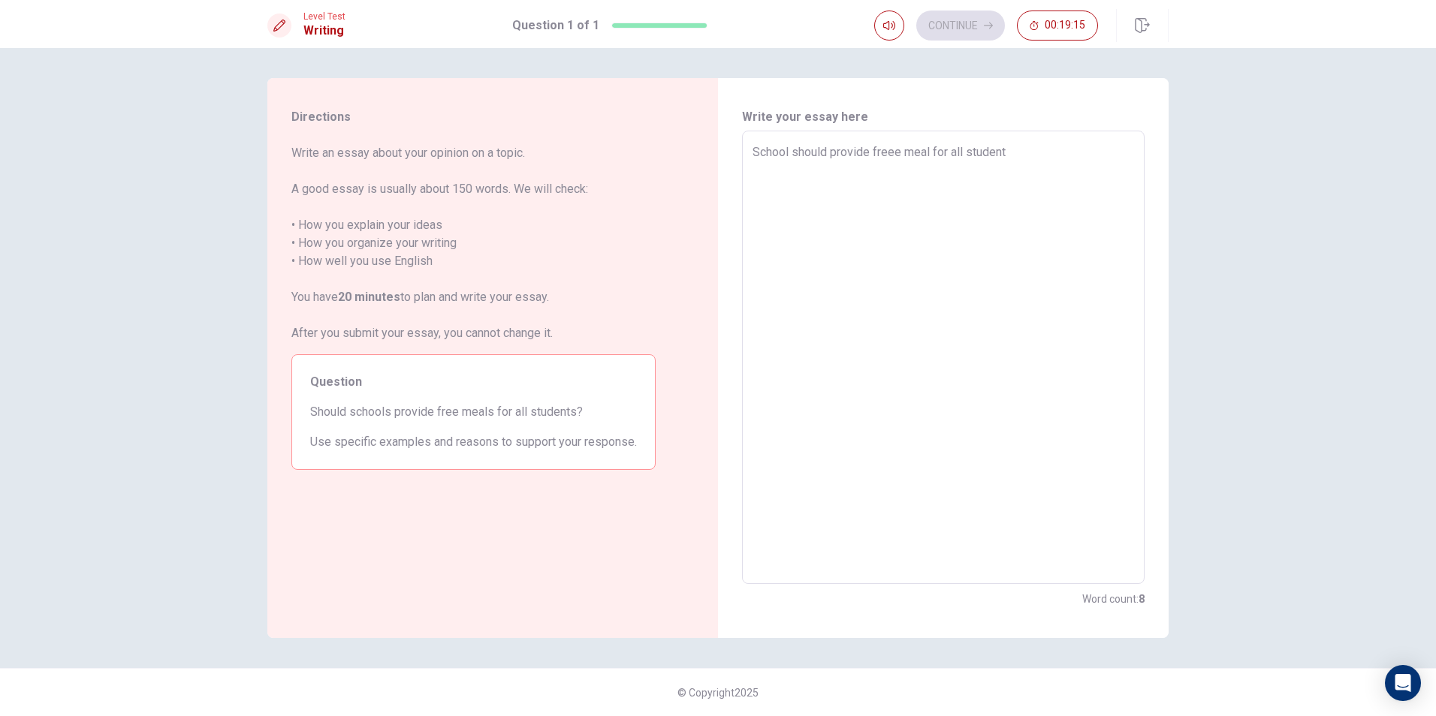
type textarea "School should provide freee meal for all students"
type textarea "x"
type textarea "School should provide freee meal for all students"
type textarea "x"
type textarea "School should provide freee meal for all students b"
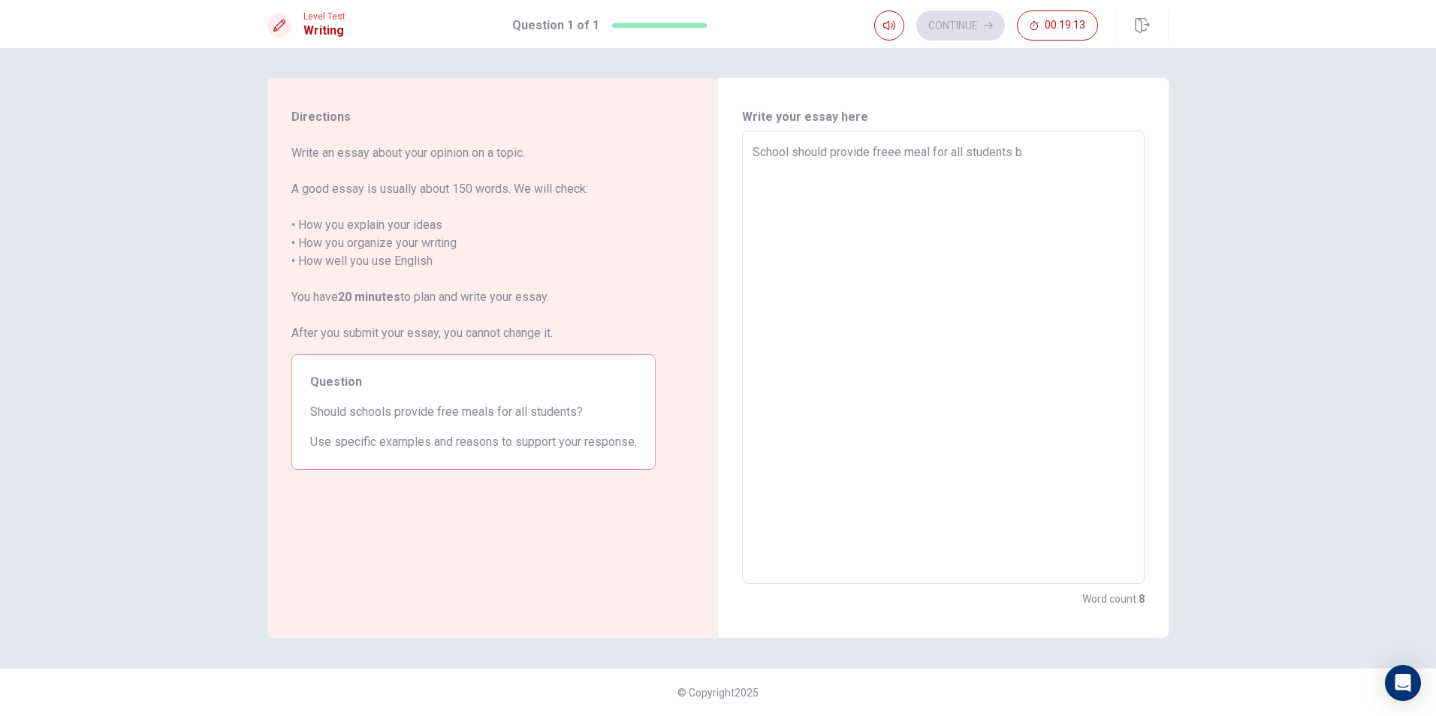
type textarea "x"
type textarea "School should provide freee meal for all students be"
type textarea "x"
type textarea "School should provide freee meal for all students bea"
type textarea "x"
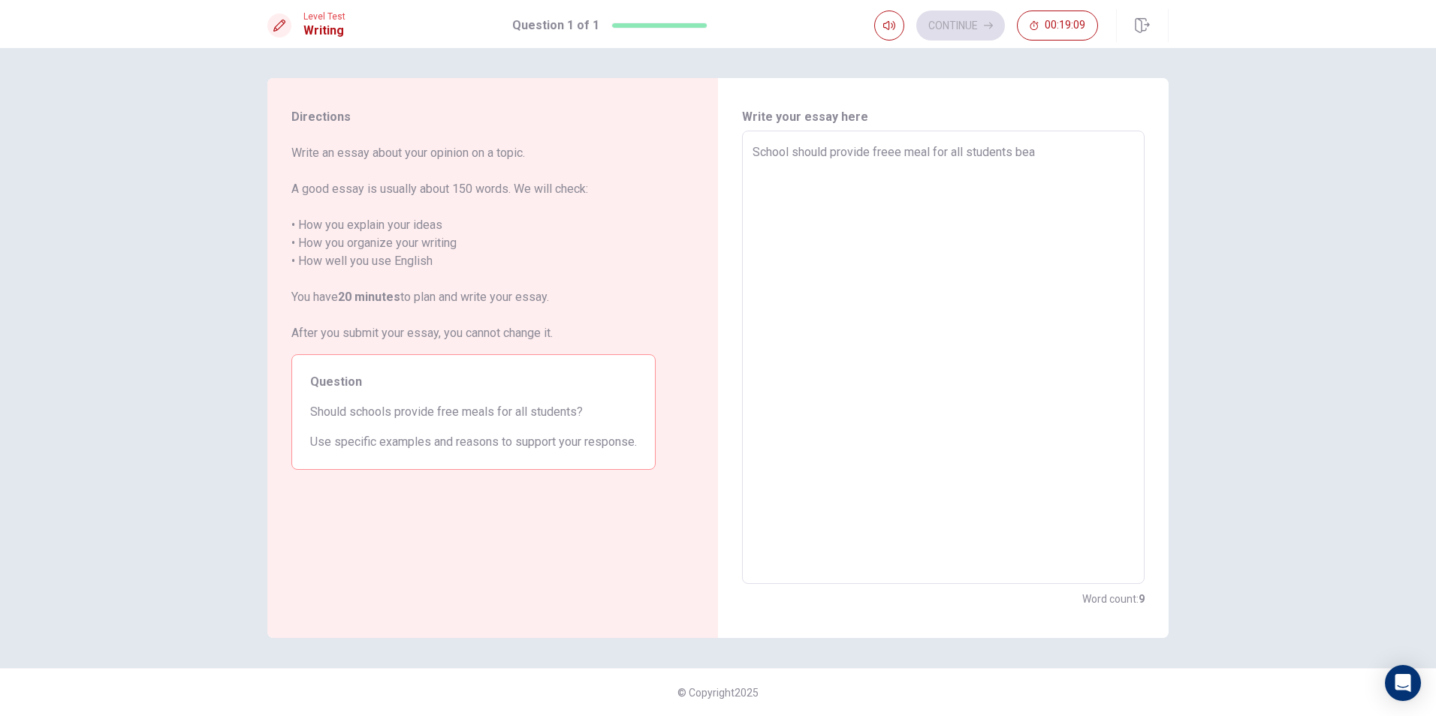
type textarea "School should provide freee meal for all students beac"
type textarea "x"
type textarea "School should provide freee meal for all students bea"
type textarea "x"
type textarea "School should provide freee meal for all students be"
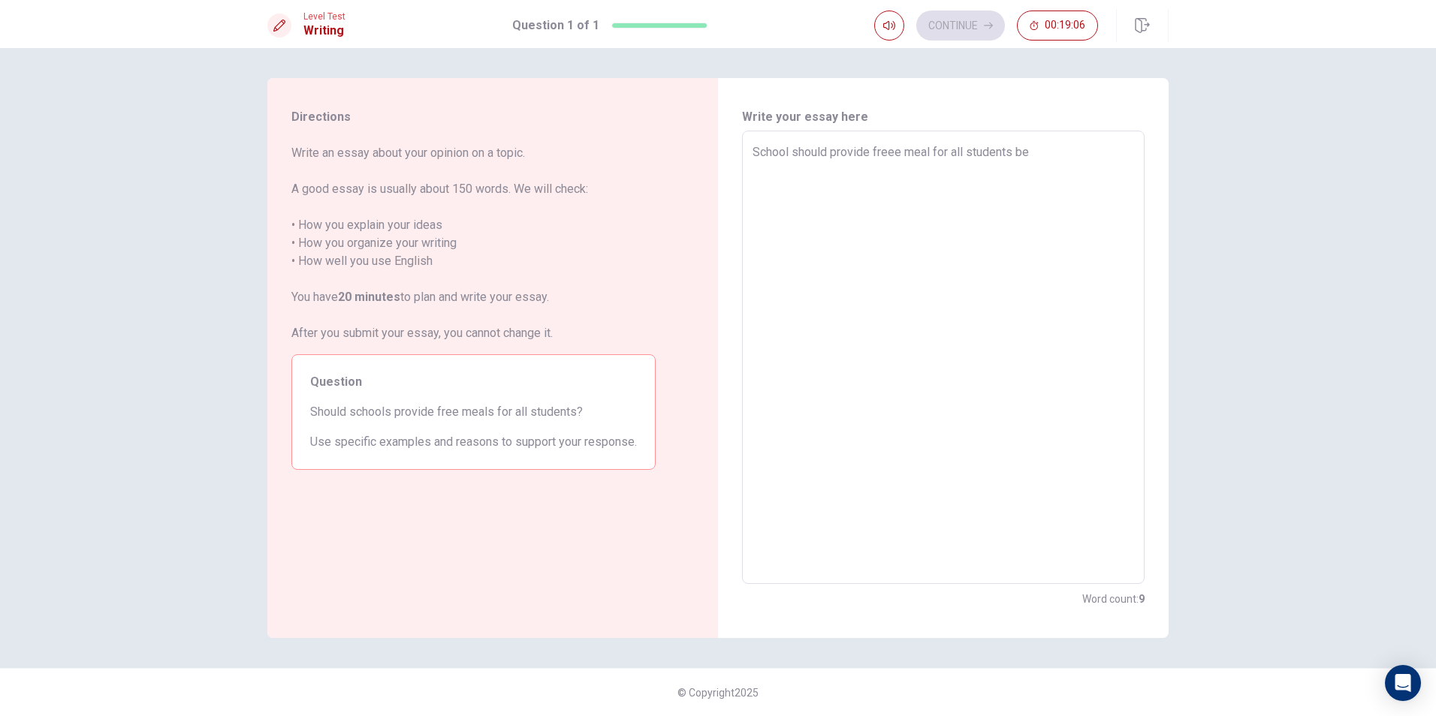
type textarea "x"
type textarea "School should provide freee meal for all students bec"
type textarea "x"
type textarea "School should provide freee meal for all students beca"
type textarea "x"
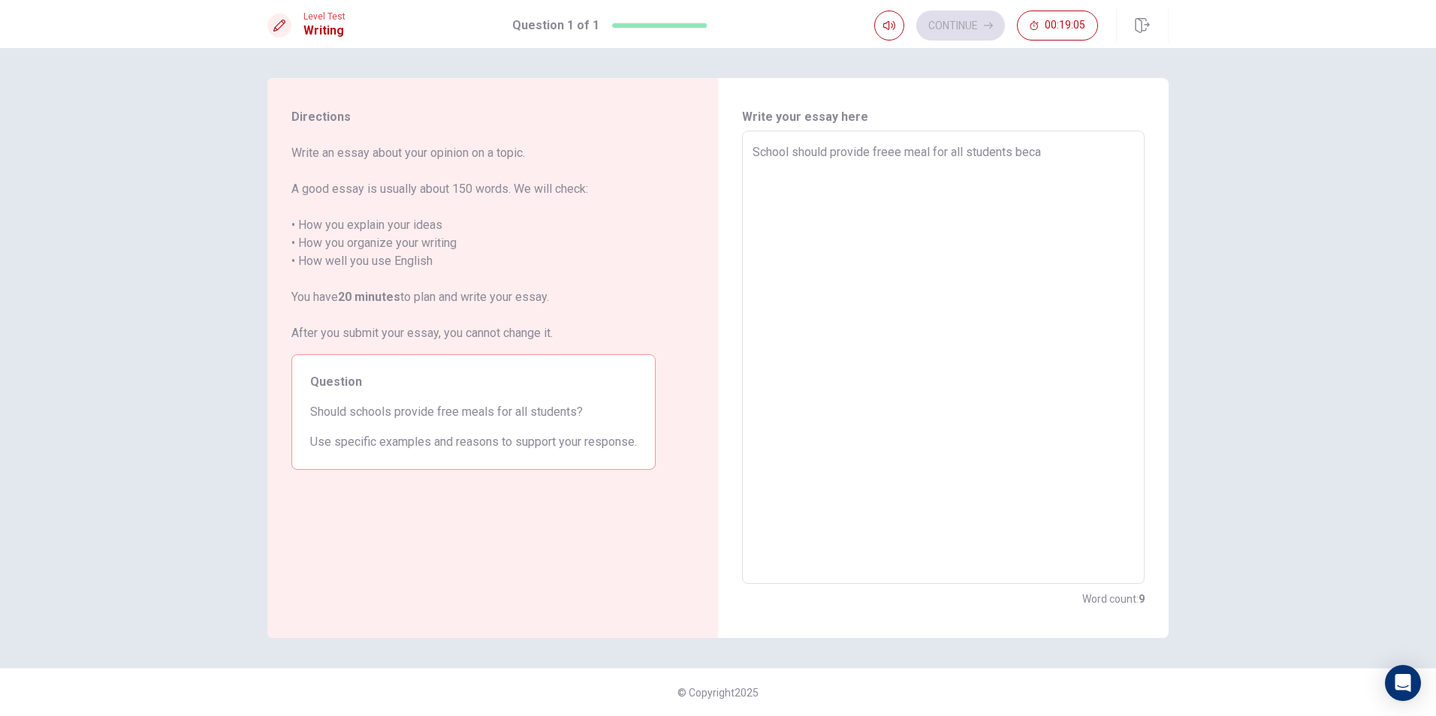
type textarea "School should provide freee meal for all students becas"
type textarea "x"
type textarea "School should provide freee meal for all students beca"
type textarea "x"
type textarea "School should provide freee meal for all students becau"
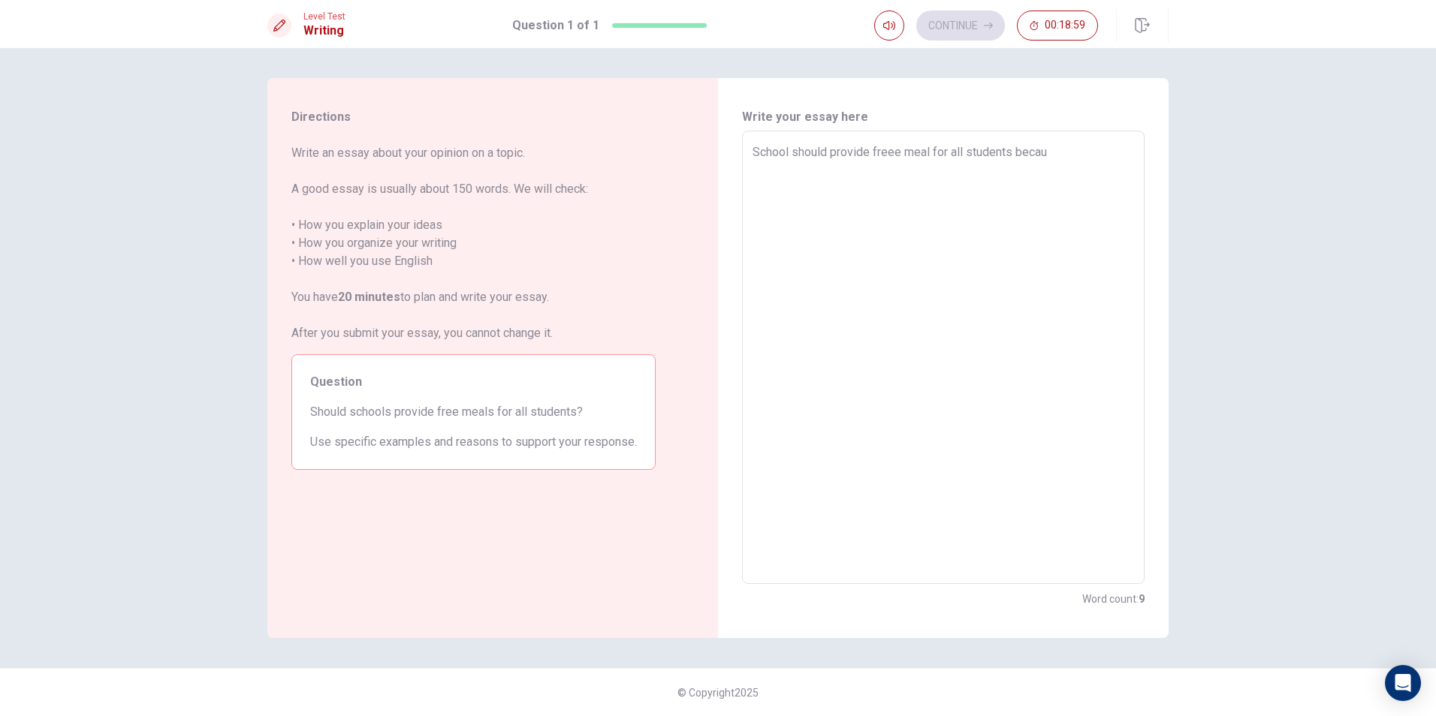
type textarea "x"
type textarea "School should provide freee meal for all students becaue"
type textarea "x"
type textarea "School should provide freee meal for all students becaues"
type textarea "x"
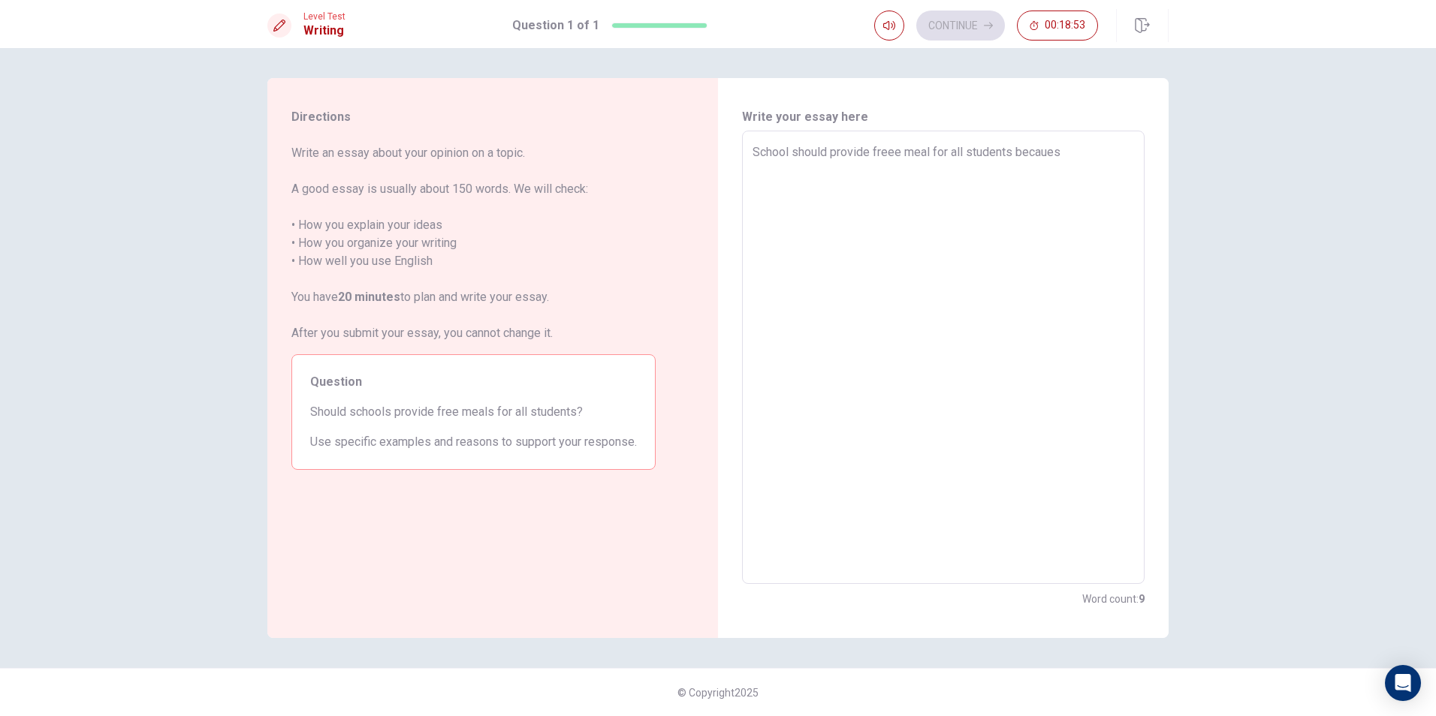
type textarea "School should provide freee meal for all students becaues"
type textarea "x"
type textarea "School should provide freee meal for all students becaues t"
type textarea "x"
type textarea "School should provide freee meal for all students becaues th"
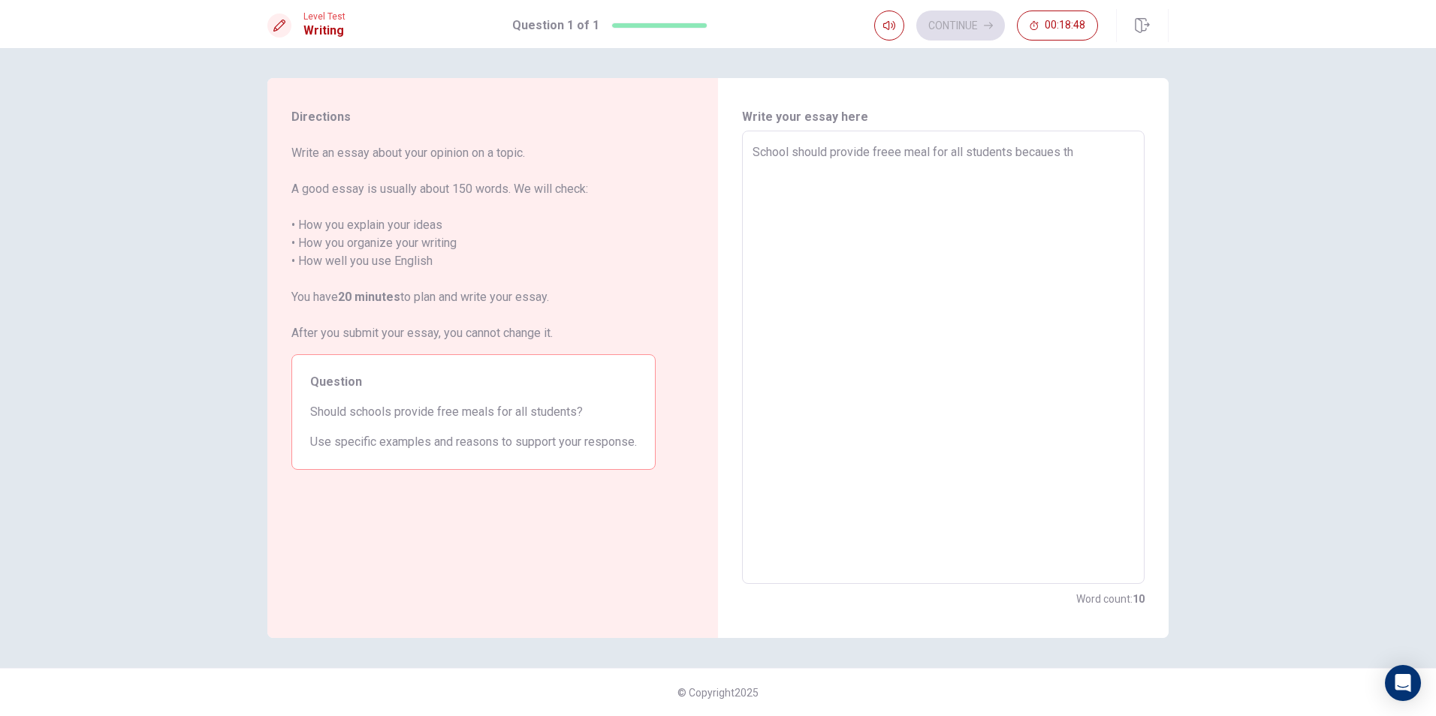
type textarea "x"
type textarea "School should provide freee meal for all students becaues the"
type textarea "x"
type textarea "School should provide freee meal for all students becaues they"
type textarea "x"
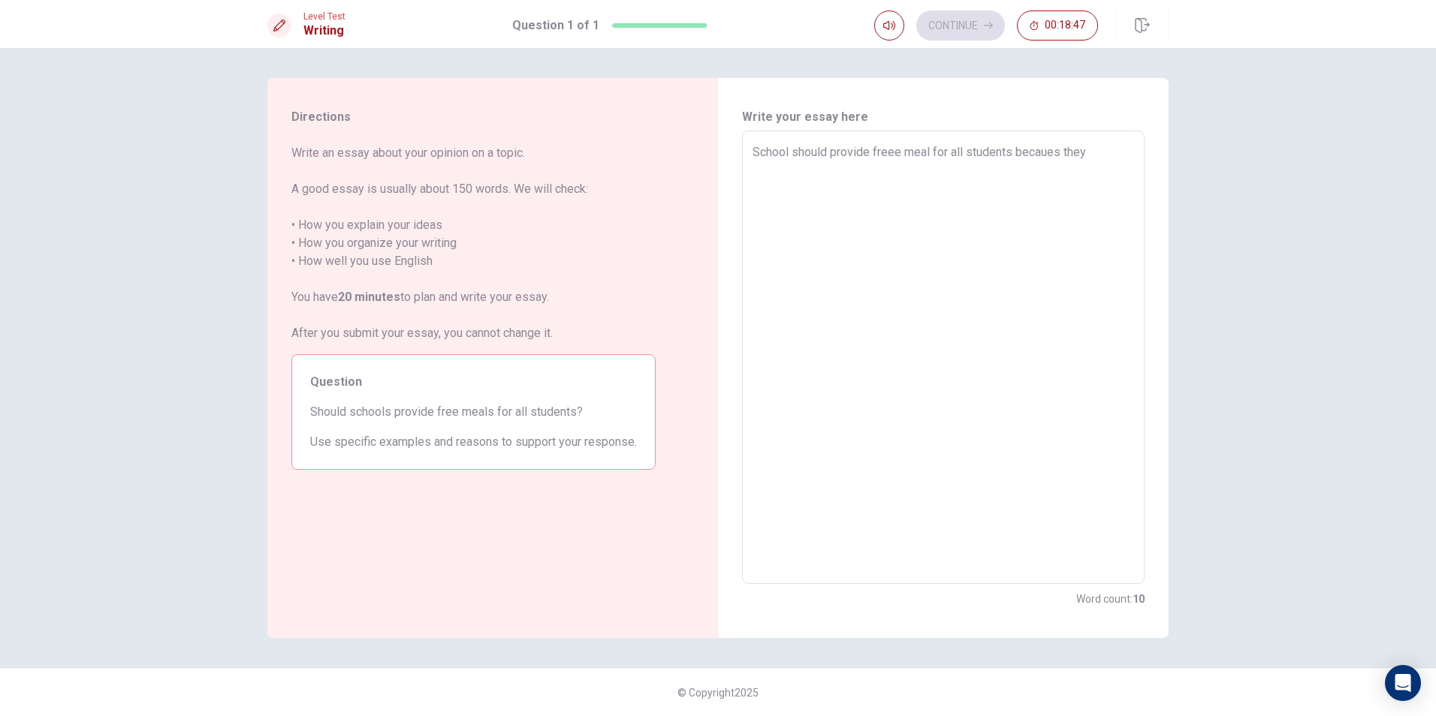
type textarea "School should provide freee meal for all students becaues they"
type textarea "x"
type textarea "School should provide freee meal for all students becaues they a"
type textarea "x"
type textarea "School should provide freee meal for all students becaues they al"
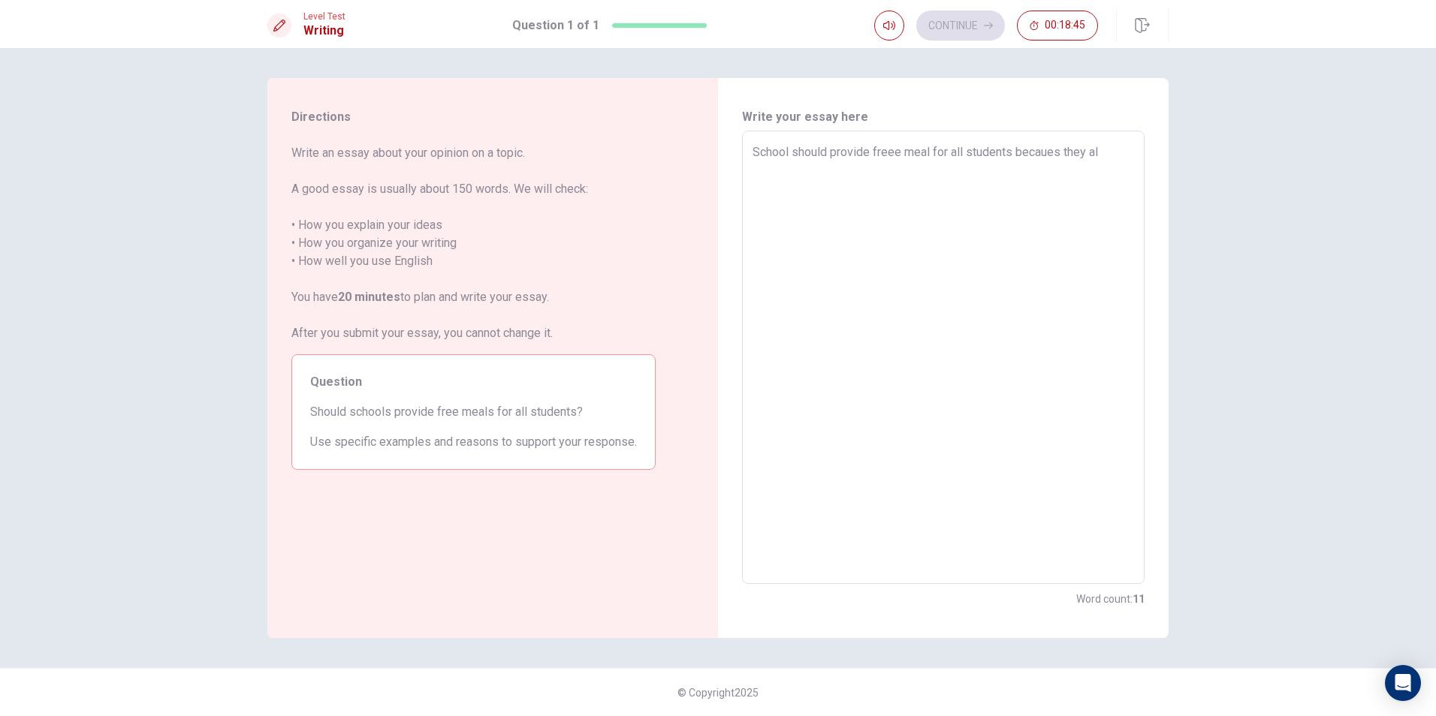
type textarea "x"
type textarea "School should provide freee meal for all students becaues they alr"
type textarea "x"
type textarea "School should provide freee meal for all students becaues they alre"
type textarea "x"
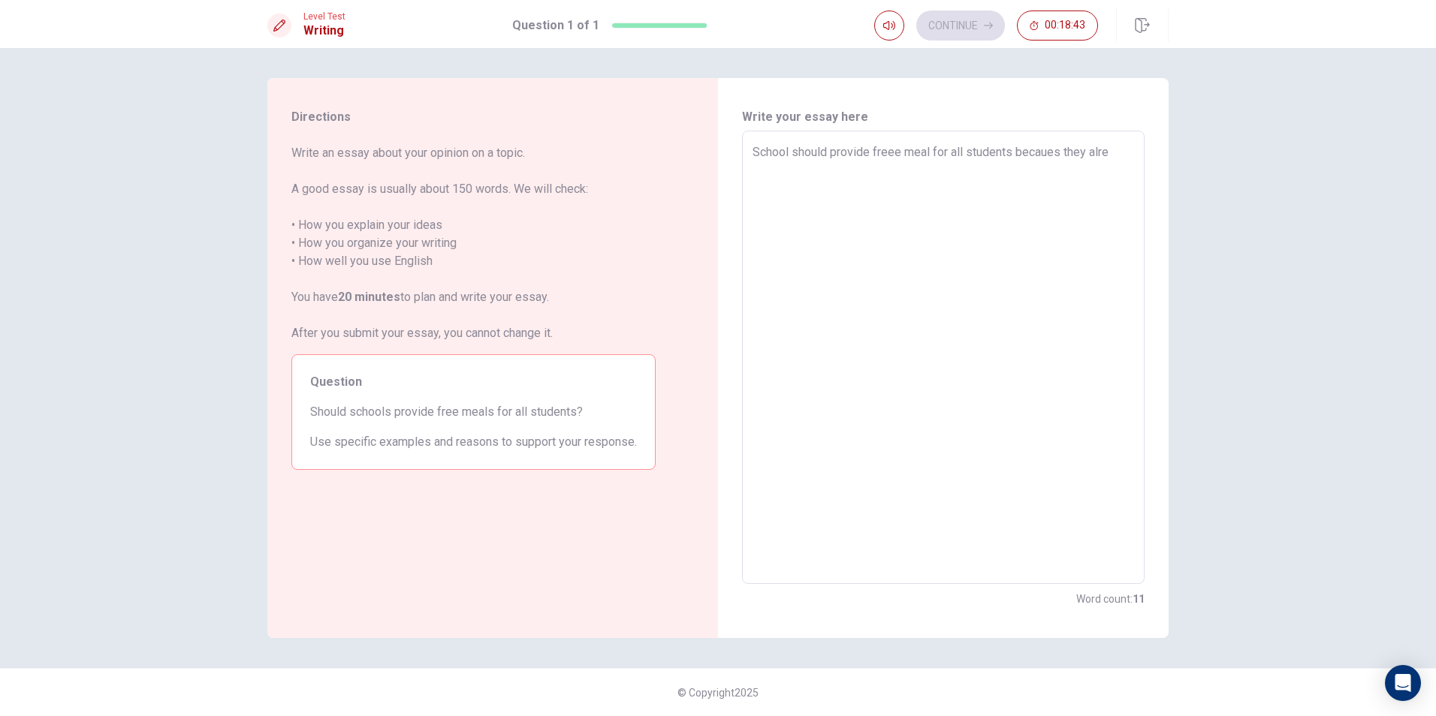
type textarea "School should provide freee meal for all students becaues they alrea"
type textarea "x"
type textarea "School should provide freee meal for all students becaues they alread"
type textarea "x"
type textarea "School should provide freee meal for all students becaues they already"
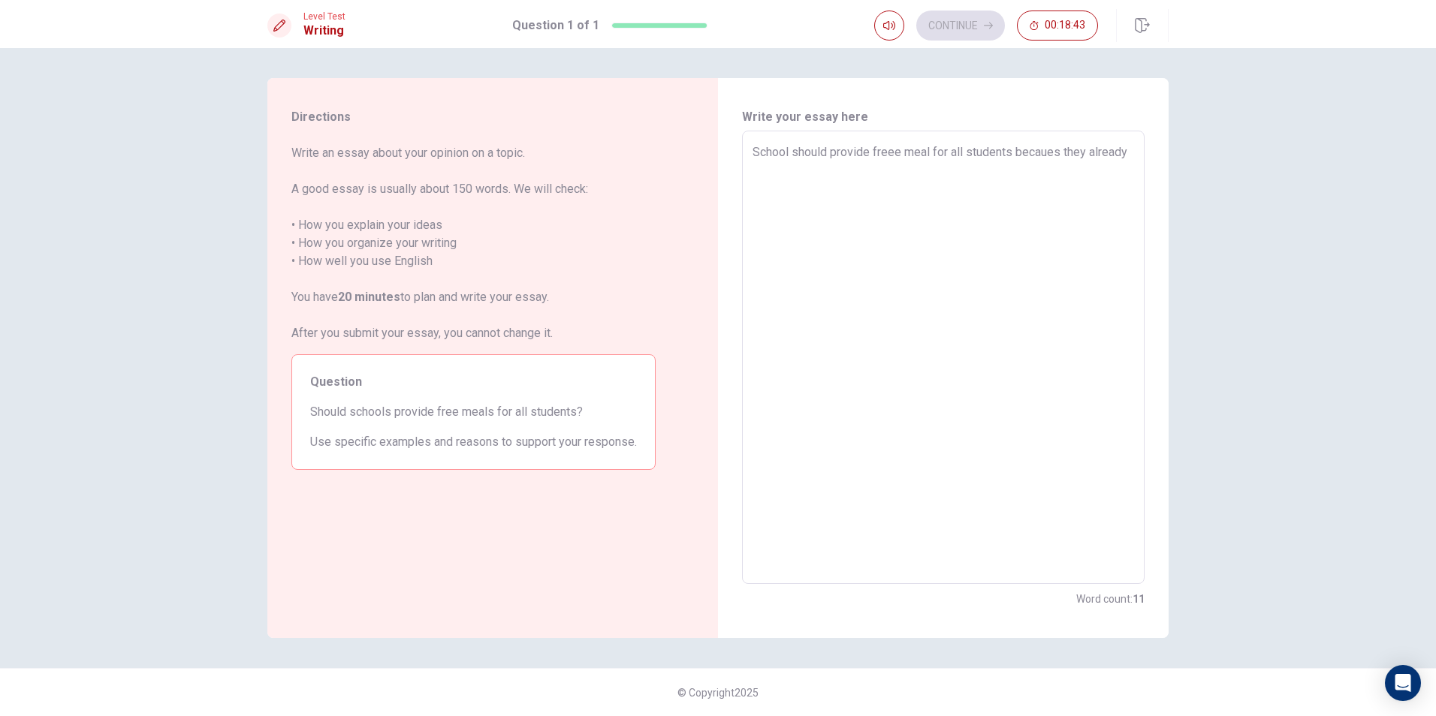
type textarea "x"
type textarea "School should provide freee meal for all students becaues they already"
type textarea "x"
type textarea "School should provide freee meal for all students becaues they already p"
type textarea "x"
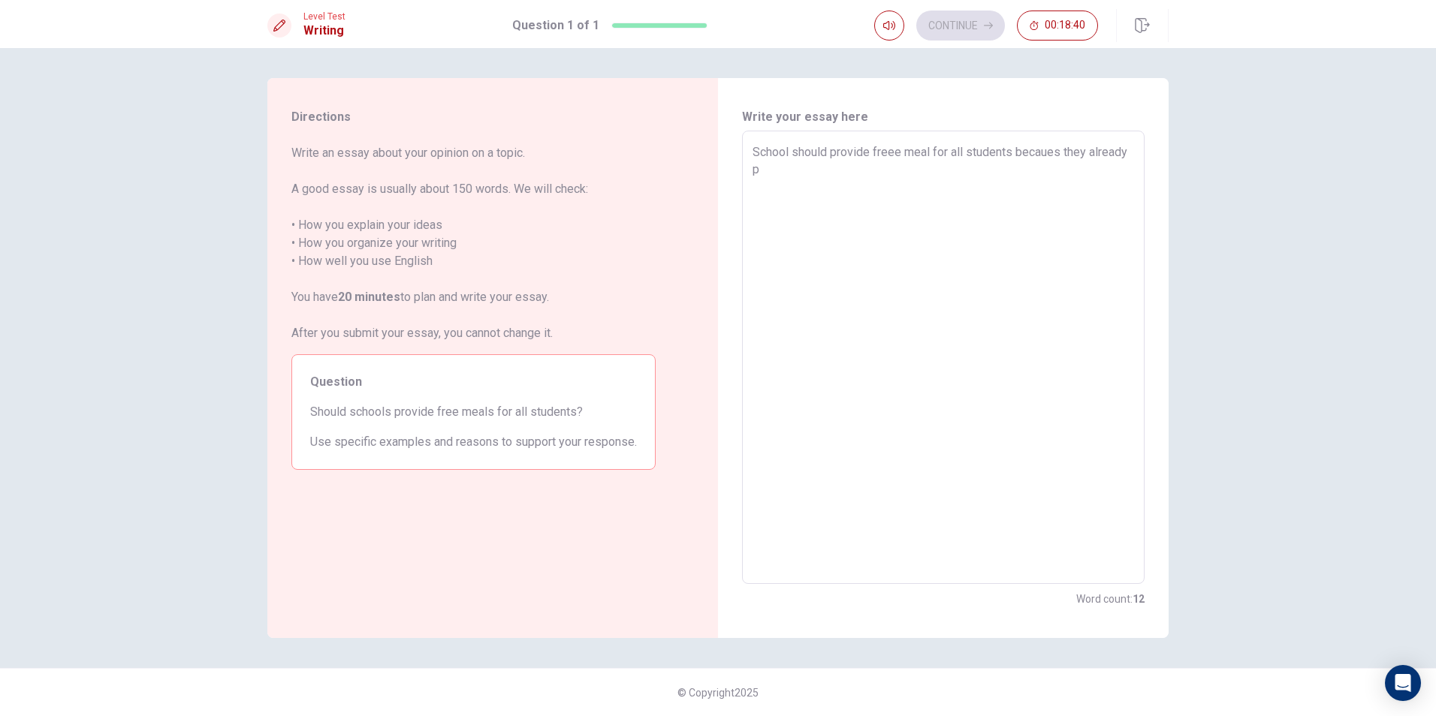
type textarea "School should provide freee meal for all students becaues they already pa"
type textarea "x"
type textarea "School should provide freee meal for all students becaues they already pay"
type textarea "x"
type textarea "School should provide freee meal for all students becaues they already pay"
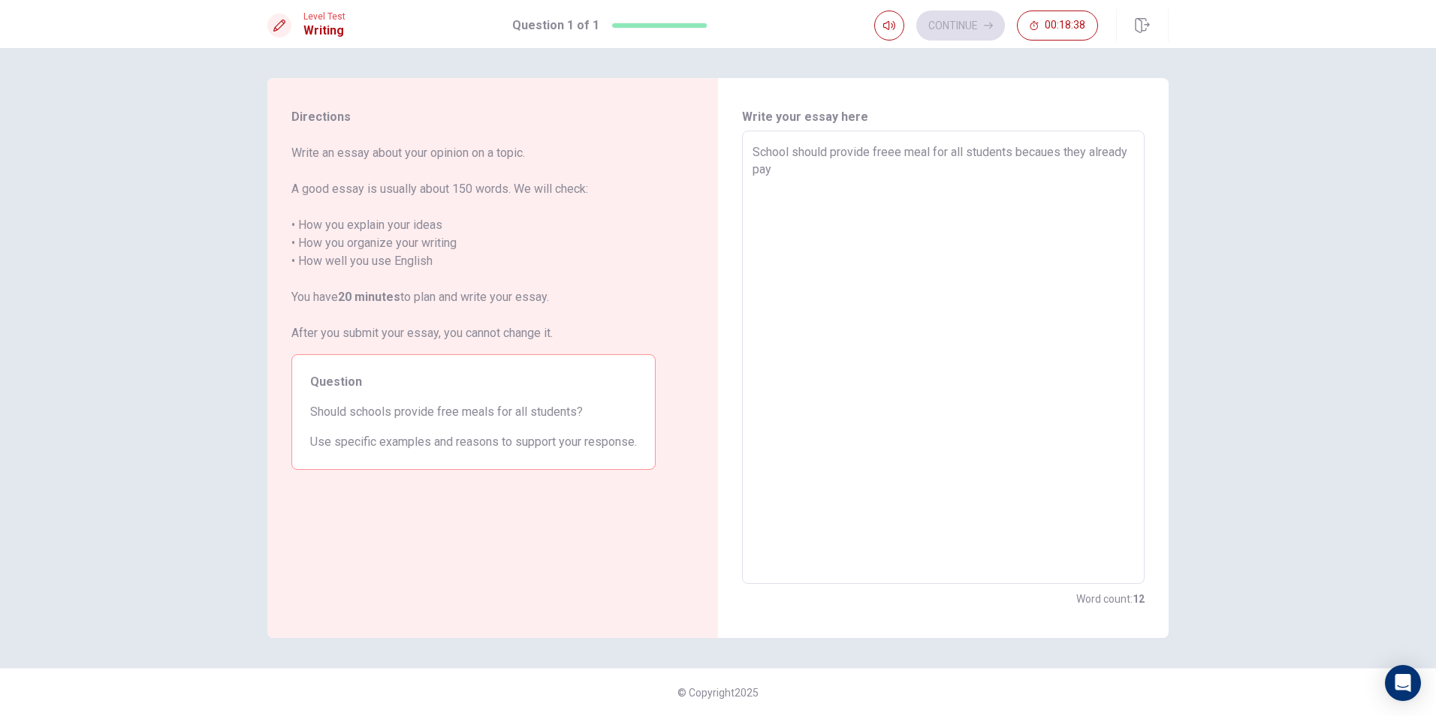
type textarea "x"
type textarea "School should provide freee meal for all students becaues they already pay f"
type textarea "x"
type textarea "School should provide freee meal for all students becaues they already pay fo"
type textarea "x"
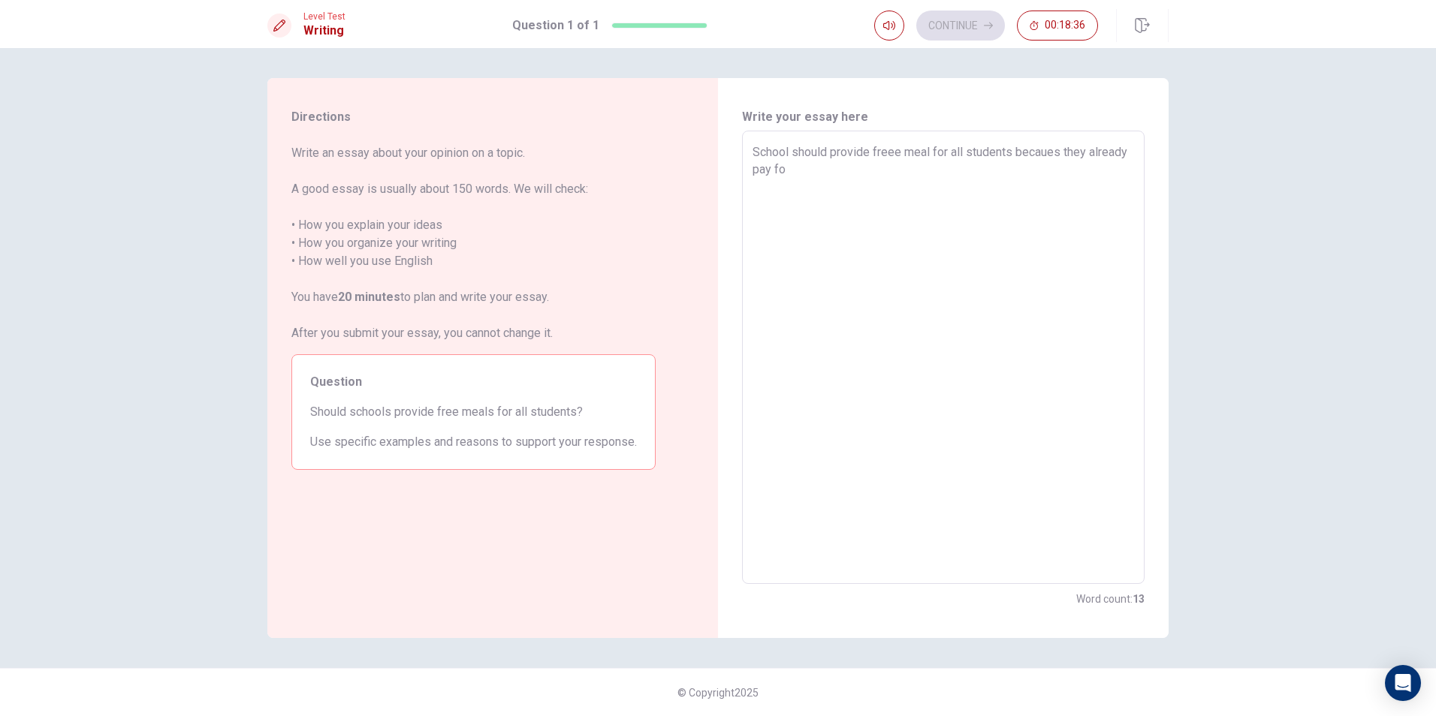
type textarea "School should provide freee meal for all students becaues they already pay for"
type textarea "x"
type textarea "School should provide freee meal for all students becaues they already pay for"
type textarea "x"
type textarea "School should provide freee meal for all students becaues they already pay for t"
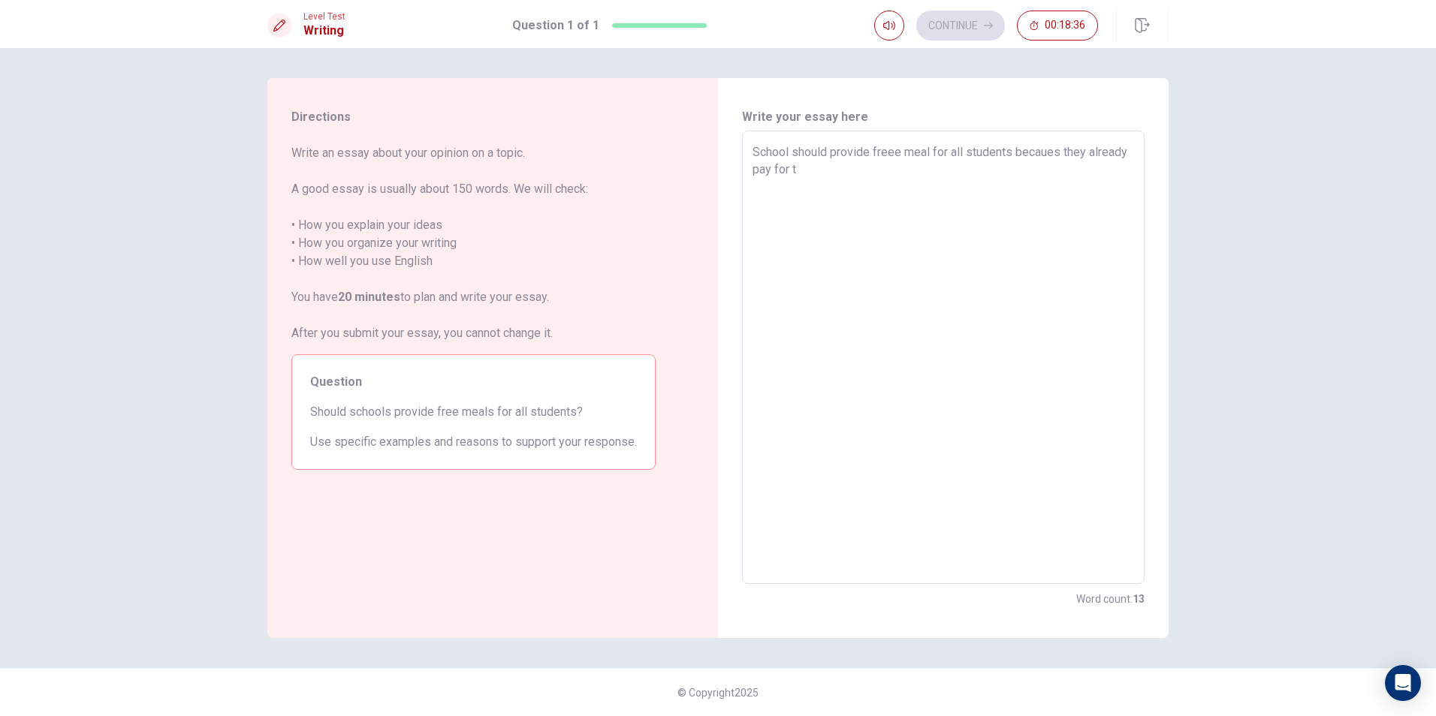
type textarea "x"
type textarea "School should provide freee meal for all students becaues they already pay for …"
type textarea "x"
type textarea "School should provide freee meal for all students becaues they already pay for …"
type textarea "x"
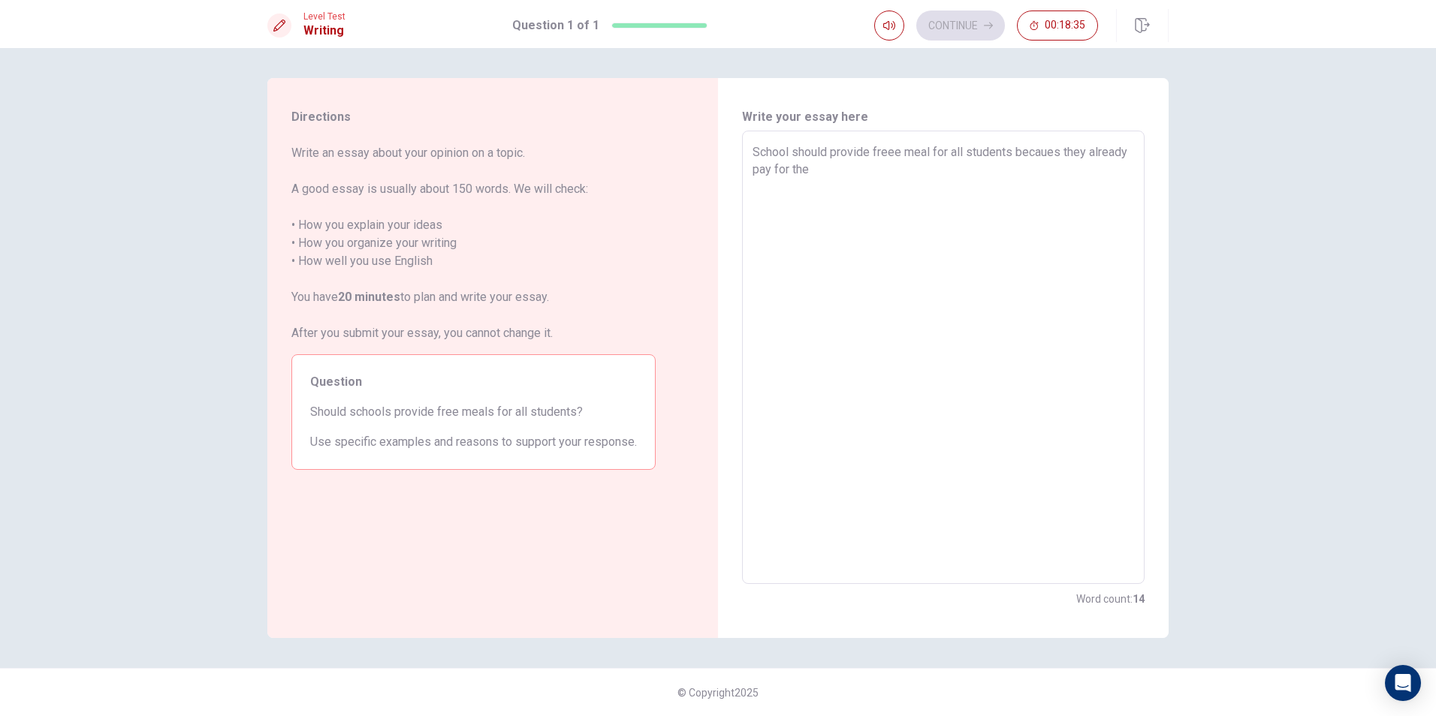
type textarea "School should provide freee meal for all students becaues they already pay for …"
type textarea "x"
type textarea "School should provide freee meal for all students becaues they already pay for …"
type textarea "x"
type textarea "School should provide freee meal for all students becaues they already pay for …"
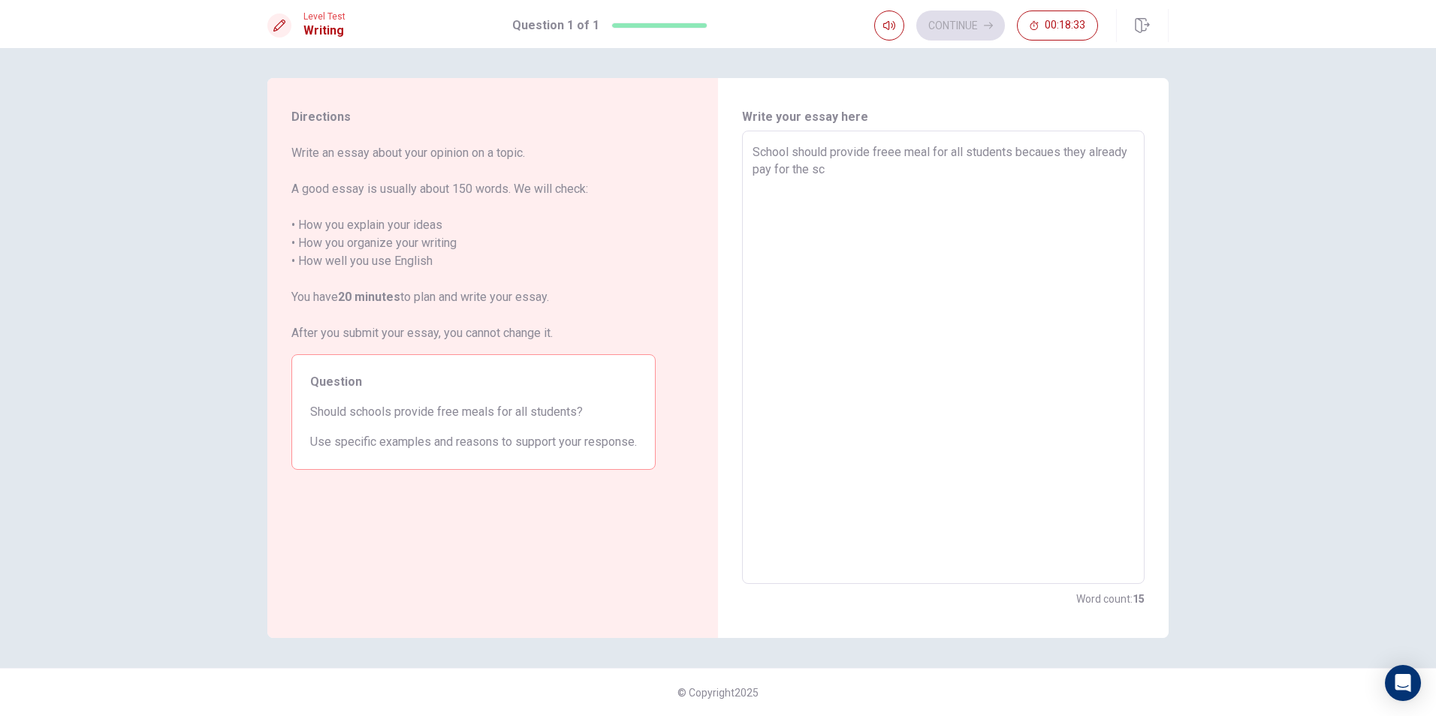
type textarea "x"
type textarea "School should provide freee meal for all students becaues they already pay for …"
type textarea "x"
type textarea "School should provide freee meal for all students becaues they already pay for …"
type textarea "x"
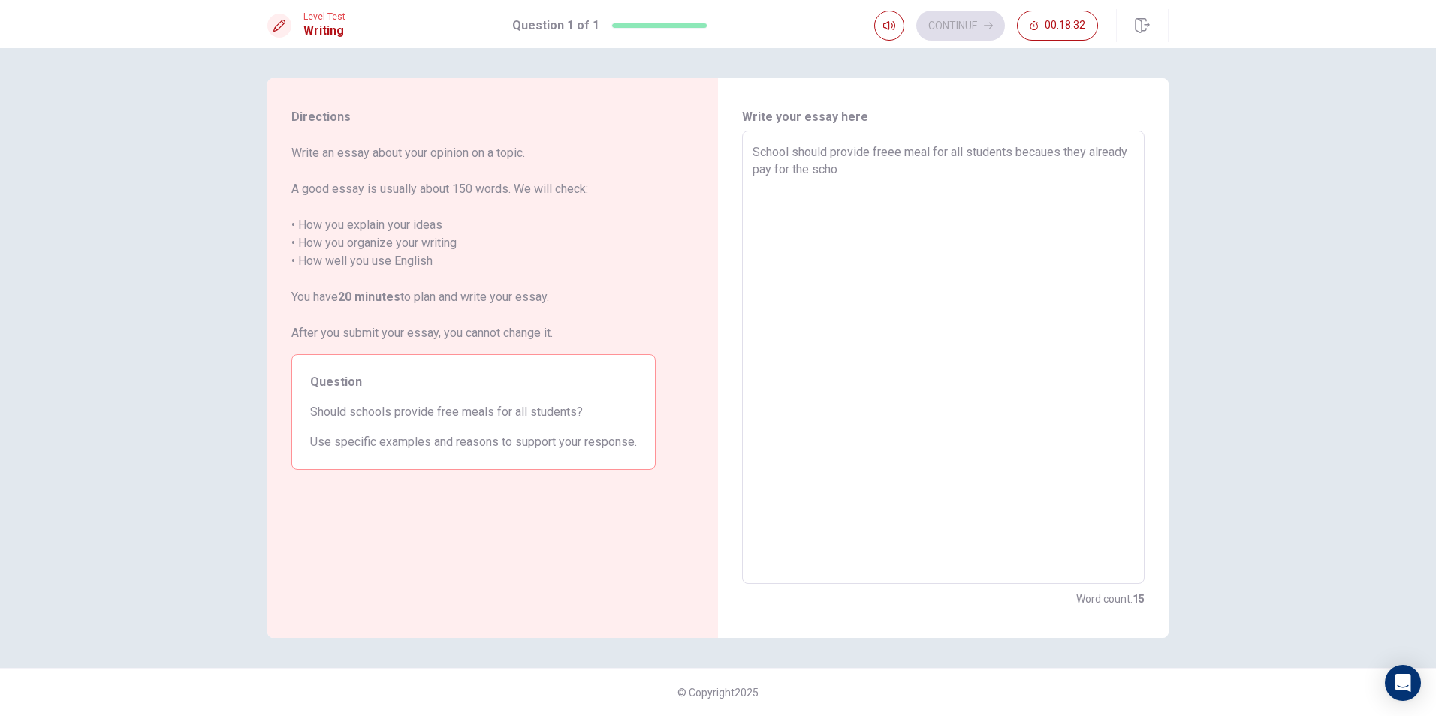
type textarea "School should provide freee meal for all students becaues they already pay for …"
type textarea "x"
type textarea "School should provide freee meal for all students becaues they already pay for …"
type textarea "x"
type textarea "School should provide freee meal for all students becaues they already pay for …"
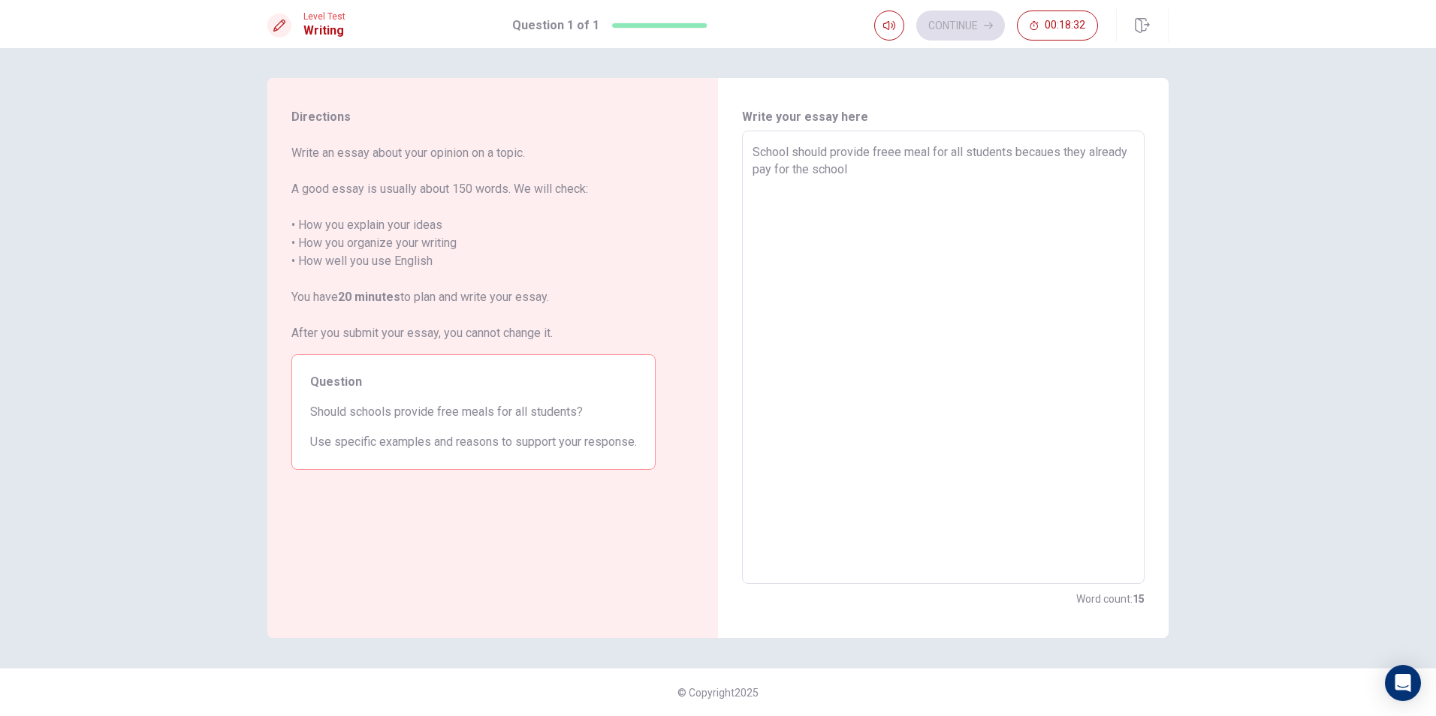
type textarea "x"
type textarea "School should provide freee meal for all students becaues they already pay for …"
type textarea "x"
type textarea "School should provide freee meal for all students becaues they already pay for …"
type textarea "x"
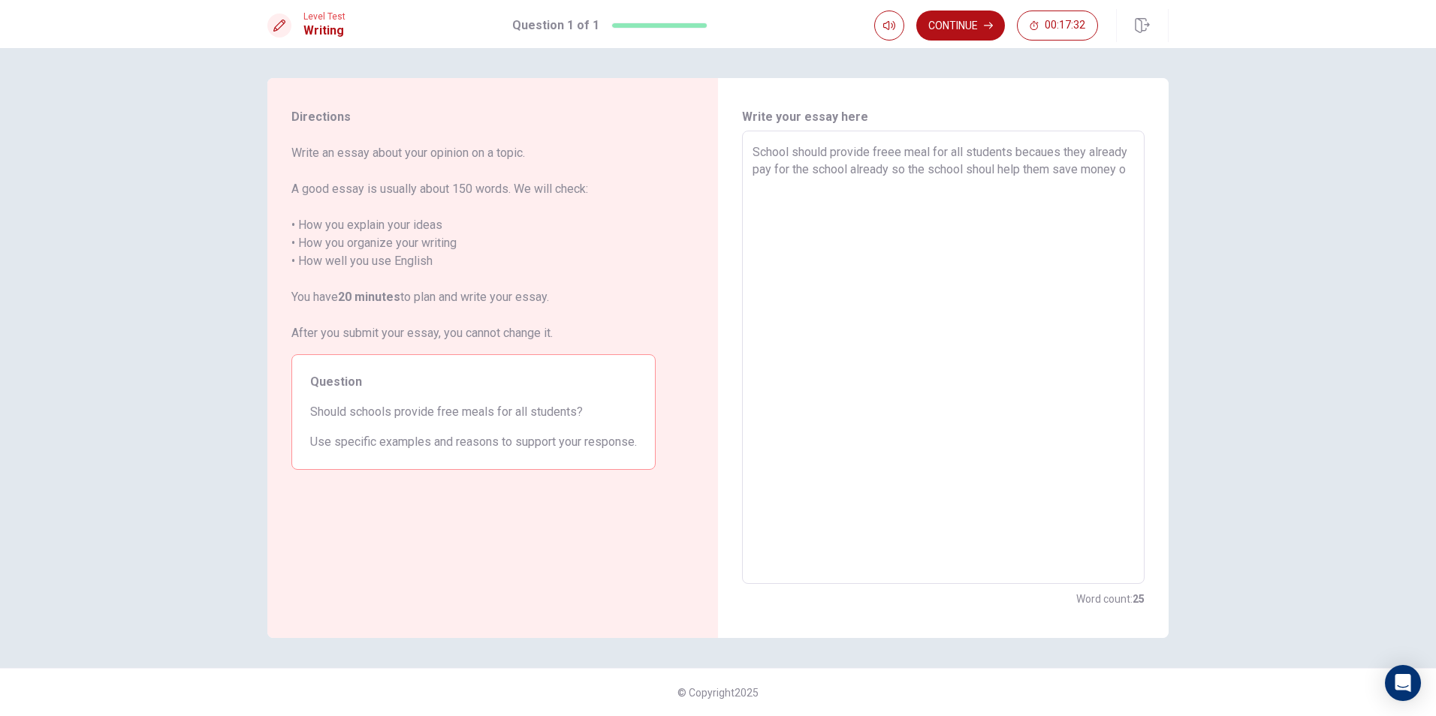
click at [902, 151] on textarea "School should provide freee meal for all students becaues they already pay for …" at bounding box center [944, 357] width 382 height 429
click at [789, 189] on textarea "School should provide free meal for all students becaues they already pay for t…" at bounding box center [944, 357] width 382 height 429
drag, startPoint x: 750, startPoint y: 152, endPoint x: 1097, endPoint y: 182, distance: 348.3
click at [1095, 177] on div "School should provide free meal for all students becaues they already pay for t…" at bounding box center [943, 358] width 403 height 454
click at [1036, 185] on textarea "School should not provide free meals for all students in school because not eve…" at bounding box center [944, 357] width 382 height 429
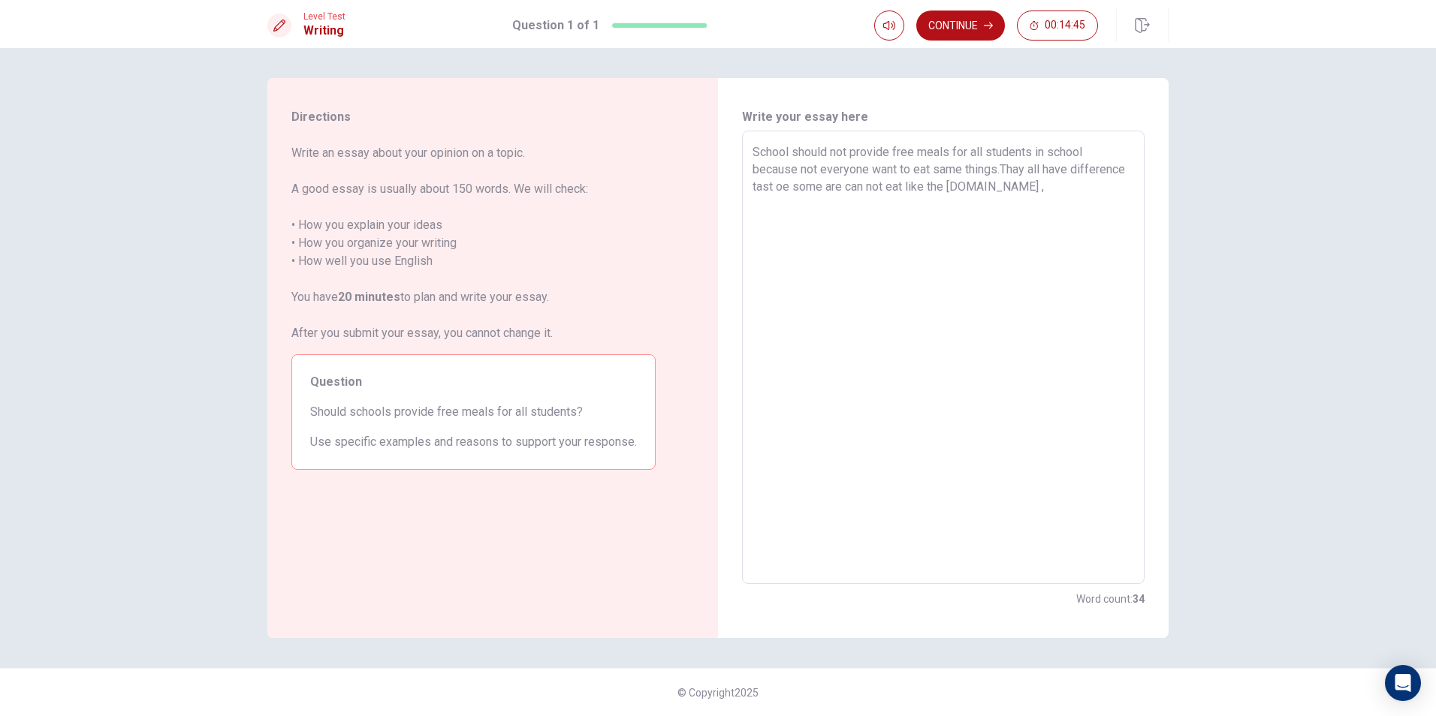
click at [1063, 191] on textarea "School should not provide free meals for all students in school because not eve…" at bounding box center [944, 357] width 382 height 429
click at [1040, 186] on textarea "School should not provide free meals for all students in school because not eve…" at bounding box center [944, 357] width 382 height 429
click at [1057, 192] on textarea "School should not provide free meals for all students in school because not eve…" at bounding box center [944, 357] width 382 height 429
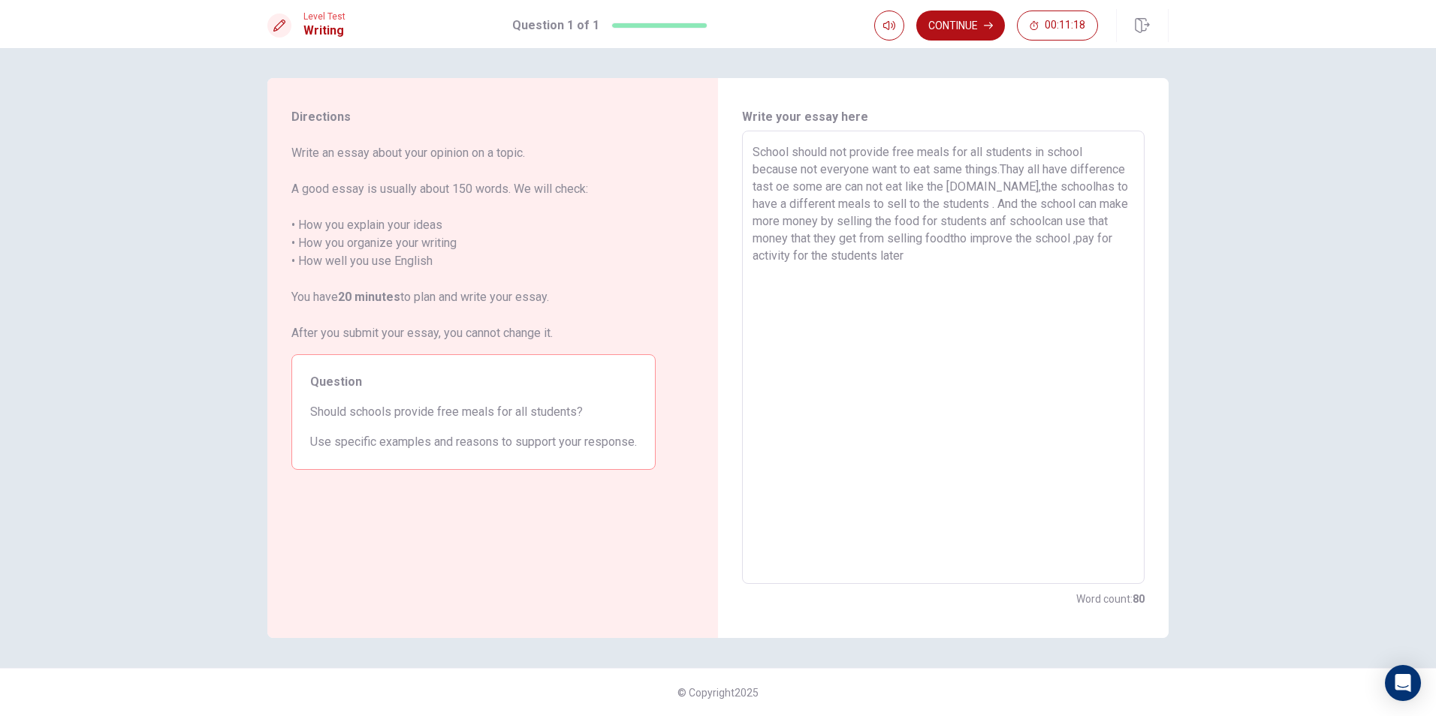
click at [1102, 241] on textarea "School should not provide free meals for all students in school because not eve…" at bounding box center [944, 357] width 382 height 429
click at [1010, 271] on textarea "School should not provide free meals for all students in school because not eve…" at bounding box center [944, 357] width 382 height 429
click at [843, 189] on textarea "School should not provide free meals for all students in school because not eve…" at bounding box center [944, 357] width 382 height 429
click at [876, 187] on textarea "School should not provide free meals for all students in school because not eve…" at bounding box center [944, 357] width 382 height 429
click at [944, 186] on textarea "School should not provide free meals for all students in school because not eve…" at bounding box center [944, 357] width 382 height 429
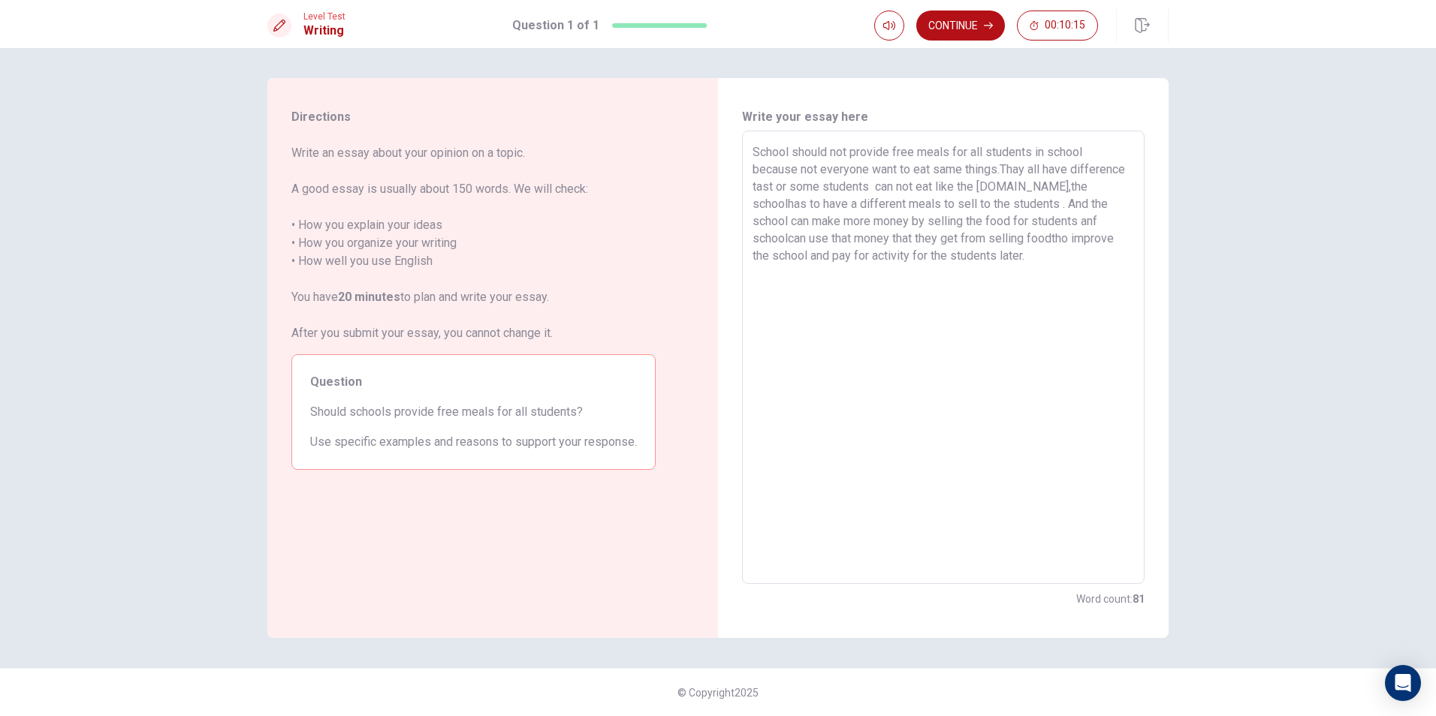
click at [1061, 185] on textarea "School should not provide free meals for all students in school because not eve…" at bounding box center [944, 357] width 382 height 429
click at [1065, 185] on textarea "School should not provide free meals for all students in school because not eve…" at bounding box center [944, 357] width 382 height 429
click at [828, 189] on textarea "School should not provide free meals for all students in school because not eve…" at bounding box center [944, 357] width 382 height 429
click at [832, 190] on textarea "School should not provide free meals for all students in school because not eve…" at bounding box center [944, 357] width 382 height 429
click at [822, 206] on textarea "School should not provide free meals for all students in school because not eve…" at bounding box center [944, 357] width 382 height 429
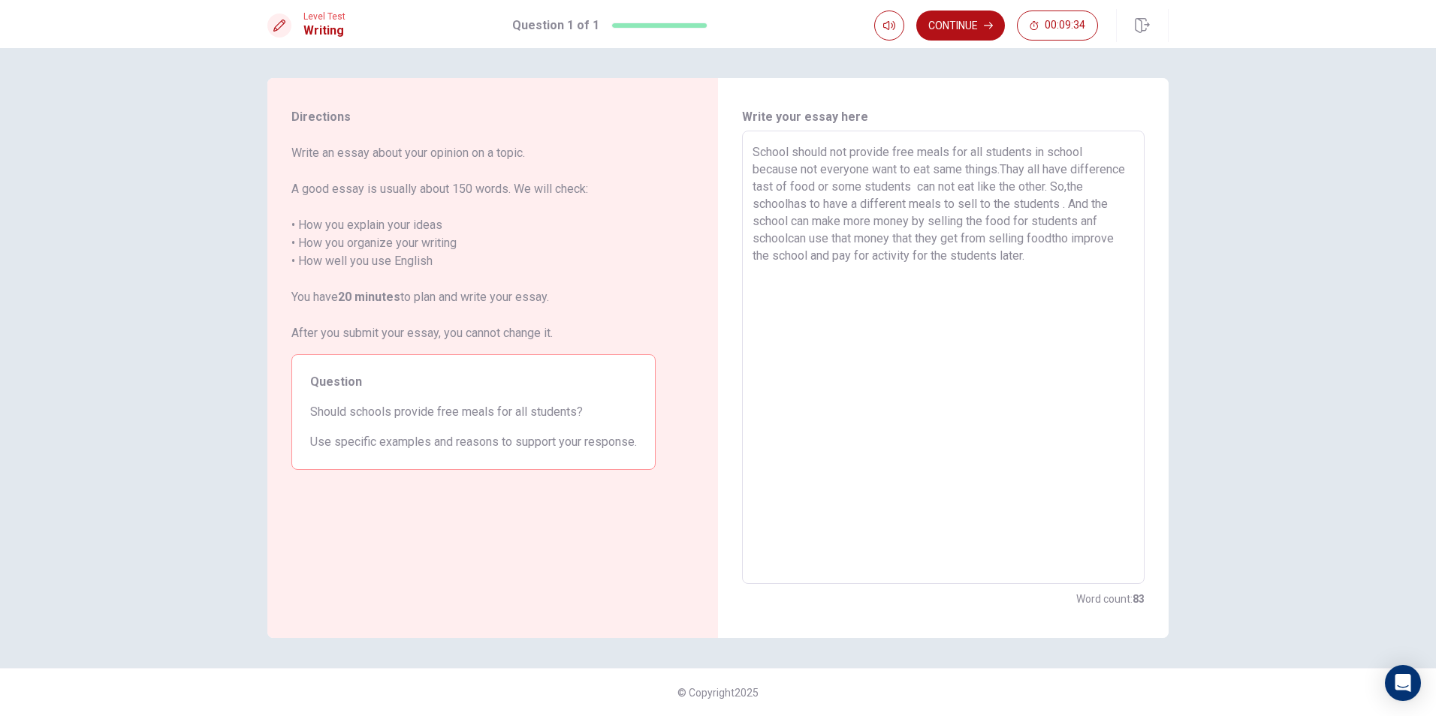
click at [824, 201] on textarea "School should not provide free meals for all students in school because not eve…" at bounding box center [944, 357] width 382 height 429
click at [768, 202] on textarea "School should not provide free meals for all students in school because not eve…" at bounding box center [944, 357] width 382 height 429
click at [770, 204] on textarea "School should not provide free meals for all students in school because not eve…" at bounding box center [944, 357] width 382 height 429
click at [1102, 187] on textarea "School should not provide free meals for all students in school because not eve…" at bounding box center [944, 357] width 382 height 429
click at [1103, 185] on textarea "School should not provide free meals for all students in school because not eve…" at bounding box center [944, 357] width 382 height 429
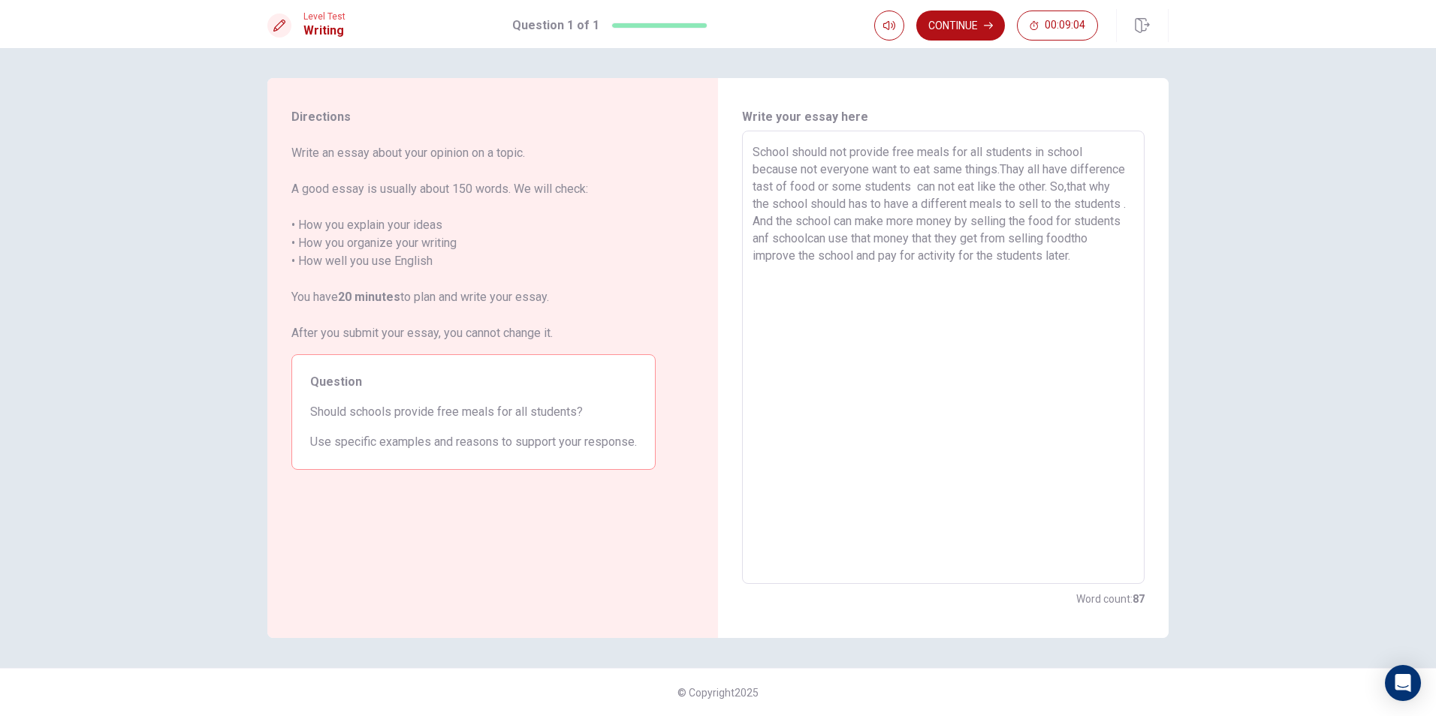
click at [1105, 185] on textarea "School should not provide free meals for all students in school because not eve…" at bounding box center [944, 357] width 382 height 429
click at [828, 275] on textarea "School should not provide free meals for all students in school because not eve…" at bounding box center [944, 357] width 382 height 429
click at [831, 253] on textarea "School should not provide free meals for all students in school because not eve…" at bounding box center [944, 357] width 382 height 429
click at [976, 255] on textarea "School should not provide free meals for all students in school because not eve…" at bounding box center [944, 357] width 382 height 429
click at [955, 257] on textarea "School should not provide free meals for all students in school because not eve…" at bounding box center [944, 357] width 382 height 429
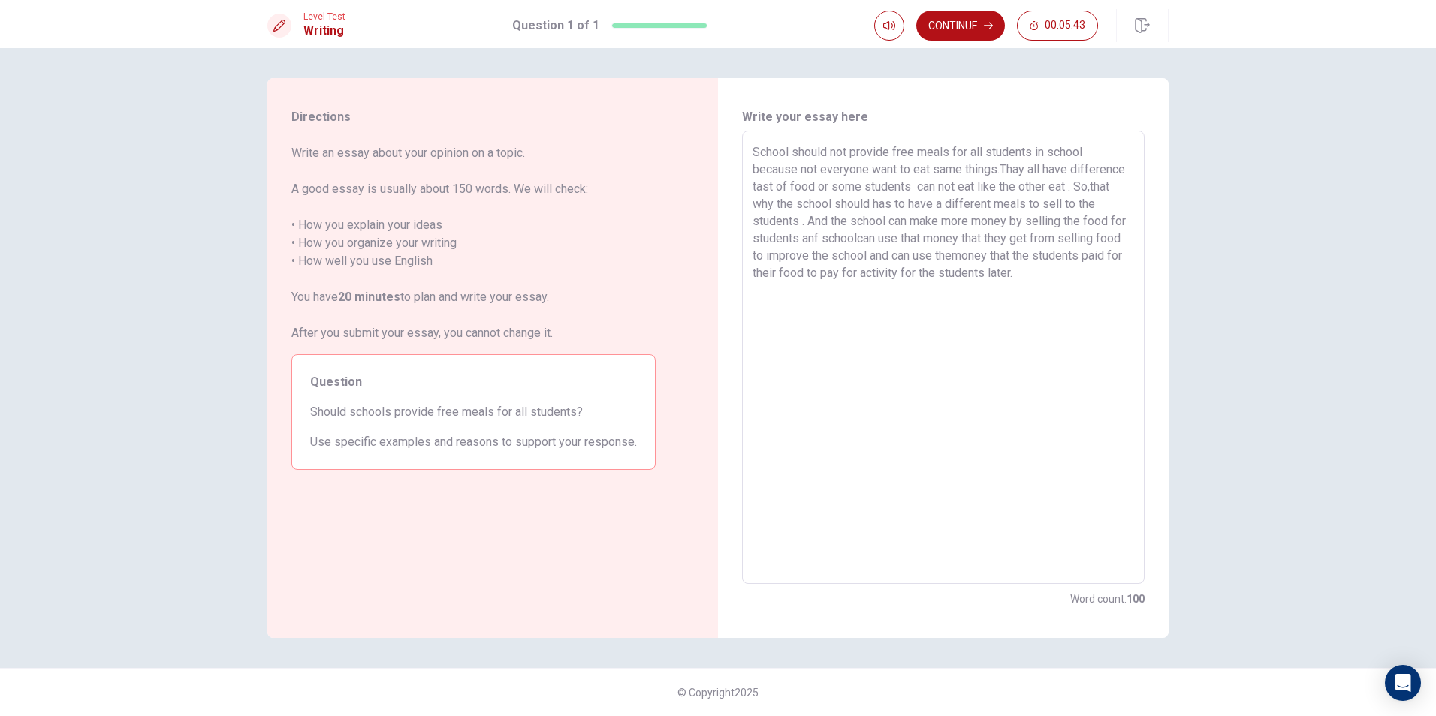
click at [1021, 254] on textarea "School should not provide free meals for all students in school because not eve…" at bounding box center [944, 357] width 382 height 429
click at [1118, 276] on textarea "School should not provide free meals for all students in school because not eve…" at bounding box center [944, 357] width 382 height 429
click at [750, 288] on div "School should not provide free meals for all students in school because not eve…" at bounding box center [943, 358] width 403 height 454
click at [747, 288] on div "School should not provide free meals for all students in school because not eve…" at bounding box center [943, 358] width 403 height 454
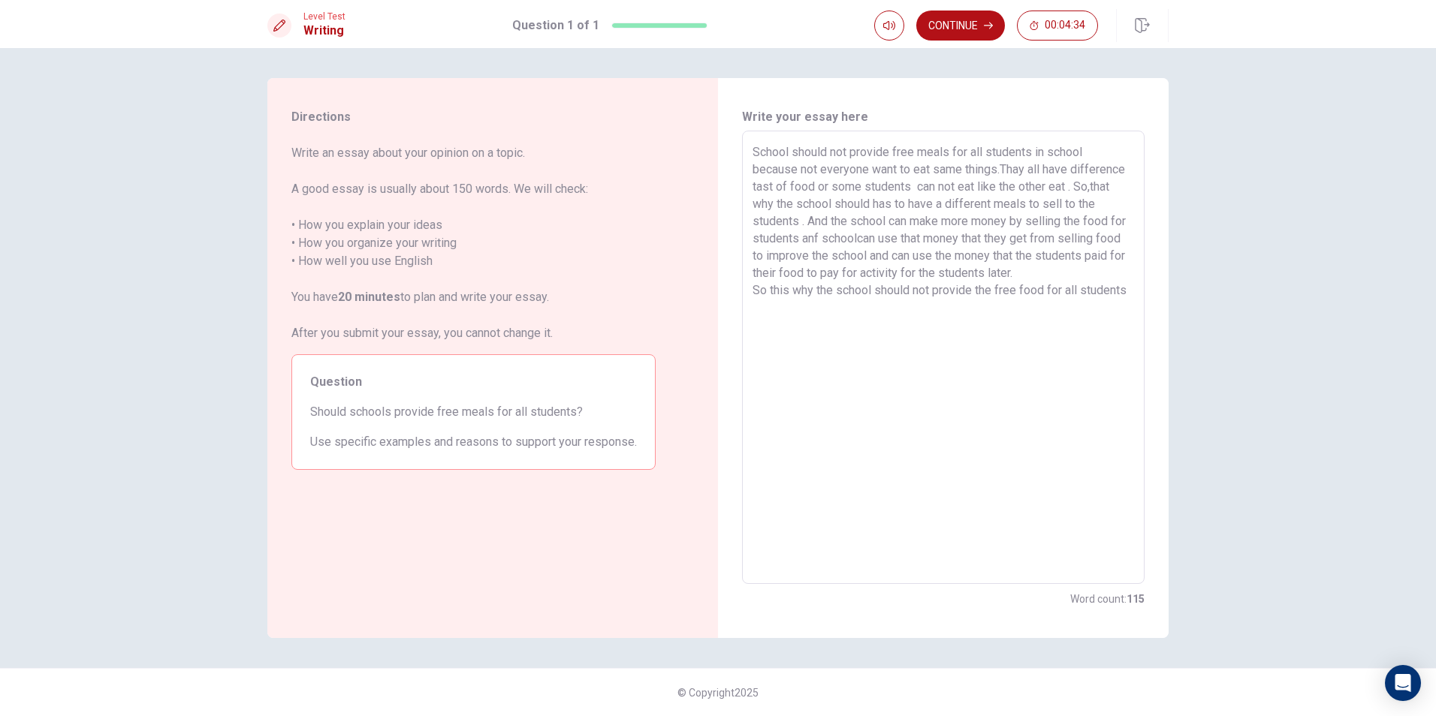
click at [747, 288] on div "School should not provide free meals for all students in school because not eve…" at bounding box center [943, 358] width 403 height 454
drag, startPoint x: 798, startPoint y: 307, endPoint x: 745, endPoint y: 289, distance: 56.3
click at [745, 289] on div "School should not provide free meals for all students in school because not eve…" at bounding box center [943, 358] width 403 height 454
click at [891, 296] on textarea "School should not provide free meals for all students in school because not eve…" at bounding box center [944, 357] width 382 height 429
click at [753, 286] on textarea "School should not provide free meals for all students in school because not eve…" at bounding box center [944, 357] width 382 height 429
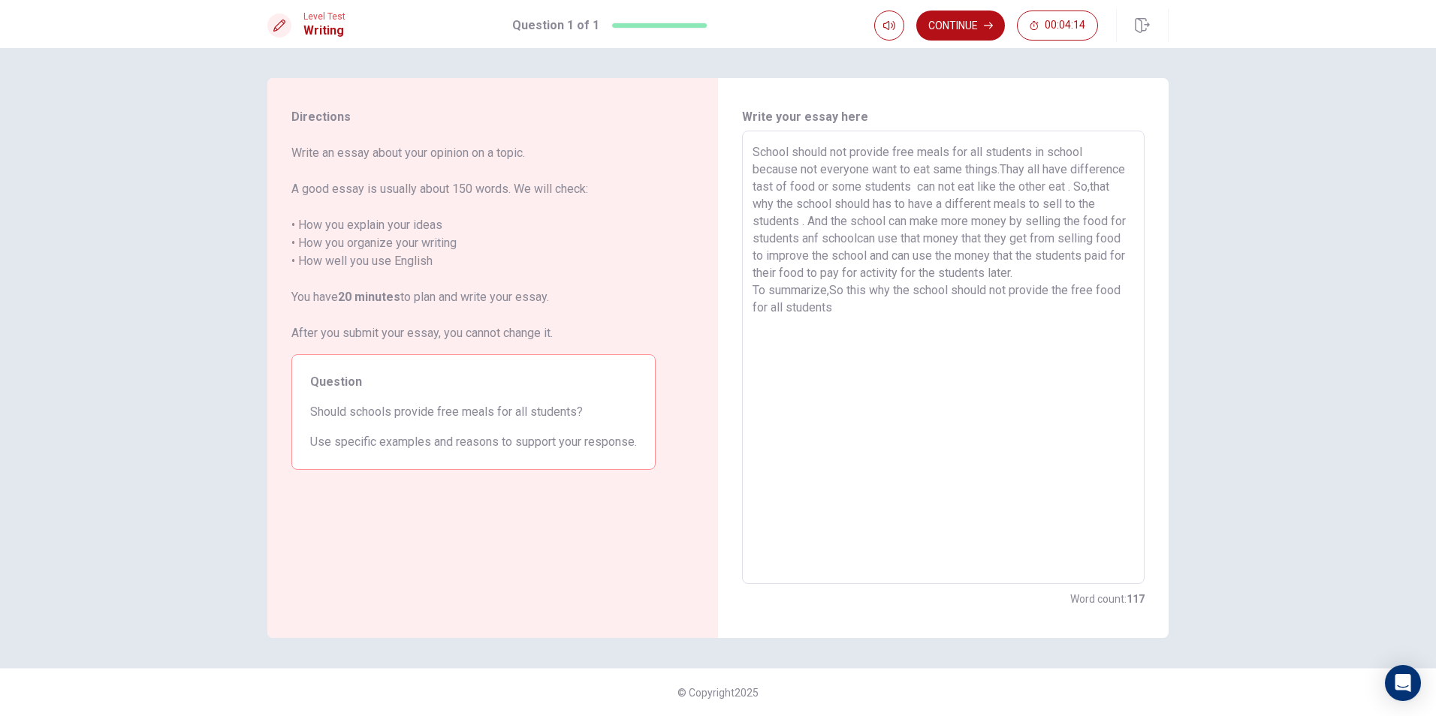
click at [845, 288] on textarea "School should not provide free meals for all students in school because not eve…" at bounding box center [944, 357] width 382 height 429
drag, startPoint x: 832, startPoint y: 287, endPoint x: 894, endPoint y: 291, distance: 61.7
click at [894, 291] on textarea "School should not provide free meals for all students in school because not eve…" at bounding box center [944, 357] width 382 height 429
click at [813, 312] on textarea "School should not provide free meals for all students in school because not eve…" at bounding box center [944, 357] width 382 height 429
click at [801, 305] on textarea "School should not provide free meals for all students in school because not eve…" at bounding box center [944, 357] width 382 height 429
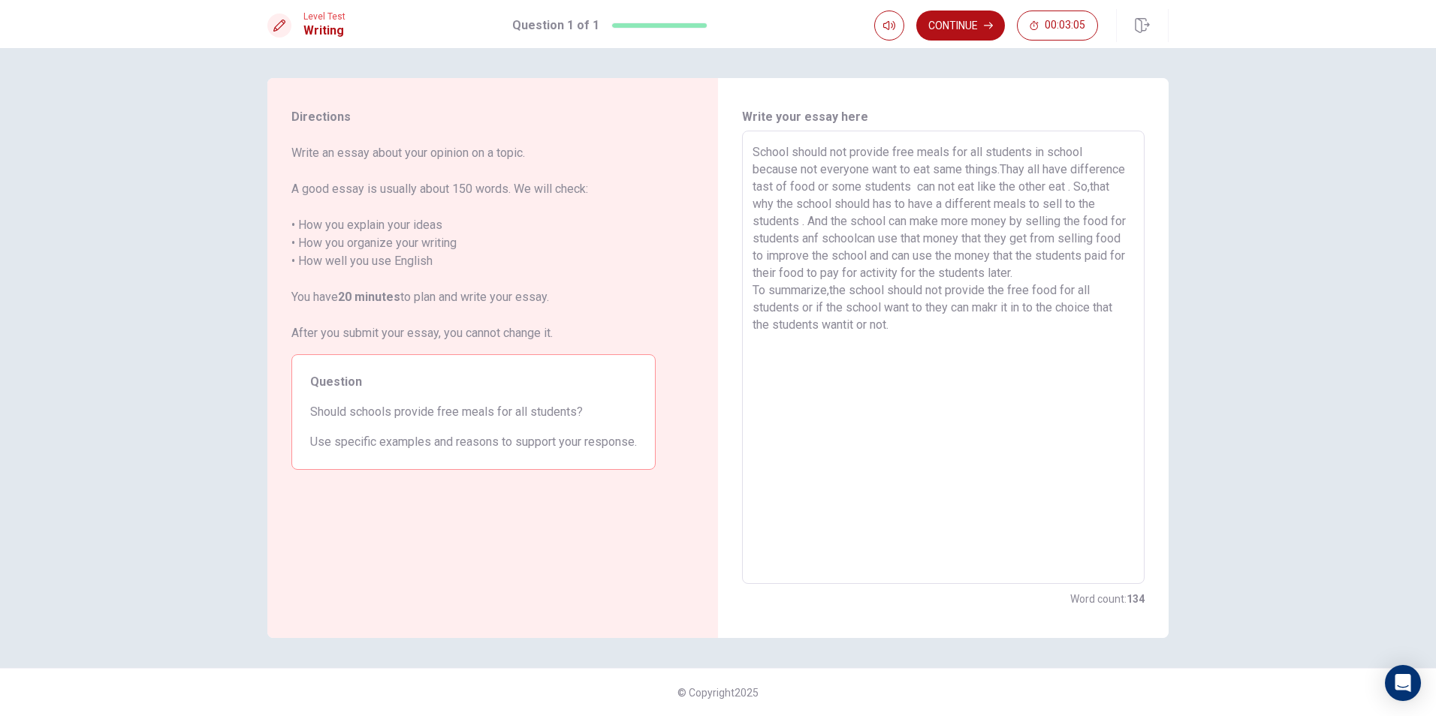
click at [802, 306] on textarea "School should not provide free meals for all students in school because not eve…" at bounding box center [944, 357] width 382 height 429
click at [911, 324] on textarea "School should not provide free meals for all students in school because not eve…" at bounding box center [944, 357] width 382 height 429
click at [825, 345] on textarea "School should not provide free meals for all students in school because not eve…" at bounding box center [944, 357] width 382 height 429
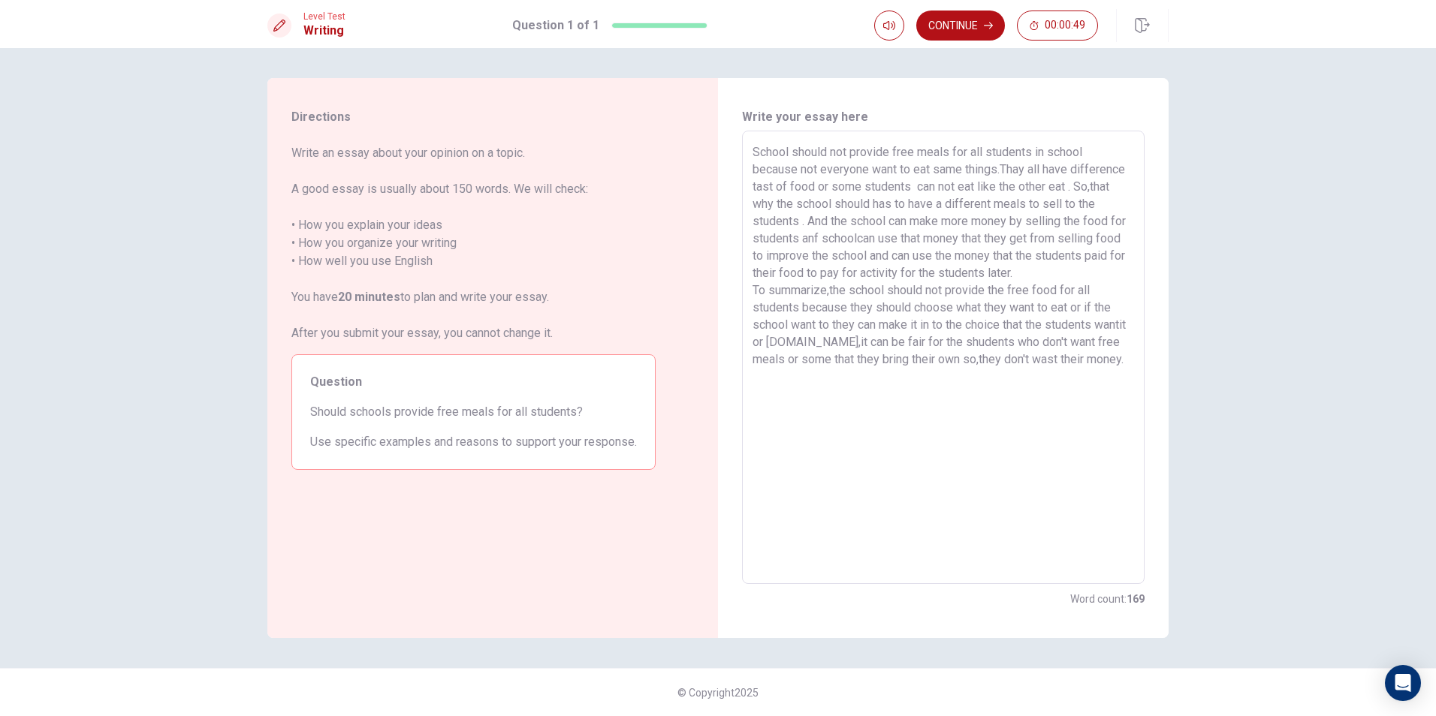
click at [964, 358] on textarea "School should not provide free meals for all students in school because not eve…" at bounding box center [944, 357] width 382 height 429
click at [975, 362] on textarea "School should not provide free meals for all students in school because not eve…" at bounding box center [944, 357] width 382 height 429
click at [988, 29] on icon "button" at bounding box center [988, 25] width 9 height 9
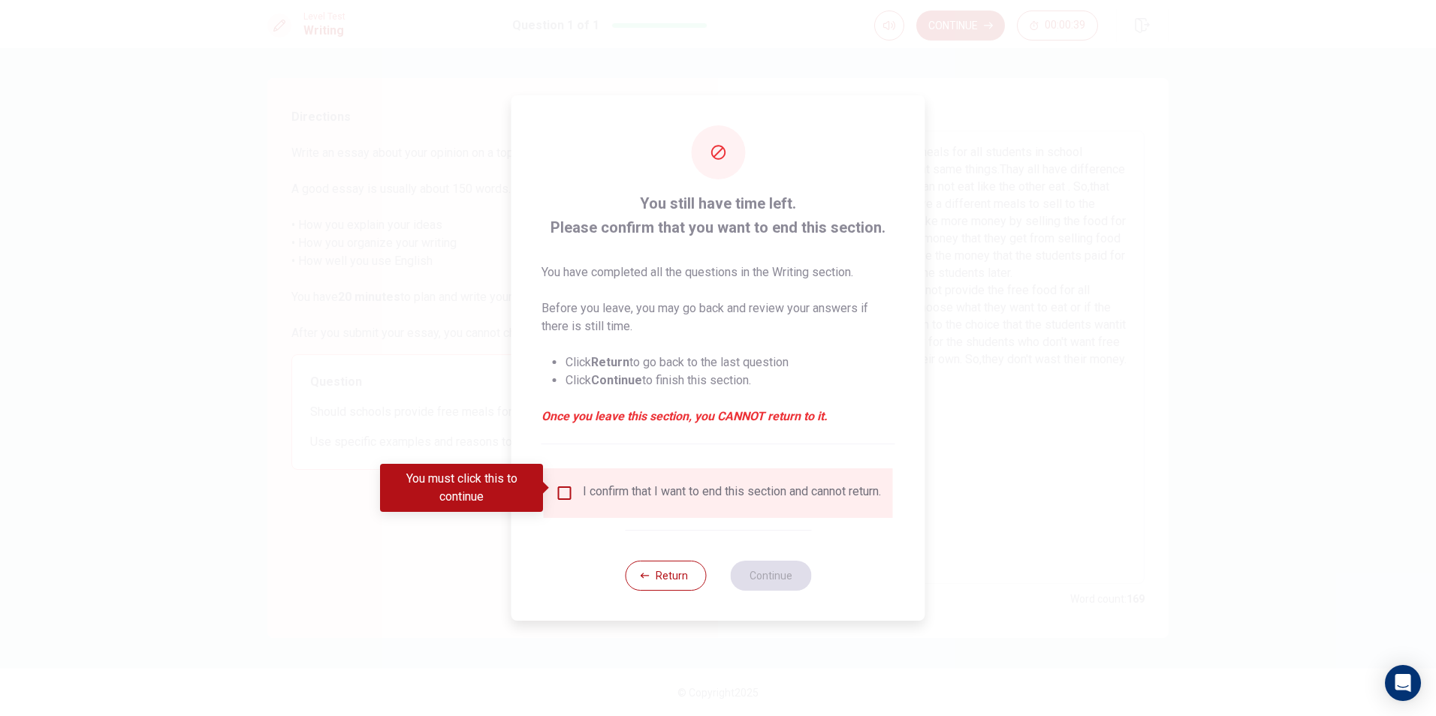
click at [562, 489] on input "You must click this to continue" at bounding box center [565, 493] width 18 height 18
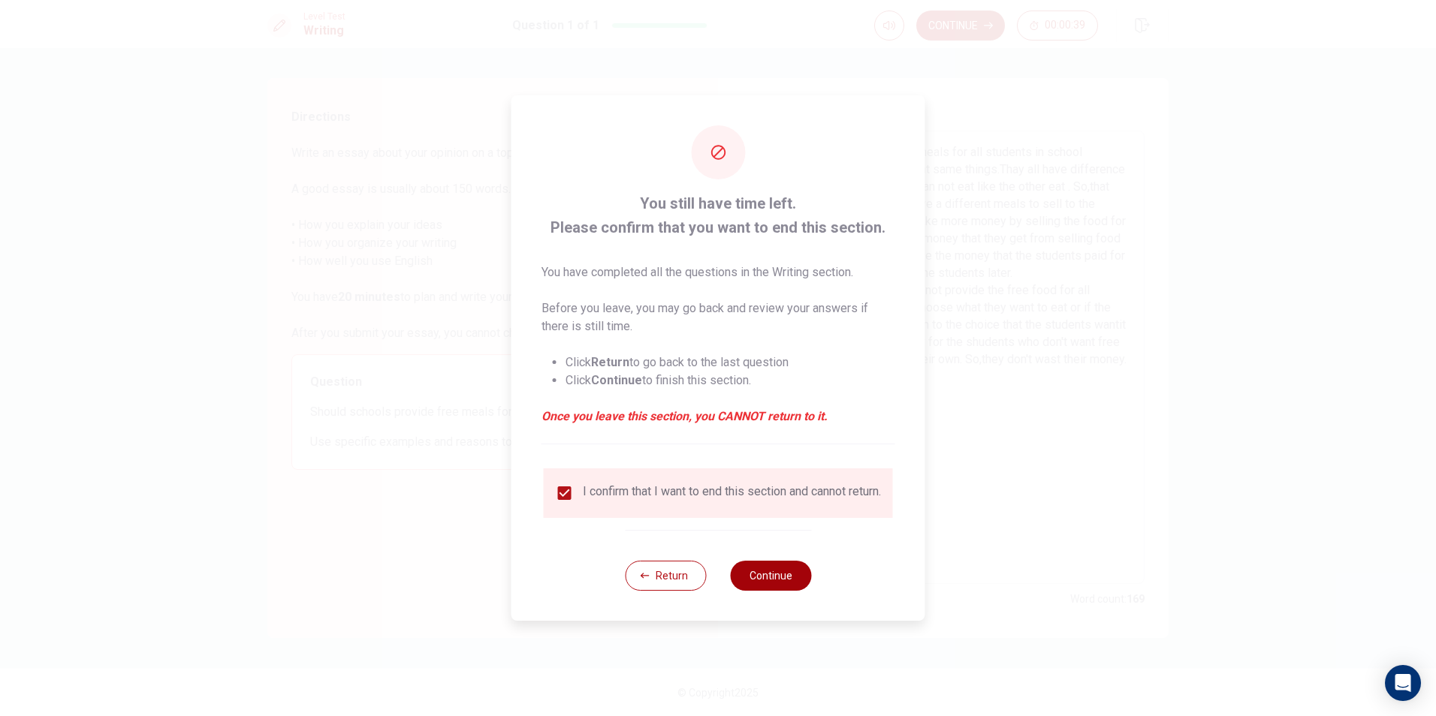
click at [753, 569] on button "Continue" at bounding box center [770, 576] width 81 height 30
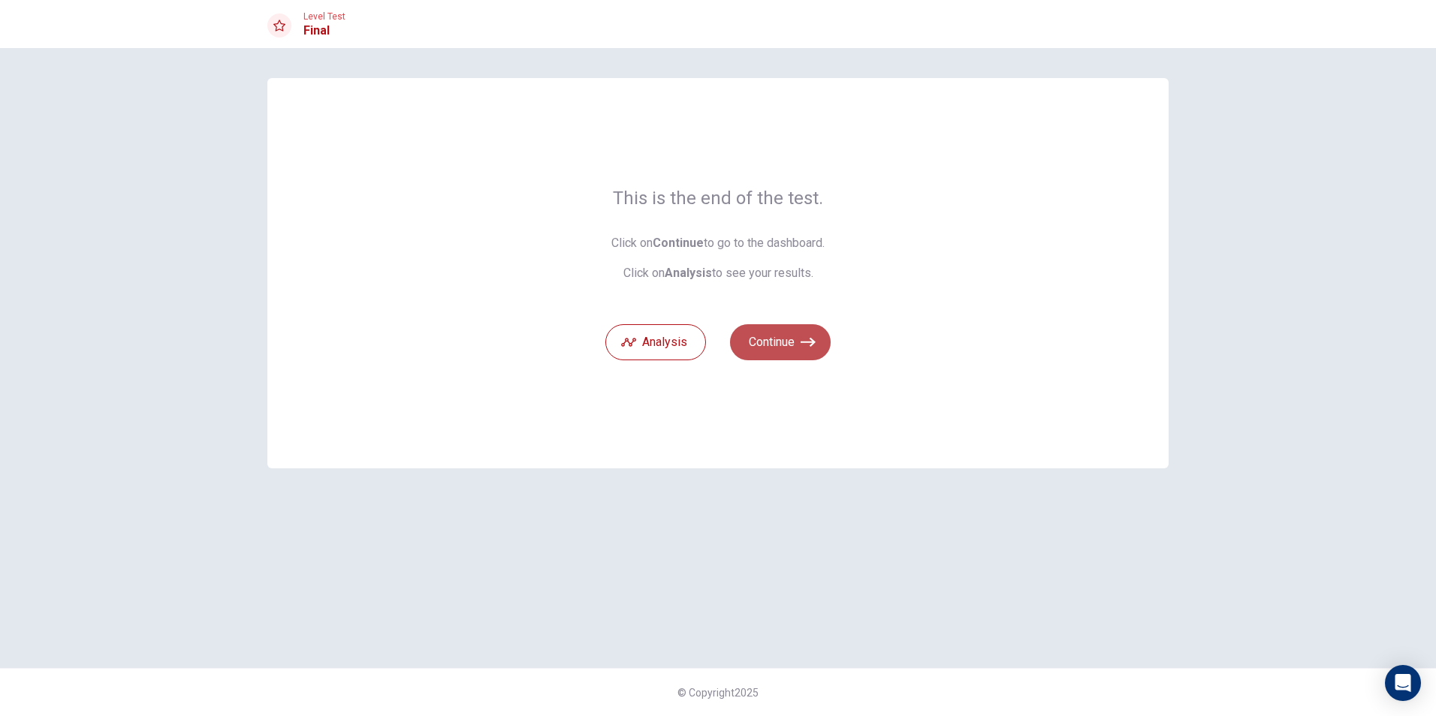
click at [788, 352] on button "Continue" at bounding box center [780, 342] width 101 height 36
